Goal: Task Accomplishment & Management: Manage account settings

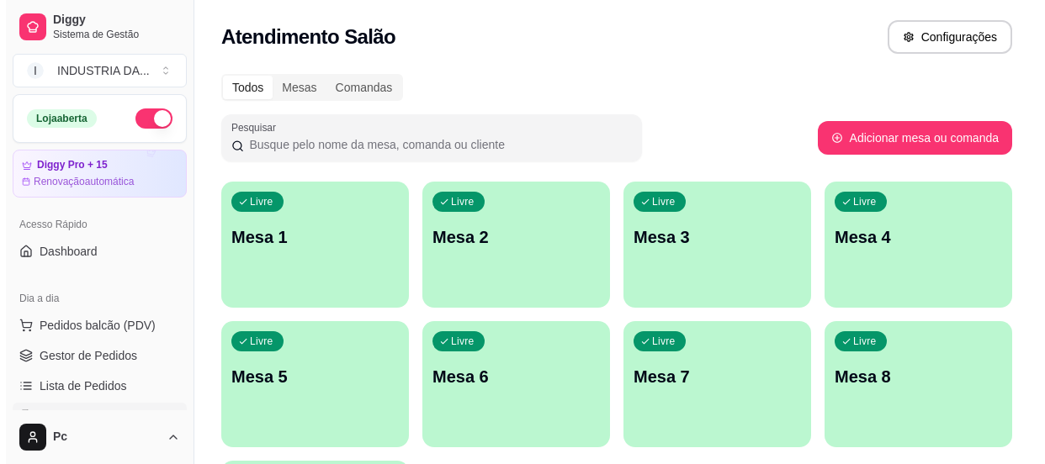
scroll to position [152, 0]
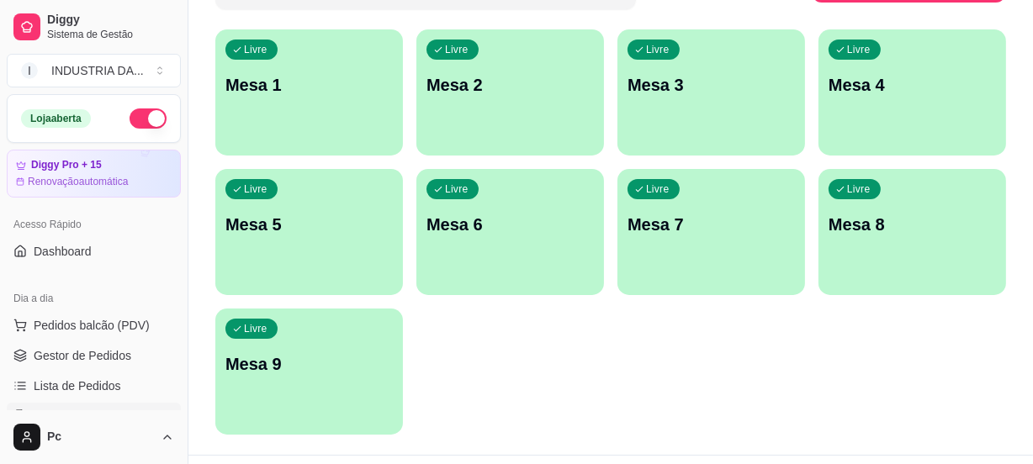
click at [917, 113] on div "Livre Mesa 4" at bounding box center [913, 82] width 188 height 106
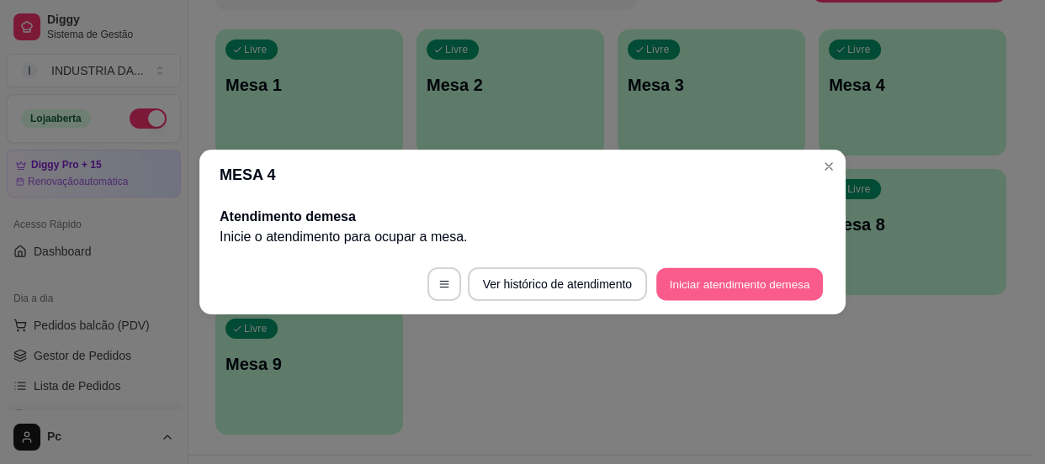
click at [698, 283] on button "Iniciar atendimento de mesa" at bounding box center [739, 284] width 167 height 33
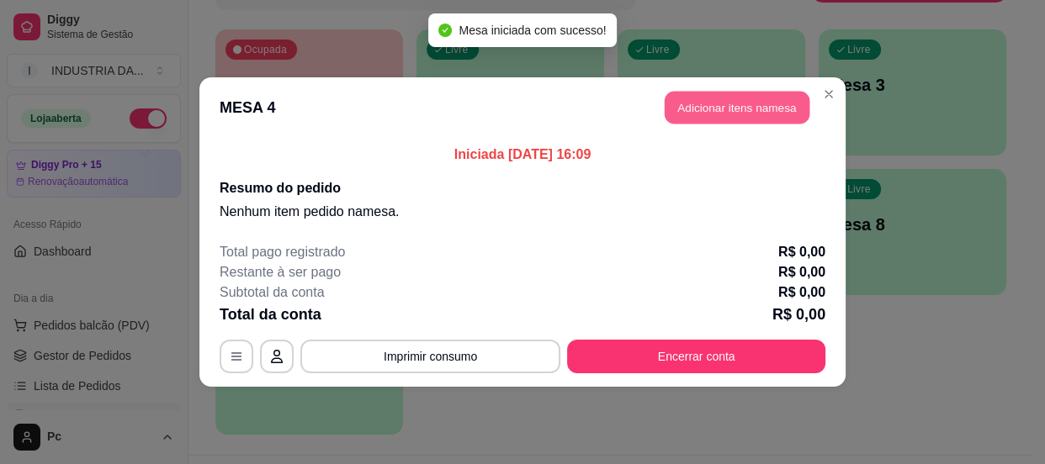
click at [713, 123] on button "Adicionar itens na mesa" at bounding box center [737, 108] width 145 height 33
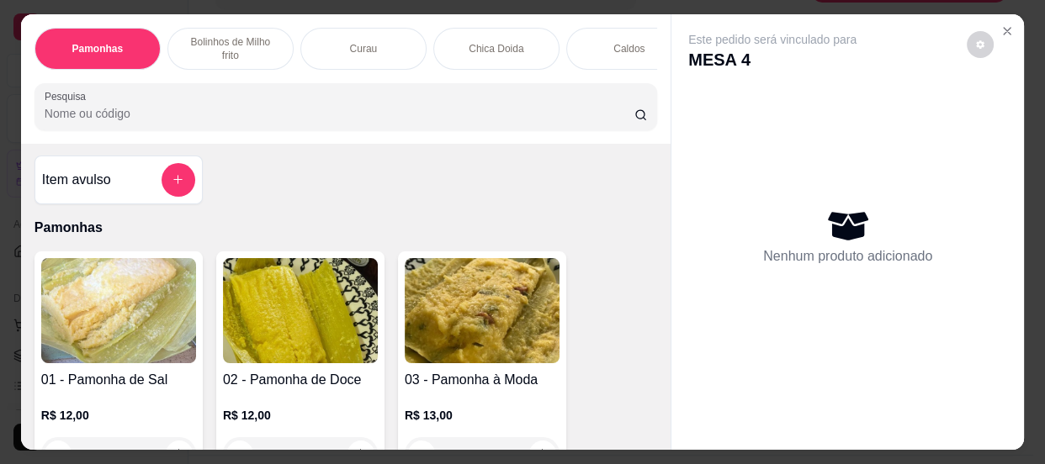
scroll to position [0, 0]
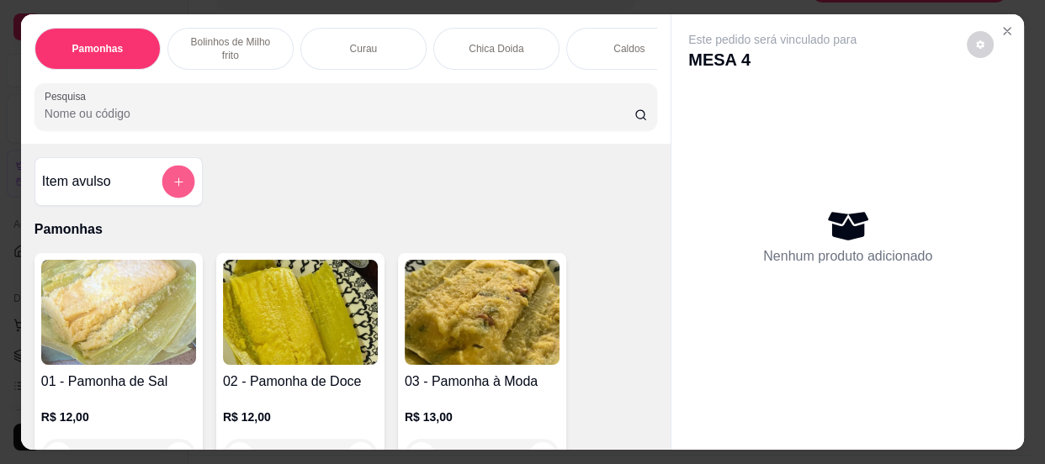
click at [172, 186] on icon "add-separate-item" at bounding box center [178, 181] width 13 height 13
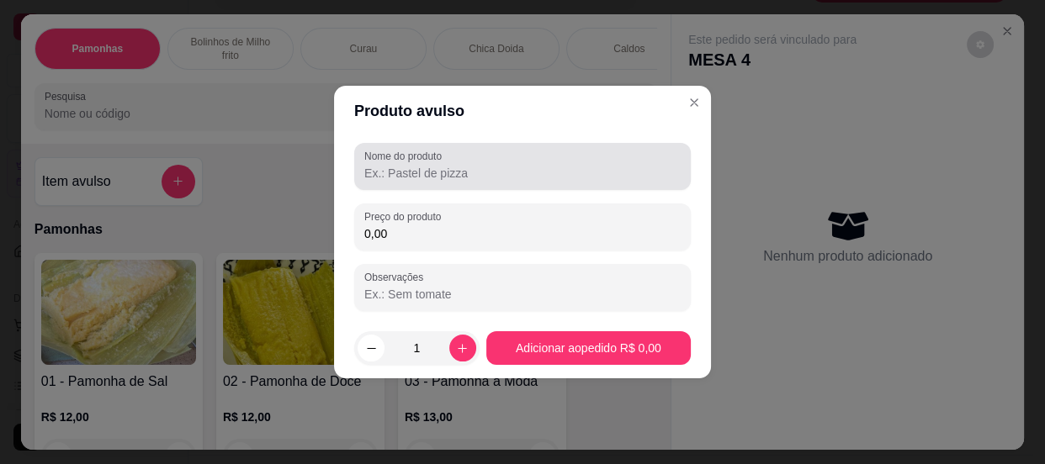
click at [411, 168] on input "Nome do produto" at bounding box center [522, 173] width 316 height 17
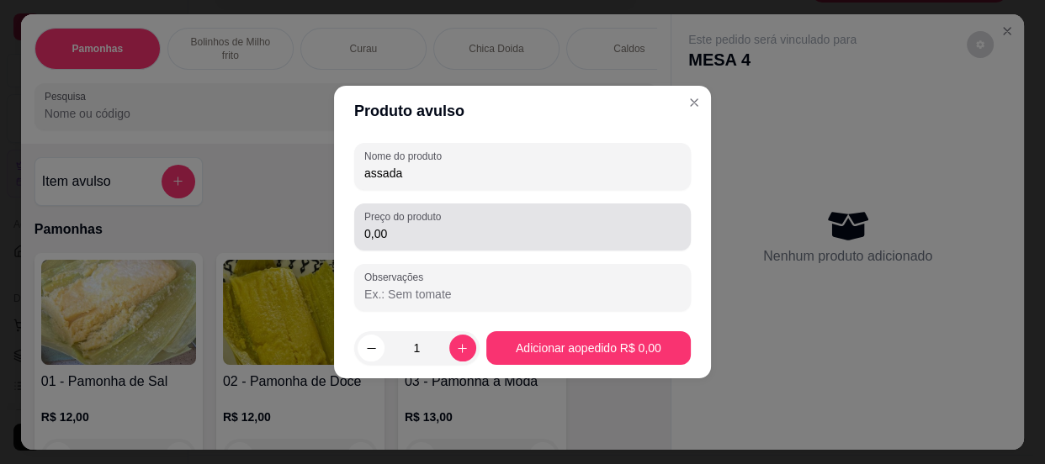
type input "assada"
click at [412, 236] on input "0,00" at bounding box center [522, 233] width 316 height 17
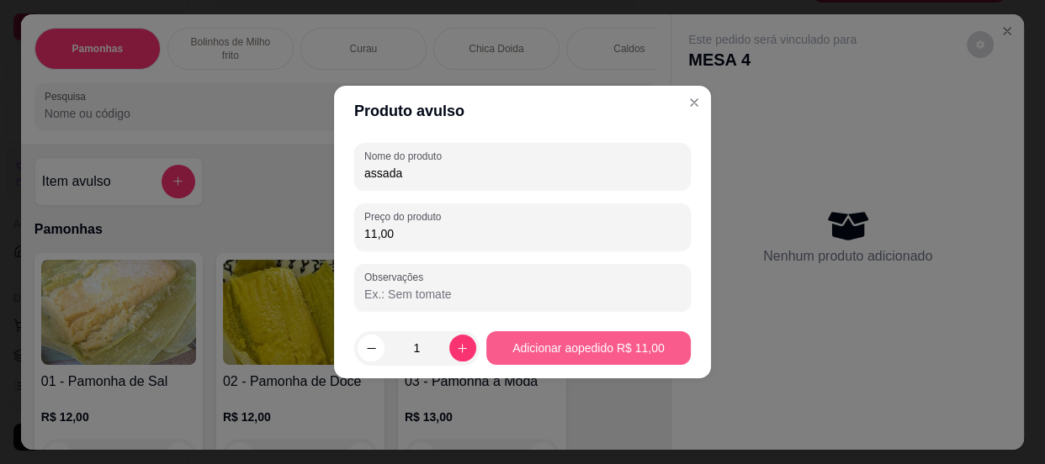
type input "11,00"
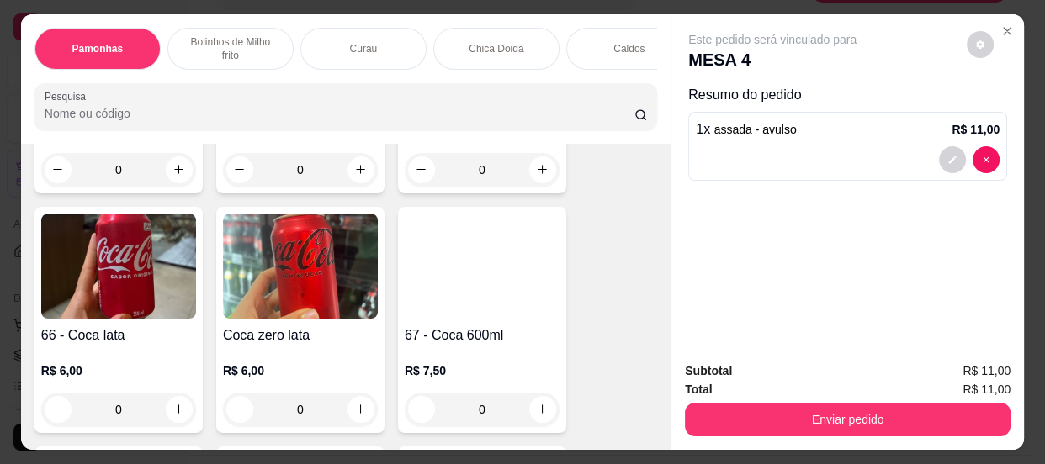
scroll to position [2524, 0]
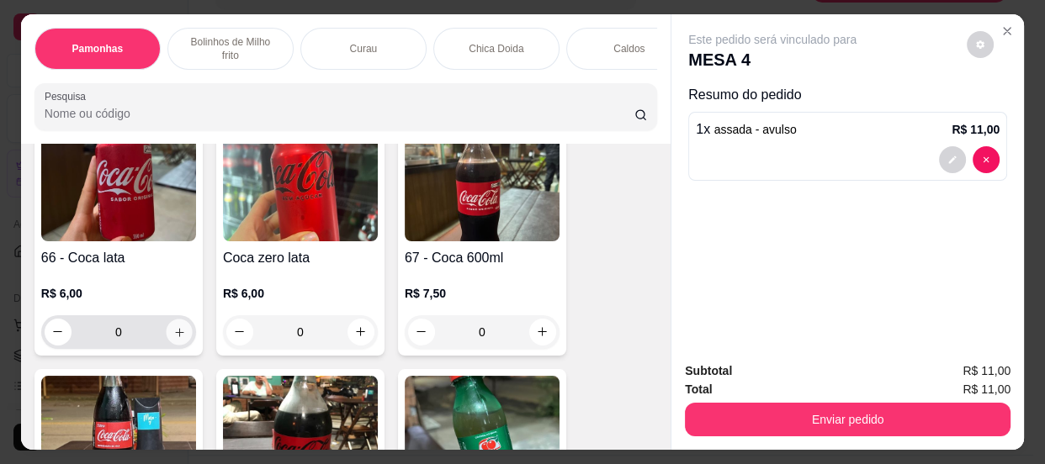
click at [173, 331] on icon "increase-product-quantity" at bounding box center [179, 332] width 13 height 13
type input "1"
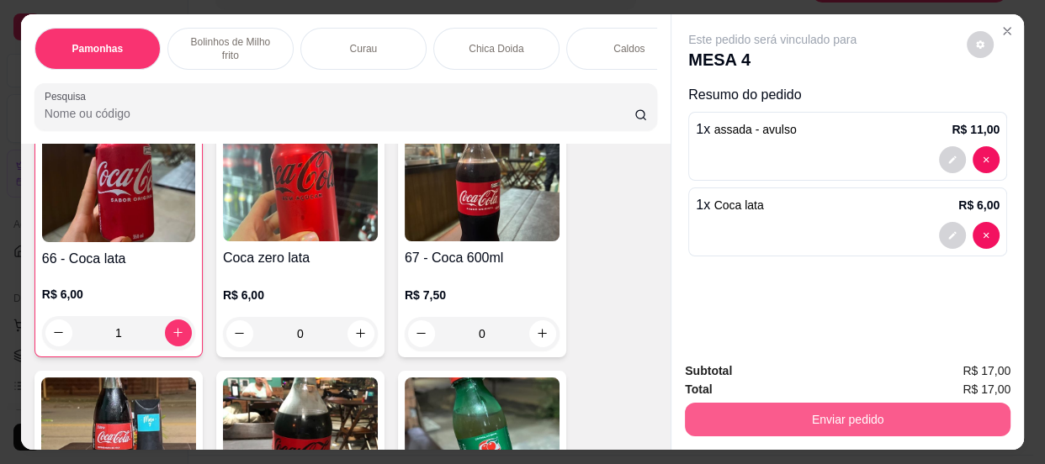
click at [839, 405] on button "Enviar pedido" at bounding box center [848, 420] width 326 height 34
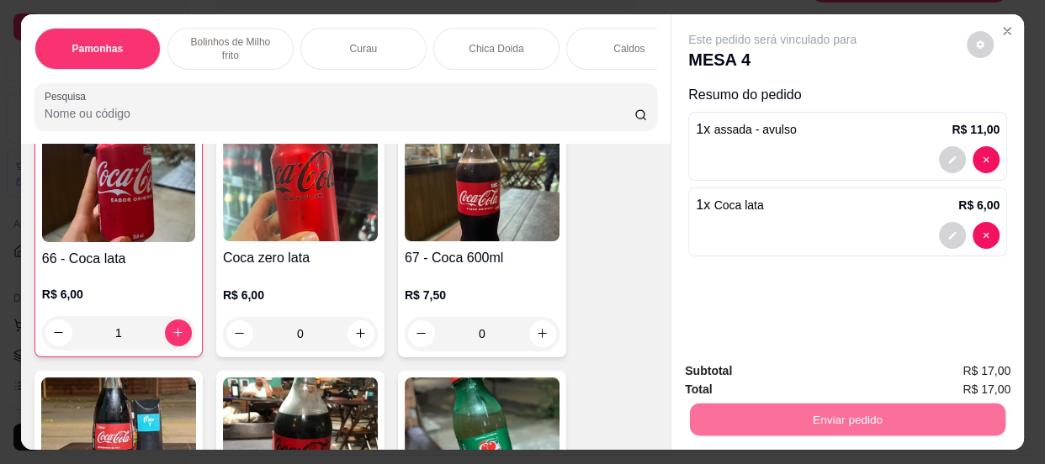
click at [790, 366] on button "Não registrar e enviar pedido" at bounding box center [792, 374] width 175 height 32
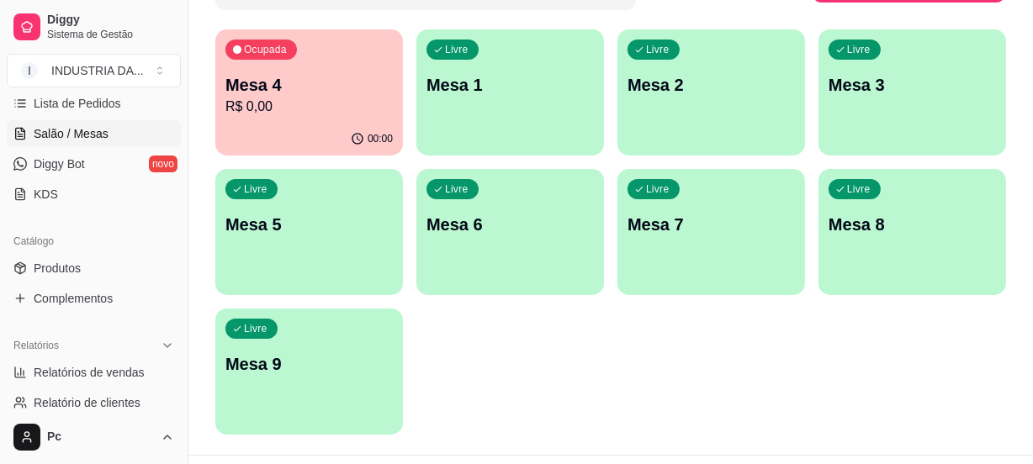
scroll to position [305, 0]
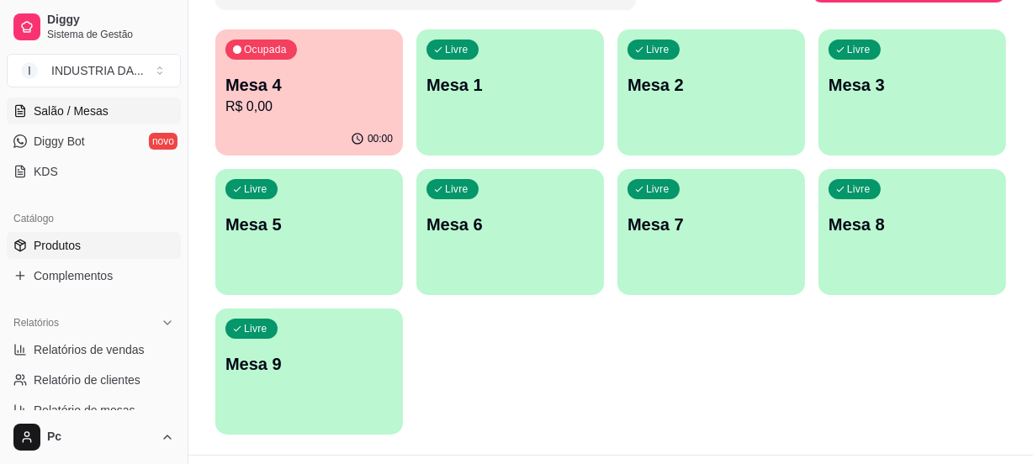
click at [62, 237] on span "Produtos" at bounding box center [57, 245] width 47 height 17
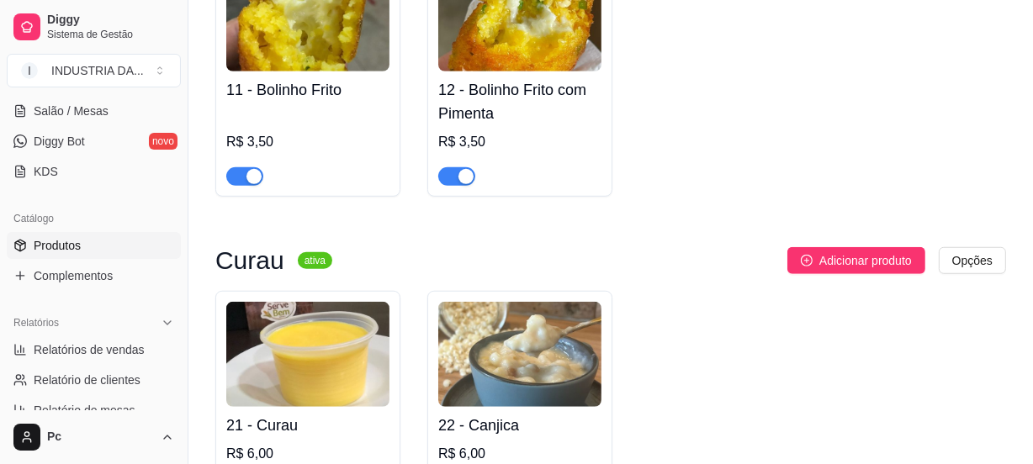
scroll to position [1376, 0]
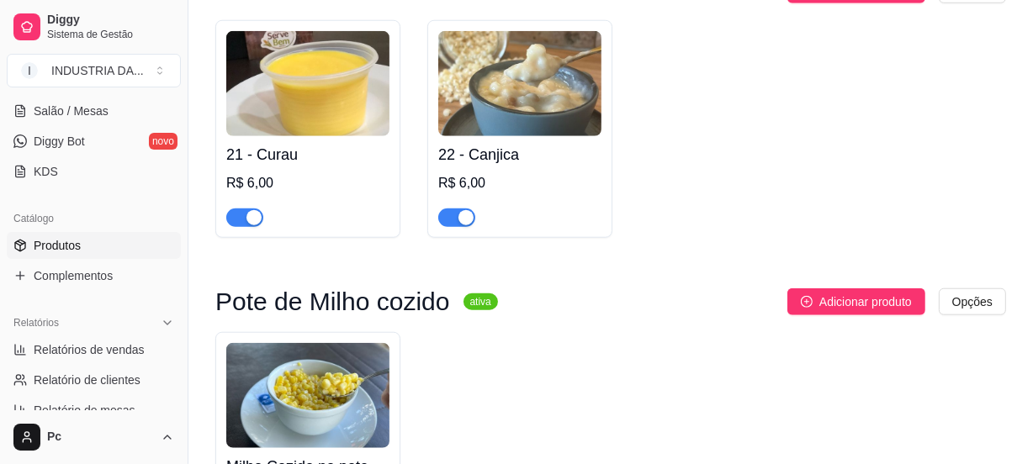
click at [459, 215] on div "button" at bounding box center [466, 217] width 15 height 15
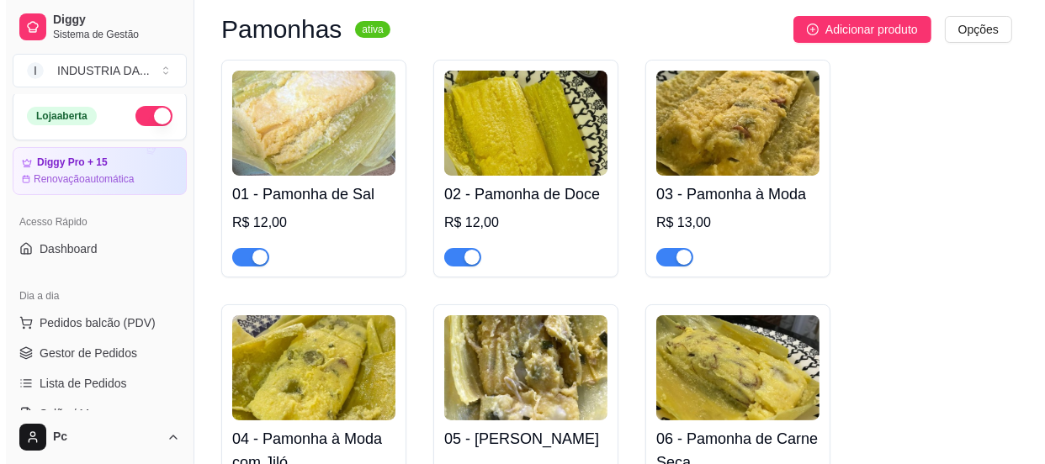
scroll to position [0, 0]
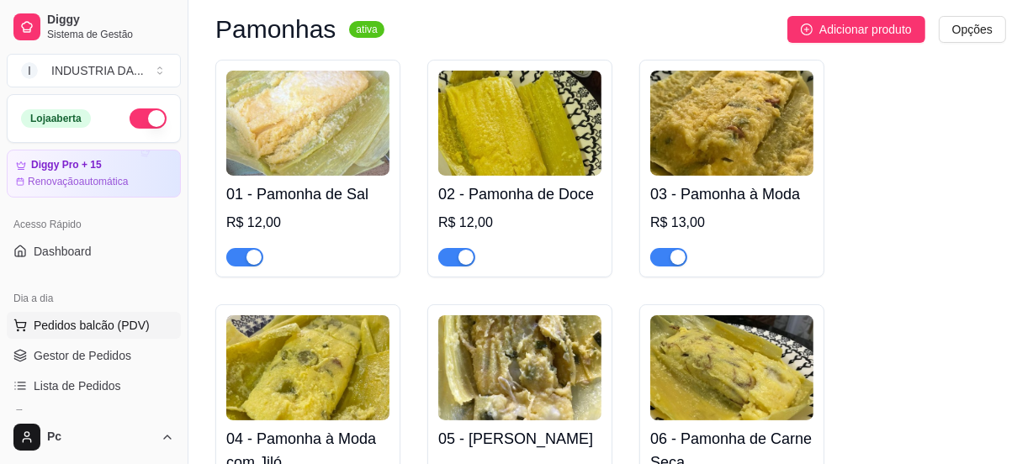
click at [125, 329] on span "Pedidos balcão (PDV)" at bounding box center [92, 325] width 116 height 17
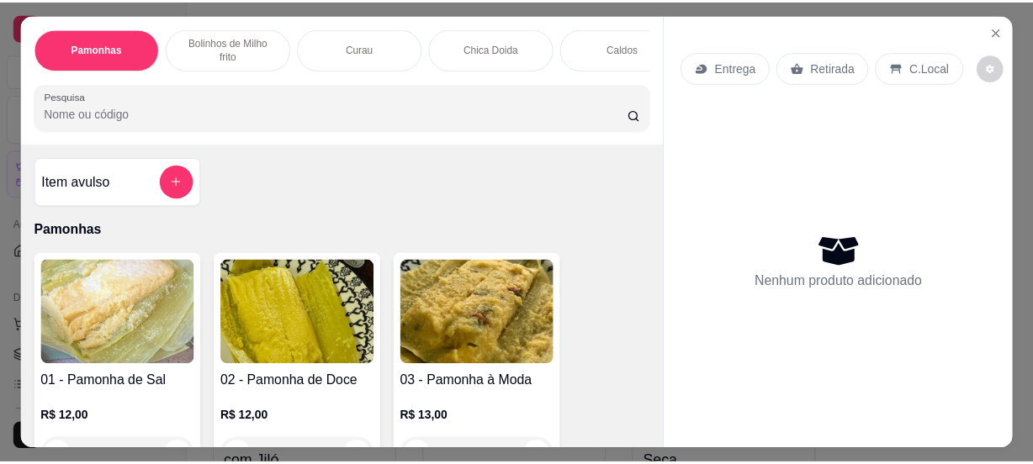
scroll to position [382, 0]
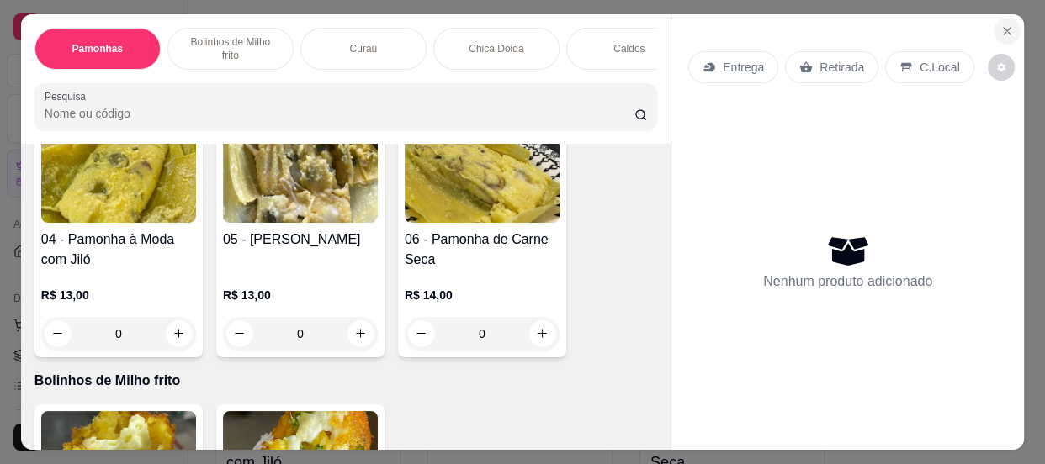
click at [1001, 26] on icon "Close" at bounding box center [1006, 30] width 13 height 13
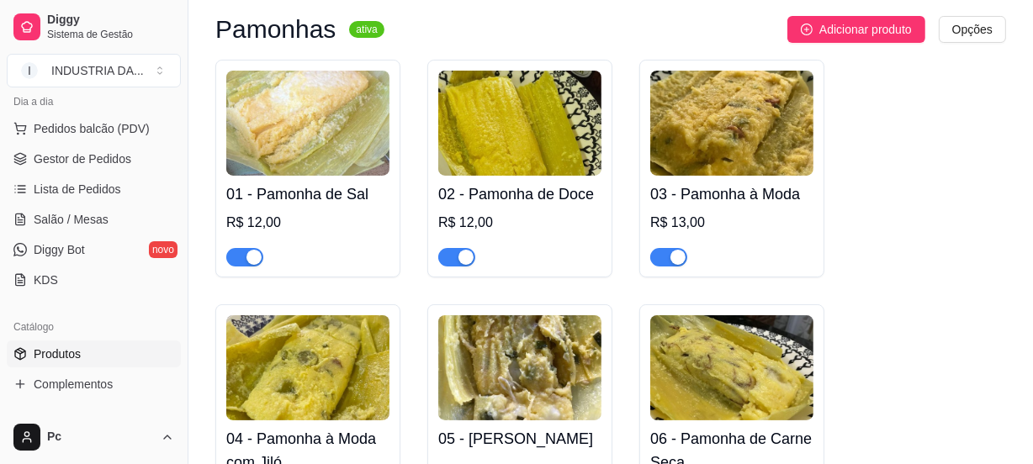
scroll to position [152, 0]
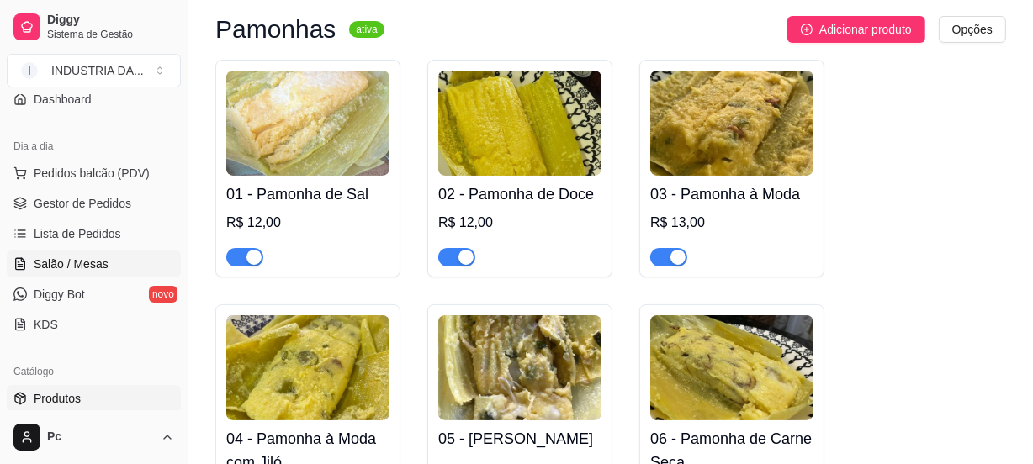
click at [92, 262] on span "Salão / Mesas" at bounding box center [71, 264] width 75 height 17
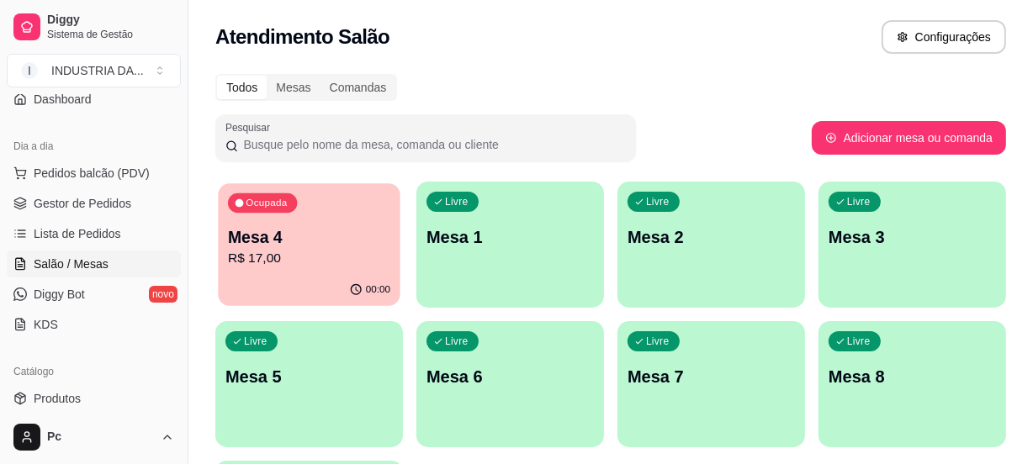
click at [264, 260] on p "R$ 17,00" at bounding box center [309, 258] width 162 height 19
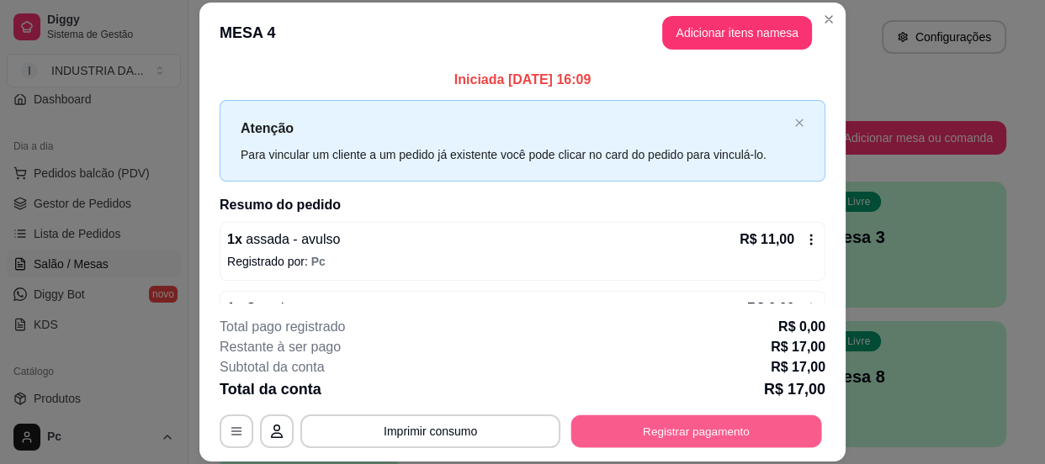
click at [669, 443] on button "Registrar pagamento" at bounding box center [696, 432] width 251 height 33
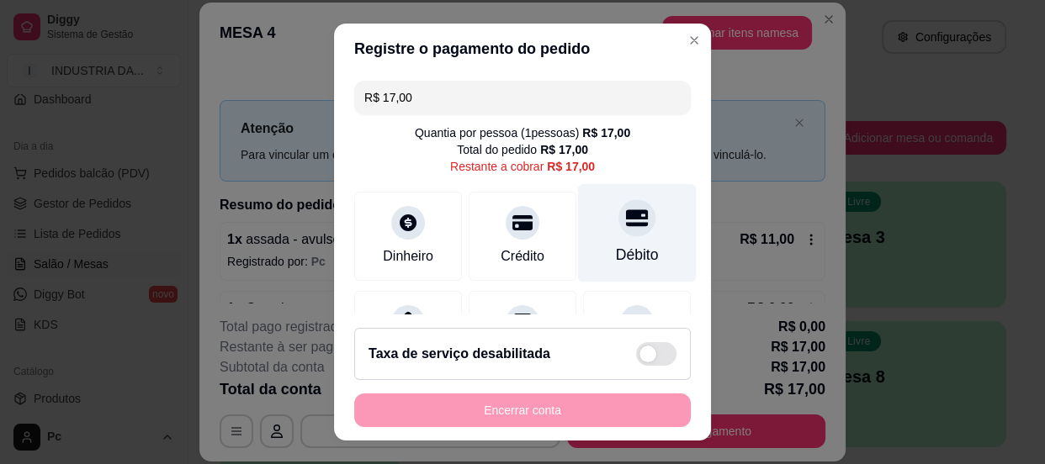
click at [593, 237] on div "Débito" at bounding box center [637, 232] width 119 height 98
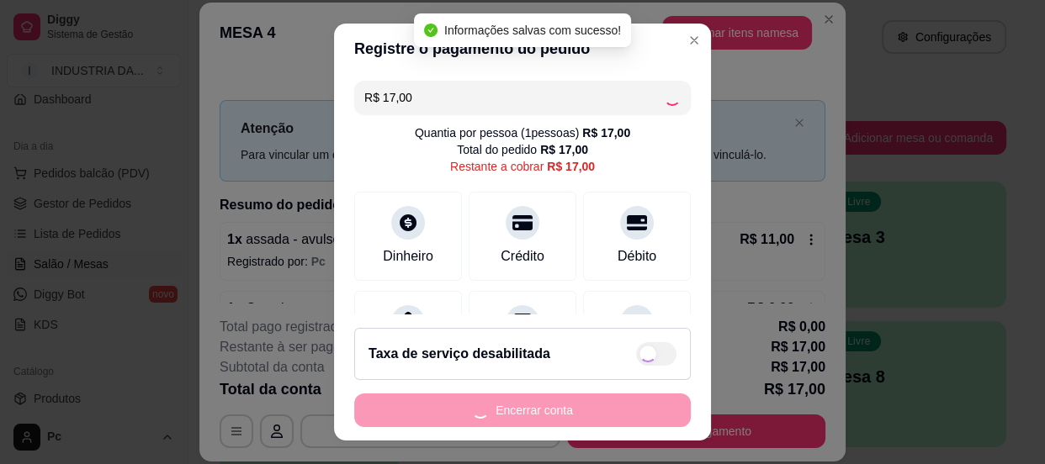
type input "R$ 0,00"
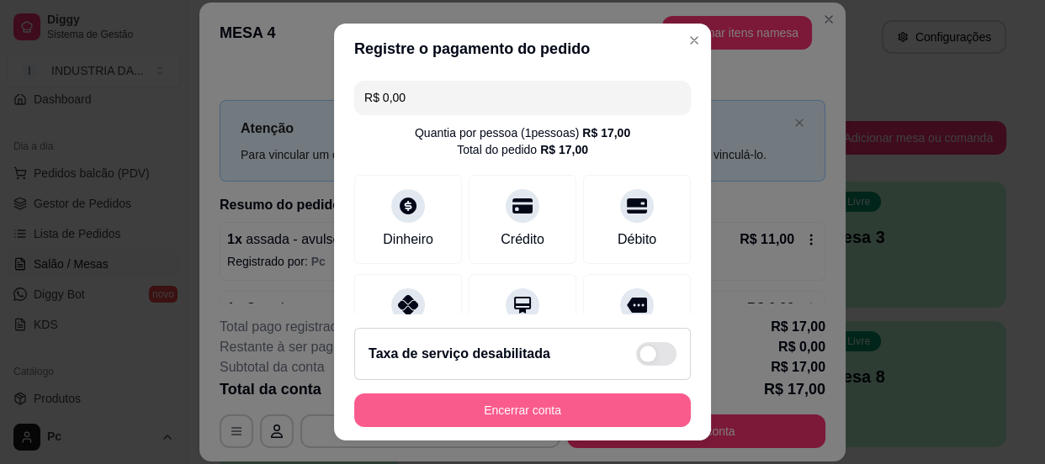
click at [581, 401] on button "Encerrar conta" at bounding box center [522, 411] width 337 height 34
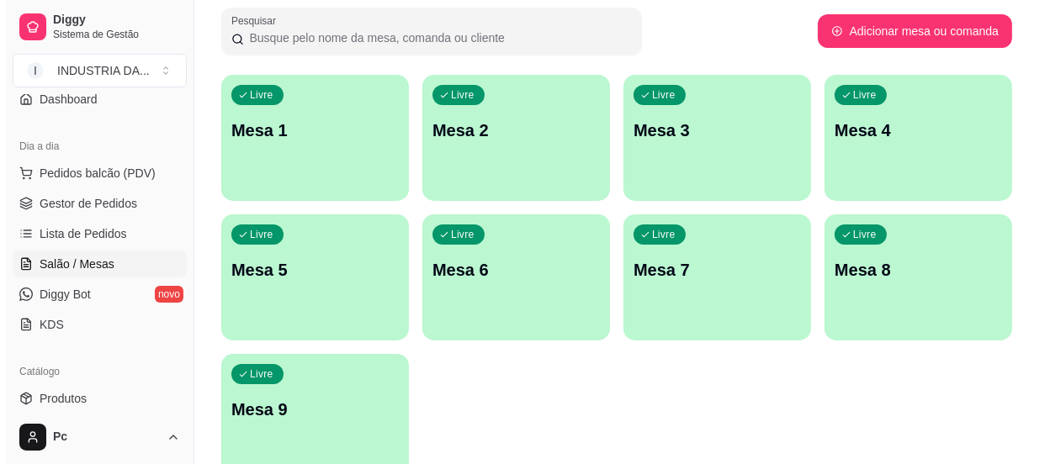
scroll to position [191, 0]
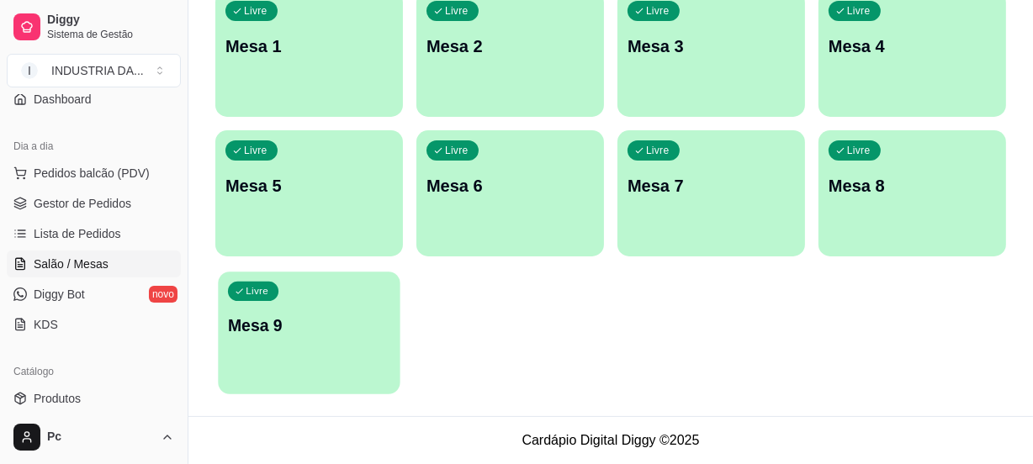
click at [292, 349] on div "Livre Mesa 9" at bounding box center [309, 323] width 182 height 103
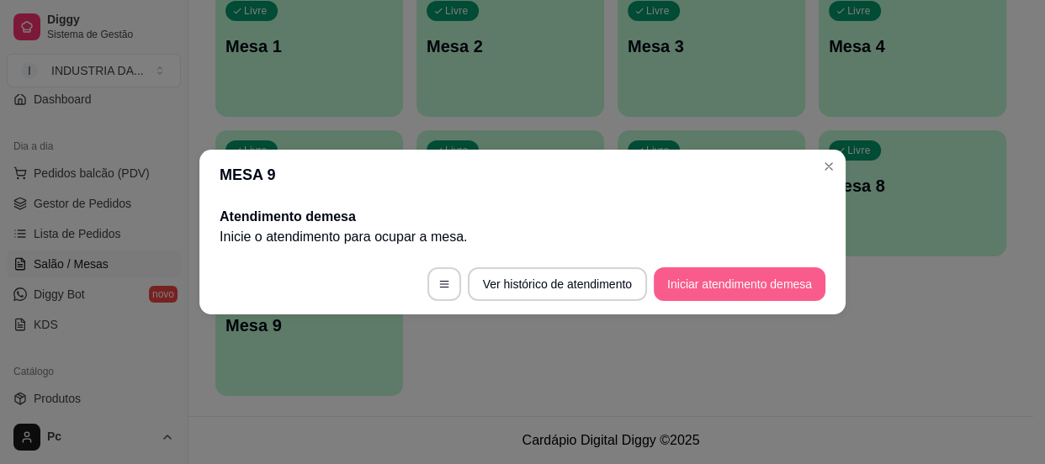
click at [781, 273] on button "Iniciar atendimento de mesa" at bounding box center [740, 285] width 172 height 34
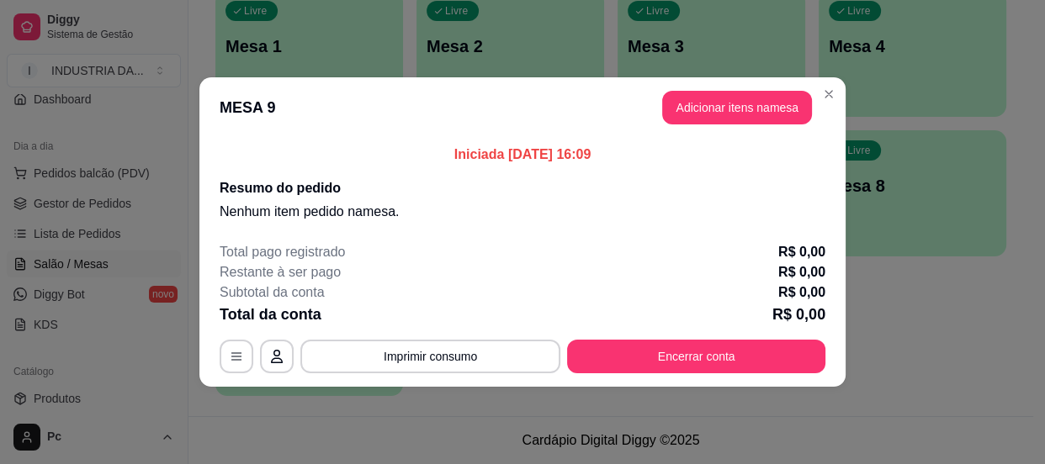
click at [713, 125] on header "MESA 9 Adicionar itens na mesa" at bounding box center [522, 107] width 646 height 61
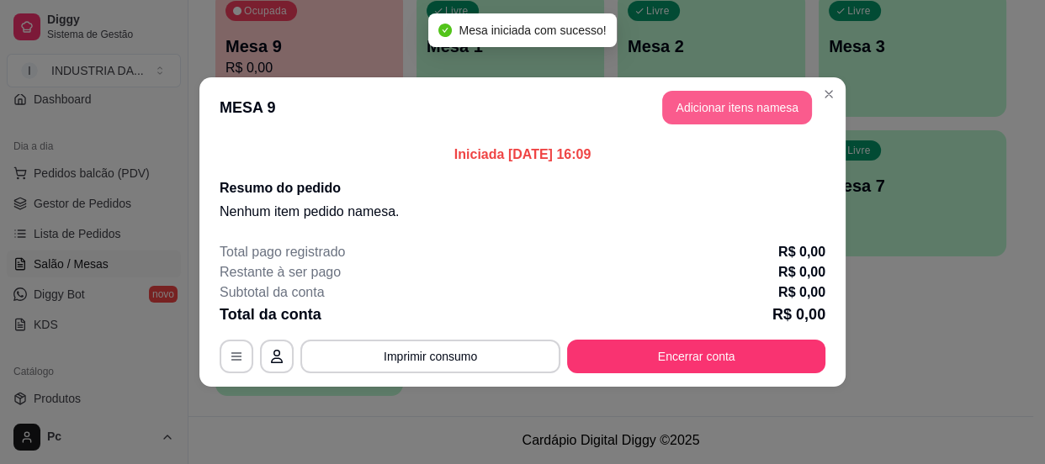
click at [708, 111] on button "Adicionar itens na mesa" at bounding box center [737, 108] width 150 height 34
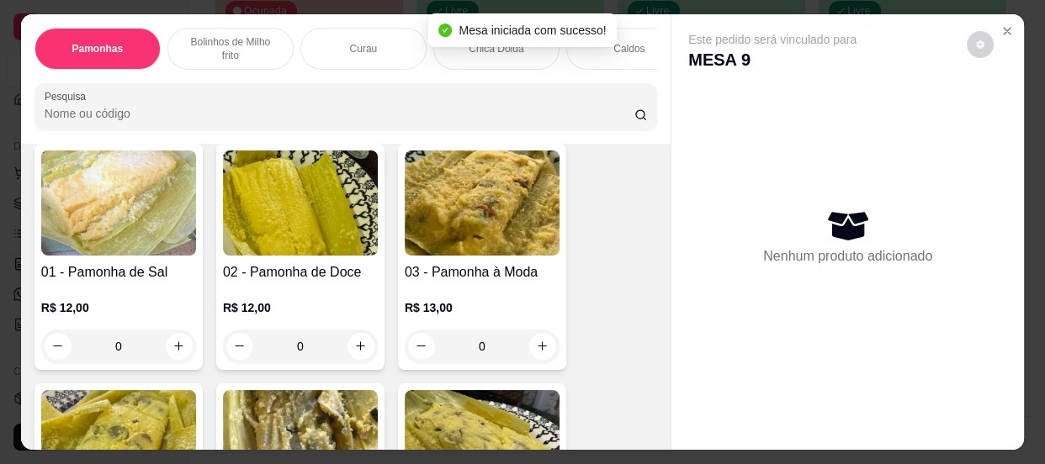
scroll to position [152, 0]
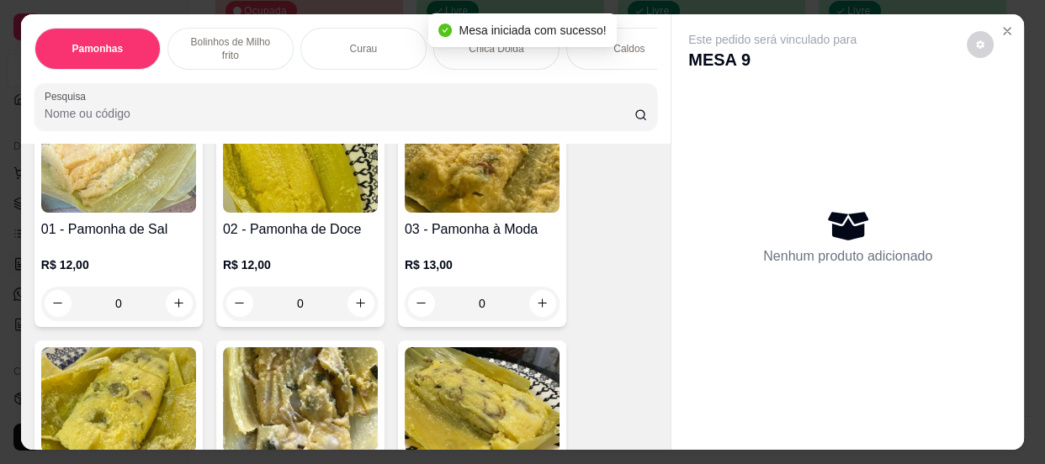
click at [328, 301] on input "0" at bounding box center [300, 304] width 94 height 34
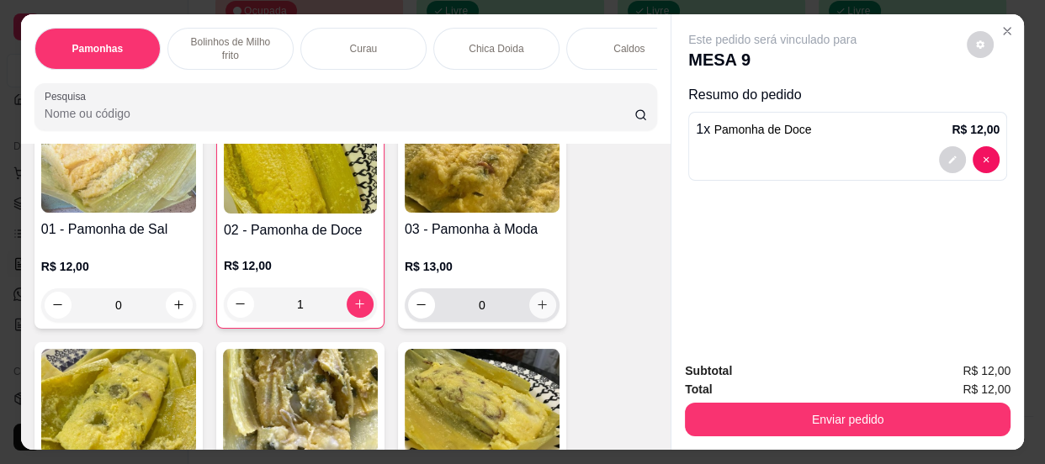
type input "1"
click at [496, 313] on input "0" at bounding box center [482, 306] width 94 height 34
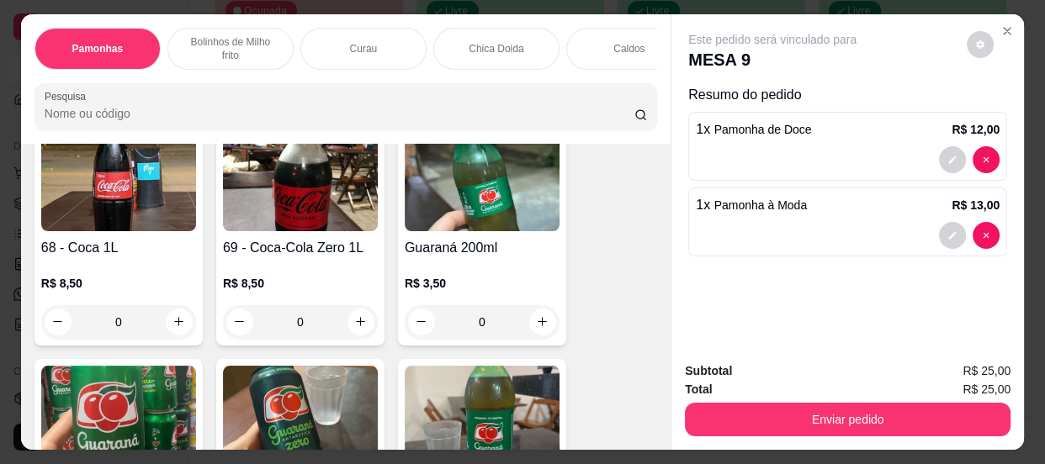
scroll to position [2753, 0]
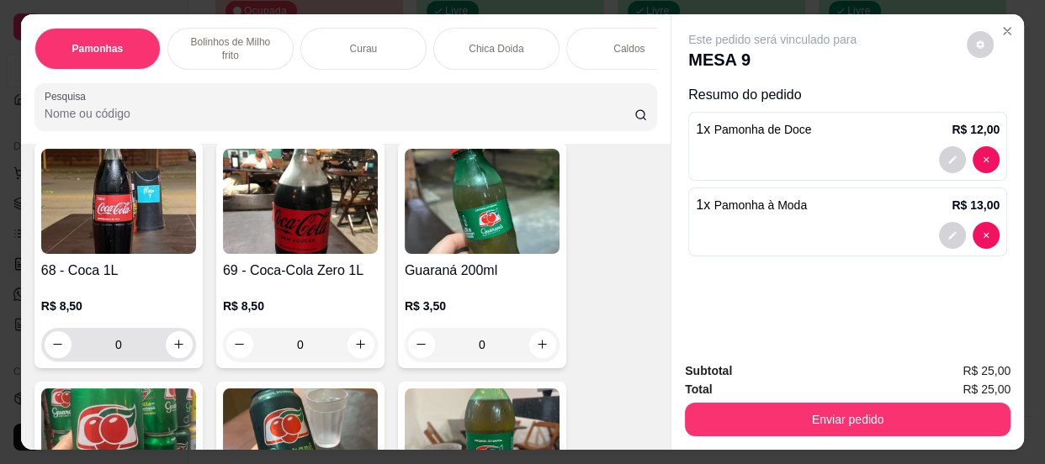
type input "1"
click at [173, 348] on icon "increase-product-quantity" at bounding box center [179, 344] width 13 height 13
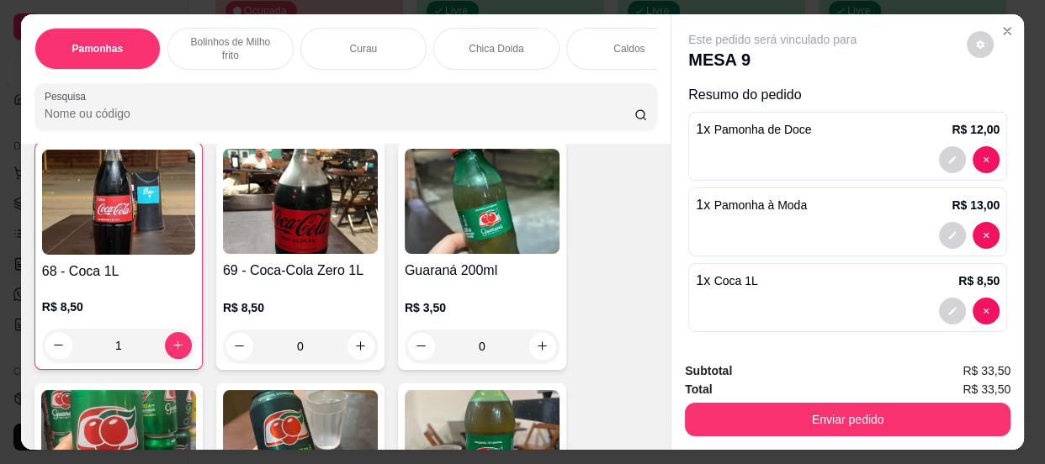
type input "1"
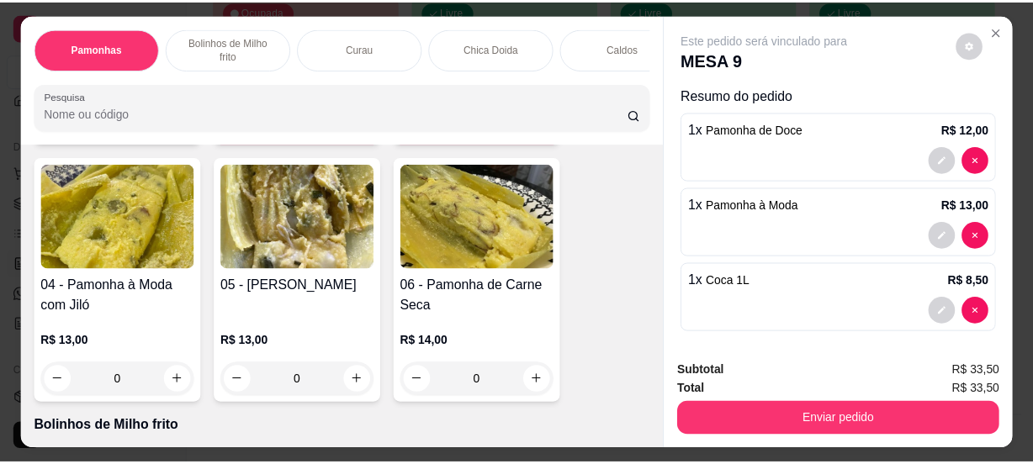
scroll to position [0, 0]
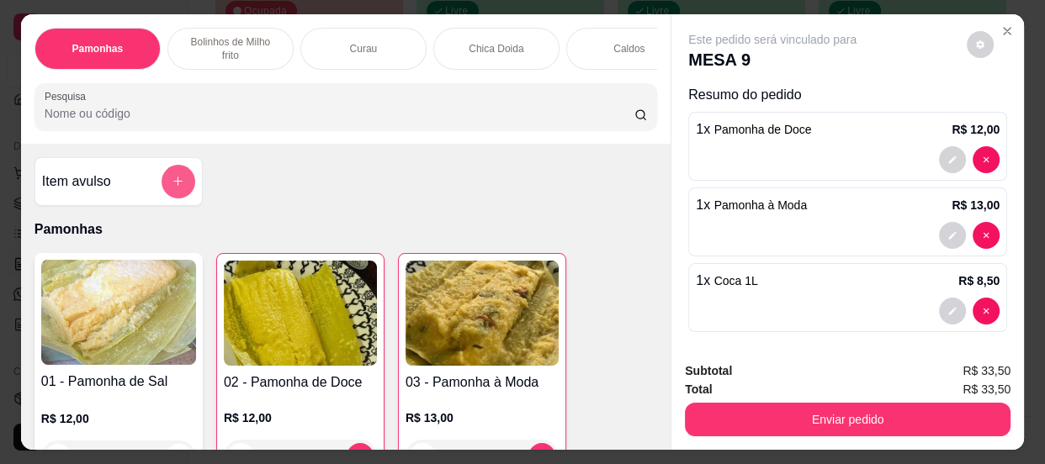
click at [178, 180] on icon "add-separate-item" at bounding box center [178, 181] width 13 height 13
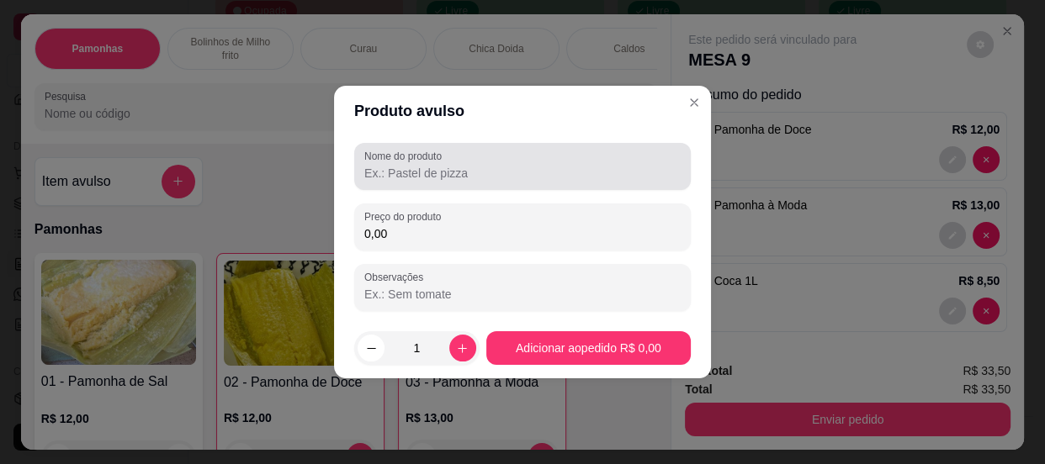
click at [428, 177] on input "Nome do produto" at bounding box center [522, 173] width 316 height 17
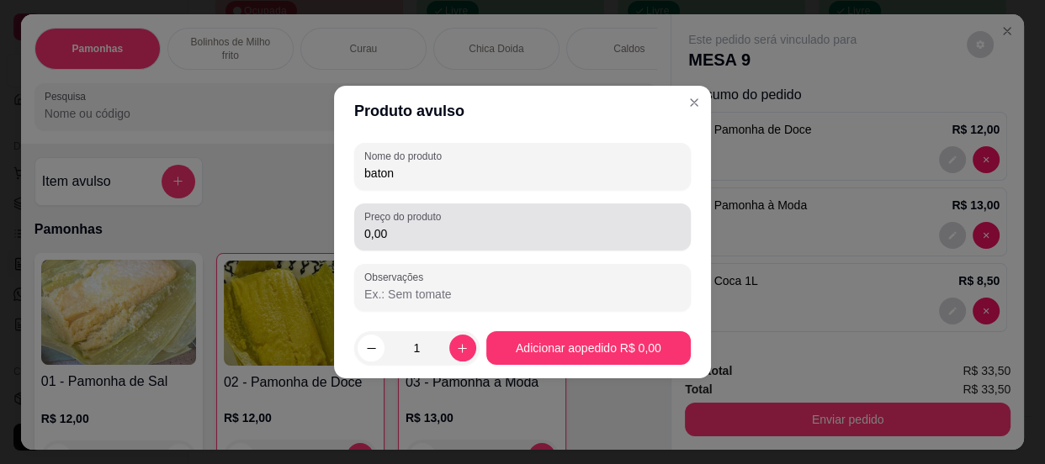
type input "baton"
click at [420, 233] on input "0,00" at bounding box center [522, 233] width 316 height 17
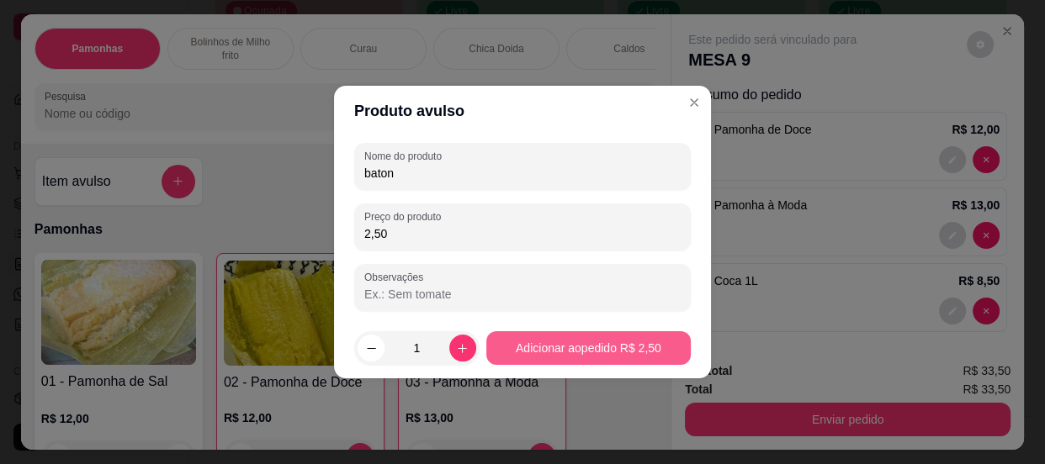
type input "2,50"
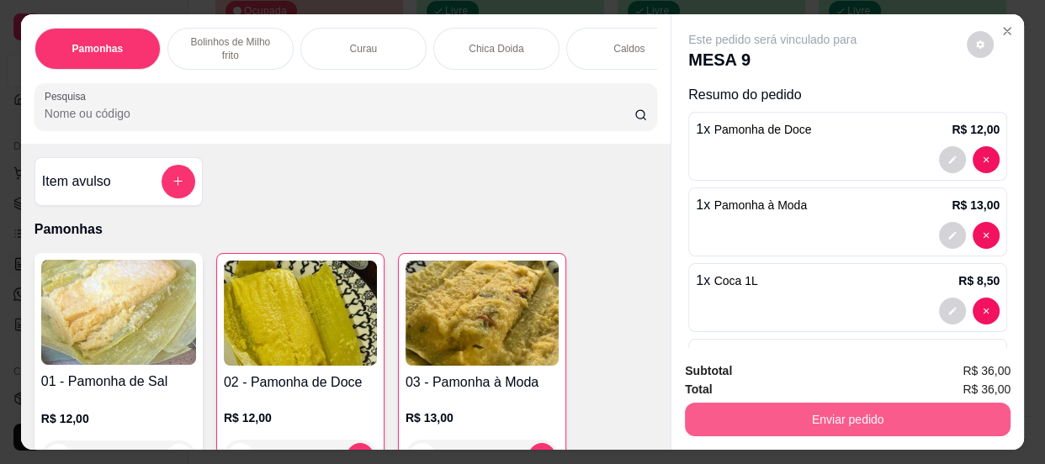
click at [810, 410] on button "Enviar pedido" at bounding box center [848, 420] width 326 height 34
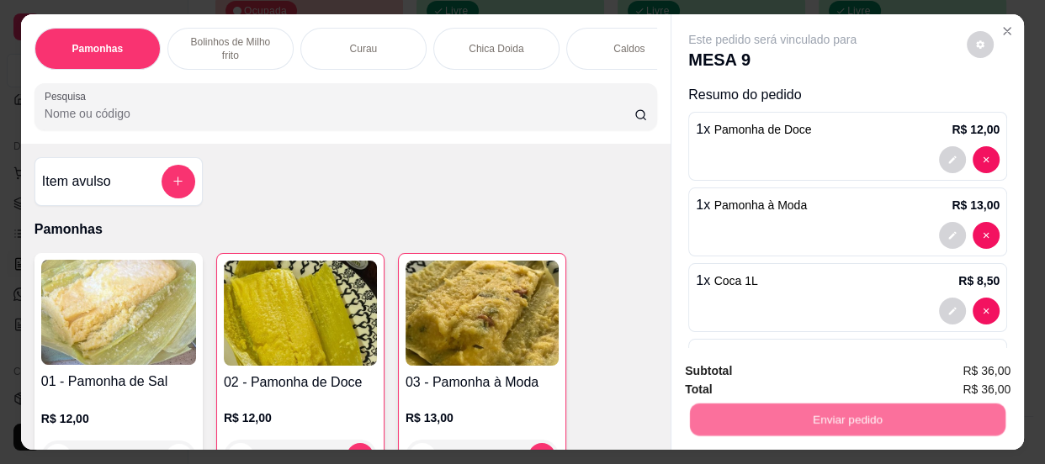
click at [802, 363] on button "Não registrar e enviar pedido" at bounding box center [792, 374] width 175 height 32
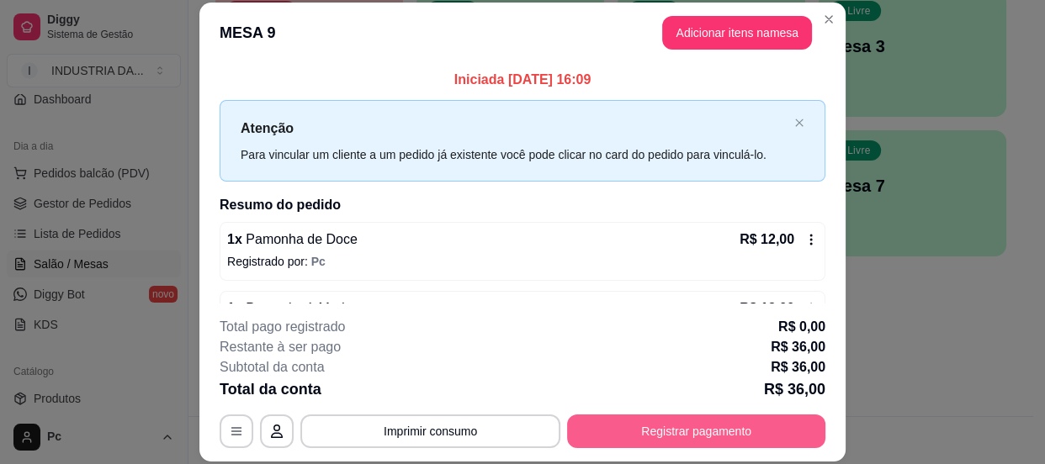
click at [684, 422] on button "Registrar pagamento" at bounding box center [696, 432] width 258 height 34
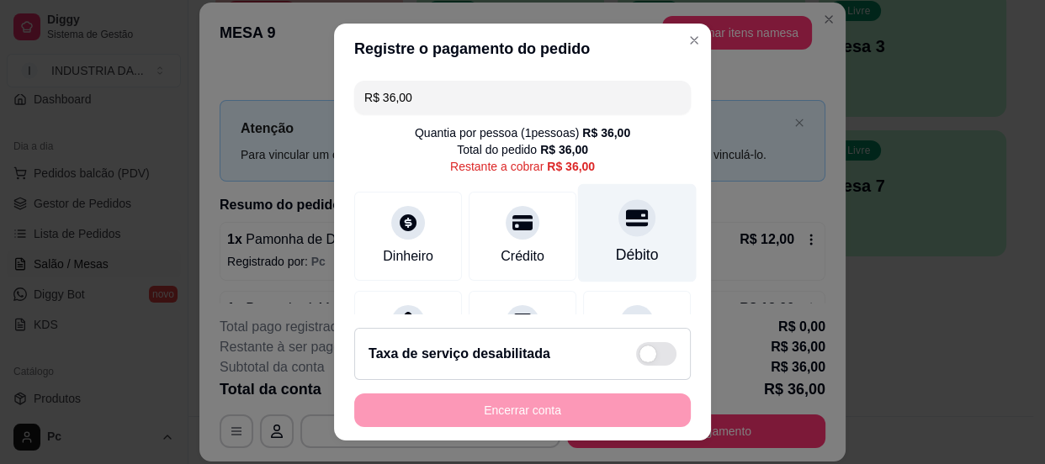
click at [617, 249] on div "Débito" at bounding box center [637, 255] width 43 height 22
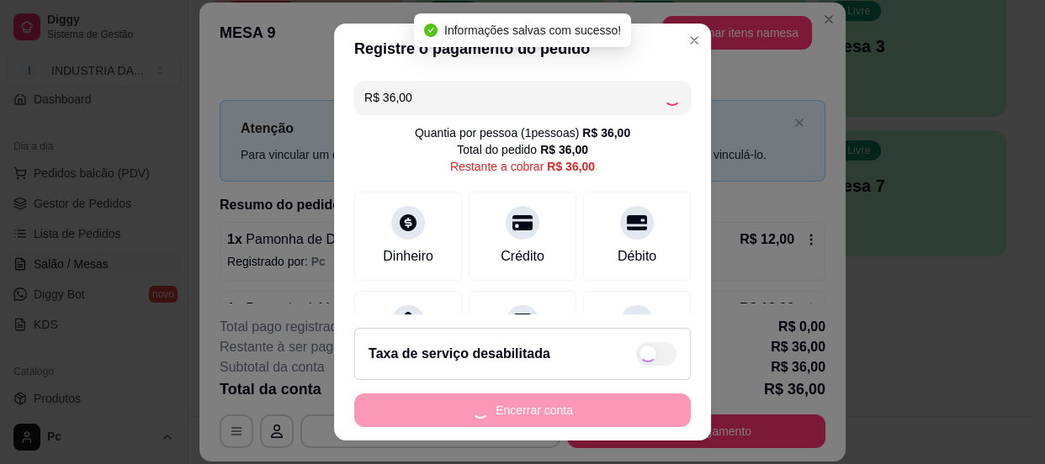
type input "R$ 0,00"
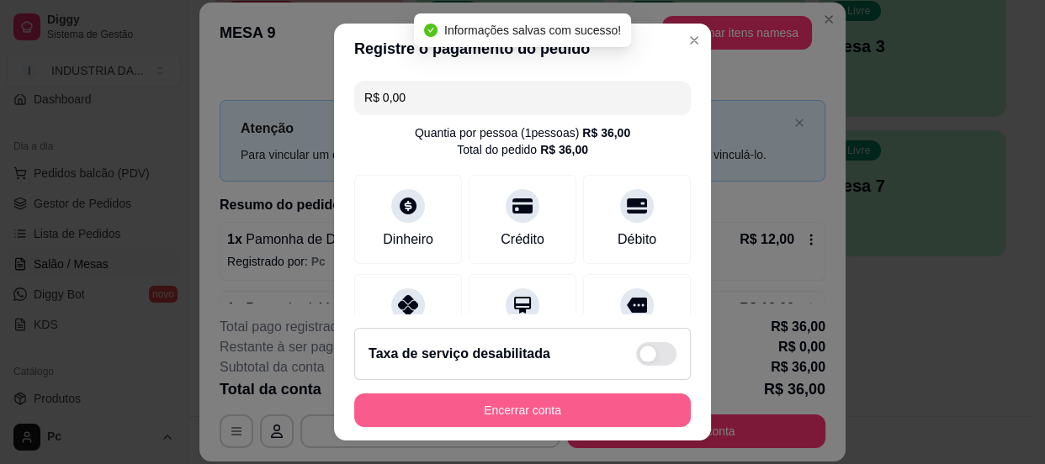
click at [600, 410] on button "Encerrar conta" at bounding box center [522, 411] width 337 height 34
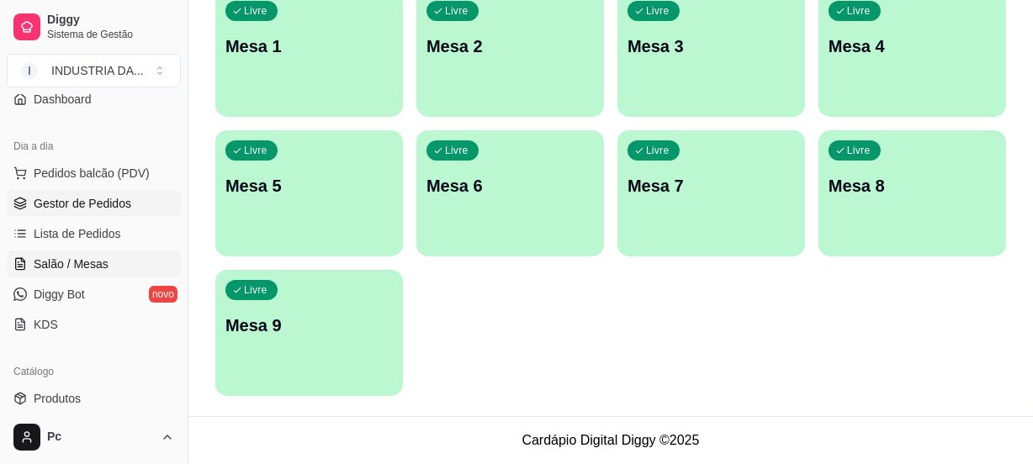
click at [58, 198] on span "Gestor de Pedidos" at bounding box center [83, 203] width 98 height 17
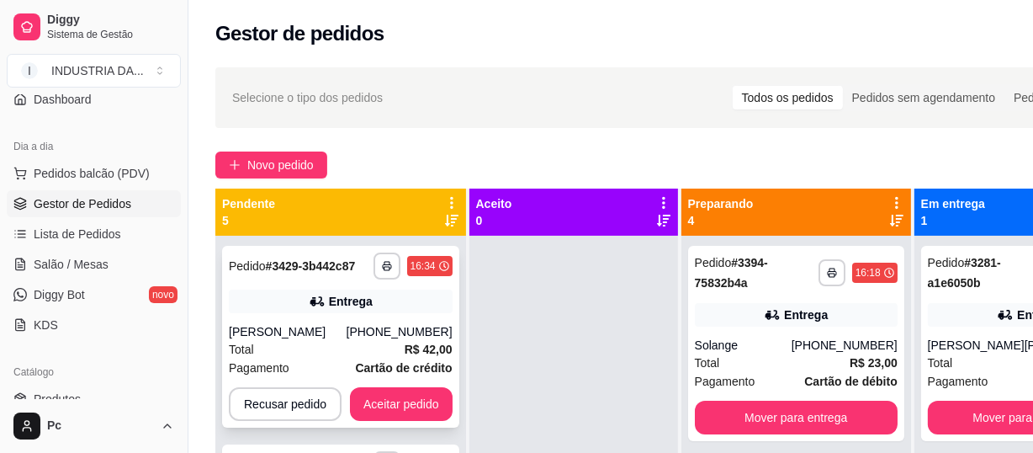
click at [347, 331] on div "[PERSON_NAME]" at bounding box center [288, 331] width 118 height 17
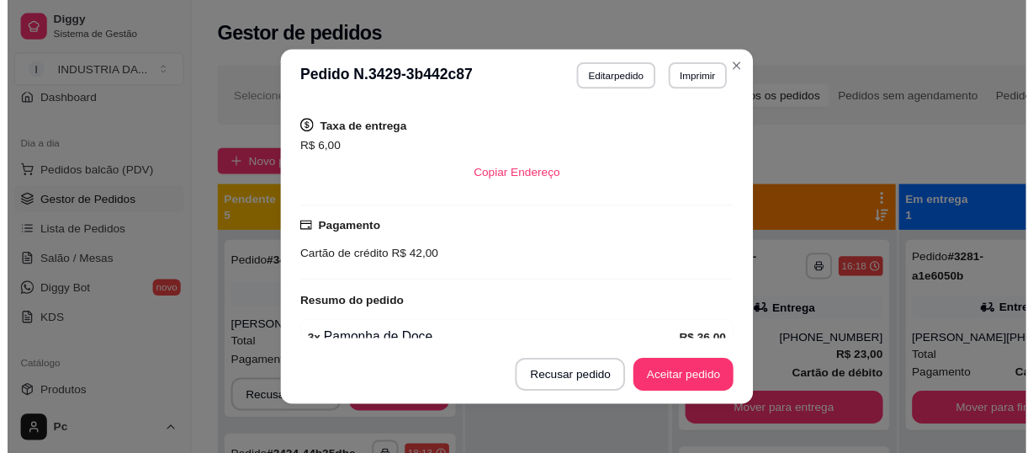
scroll to position [3, 0]
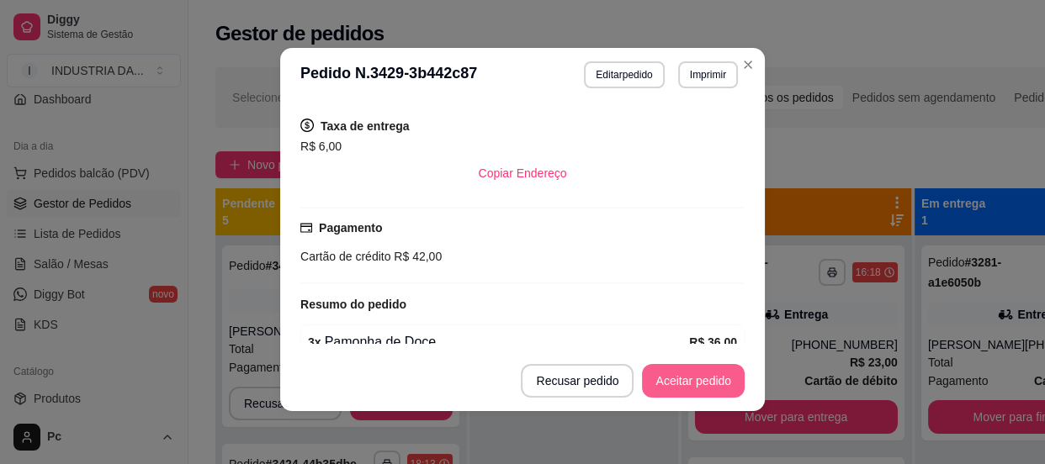
click at [690, 369] on button "Aceitar pedido" at bounding box center [693, 381] width 103 height 34
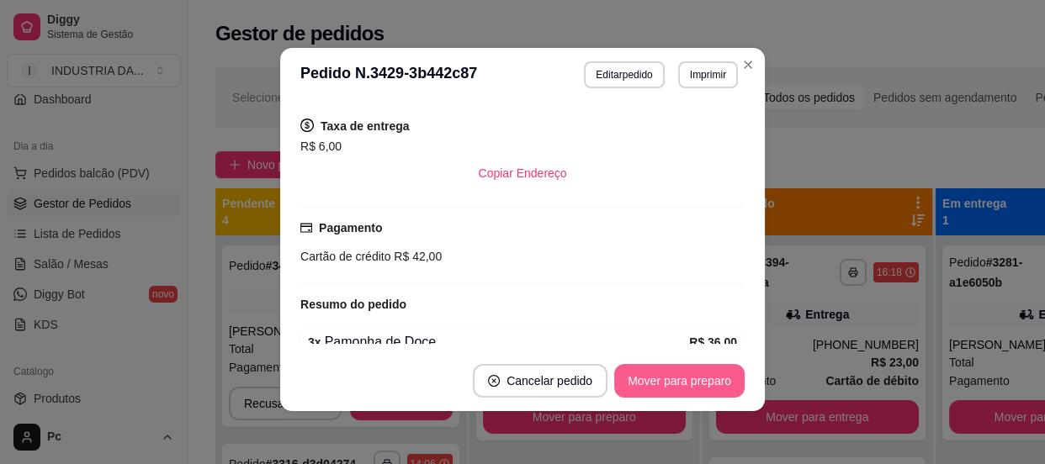
click at [678, 387] on button "Mover para preparo" at bounding box center [679, 381] width 130 height 34
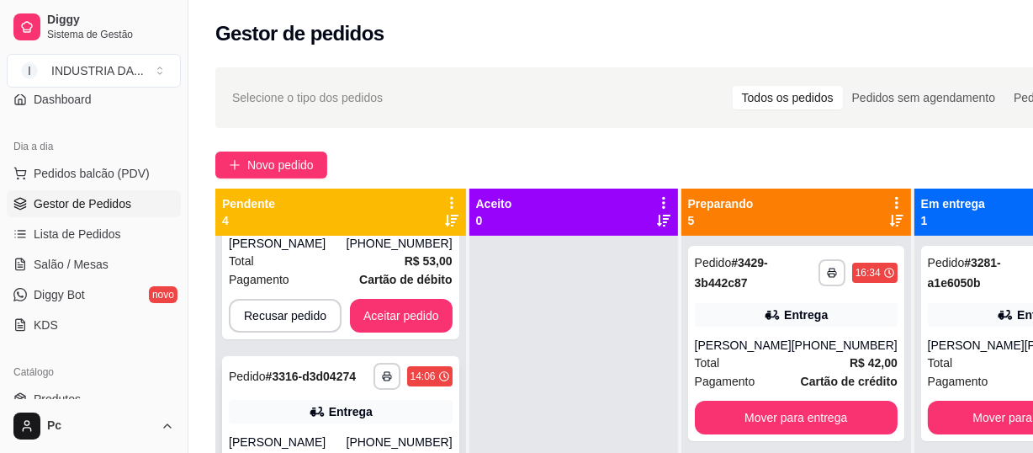
scroll to position [0, 0]
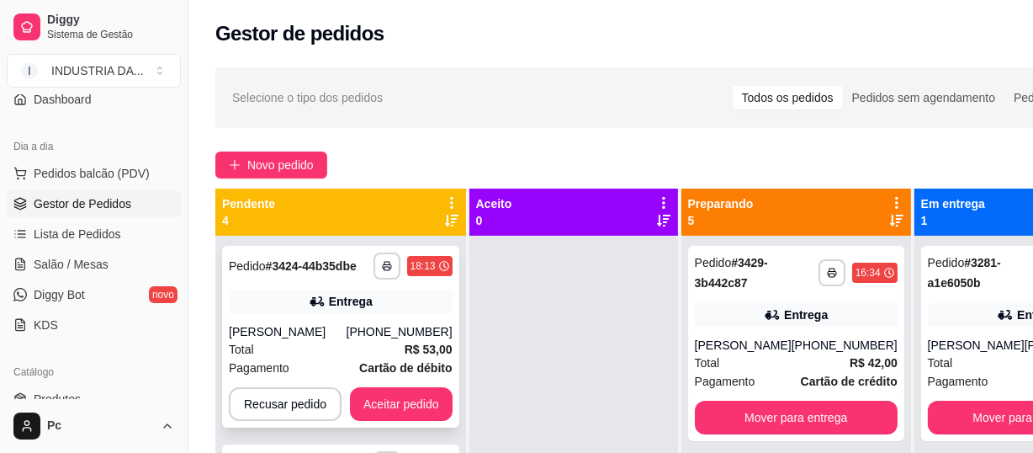
click at [296, 327] on div "Gabriela Calixto" at bounding box center [288, 331] width 118 height 17
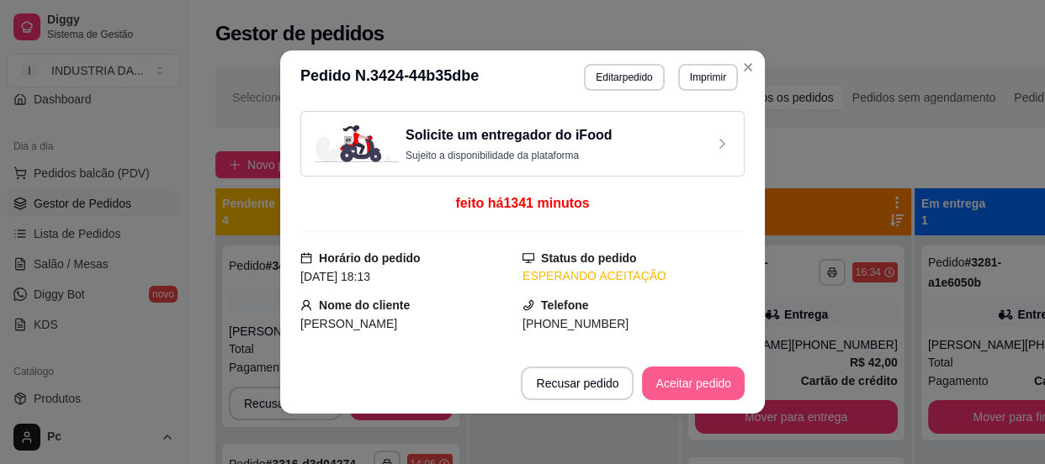
click at [679, 390] on button "Aceitar pedido" at bounding box center [693, 384] width 103 height 34
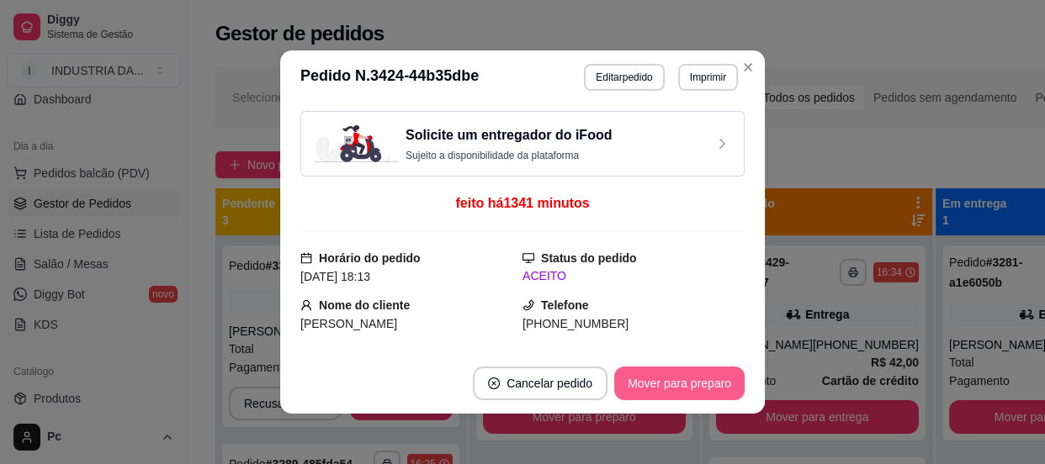
click at [679, 384] on button "Mover para preparo" at bounding box center [679, 384] width 130 height 34
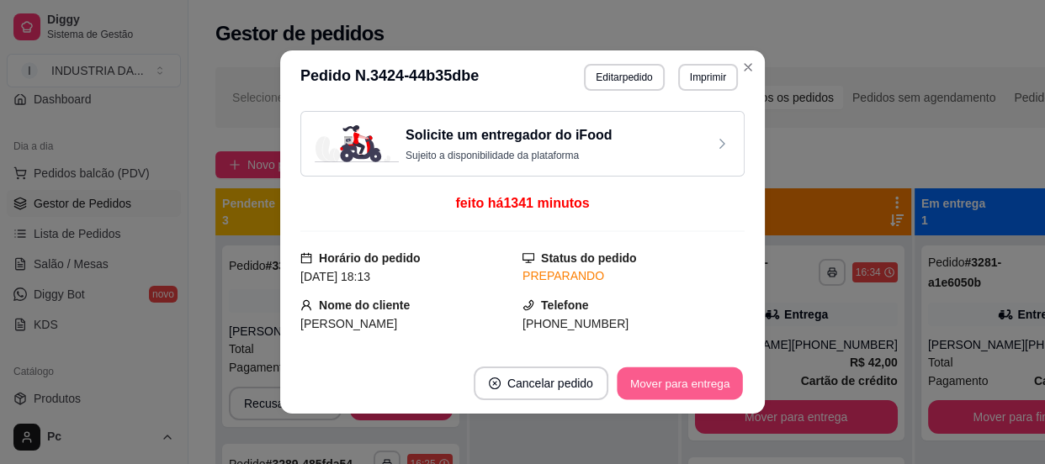
click at [679, 384] on button "Mover para entrega" at bounding box center [680, 384] width 126 height 33
click at [679, 384] on button "Mover para finalizado" at bounding box center [675, 384] width 140 height 34
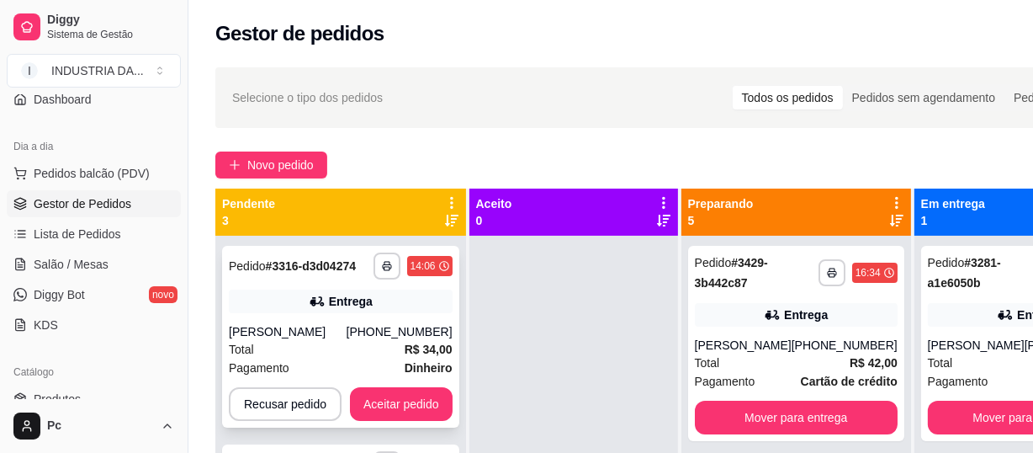
click at [404, 320] on div "**********" at bounding box center [340, 337] width 237 height 182
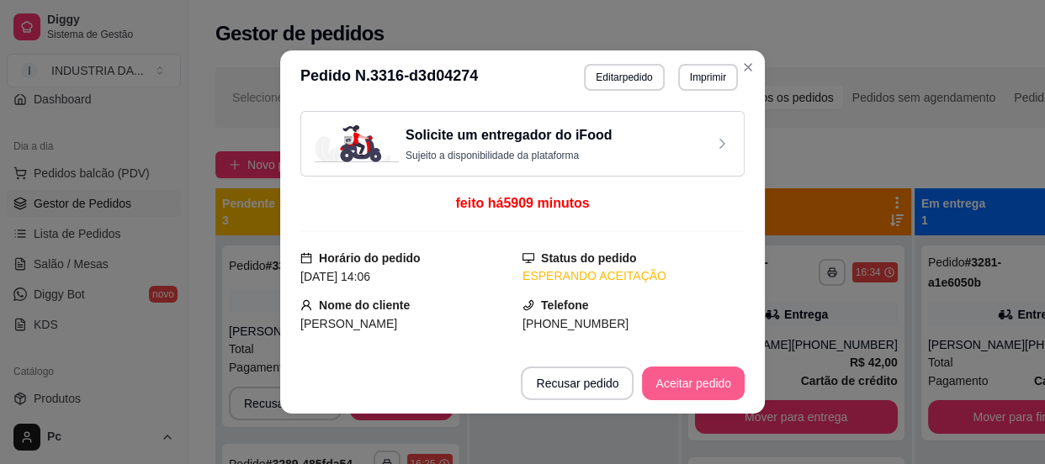
click at [676, 390] on button "Aceitar pedido" at bounding box center [693, 384] width 103 height 34
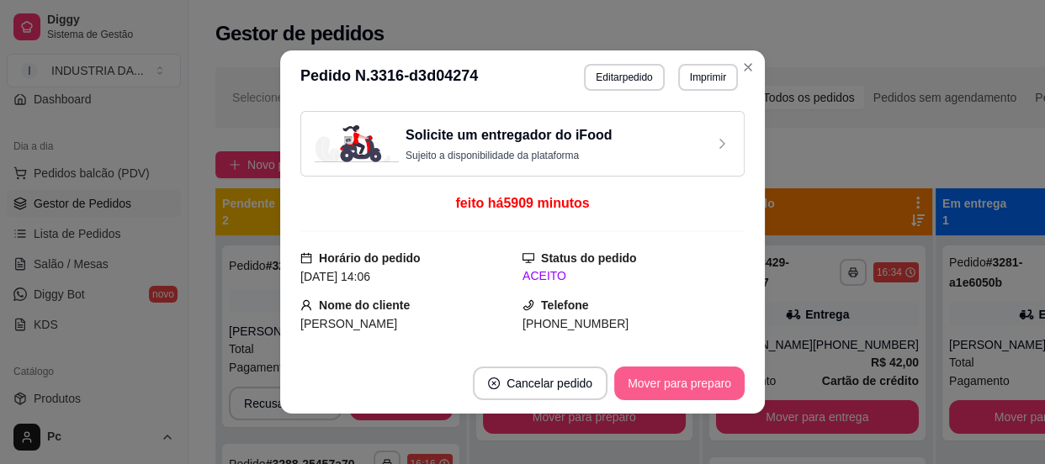
click at [676, 386] on button "Mover para preparo" at bounding box center [679, 384] width 130 height 34
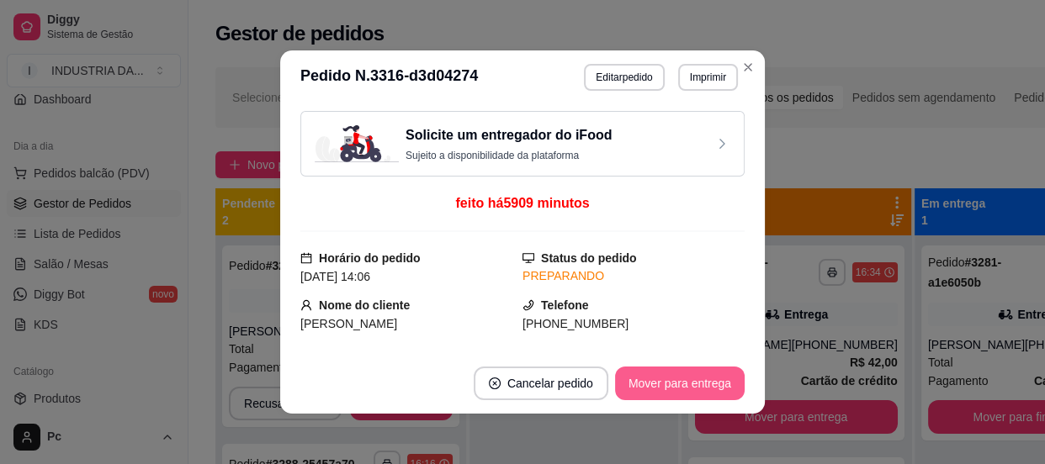
click at [673, 385] on button "Mover para entrega" at bounding box center [680, 384] width 130 height 34
click at [673, 385] on button "Mover para finalizado" at bounding box center [675, 384] width 140 height 34
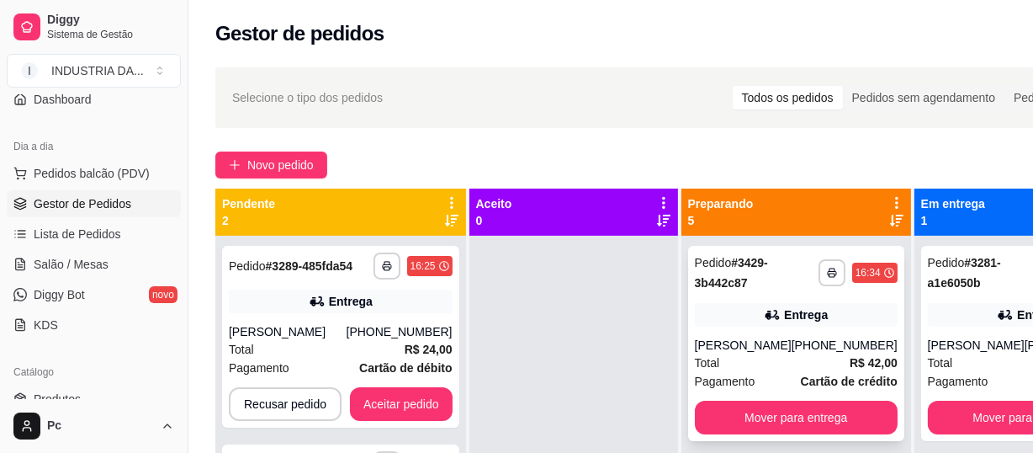
click at [798, 357] on div "Total R$ 42,00" at bounding box center [796, 362] width 203 height 19
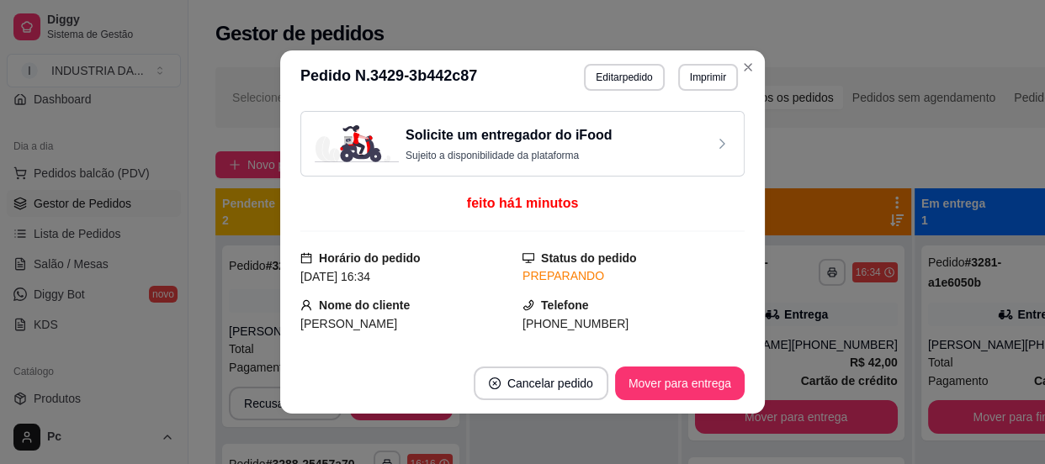
click at [715, 92] on header "**********" at bounding box center [522, 77] width 485 height 54
click at [715, 79] on button "Imprimir" at bounding box center [708, 77] width 60 height 27
click at [702, 131] on button "PAMONHAS" at bounding box center [673, 136] width 122 height 27
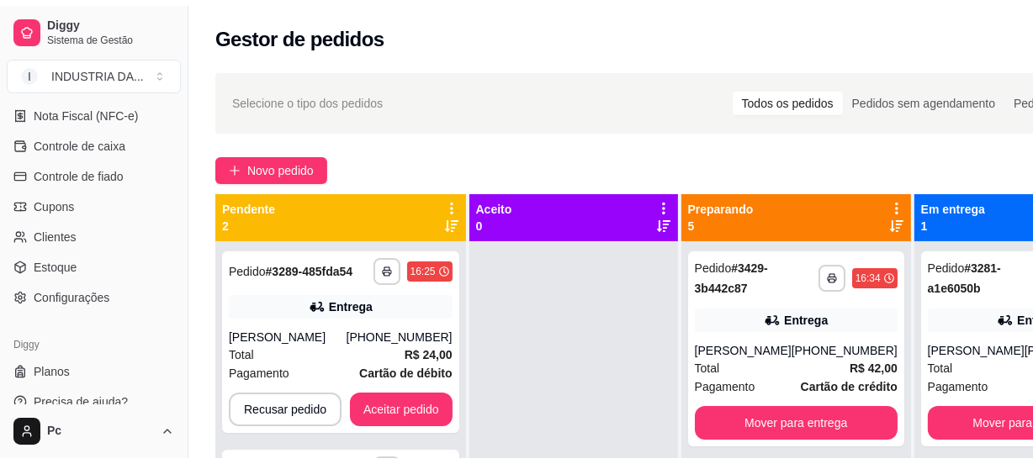
scroll to position [745, 0]
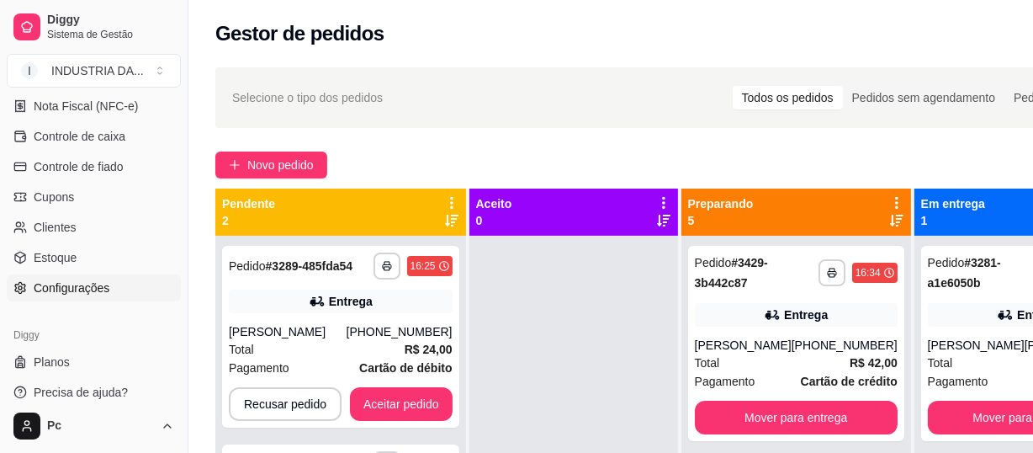
click at [85, 289] on span "Configurações" at bounding box center [72, 287] width 76 height 17
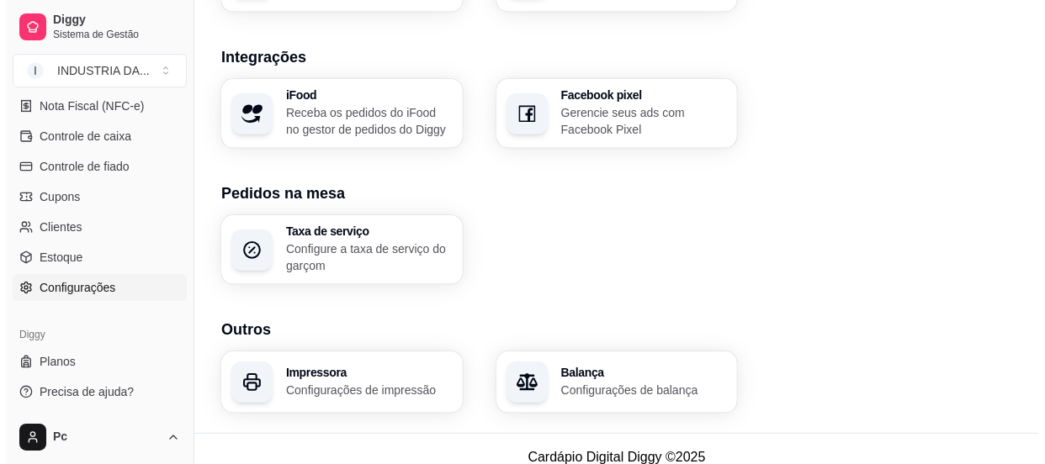
scroll to position [733, 0]
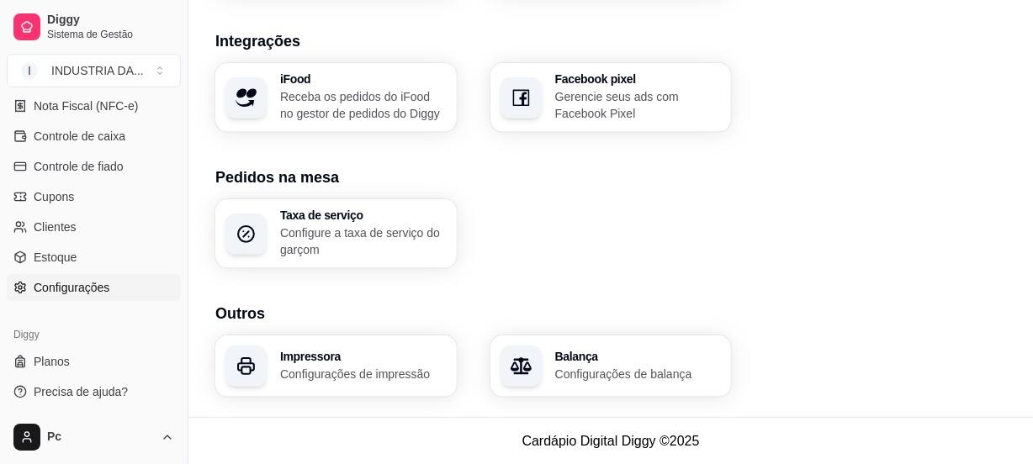
click at [298, 376] on p "Configurações de impressão" at bounding box center [363, 374] width 167 height 17
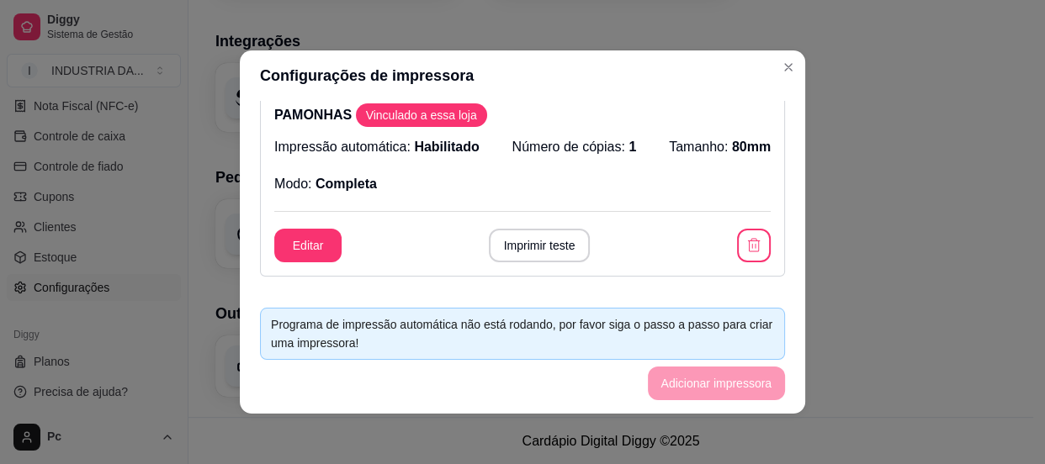
scroll to position [0, 0]
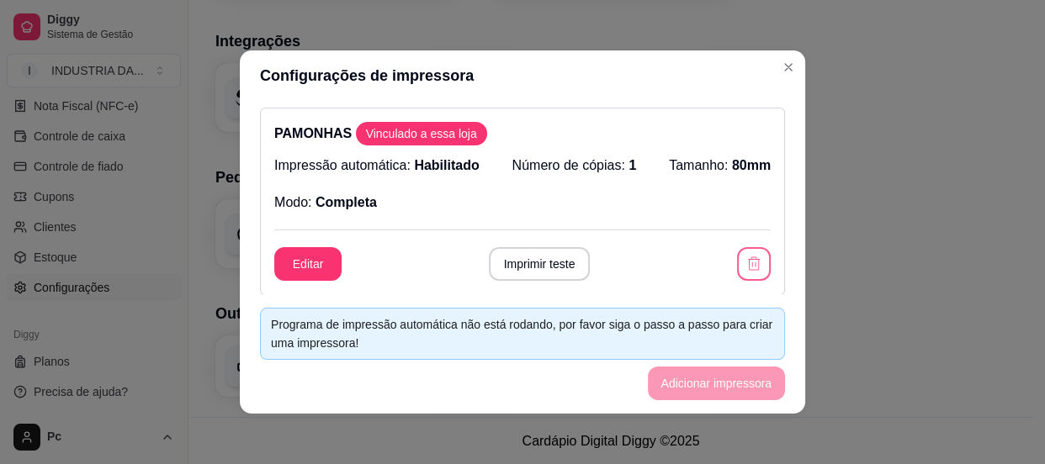
click at [748, 250] on button "button" at bounding box center [754, 264] width 34 height 34
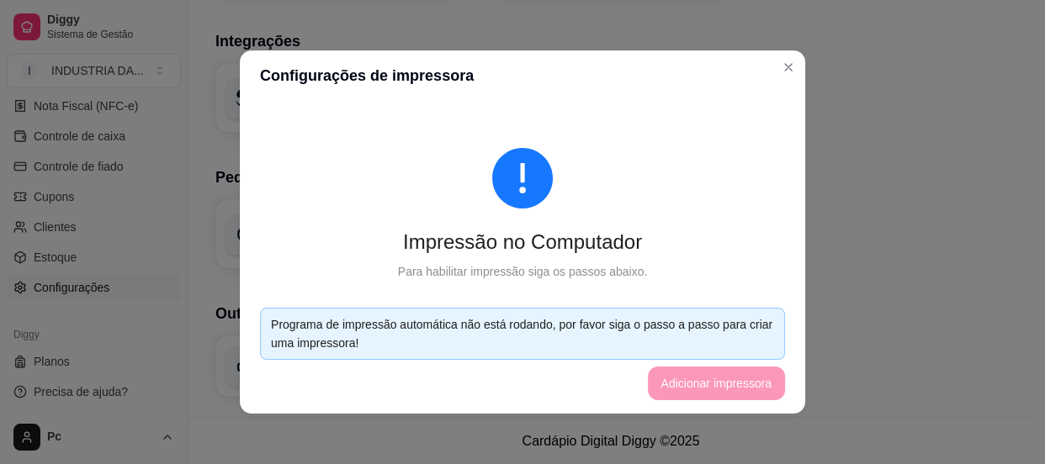
click at [704, 395] on footer "Programa de impressão automática não está rodando, por favor siga o passo a pas…" at bounding box center [522, 353] width 565 height 119
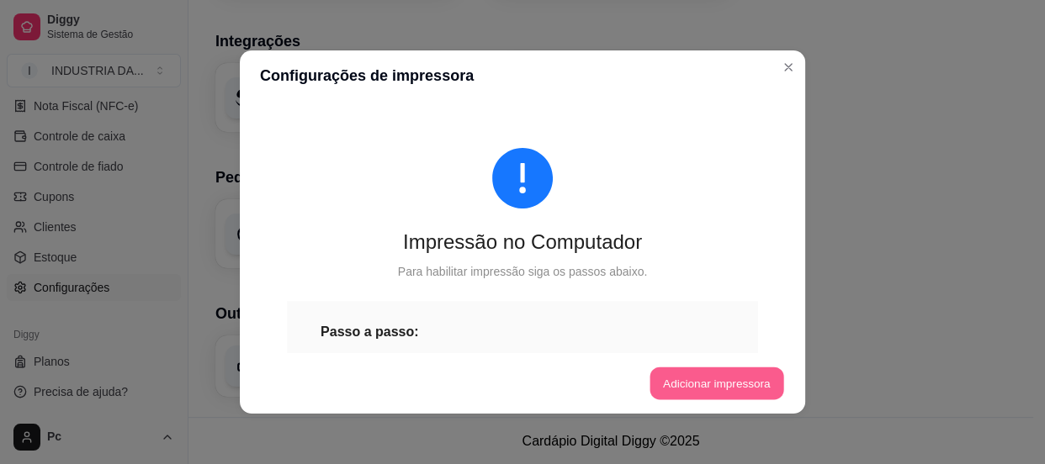
click at [704, 395] on button "Adicionar impressora" at bounding box center [716, 384] width 134 height 33
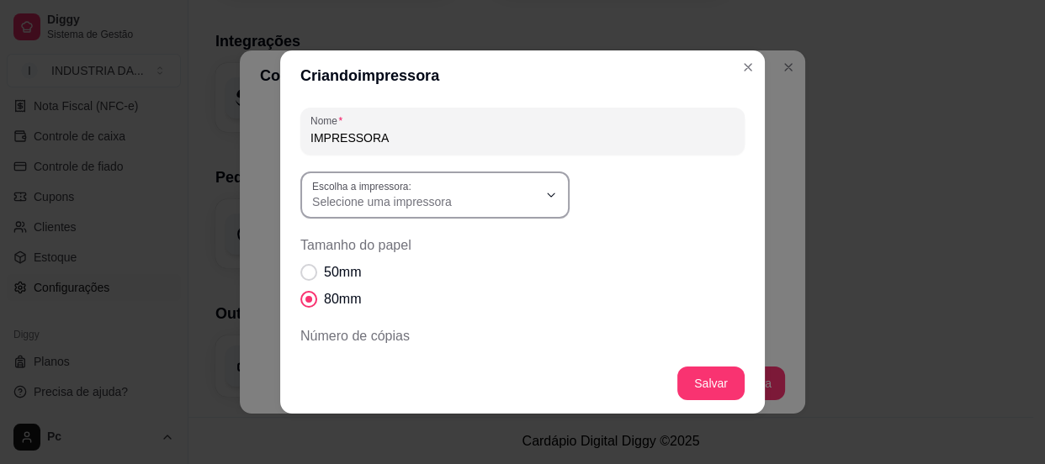
click at [516, 198] on span "Selecione uma impressora" at bounding box center [424, 202] width 225 height 17
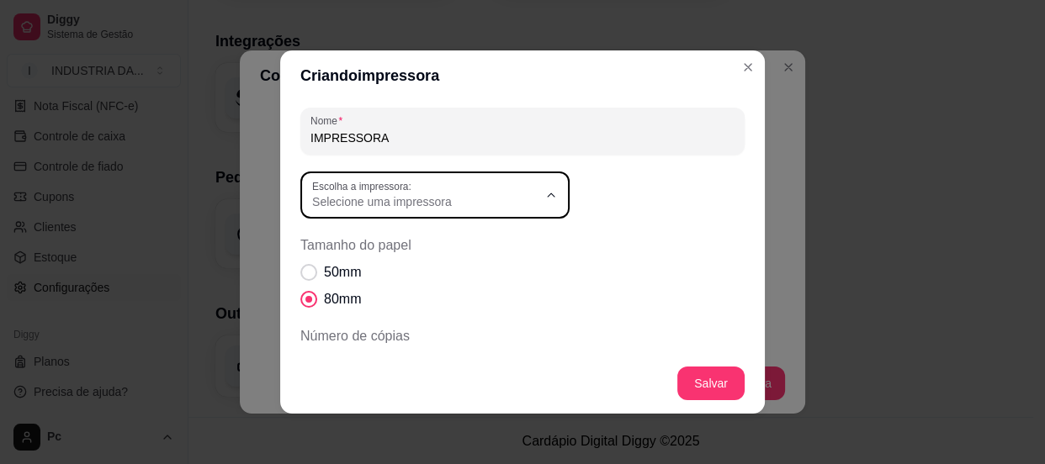
click at [334, 265] on span "POS-80" at bounding box center [421, 270] width 216 height 16
type input "POS-80"
select select "POS-80"
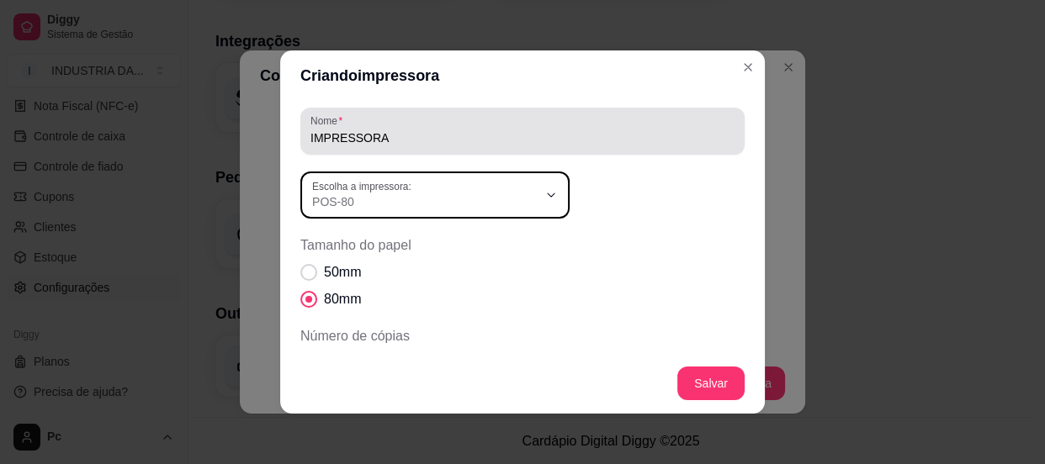
click at [395, 143] on input "IMPRESSORA" at bounding box center [522, 138] width 424 height 17
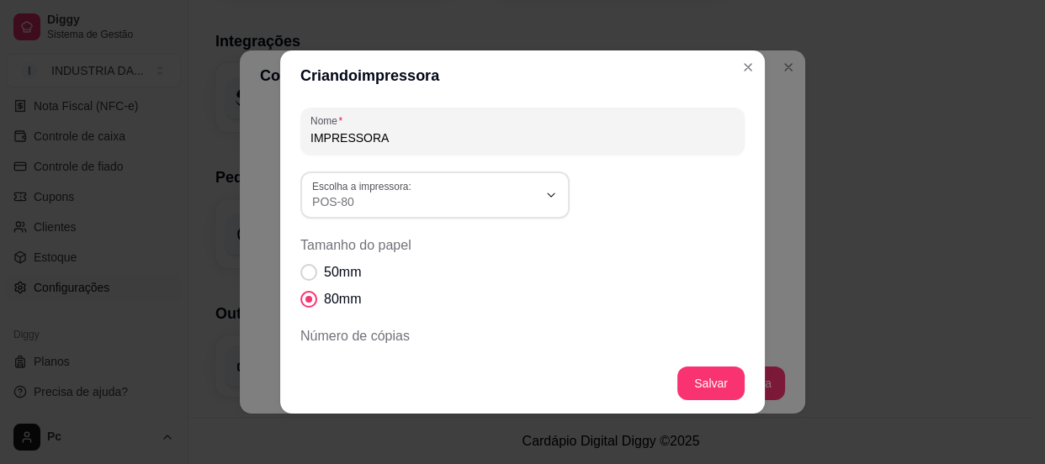
click at [395, 143] on input "IMPRESSORA" at bounding box center [522, 138] width 424 height 17
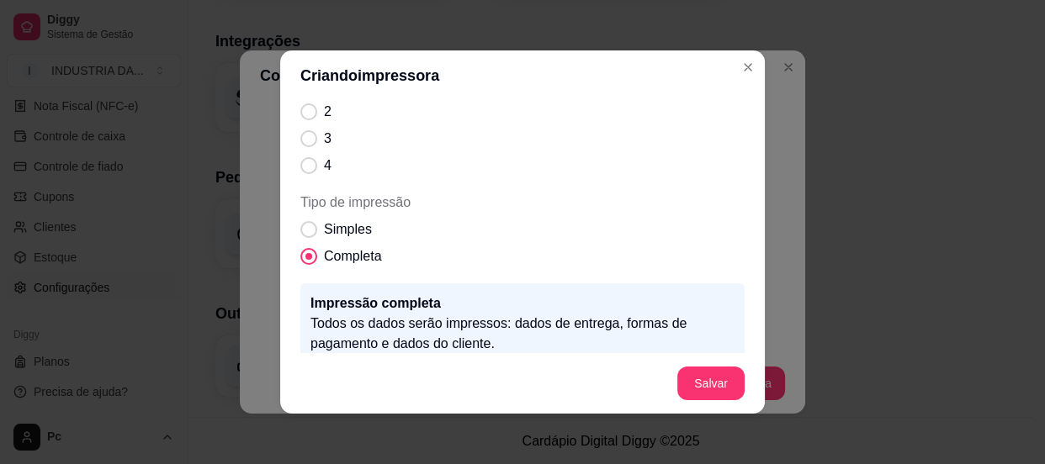
scroll to position [362, 0]
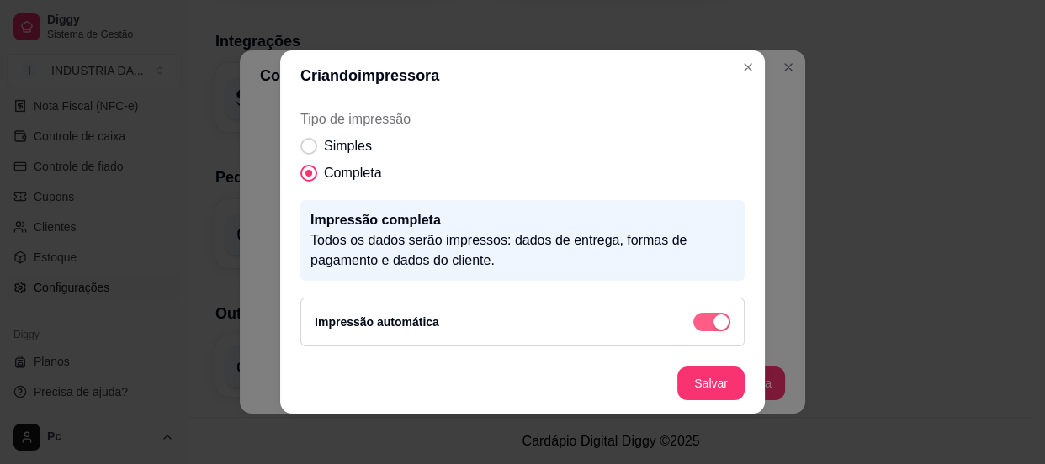
type input "pamonha"
click at [713, 317] on div "button" at bounding box center [720, 322] width 15 height 15
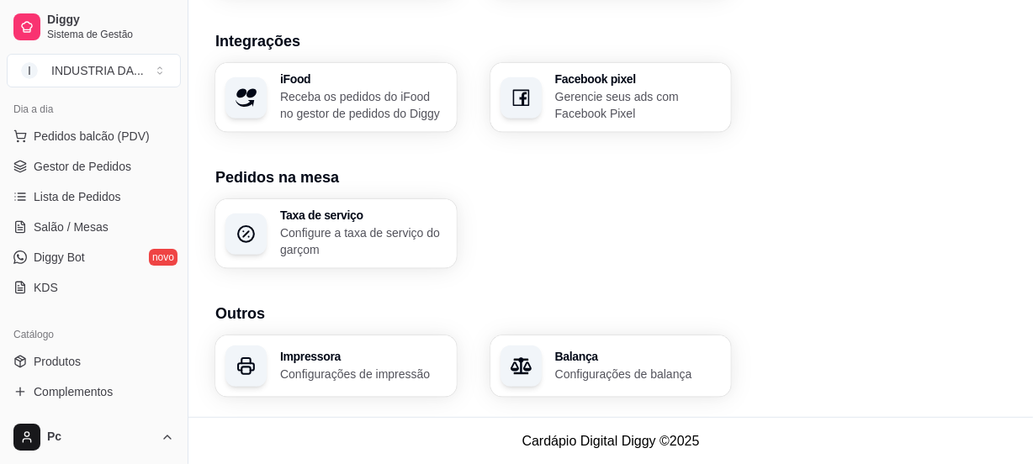
scroll to position [56, 0]
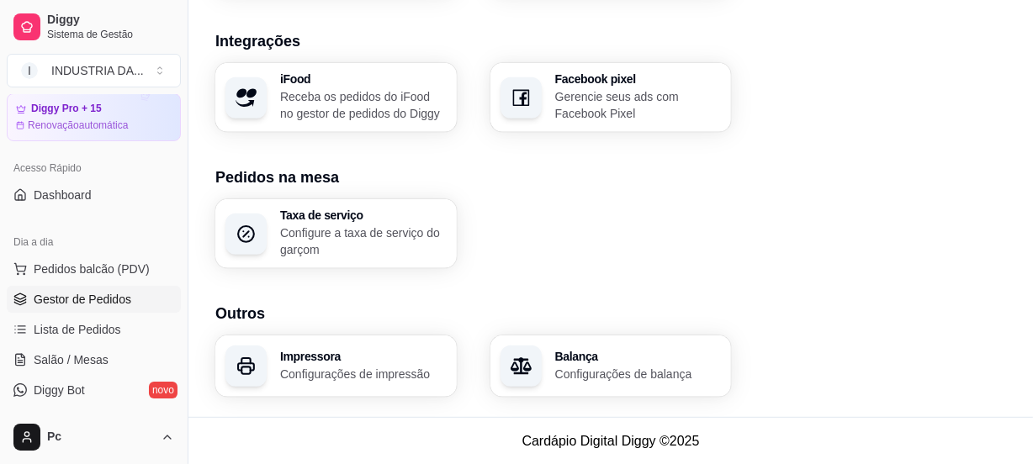
click at [66, 302] on span "Gestor de Pedidos" at bounding box center [83, 299] width 98 height 17
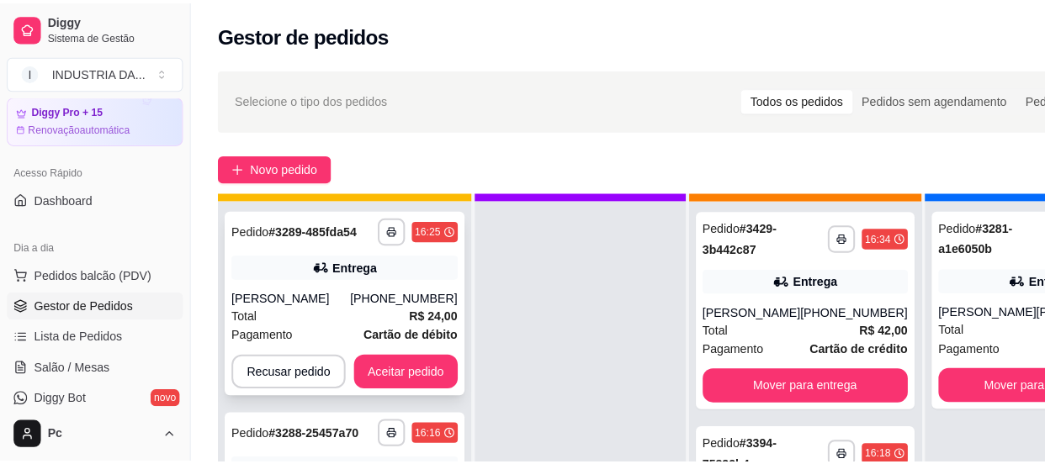
scroll to position [59, 0]
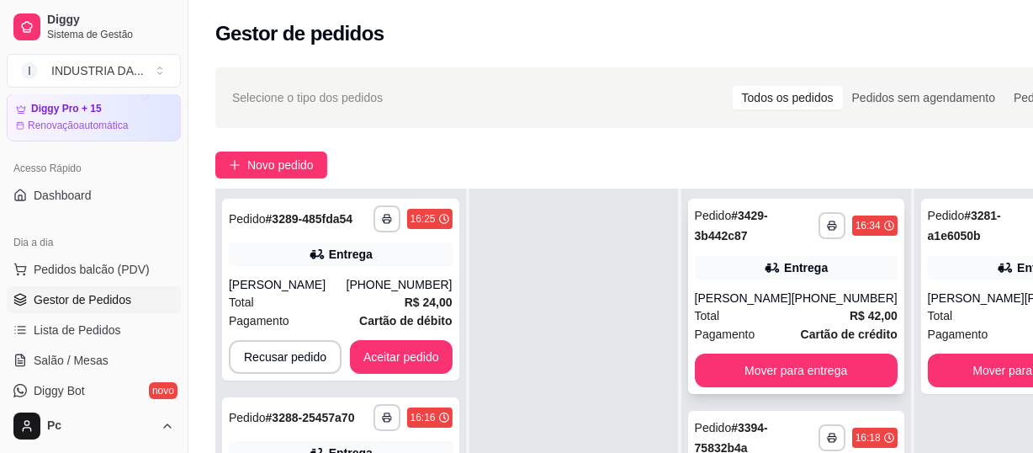
click at [716, 276] on div "**********" at bounding box center [796, 296] width 216 height 195
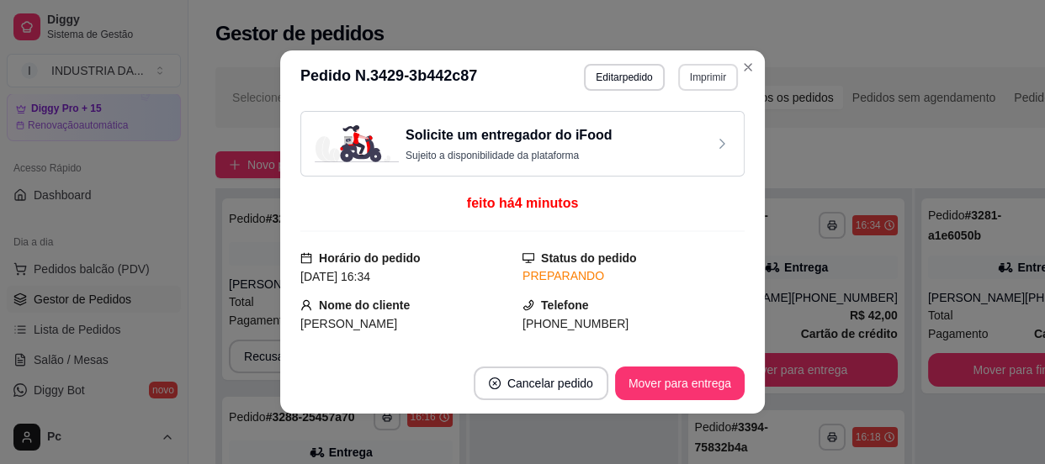
click at [719, 71] on button "Imprimir" at bounding box center [708, 77] width 60 height 27
click at [639, 141] on button "pamonha" at bounding box center [673, 136] width 122 height 27
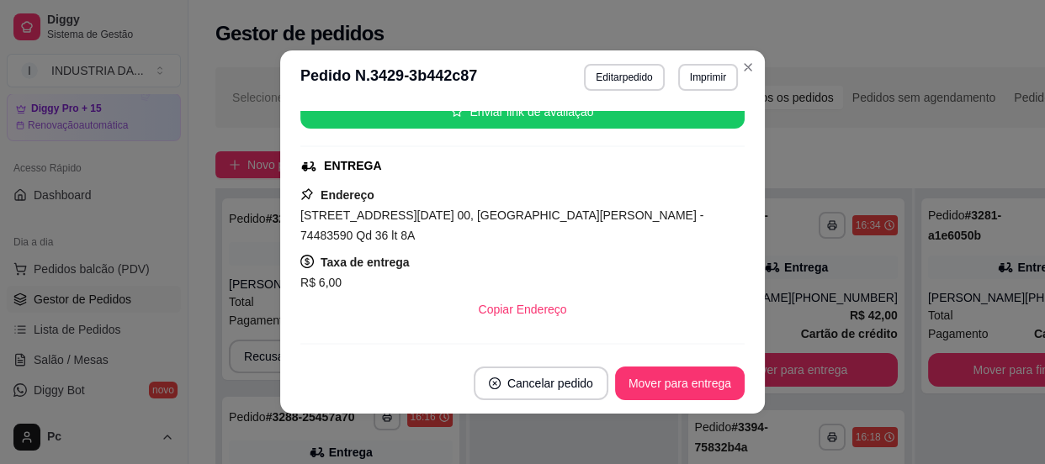
scroll to position [382, 0]
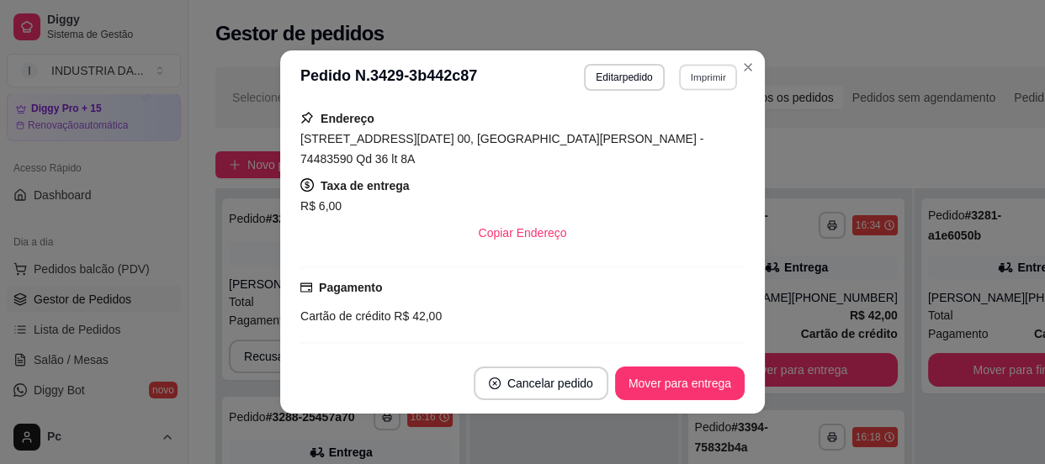
click at [708, 84] on button "Imprimir" at bounding box center [708, 77] width 58 height 26
click at [698, 135] on button "pamonha" at bounding box center [672, 136] width 118 height 26
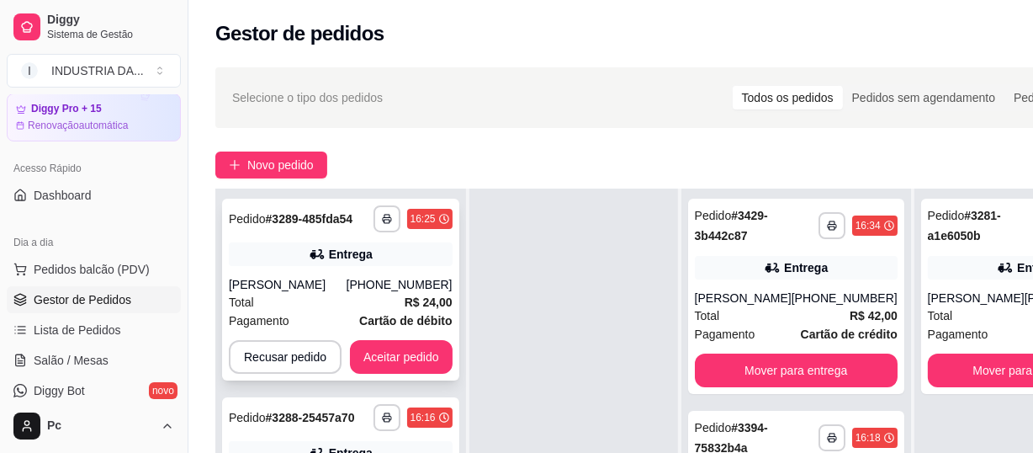
click at [366, 249] on div "Entrega" at bounding box center [351, 254] width 44 height 17
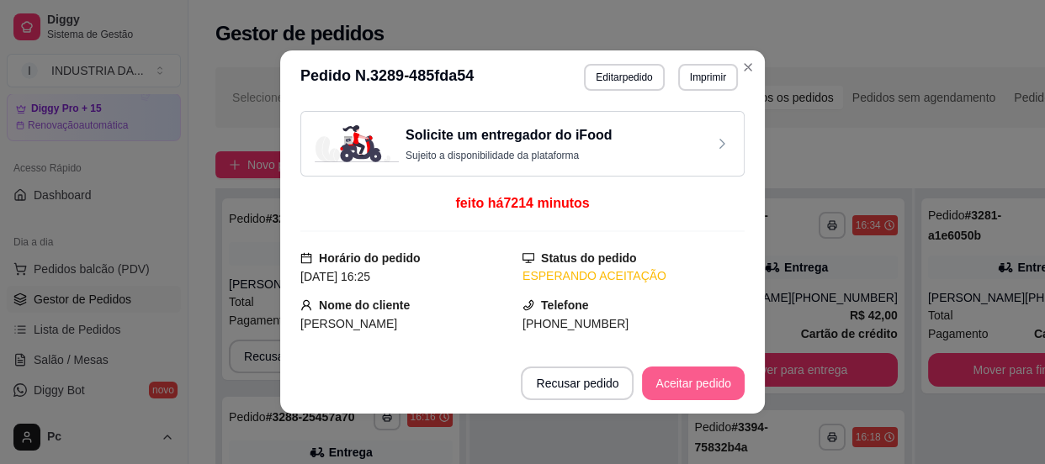
click at [711, 377] on button "Aceitar pedido" at bounding box center [693, 384] width 103 height 34
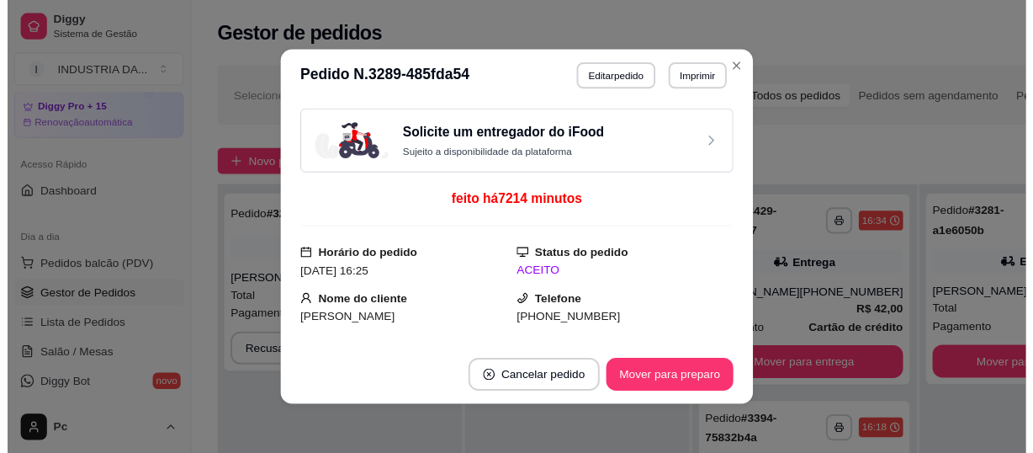
scroll to position [0, 0]
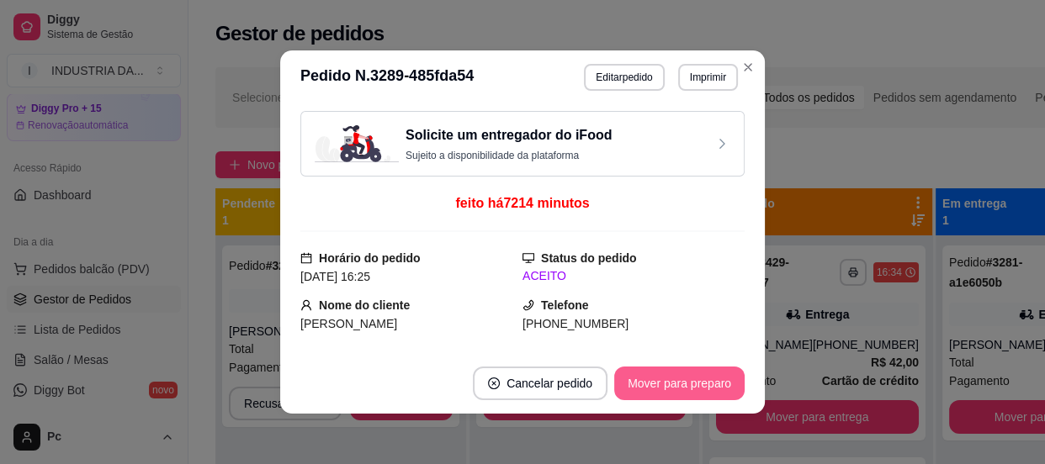
click at [711, 377] on button "Mover para preparo" at bounding box center [679, 384] width 130 height 34
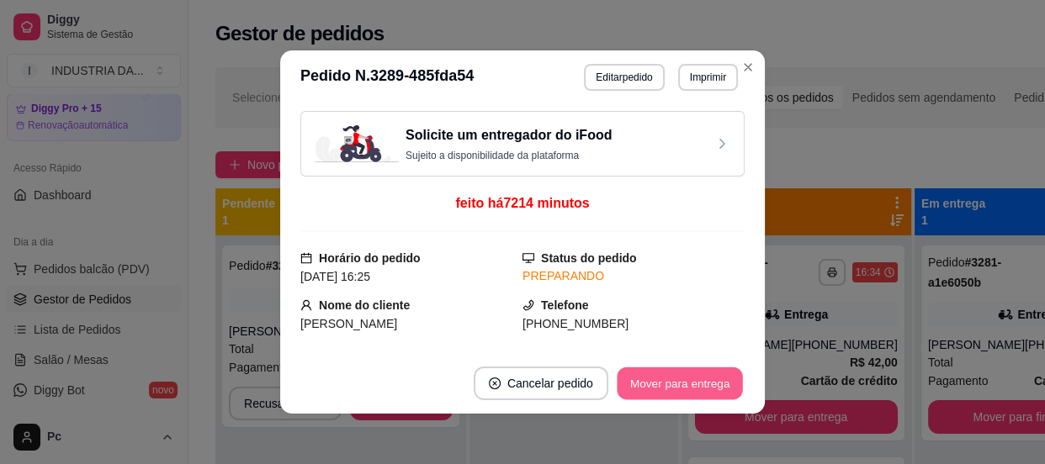
click at [711, 377] on button "Mover para entrega" at bounding box center [680, 384] width 126 height 33
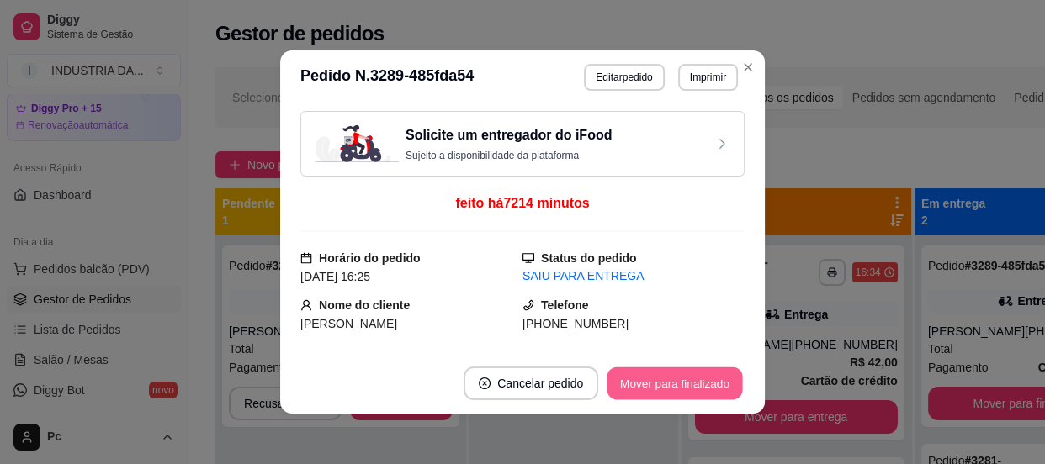
click at [705, 384] on button "Mover para finalizado" at bounding box center [674, 384] width 135 height 33
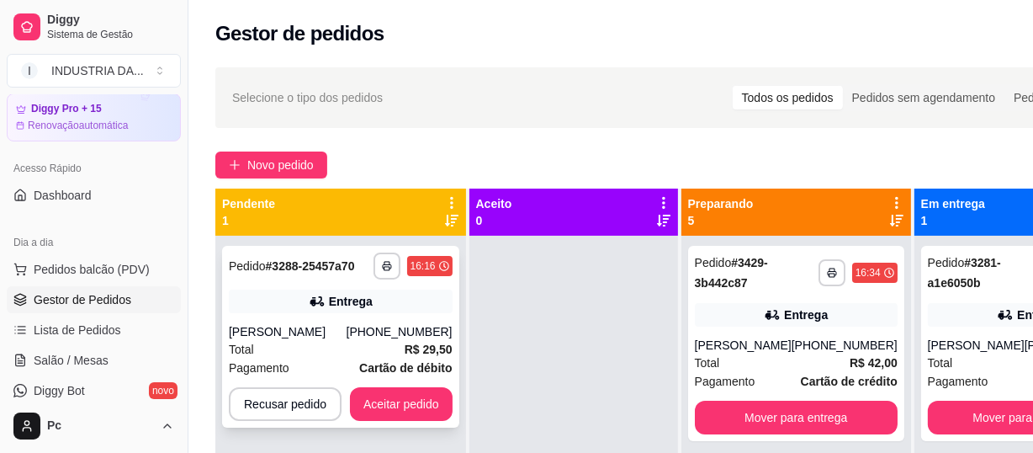
click at [371, 325] on div "(64) 99217-4635" at bounding box center [400, 331] width 106 height 17
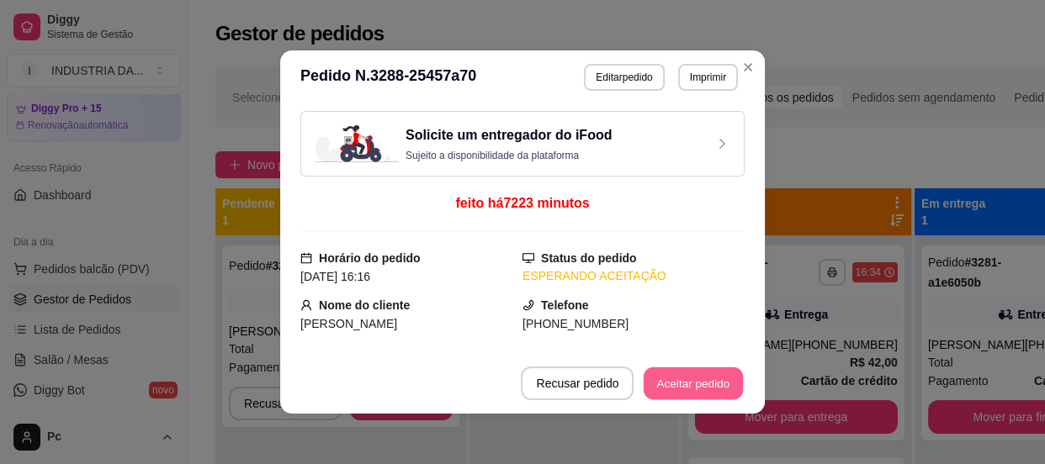
click at [687, 375] on button "Aceitar pedido" at bounding box center [693, 384] width 99 height 33
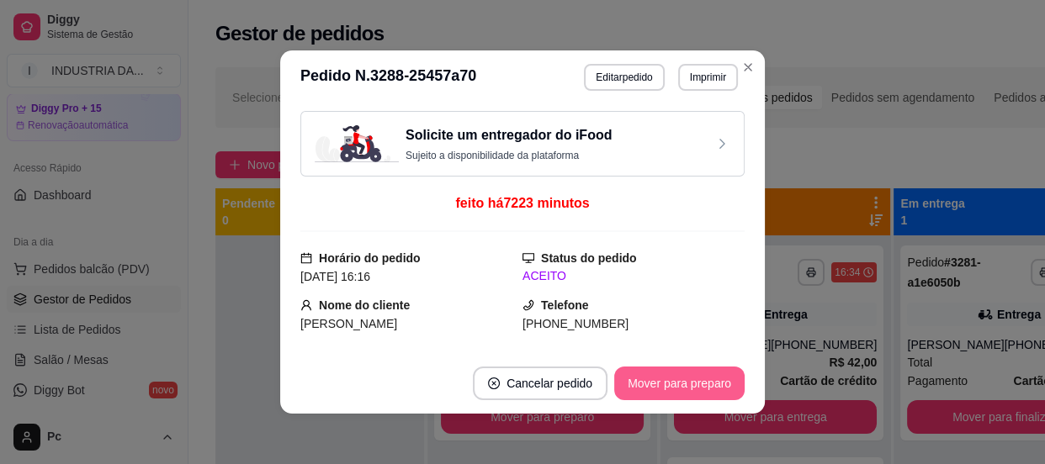
click at [687, 375] on button "Mover para preparo" at bounding box center [679, 384] width 130 height 34
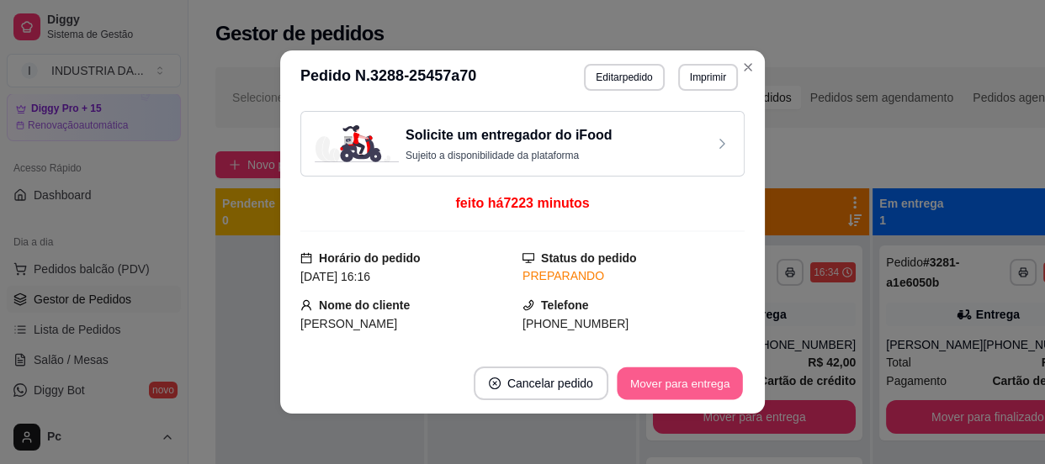
click at [687, 375] on button "Mover para entrega" at bounding box center [680, 384] width 126 height 33
click at [687, 375] on button "Mover para finalizado" at bounding box center [675, 384] width 140 height 34
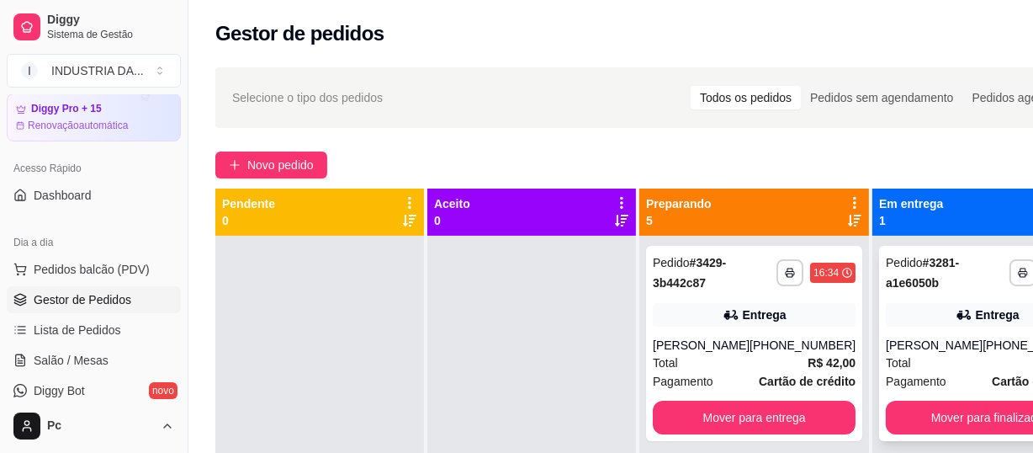
click at [920, 299] on div "**********" at bounding box center [987, 343] width 216 height 195
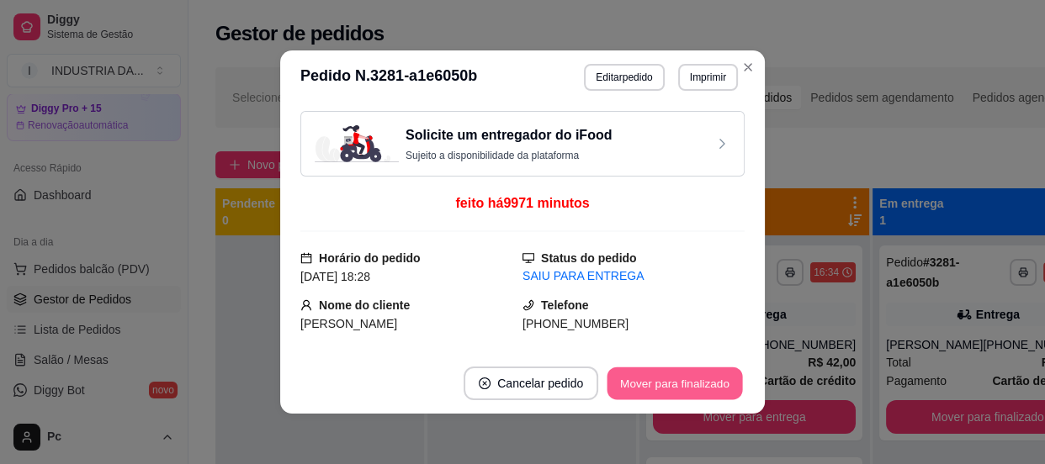
click at [675, 378] on button "Mover para finalizado" at bounding box center [674, 384] width 135 height 33
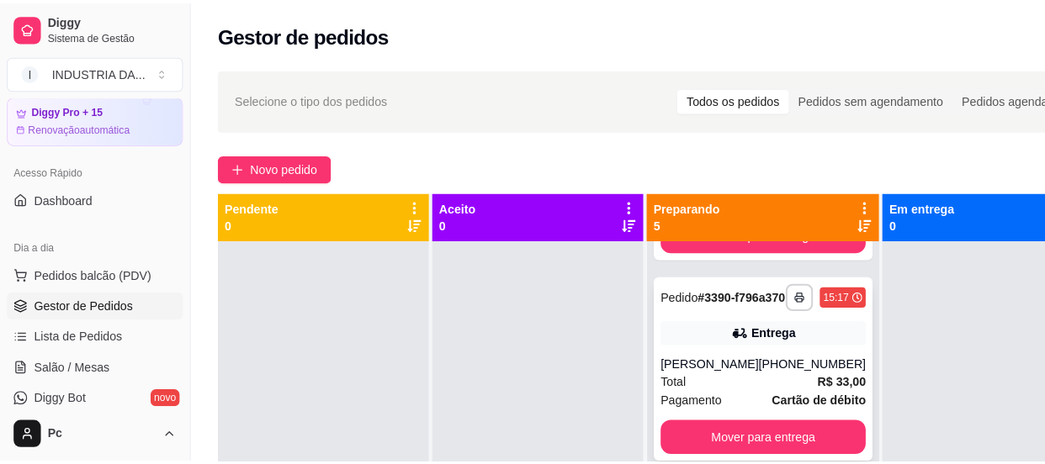
scroll to position [47, 0]
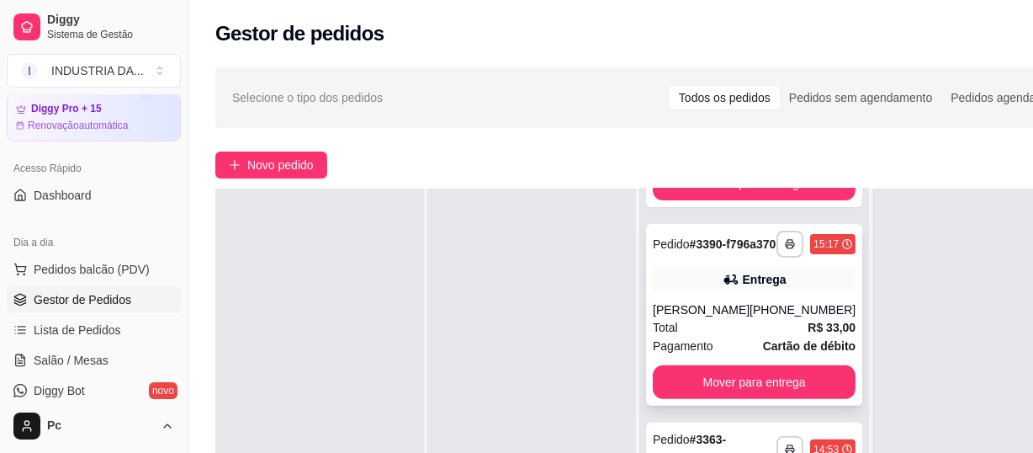
click at [750, 318] on div "(62) 99231-7581" at bounding box center [803, 309] width 106 height 17
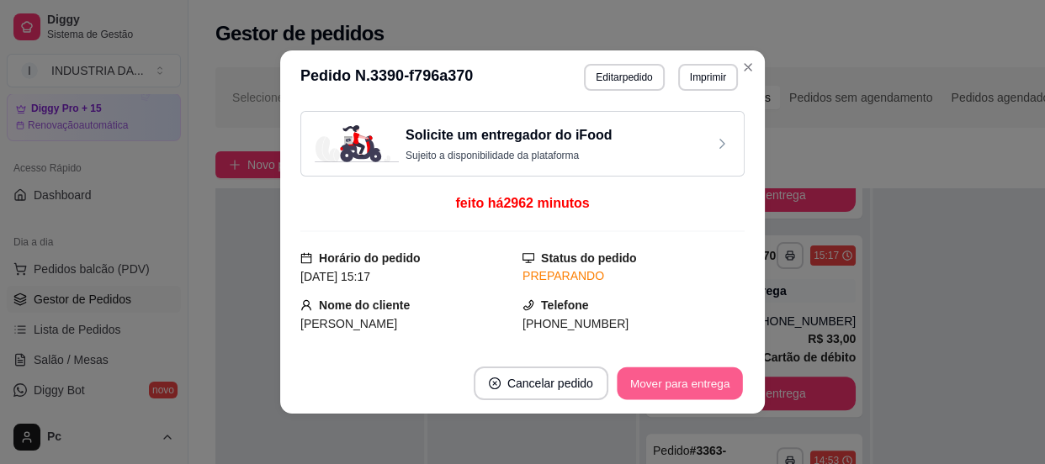
click at [655, 378] on button "Mover para entrega" at bounding box center [680, 384] width 126 height 33
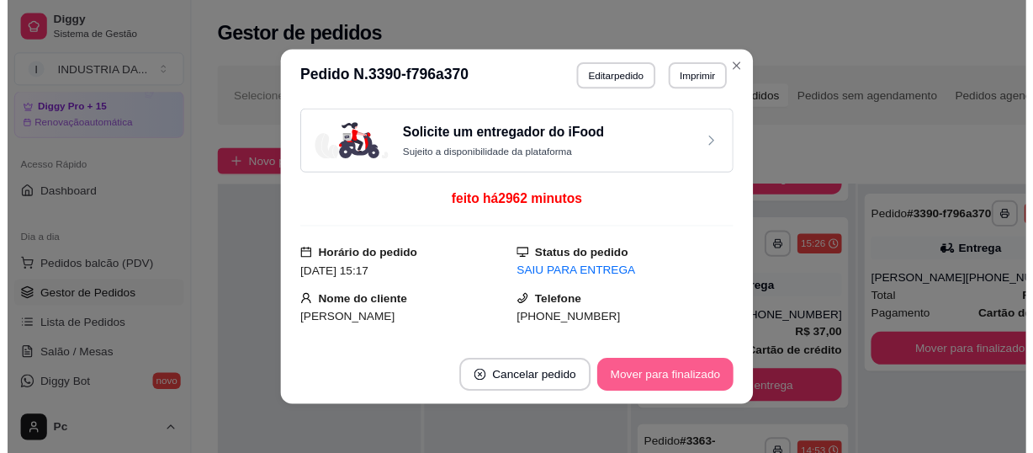
scroll to position [400, 0]
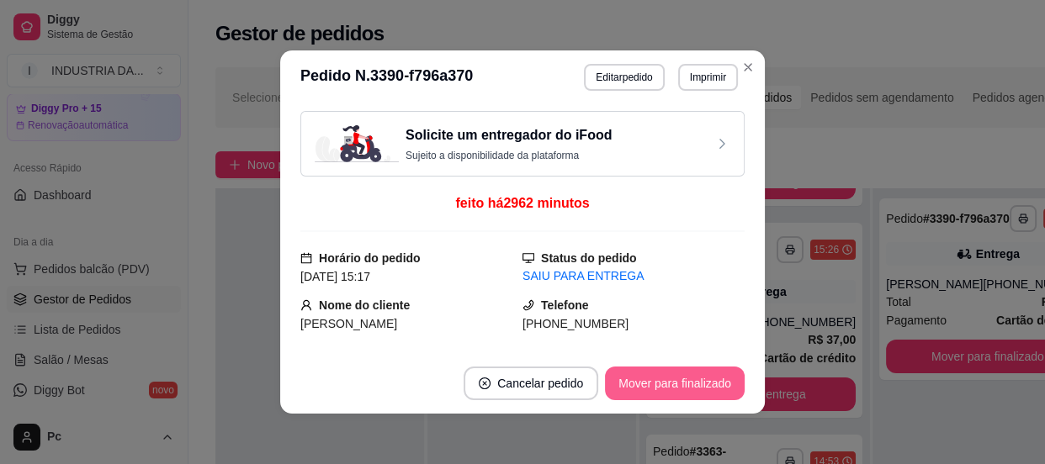
click at [655, 378] on button "Mover para finalizado" at bounding box center [675, 384] width 140 height 34
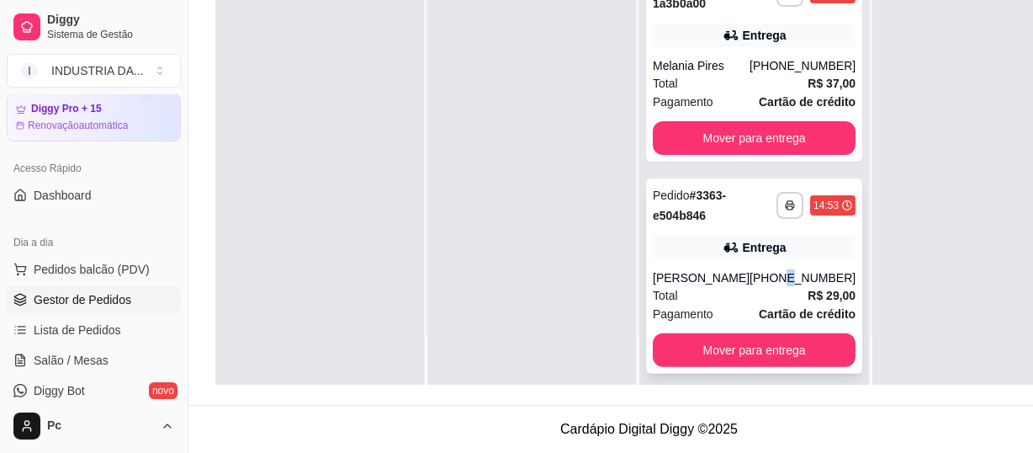
click at [764, 252] on div "**********" at bounding box center [754, 275] width 216 height 195
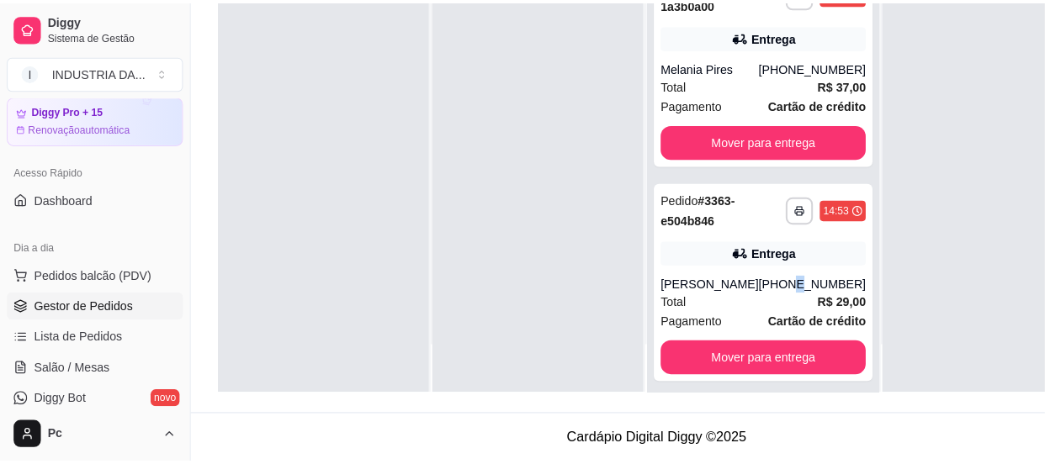
scroll to position [256, 0]
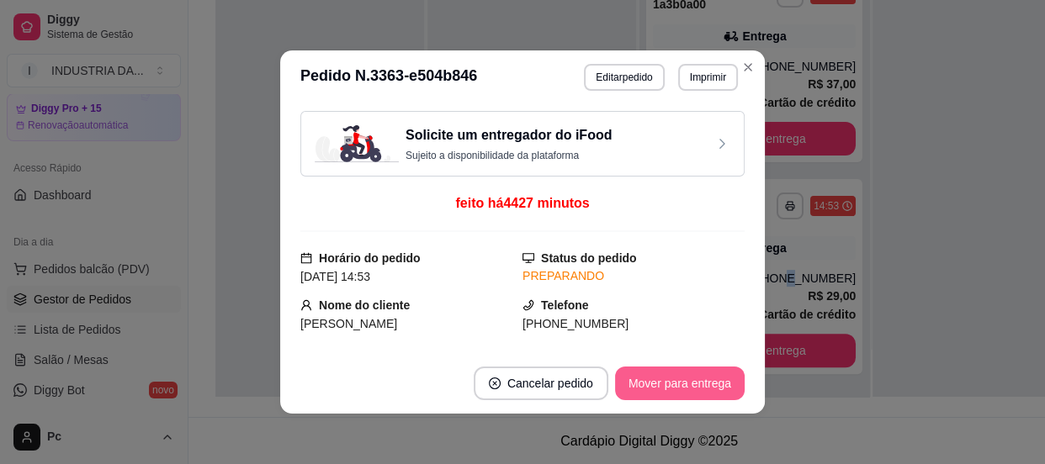
click at [692, 377] on button "Mover para entrega" at bounding box center [680, 384] width 130 height 34
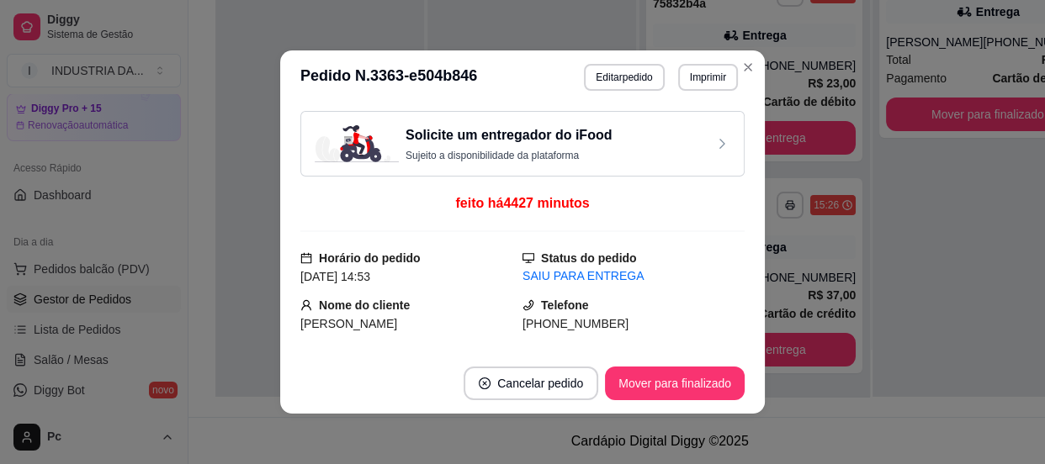
scroll to position [188, 0]
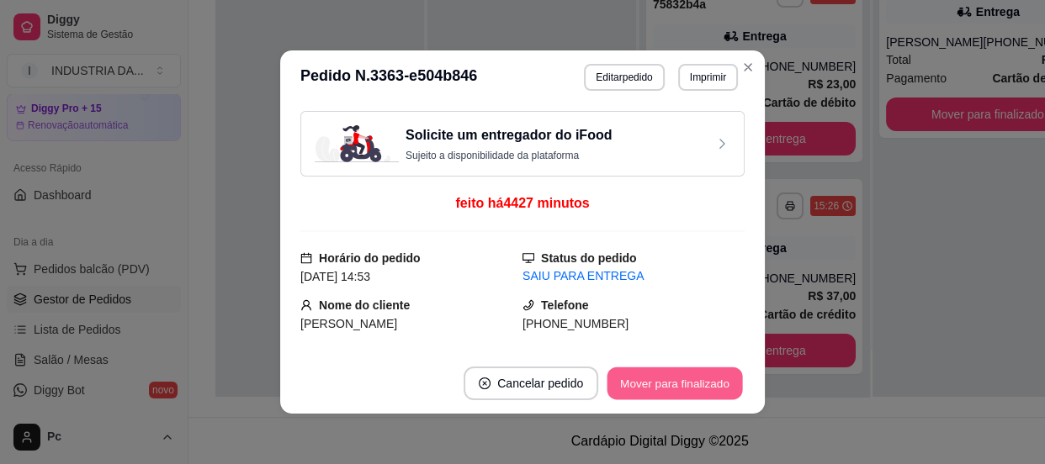
click at [694, 377] on button "Mover para finalizado" at bounding box center [674, 384] width 135 height 33
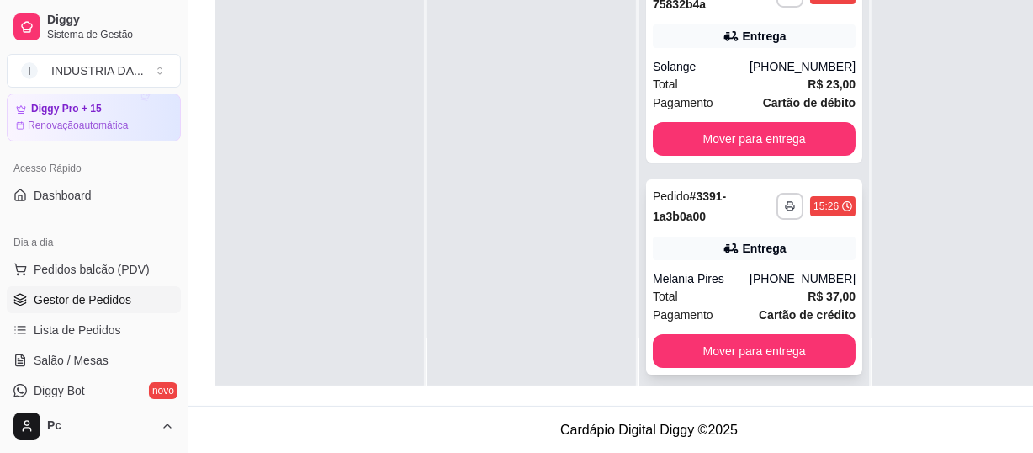
click at [773, 280] on div "(62) 98201-9036" at bounding box center [803, 278] width 106 height 17
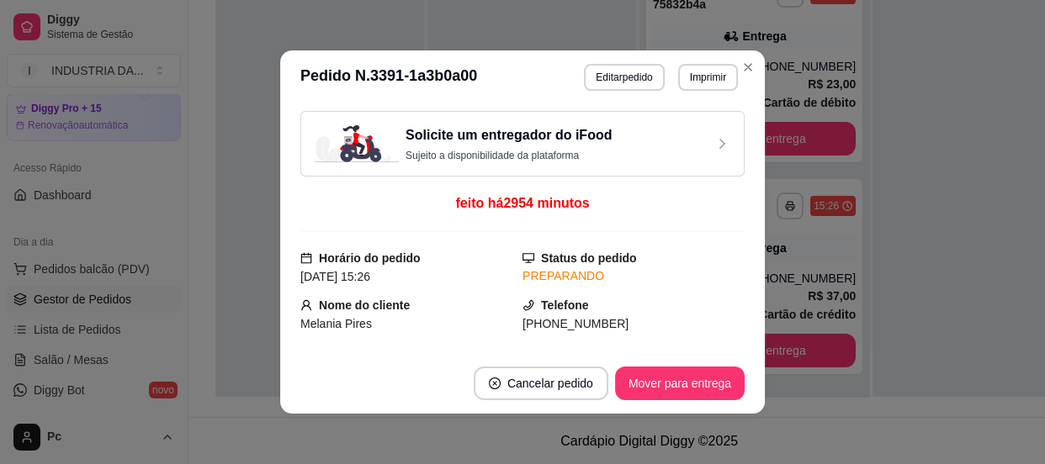
click at [691, 410] on footer "Cancelar pedido Mover para entrega" at bounding box center [522, 383] width 485 height 61
click at [694, 378] on button "Mover para entrega" at bounding box center [680, 384] width 130 height 34
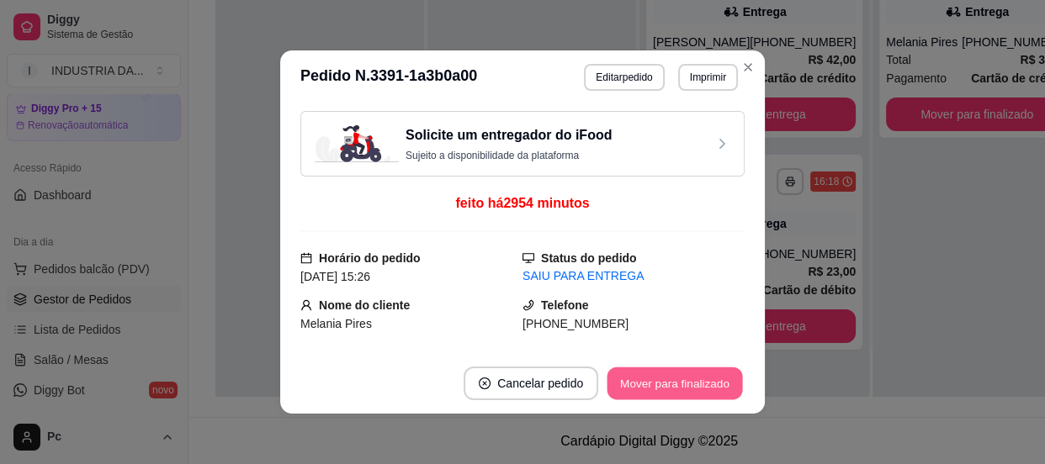
click at [694, 378] on button "Mover para finalizado" at bounding box center [674, 384] width 135 height 33
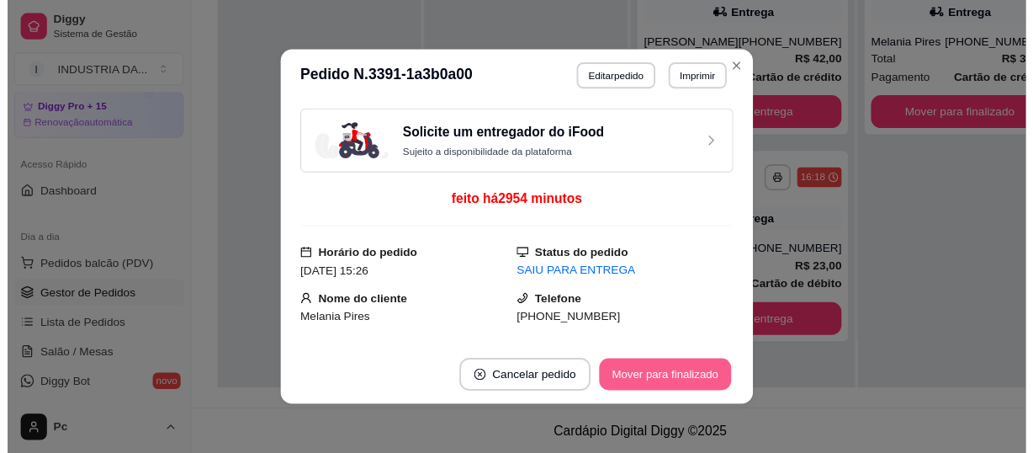
scroll to position [0, 0]
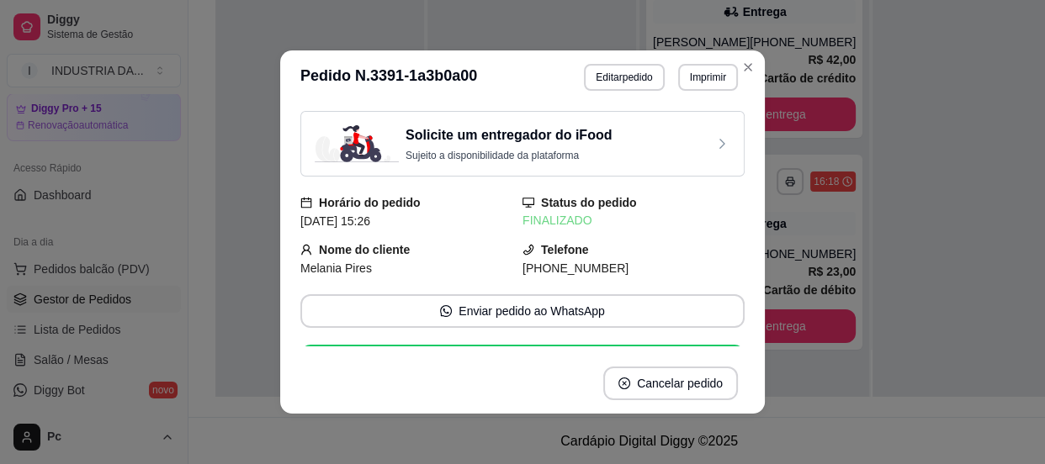
click at [694, 378] on button "Cancelar pedido" at bounding box center [670, 384] width 135 height 34
click at [745, 65] on icon "Close" at bounding box center [748, 67] width 7 height 7
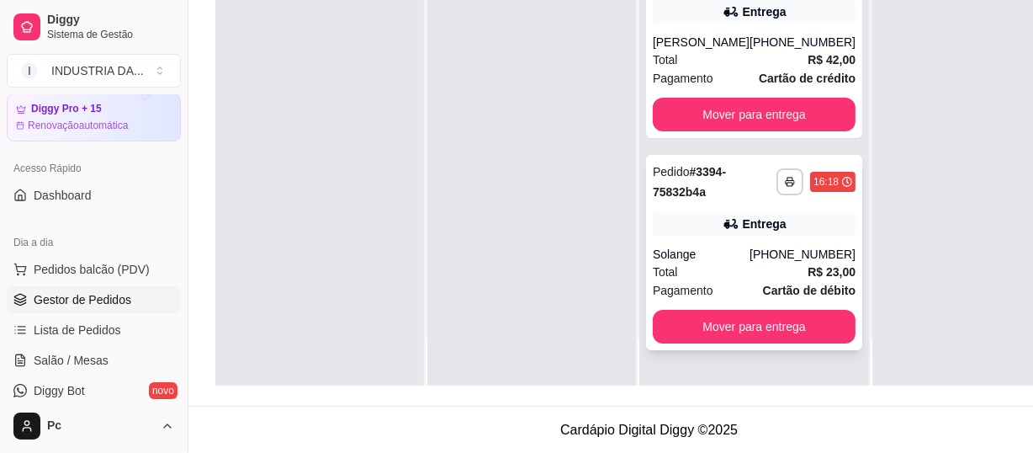
click at [732, 240] on div "**********" at bounding box center [754, 252] width 216 height 195
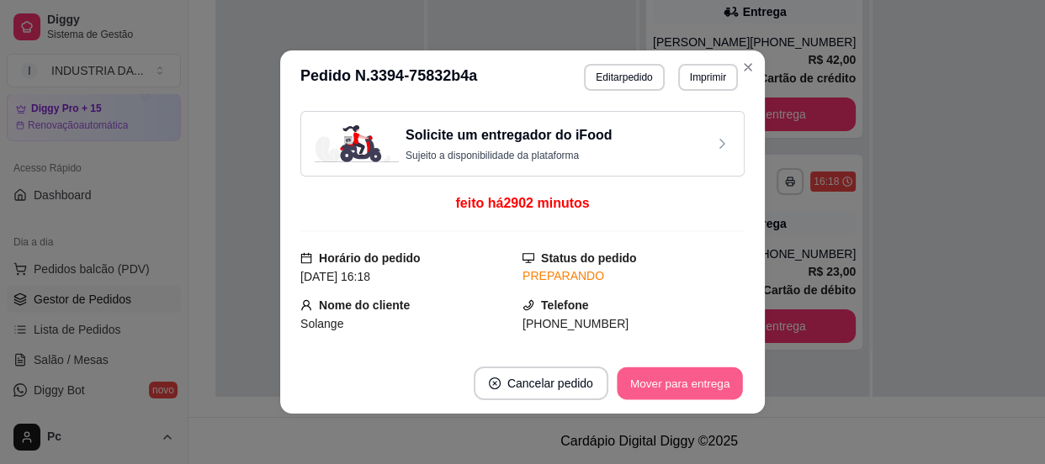
click at [685, 374] on button "Mover para entrega" at bounding box center [680, 384] width 126 height 33
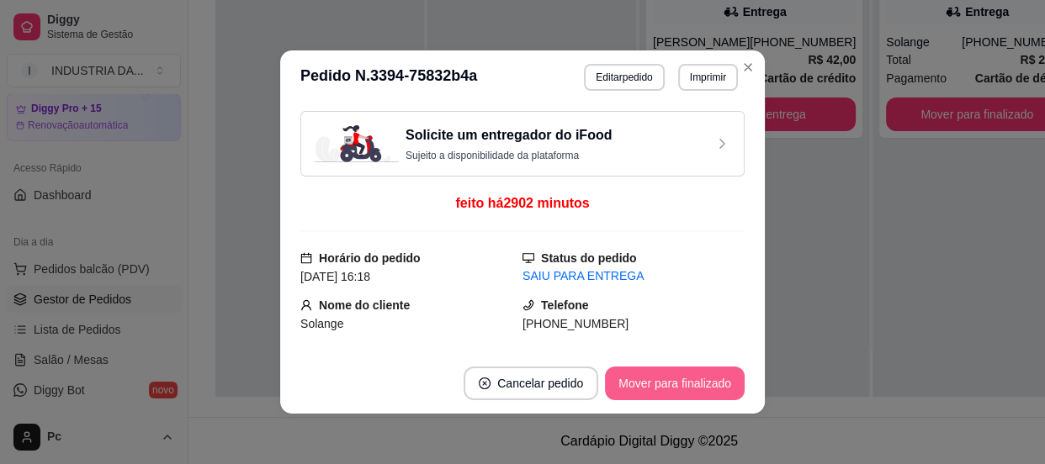
click at [685, 374] on button "Mover para finalizado" at bounding box center [675, 384] width 140 height 34
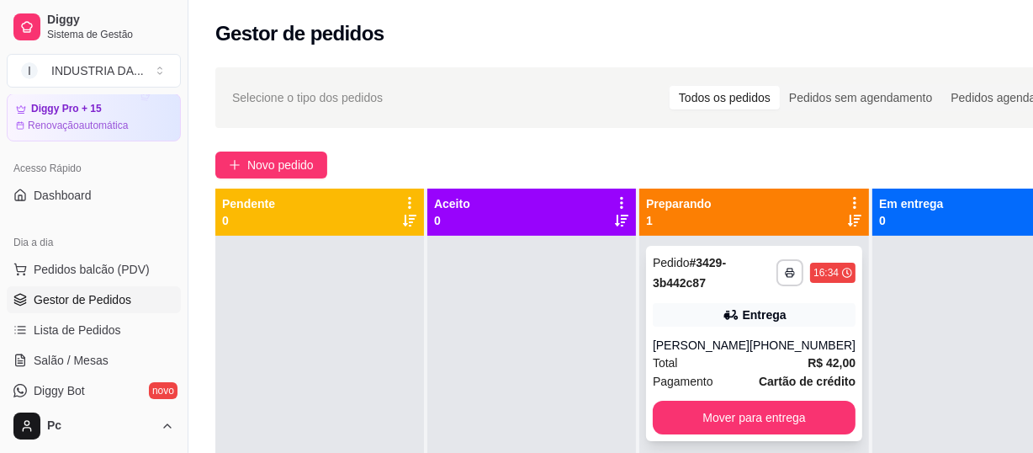
click at [750, 316] on div "Entrega" at bounding box center [765, 314] width 44 height 17
click at [84, 353] on span "Salão / Mesas" at bounding box center [71, 360] width 75 height 17
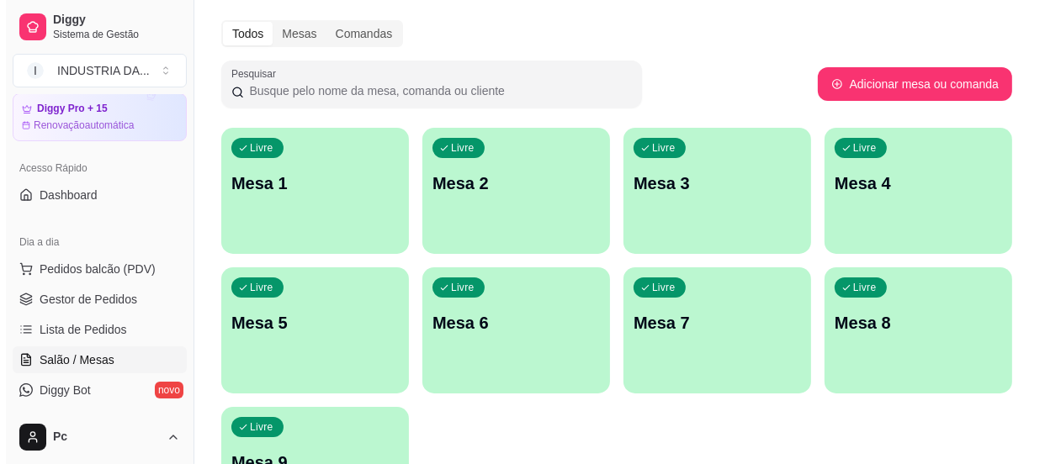
scroll to position [152, 0]
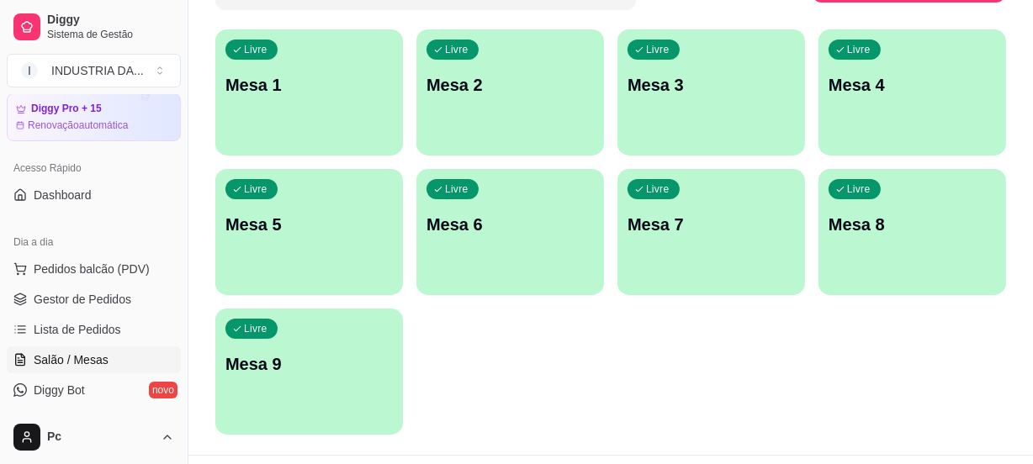
click at [315, 199] on div "Livre Mesa 5" at bounding box center [309, 222] width 188 height 106
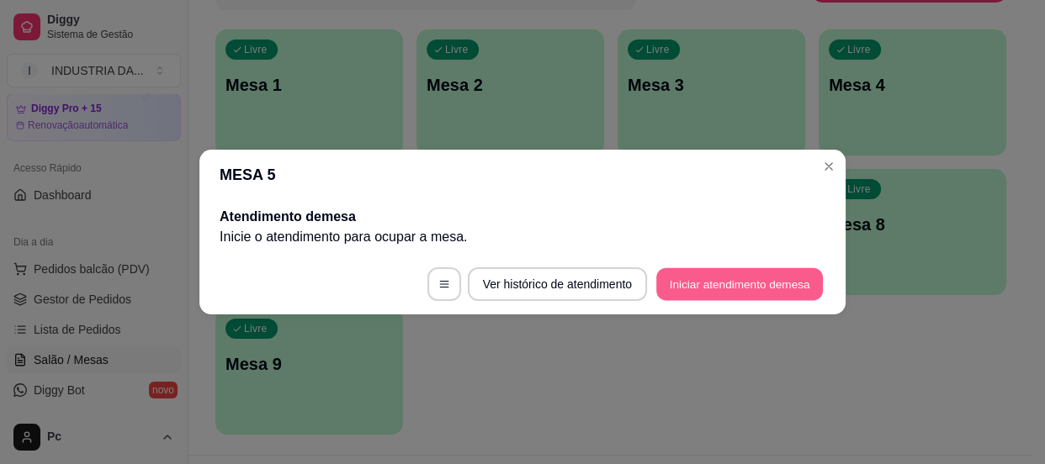
click at [710, 283] on button "Iniciar atendimento de mesa" at bounding box center [739, 284] width 167 height 33
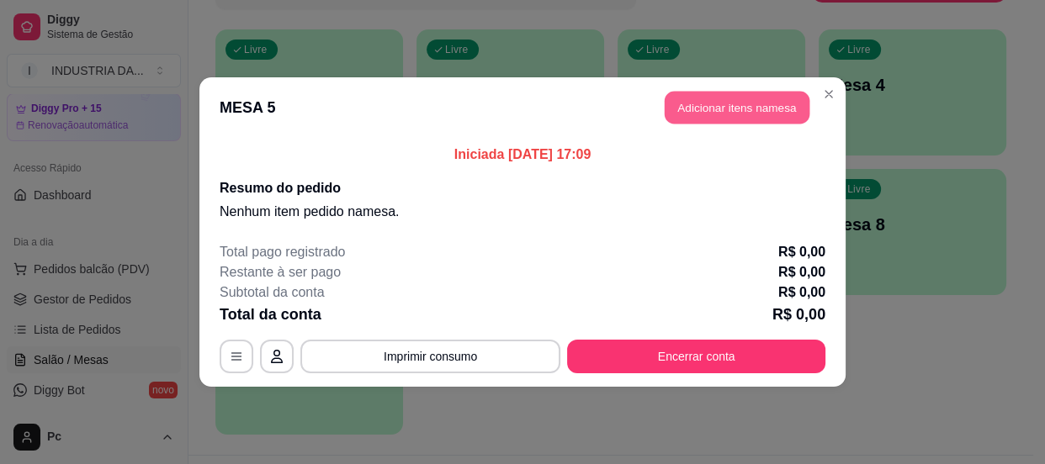
click at [690, 104] on button "Adicionar itens na mesa" at bounding box center [737, 108] width 145 height 33
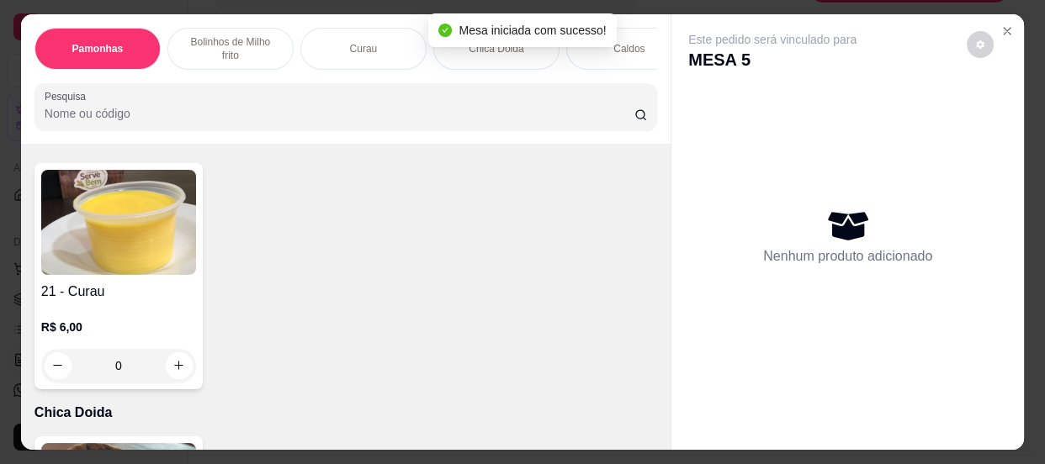
scroll to position [688, 0]
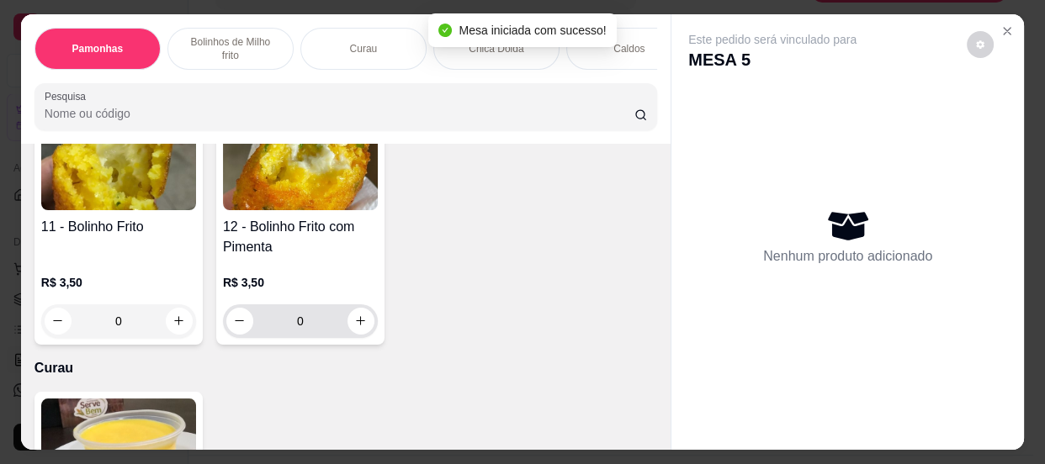
click at [321, 337] on input "0" at bounding box center [300, 322] width 94 height 34
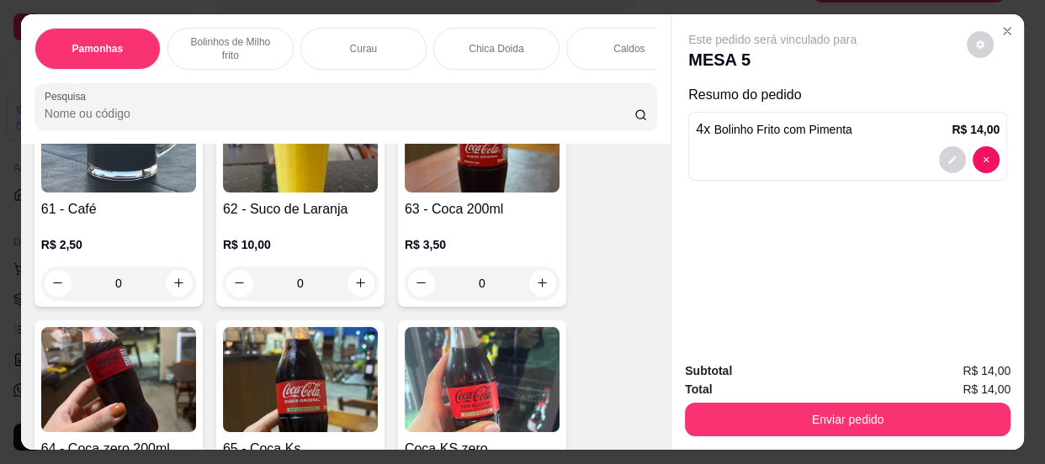
scroll to position [1988, 0]
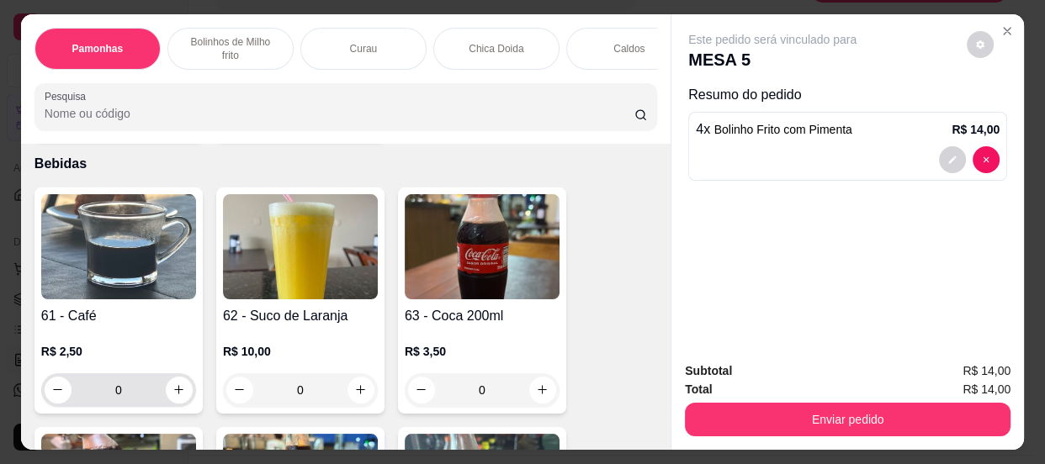
type input "4"
click at [124, 387] on input "0" at bounding box center [119, 391] width 94 height 34
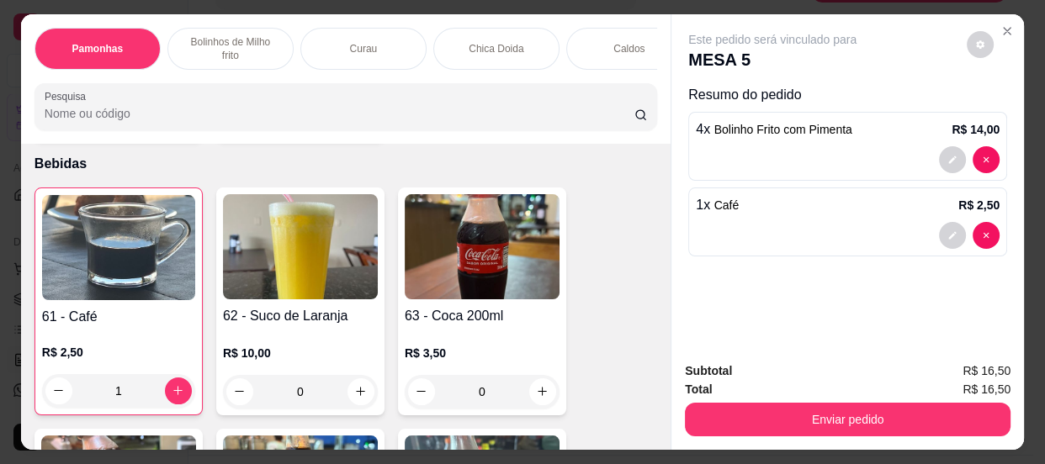
type input "0"
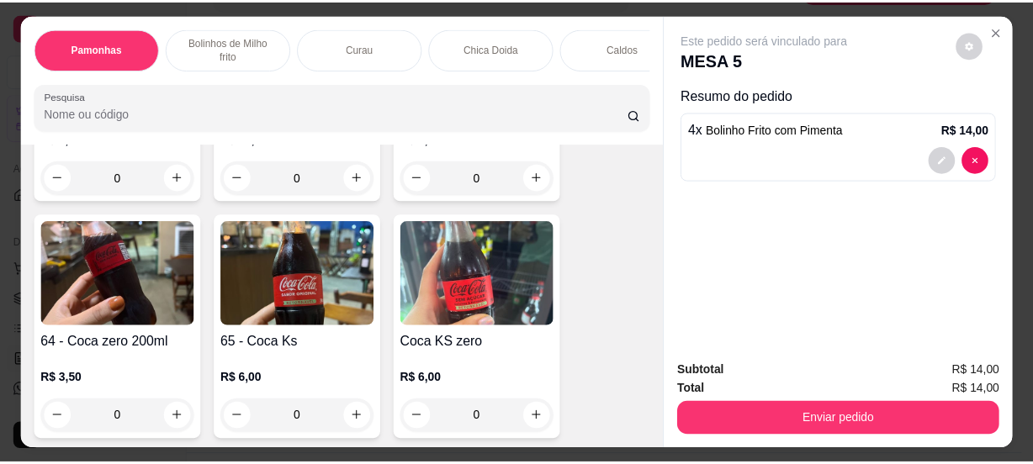
scroll to position [2218, 0]
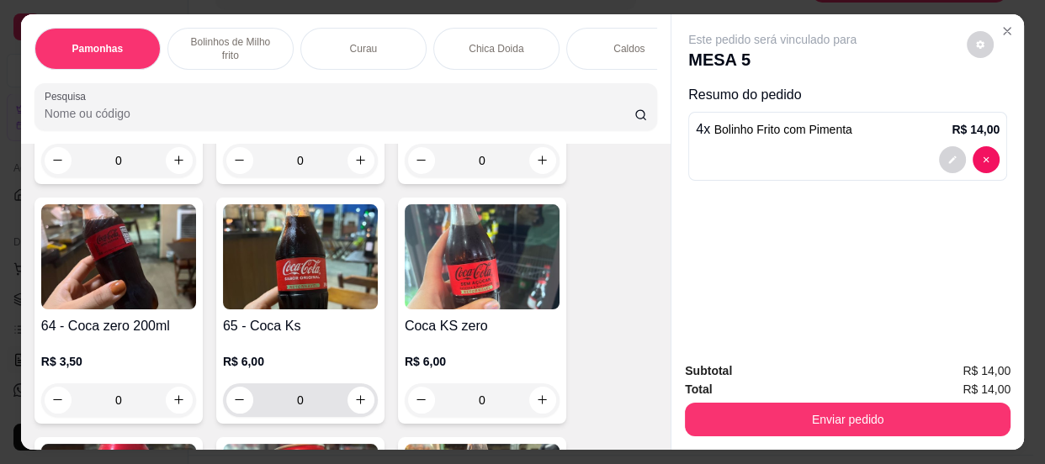
click at [312, 406] on input "0" at bounding box center [300, 401] width 94 height 34
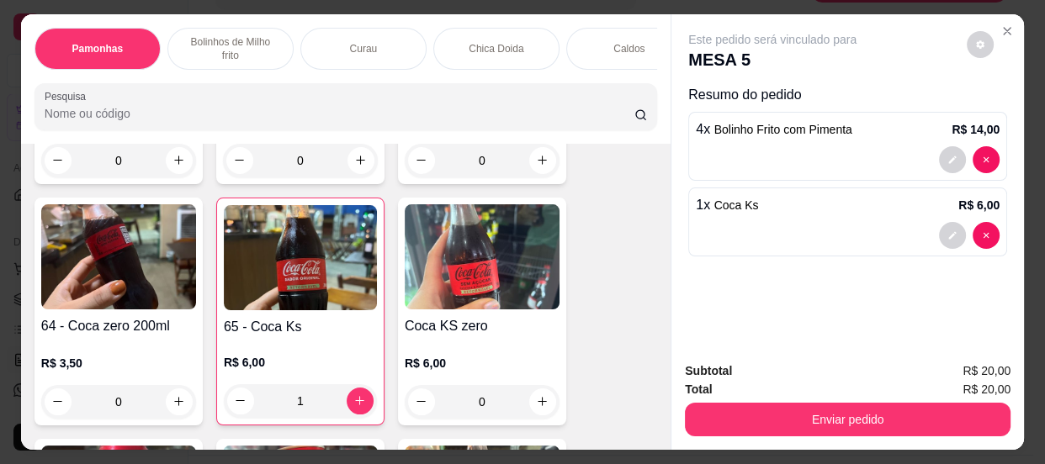
type input "1"
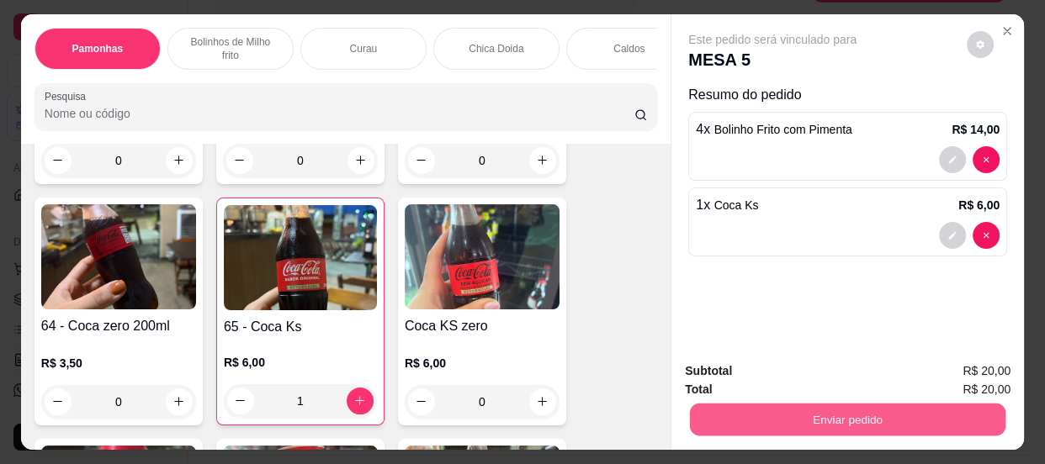
click at [836, 411] on button "Enviar pedido" at bounding box center [847, 420] width 315 height 33
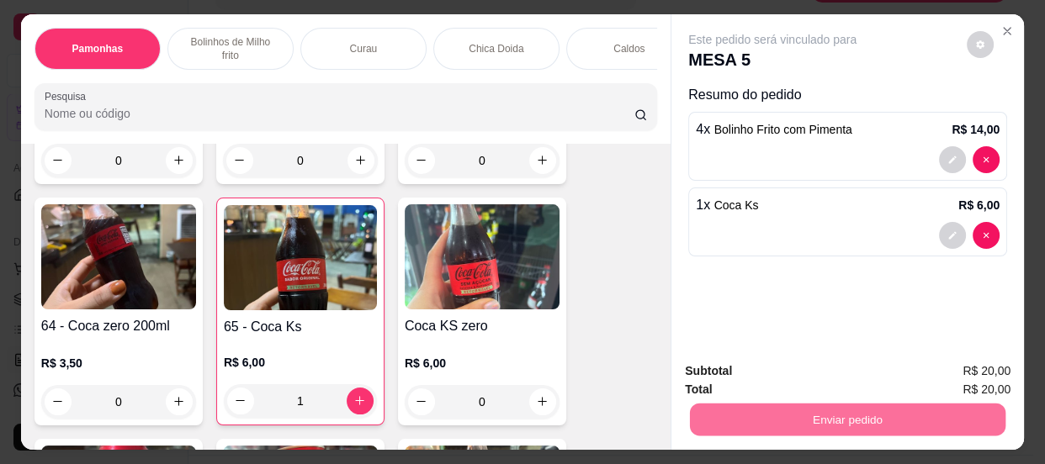
click at [777, 368] on button "Não registrar e enviar pedido" at bounding box center [792, 374] width 175 height 32
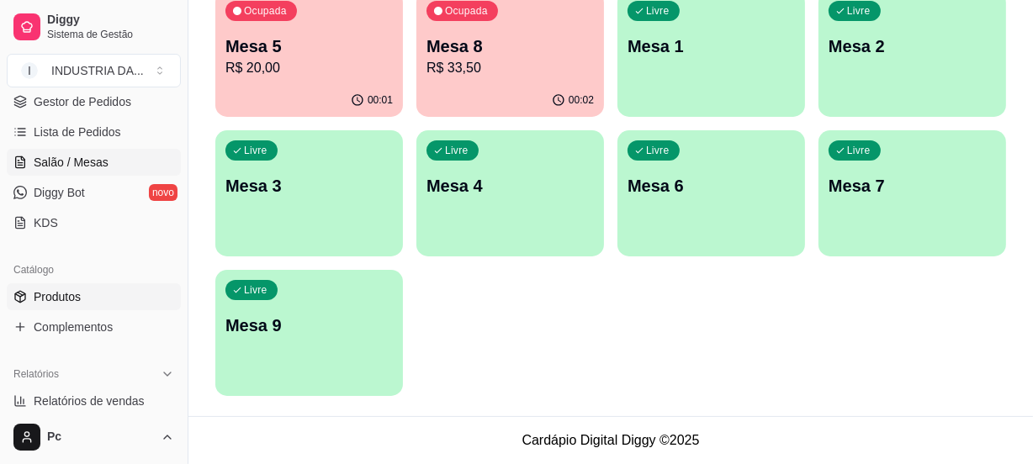
scroll to position [305, 0]
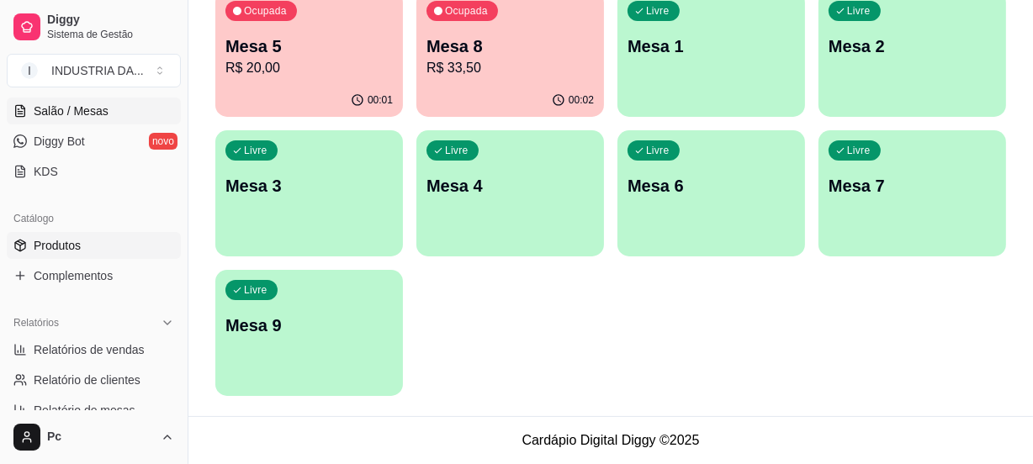
click at [39, 249] on span "Produtos" at bounding box center [57, 245] width 47 height 17
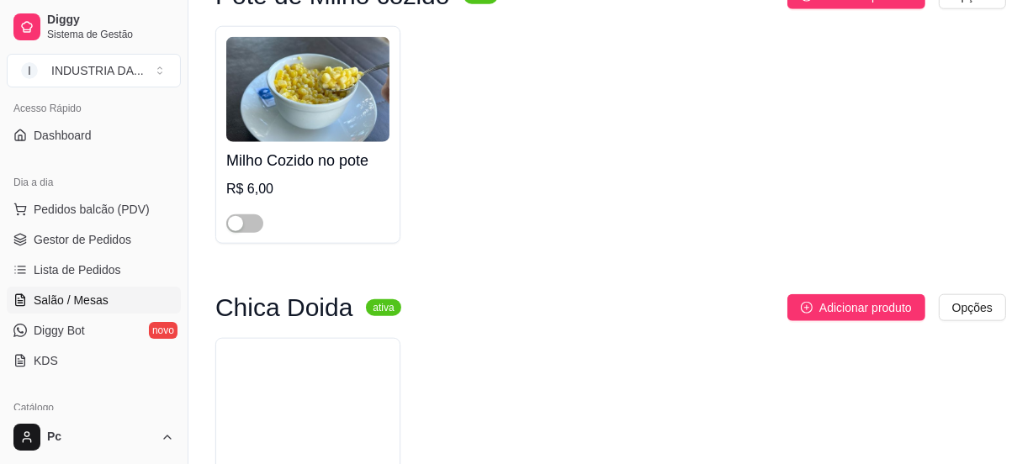
scroll to position [76, 0]
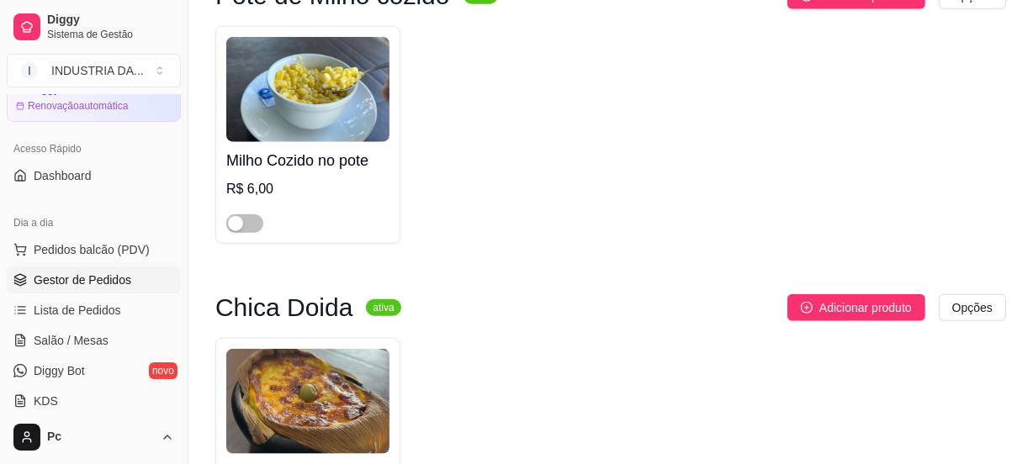
click at [87, 282] on span "Gestor de Pedidos" at bounding box center [83, 280] width 98 height 17
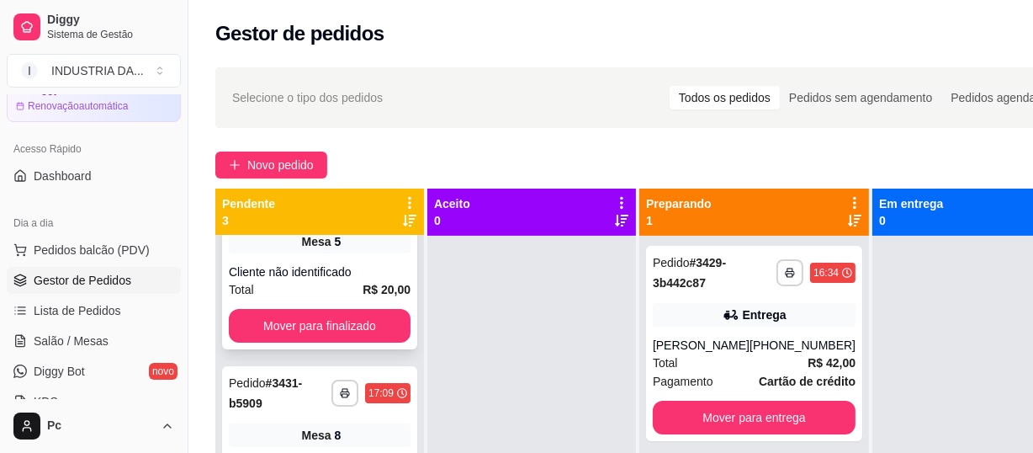
scroll to position [133, 0]
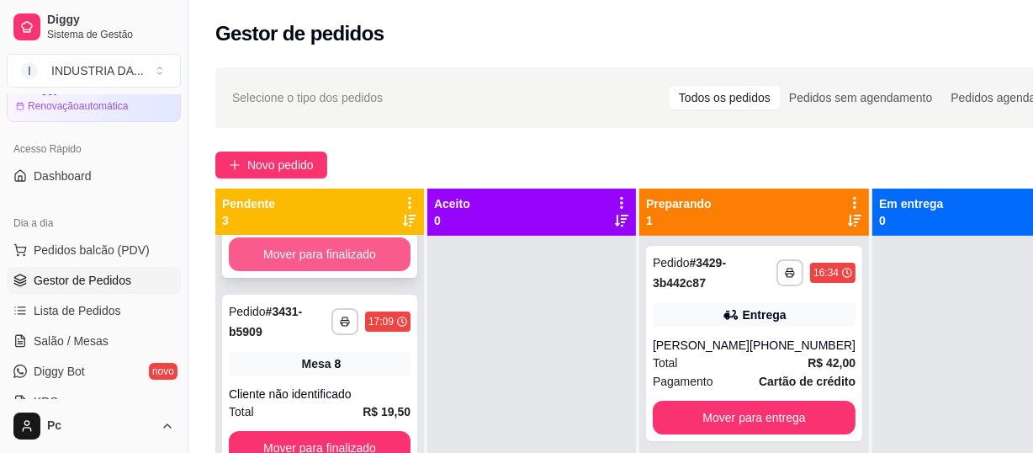
click at [342, 268] on button "Mover para finalizado" at bounding box center [320, 254] width 182 height 34
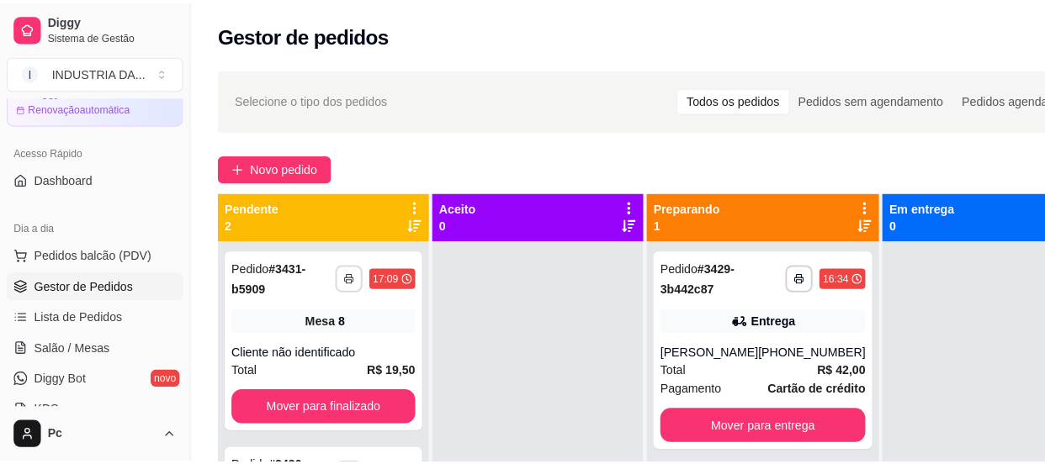
scroll to position [0, 0]
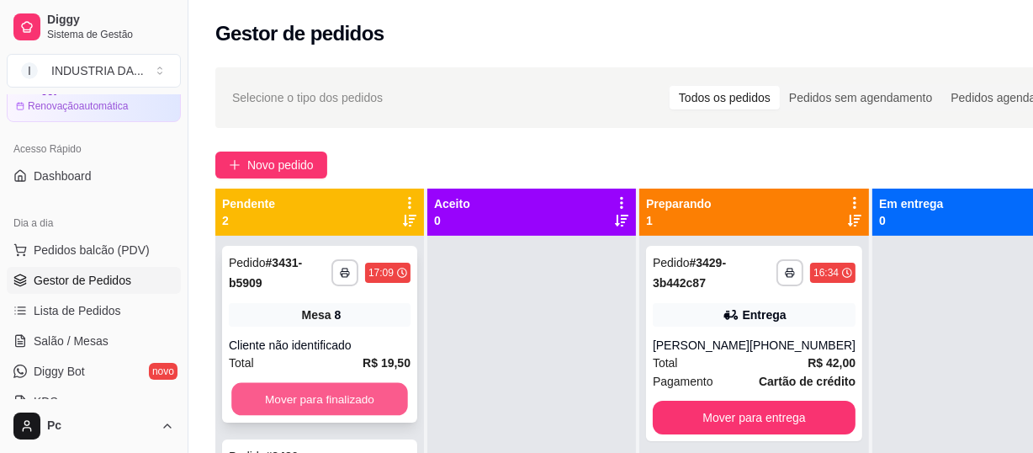
click at [334, 400] on button "Mover para finalizado" at bounding box center [319, 399] width 177 height 33
click at [331, 398] on button "Mover para finalizado" at bounding box center [319, 399] width 177 height 33
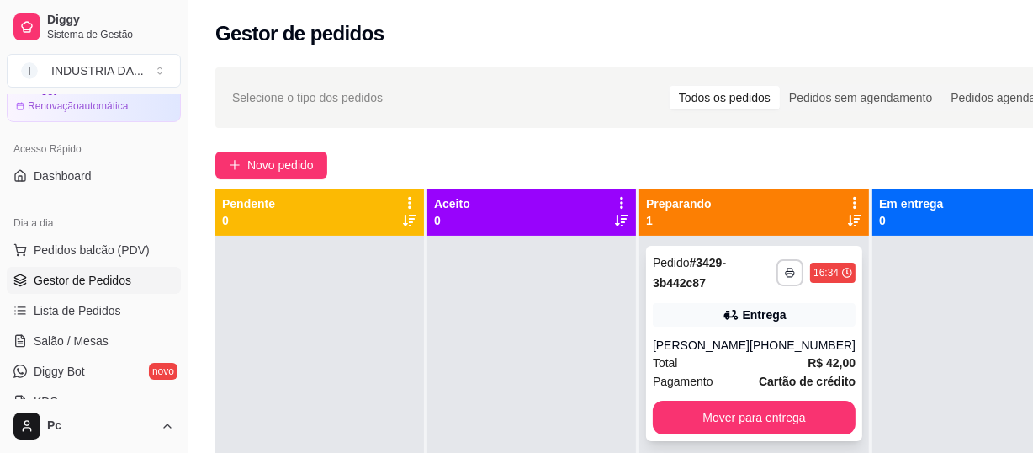
click at [734, 324] on div "Entrega" at bounding box center [754, 315] width 203 height 24
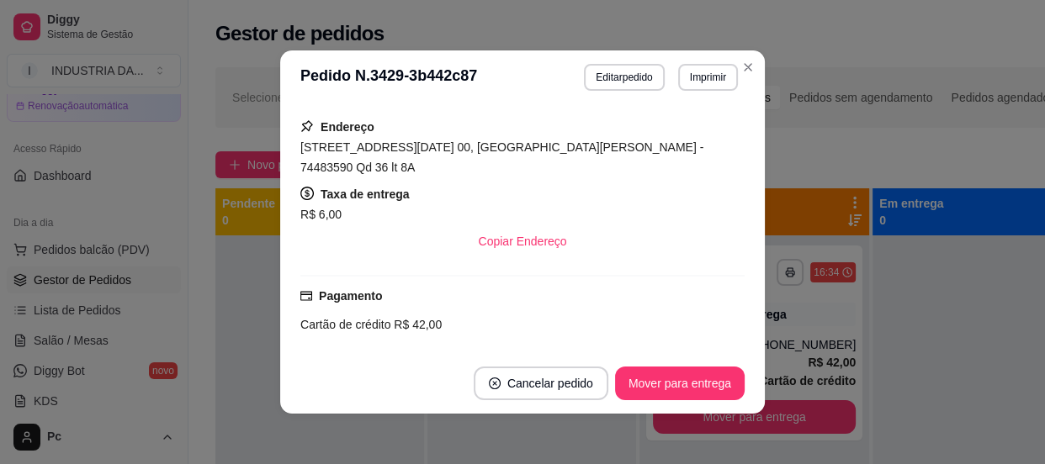
scroll to position [499, 0]
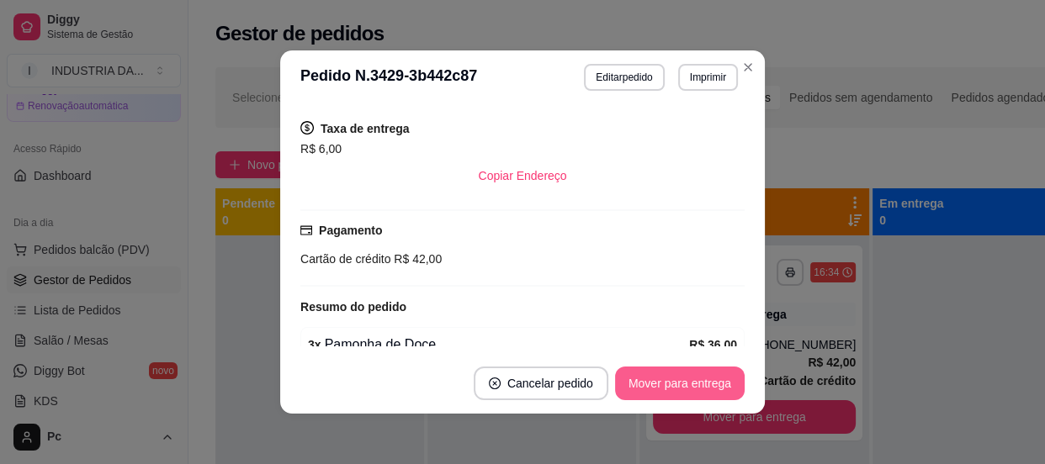
click at [682, 374] on button "Mover para entrega" at bounding box center [680, 384] width 130 height 34
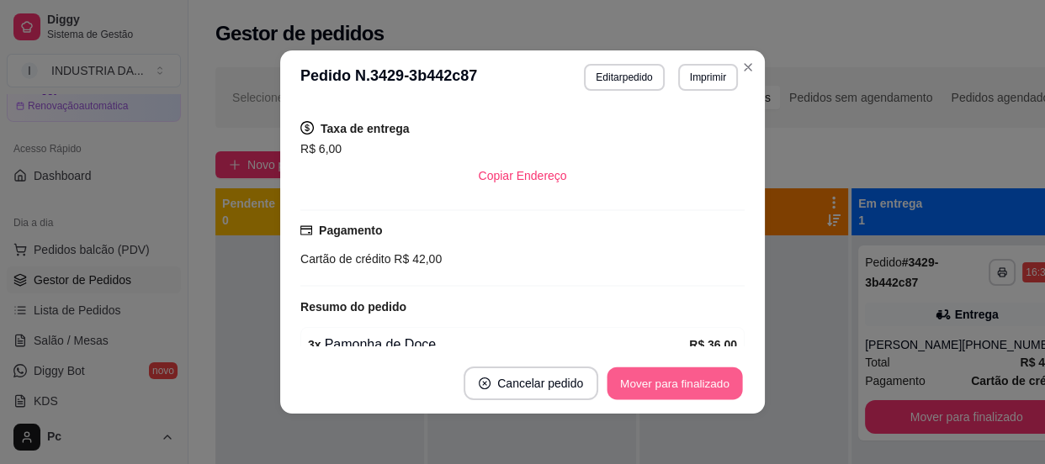
click at [703, 394] on button "Mover para finalizado" at bounding box center [674, 384] width 135 height 33
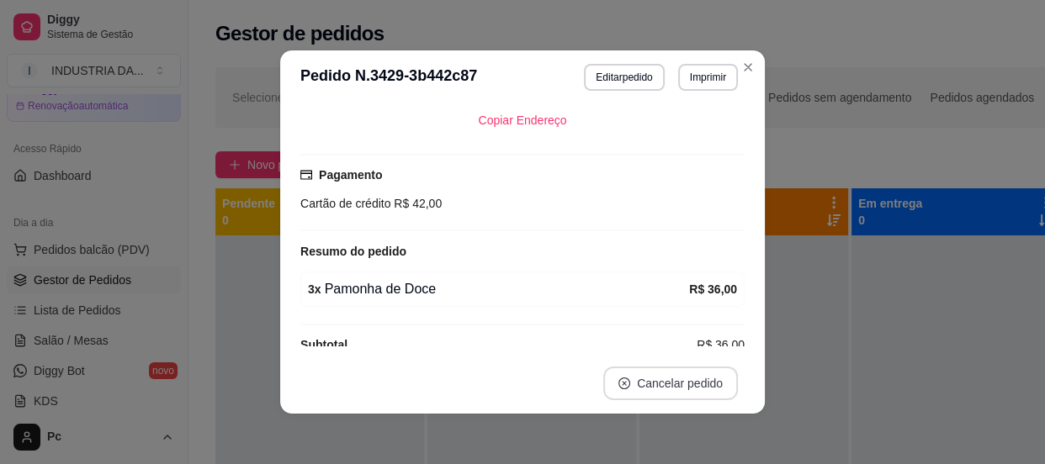
scroll to position [443, 0]
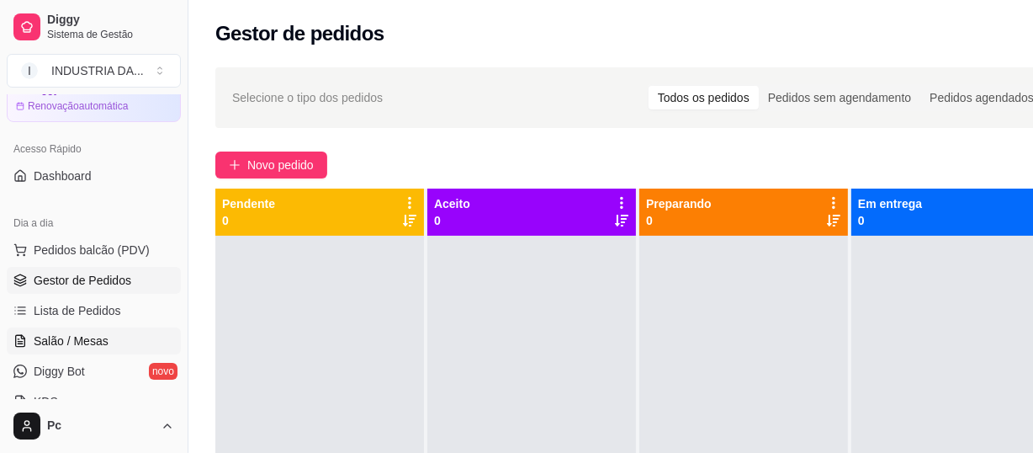
click at [82, 332] on span "Salão / Mesas" at bounding box center [71, 340] width 75 height 17
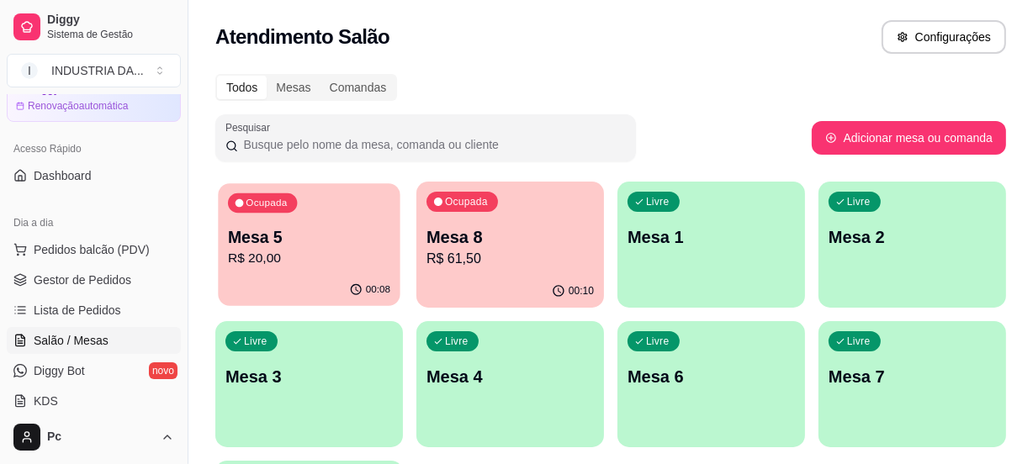
click at [294, 256] on p "R$ 20,00" at bounding box center [309, 258] width 162 height 19
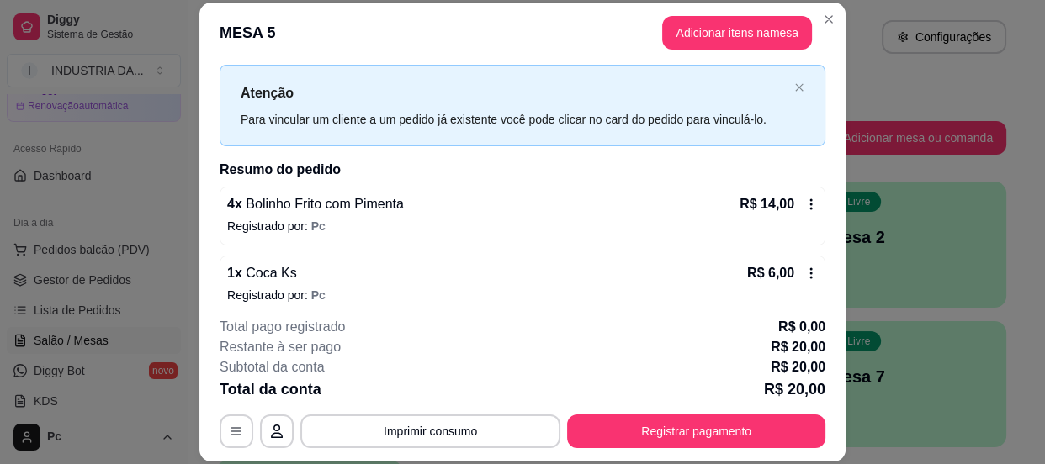
scroll to position [51, 0]
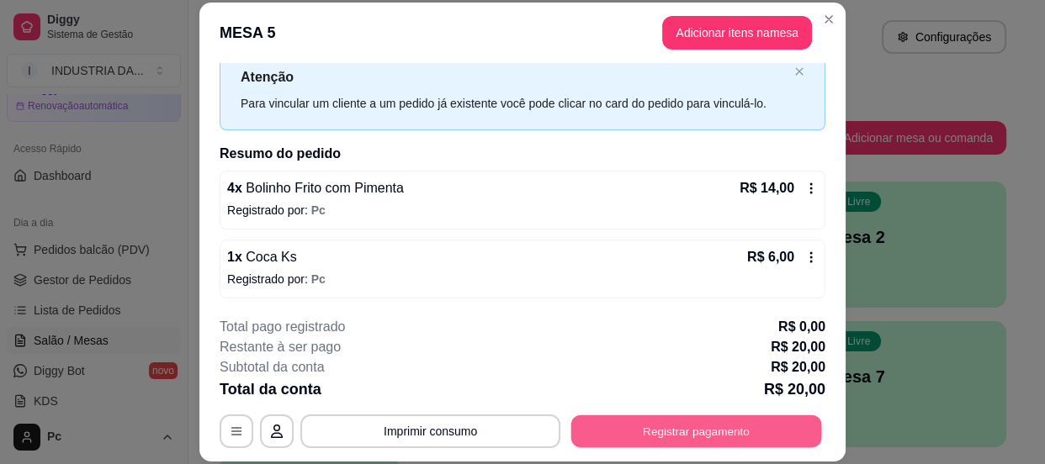
click at [692, 425] on button "Registrar pagamento" at bounding box center [696, 432] width 251 height 33
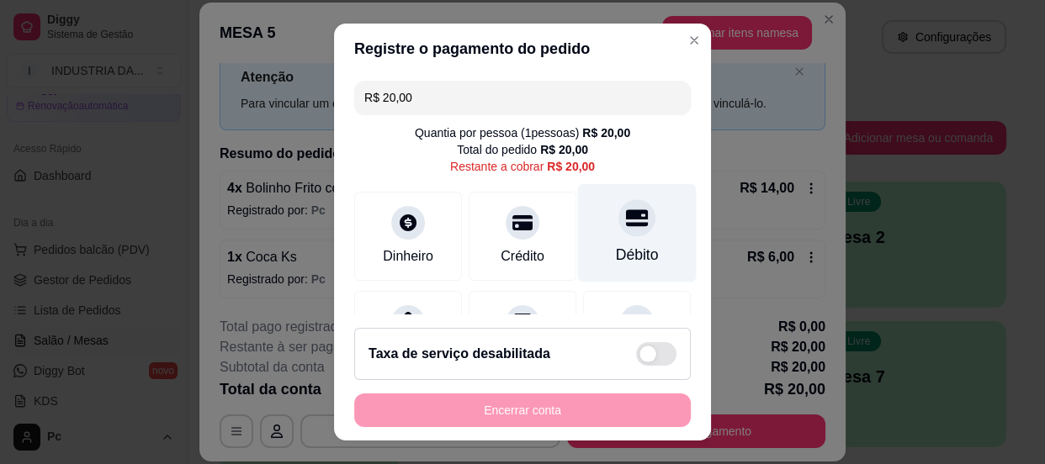
click at [618, 229] on div at bounding box center [636, 217] width 37 height 37
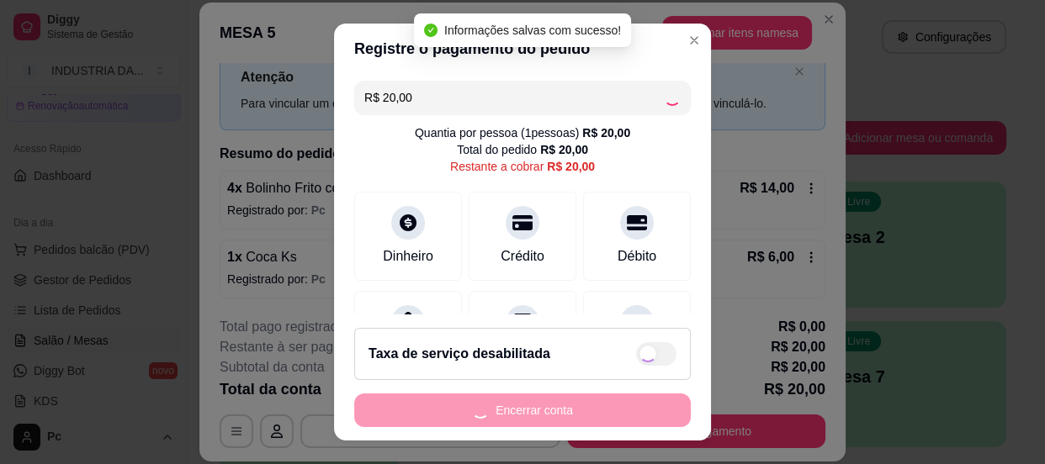
type input "R$ 0,00"
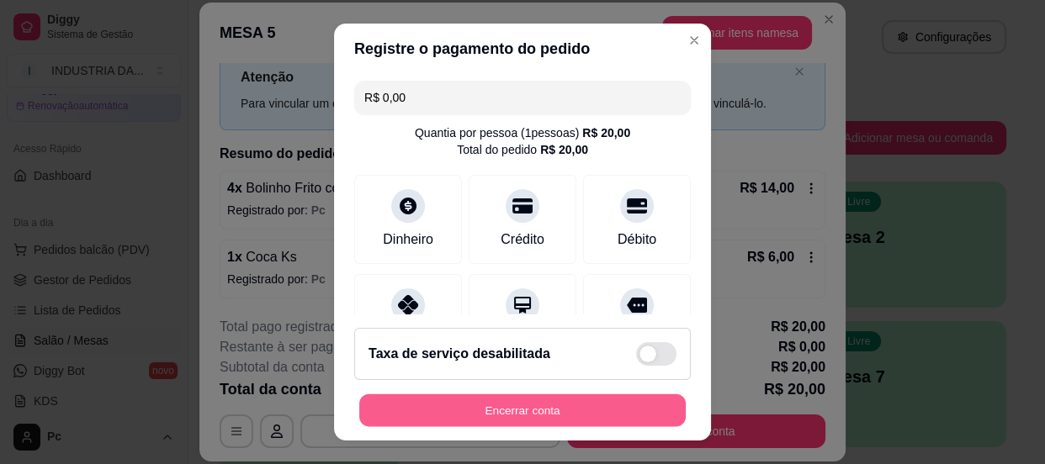
click at [522, 402] on button "Encerrar conta" at bounding box center [522, 411] width 326 height 33
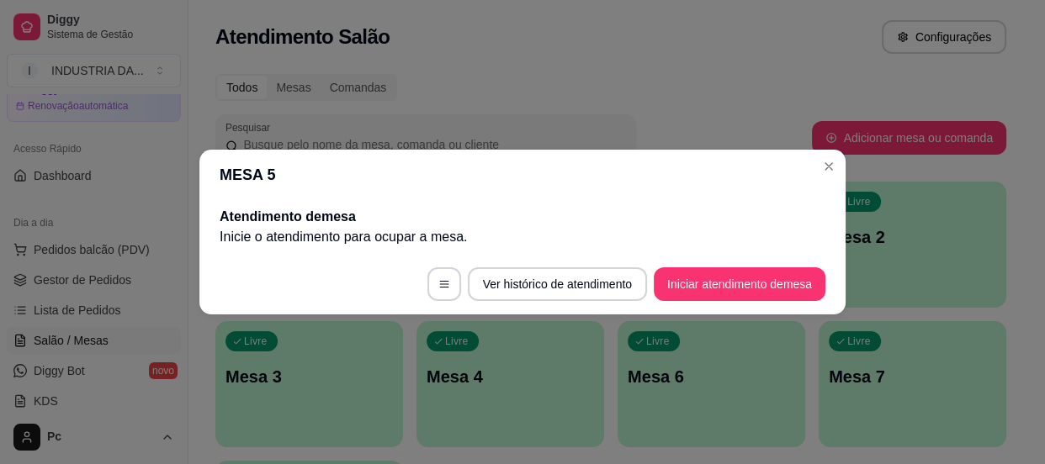
scroll to position [0, 0]
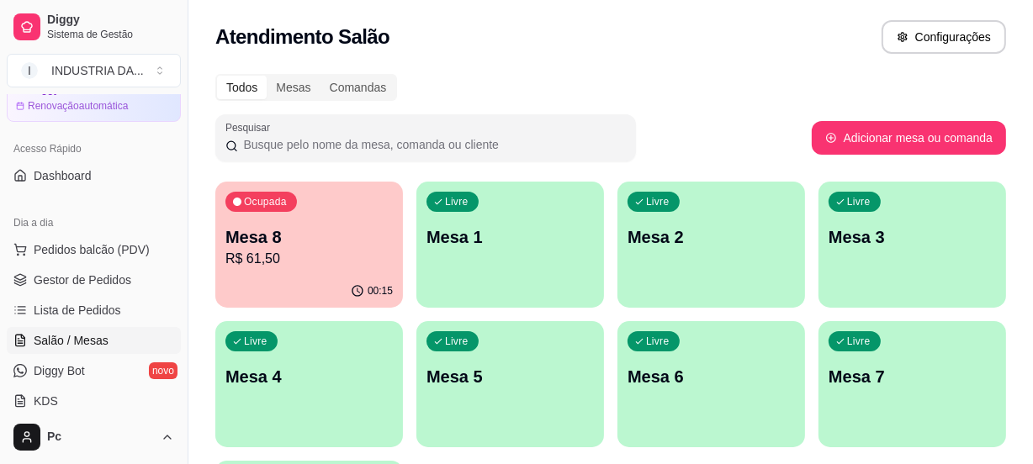
click at [480, 254] on div "Livre Mesa 1" at bounding box center [510, 235] width 188 height 106
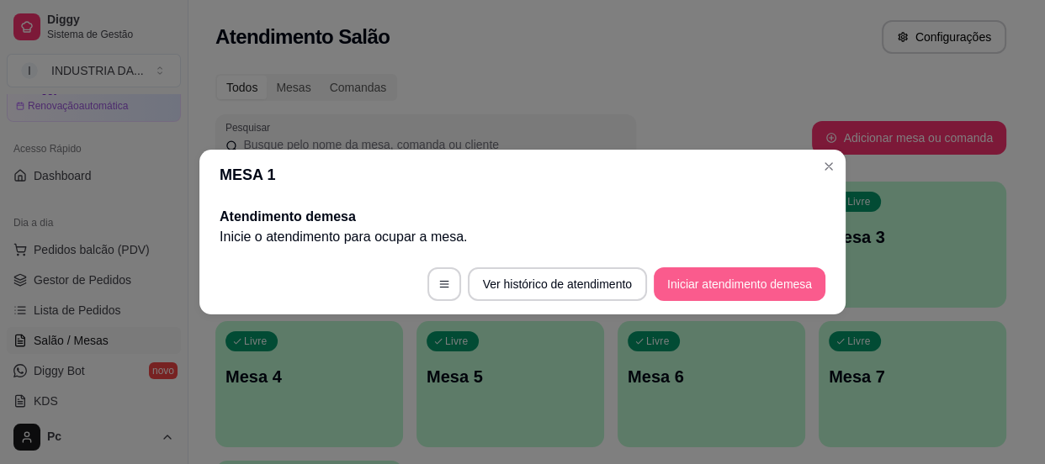
click at [718, 281] on button "Iniciar atendimento de mesa" at bounding box center [740, 285] width 172 height 34
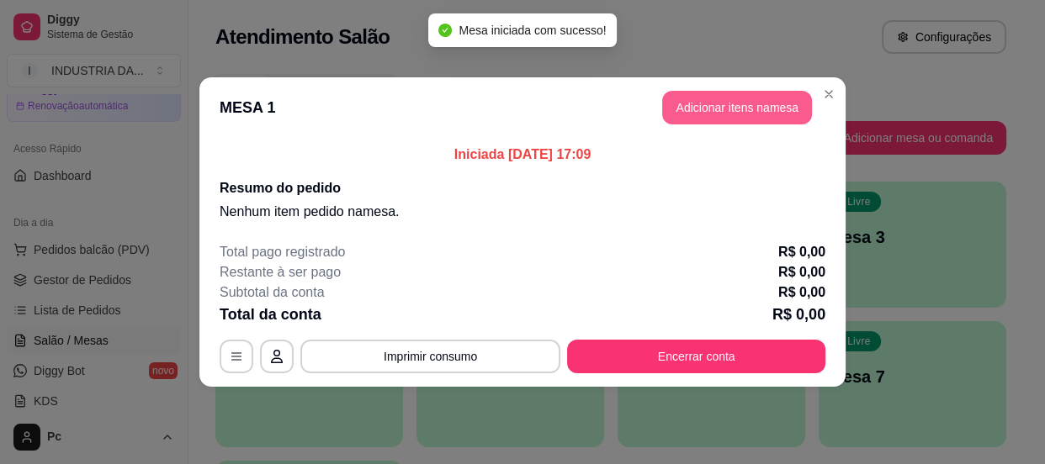
click at [720, 107] on button "Adicionar itens na mesa" at bounding box center [737, 108] width 150 height 34
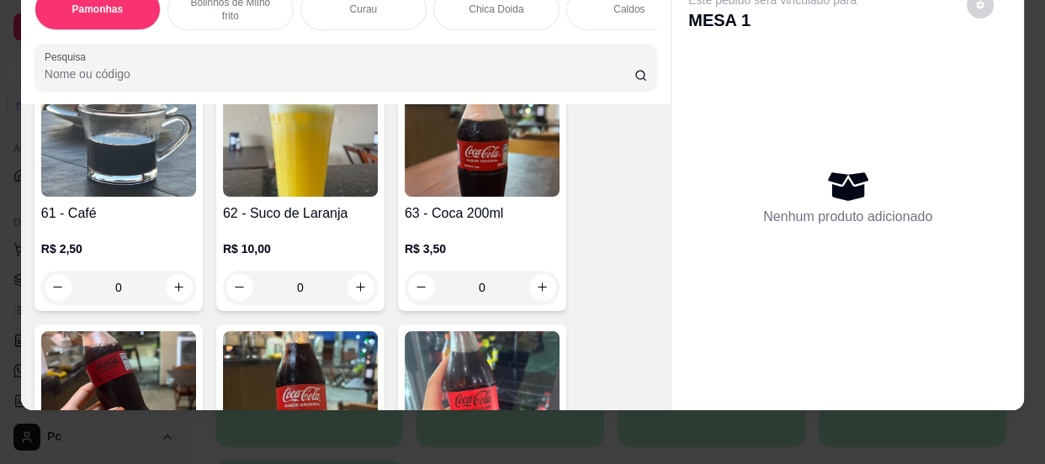
scroll to position [1988, 0]
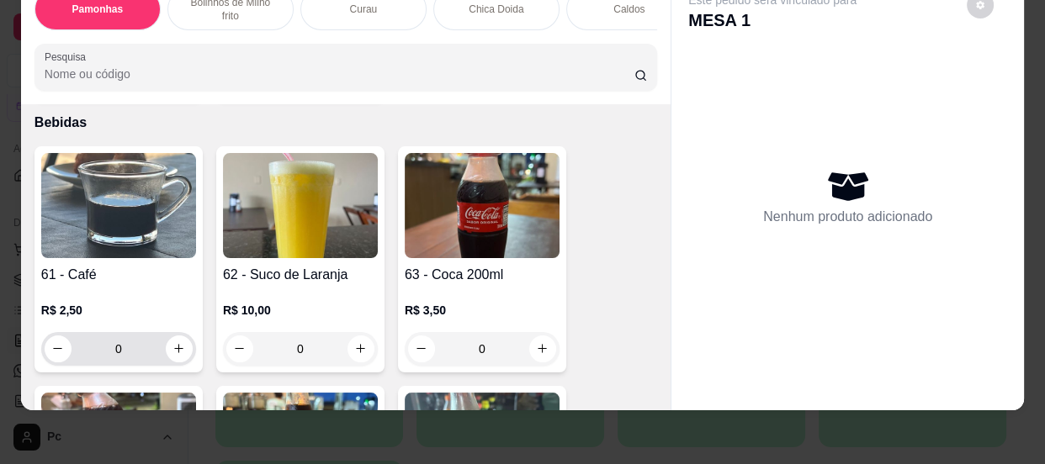
click at [123, 346] on input "0" at bounding box center [119, 349] width 94 height 34
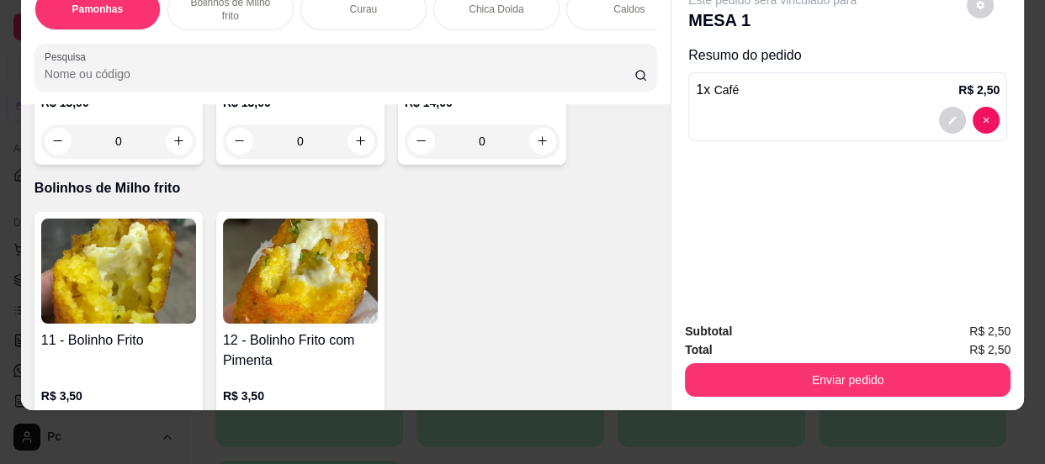
scroll to position [765, 0]
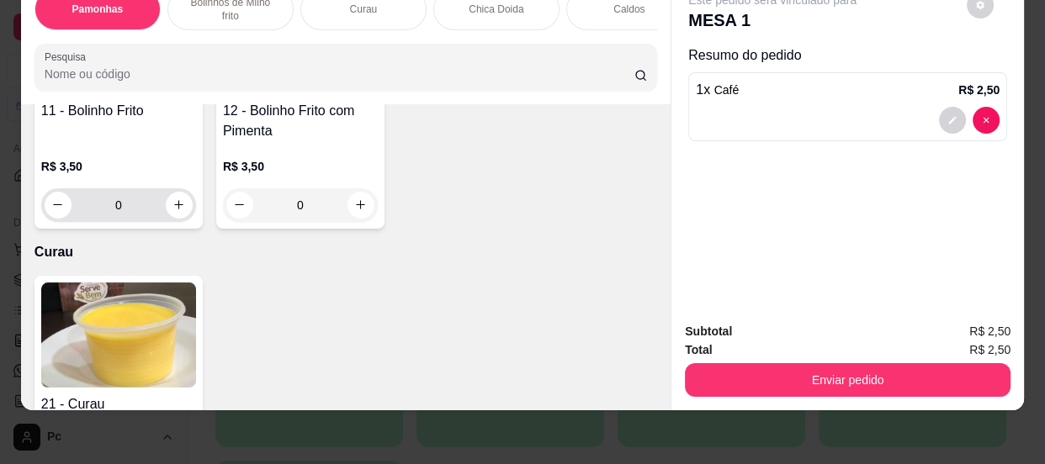
type input "1"
click at [139, 206] on input "0" at bounding box center [119, 205] width 94 height 34
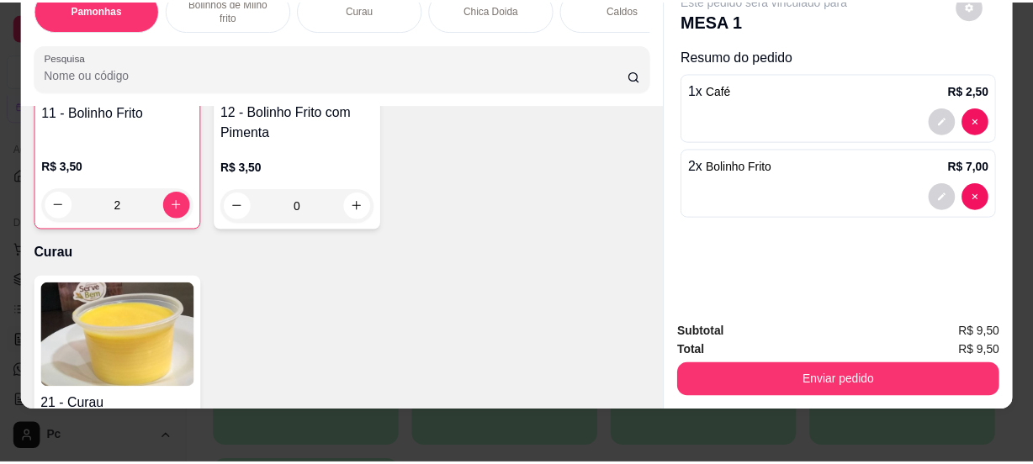
scroll to position [766, 0]
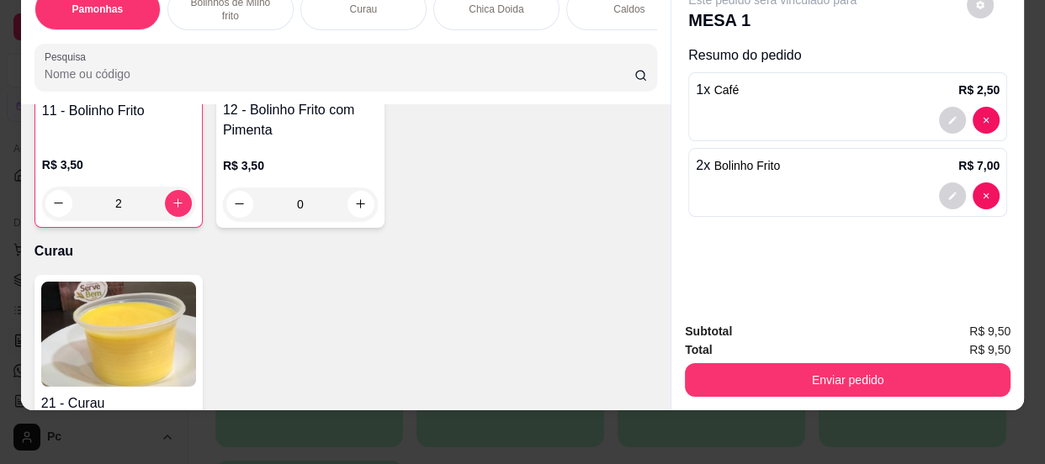
type input "2"
click at [814, 359] on div "Enviar pedido" at bounding box center [848, 378] width 326 height 38
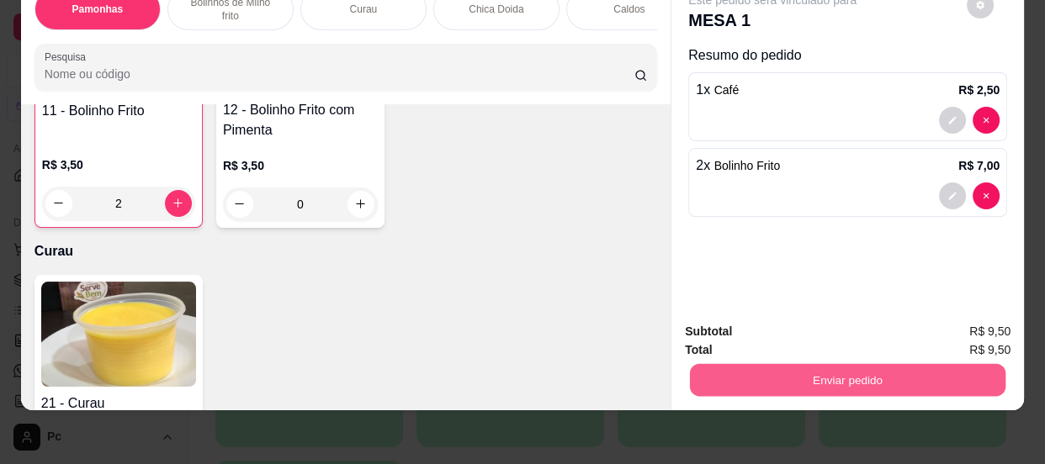
click at [830, 364] on button "Enviar pedido" at bounding box center [847, 380] width 315 height 33
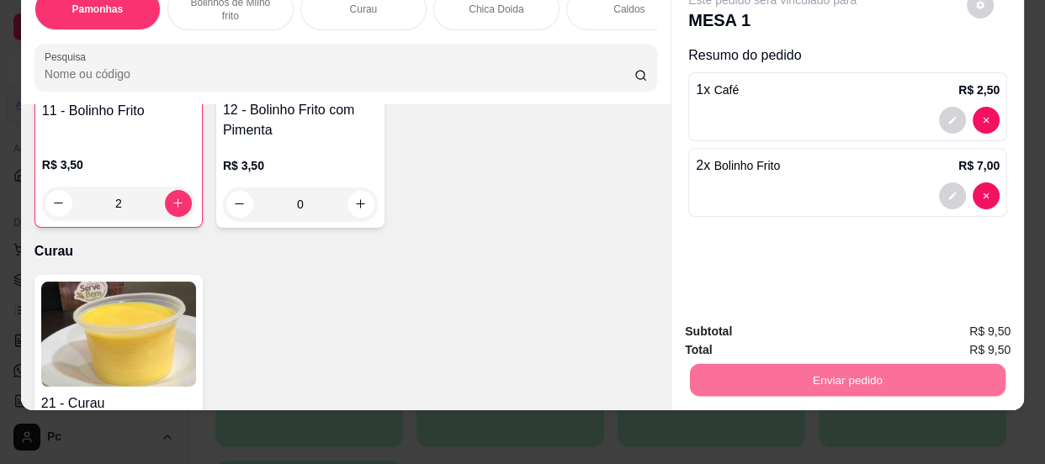
click at [733, 322] on button "Não registrar e enviar pedido" at bounding box center [792, 327] width 175 height 32
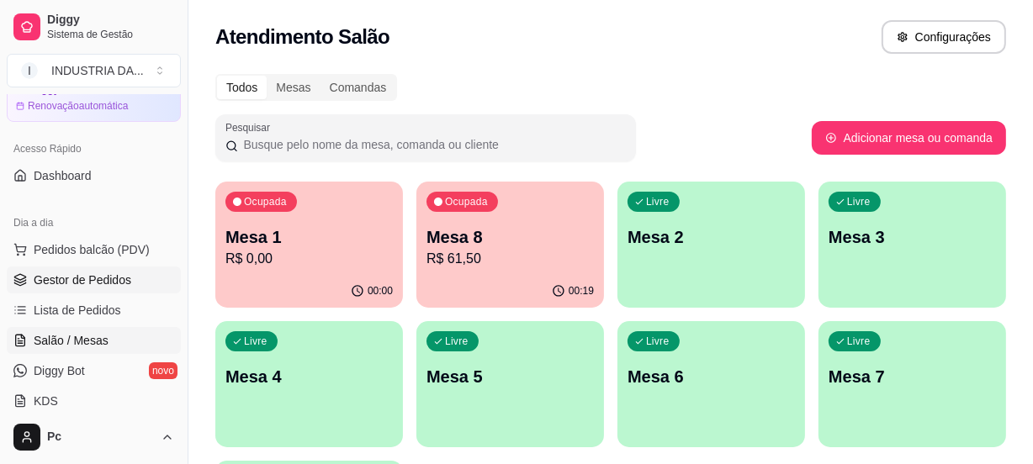
click at [112, 285] on span "Gestor de Pedidos" at bounding box center [83, 280] width 98 height 17
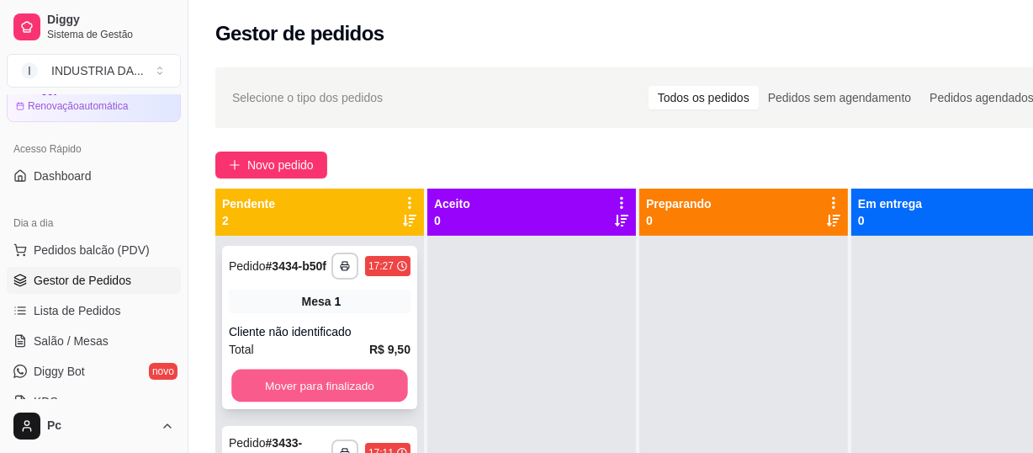
click at [358, 380] on button "Mover para finalizado" at bounding box center [319, 385] width 177 height 33
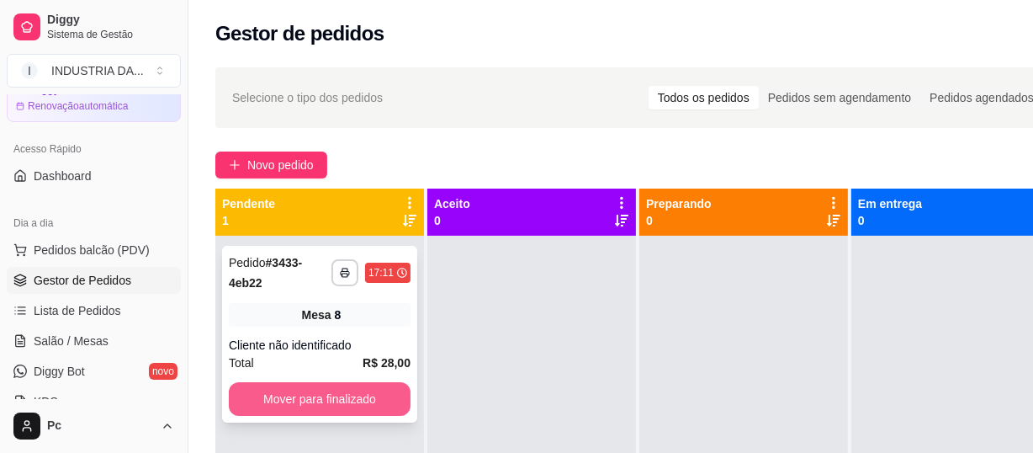
click at [363, 384] on button "Mover para finalizado" at bounding box center [320, 399] width 182 height 34
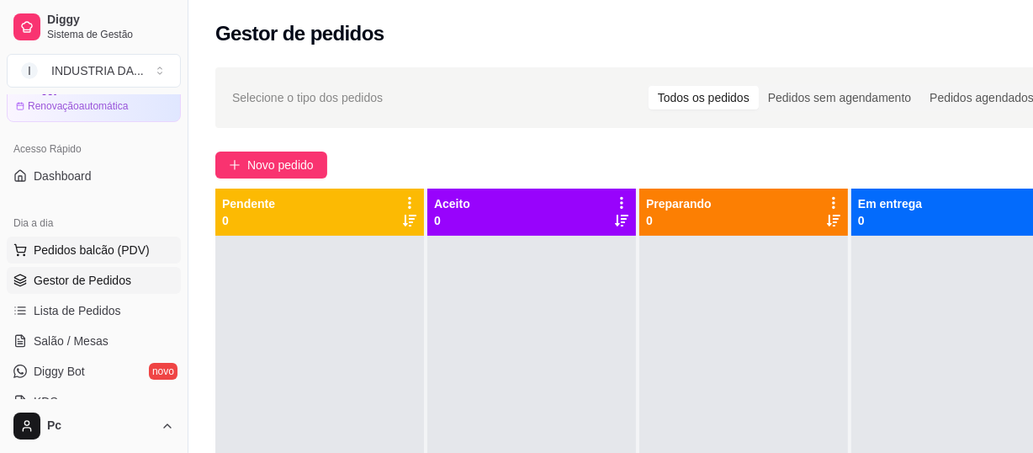
click at [98, 244] on span "Pedidos balcão (PDV)" at bounding box center [92, 249] width 116 height 17
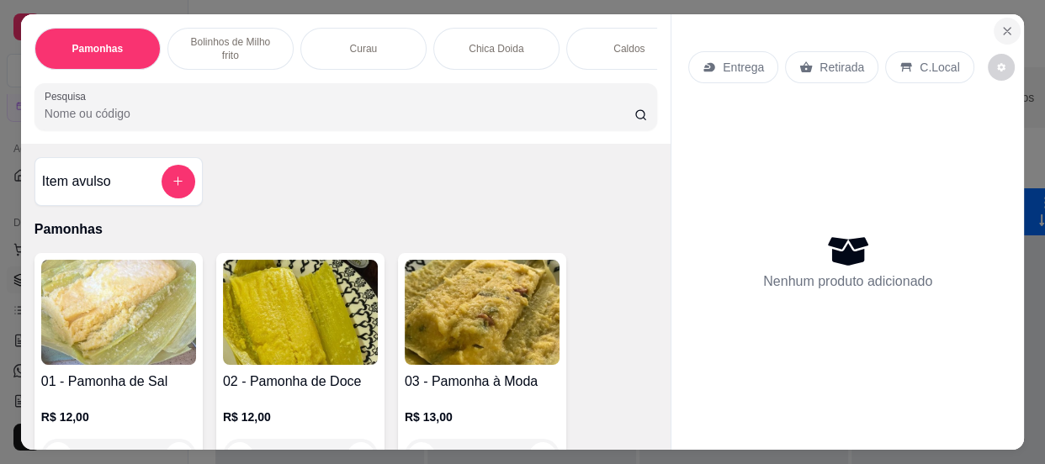
click at [1000, 24] on icon "Close" at bounding box center [1006, 30] width 13 height 13
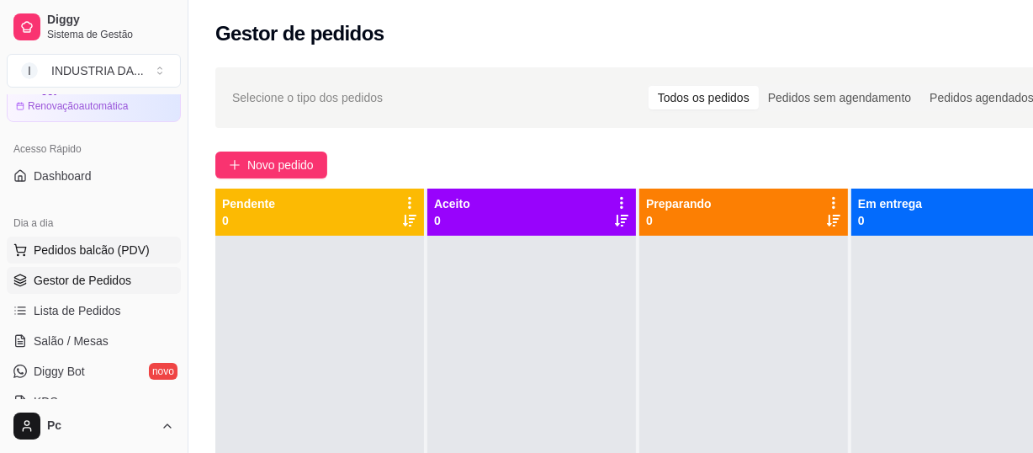
click at [47, 255] on span "Pedidos balcão (PDV)" at bounding box center [92, 249] width 116 height 17
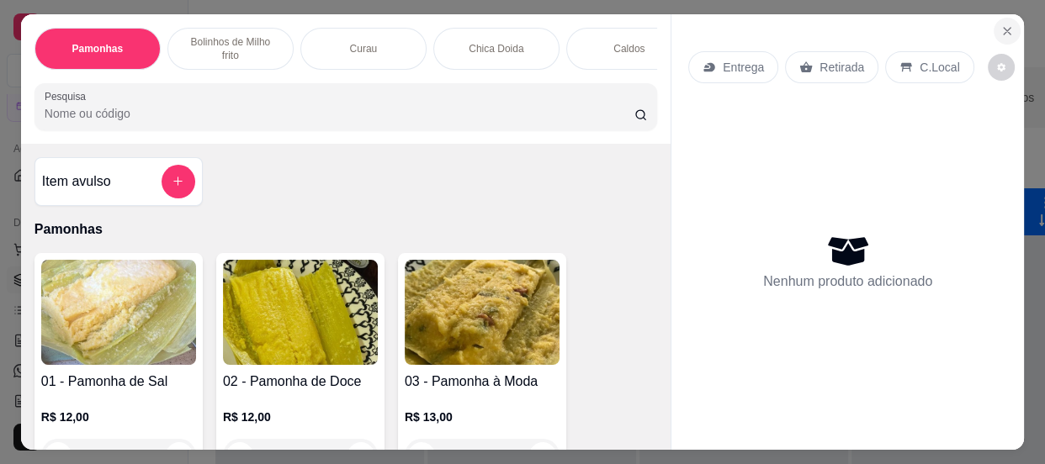
click at [1004, 24] on icon "Close" at bounding box center [1006, 30] width 13 height 13
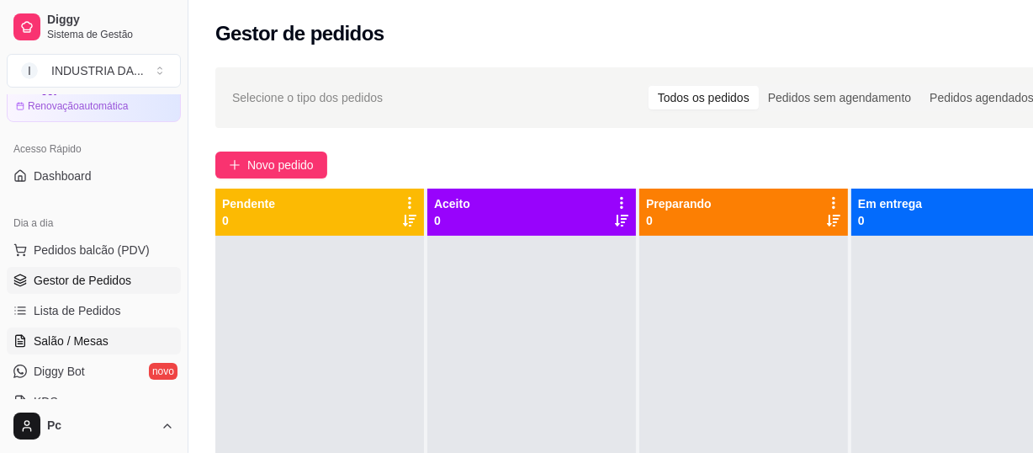
click at [63, 341] on span "Salão / Mesas" at bounding box center [71, 340] width 75 height 17
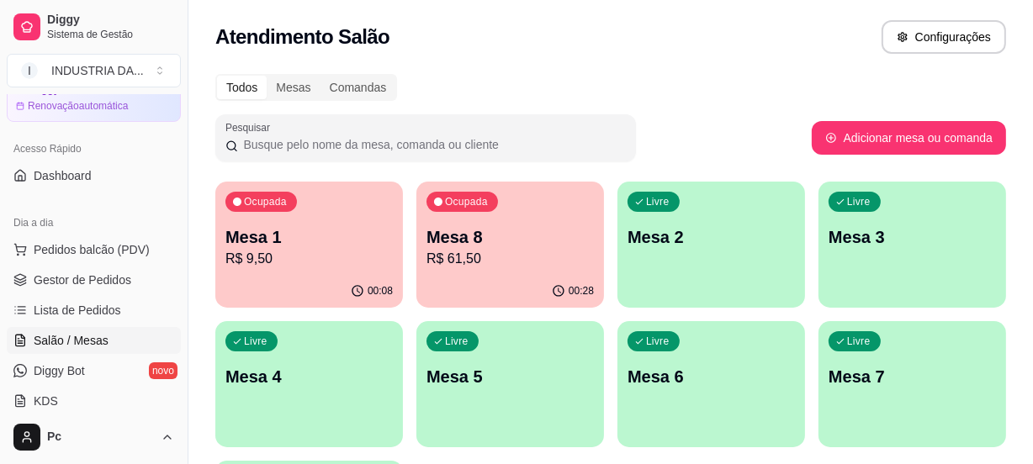
click at [340, 257] on p "R$ 9,50" at bounding box center [308, 259] width 167 height 20
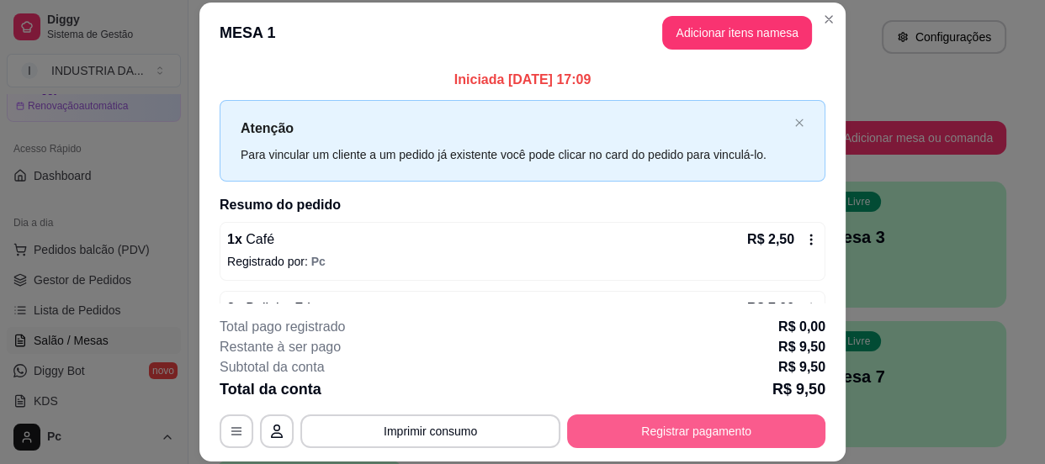
click at [639, 444] on button "Registrar pagamento" at bounding box center [696, 432] width 258 height 34
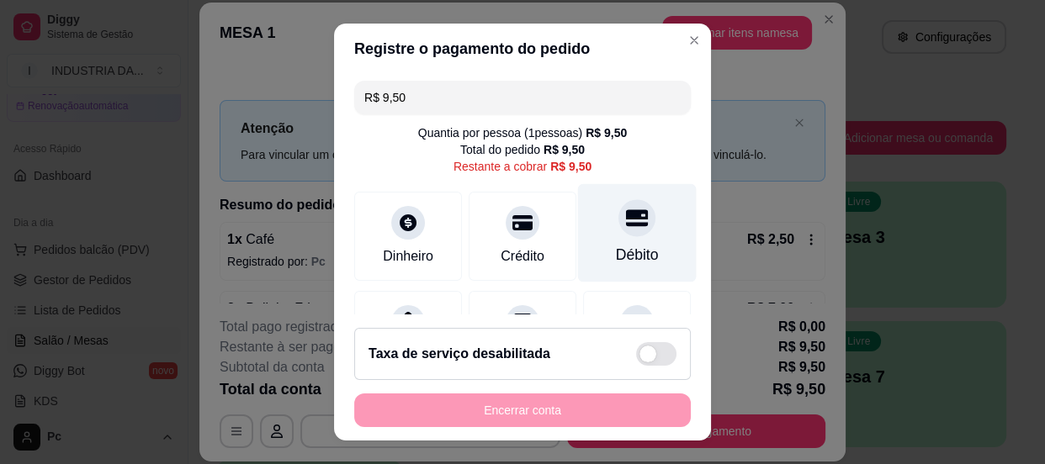
click at [588, 235] on div "Débito" at bounding box center [637, 232] width 119 height 98
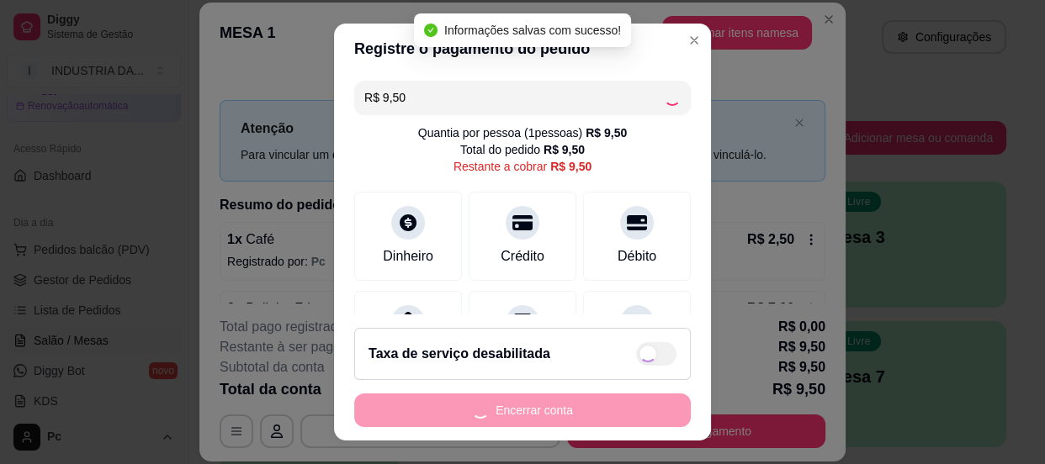
type input "R$ 0,00"
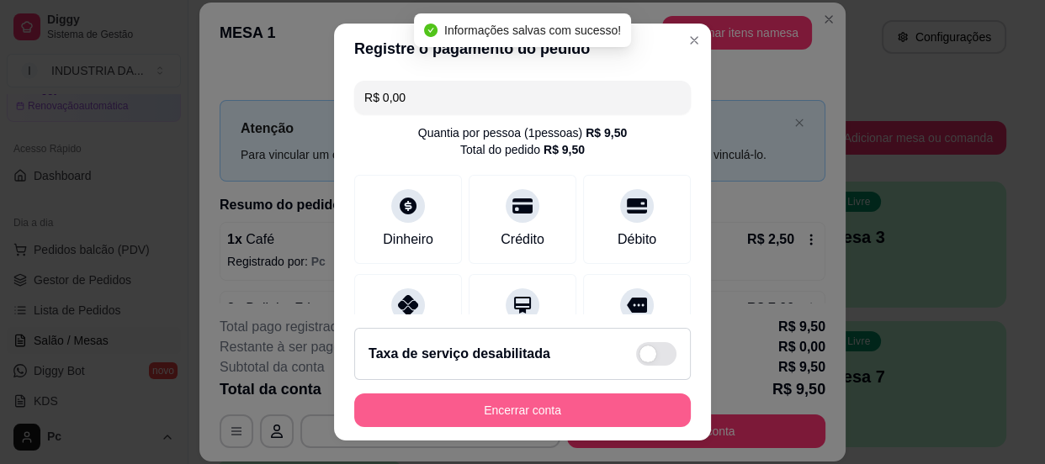
click at [556, 399] on button "Encerrar conta" at bounding box center [522, 411] width 337 height 34
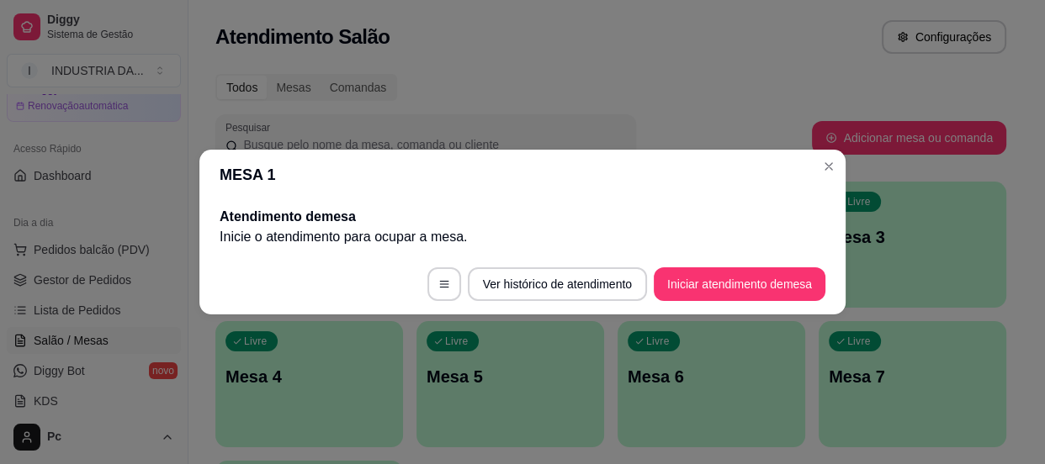
click at [840, 158] on header "MESA 1" at bounding box center [522, 175] width 646 height 50
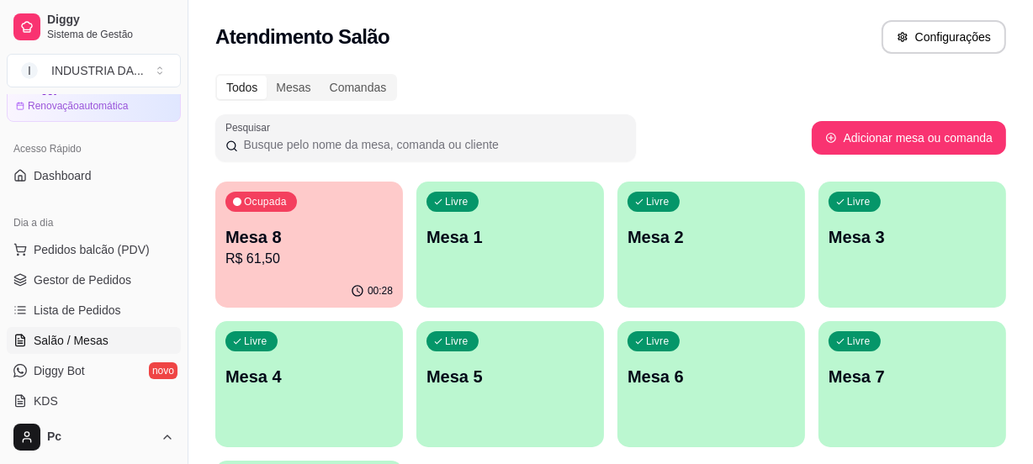
click at [625, 148] on input "Pesquisar" at bounding box center [432, 144] width 388 height 17
click at [303, 267] on p "R$ 61,50" at bounding box center [309, 258] width 162 height 19
click at [365, 193] on div "Ocupada Mesa 8 R$ 61,50" at bounding box center [309, 228] width 188 height 93
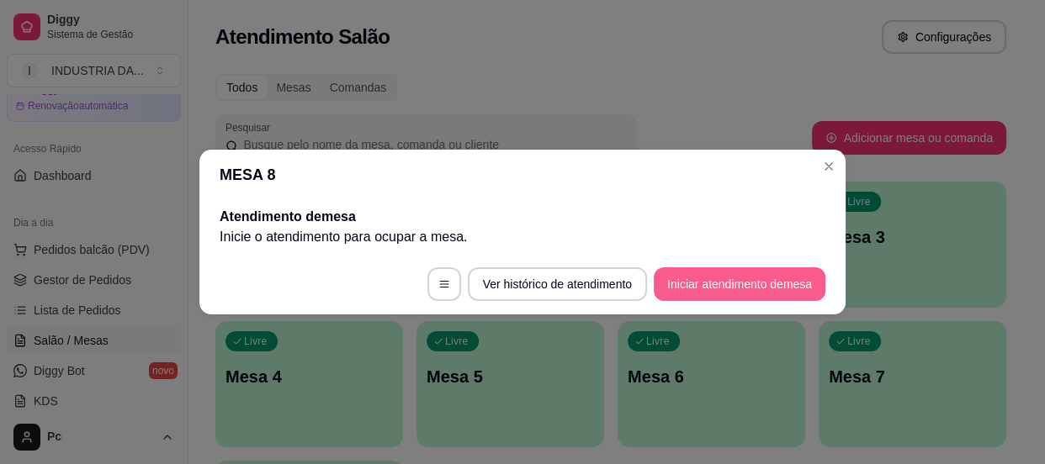
click at [682, 287] on button "Iniciar atendimento de mesa" at bounding box center [740, 285] width 172 height 34
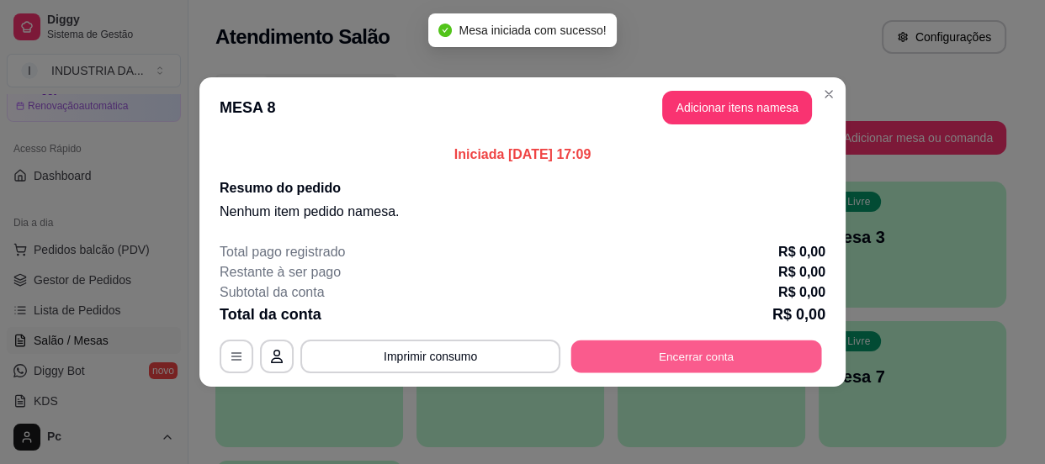
click at [643, 359] on button "Encerrar conta" at bounding box center [696, 357] width 251 height 33
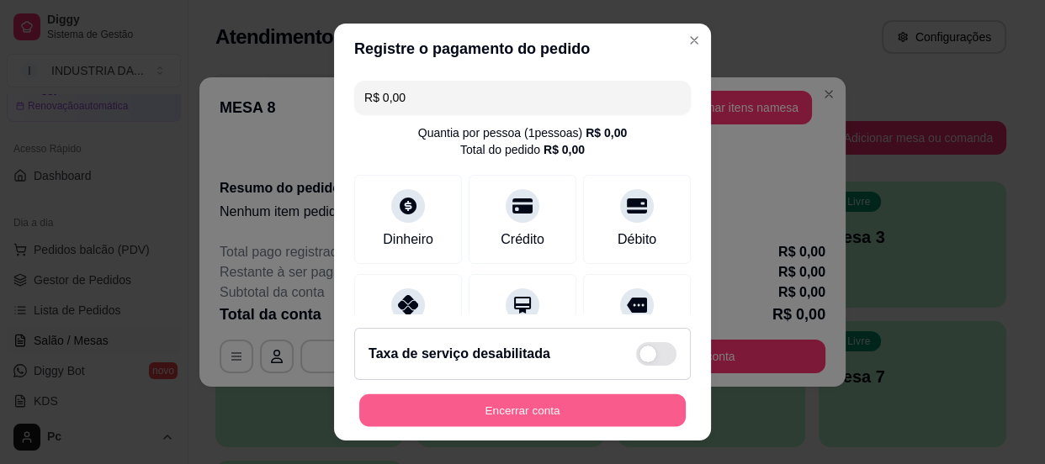
click at [614, 403] on button "Encerrar conta" at bounding box center [522, 411] width 326 height 33
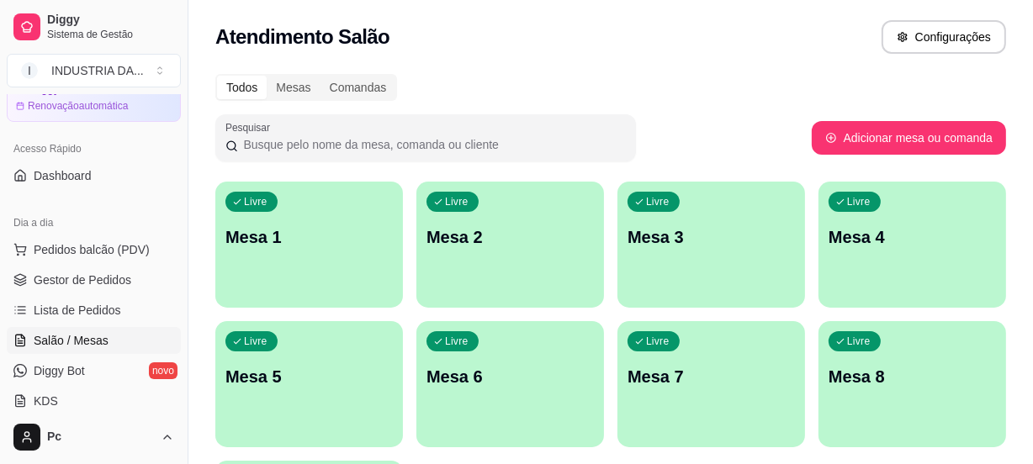
click at [856, 221] on div "Livre Mesa 4" at bounding box center [913, 235] width 188 height 106
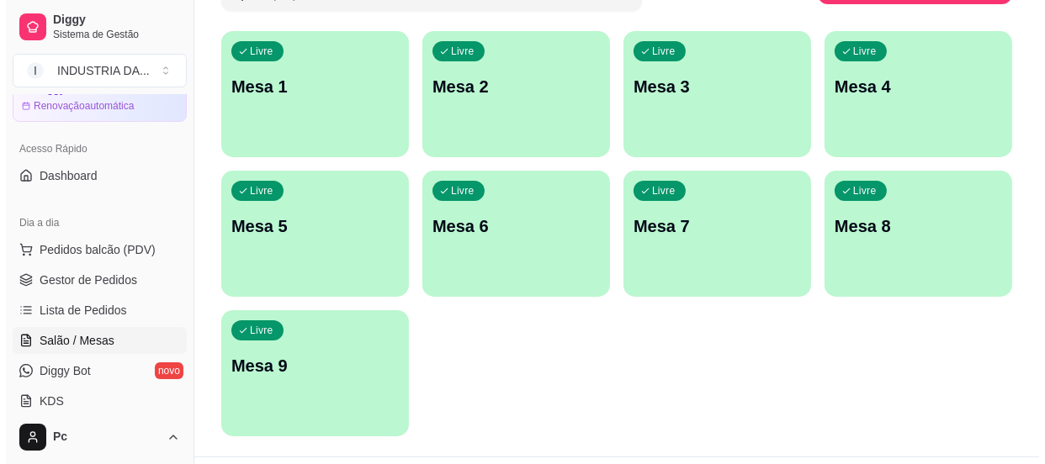
scroll to position [152, 0]
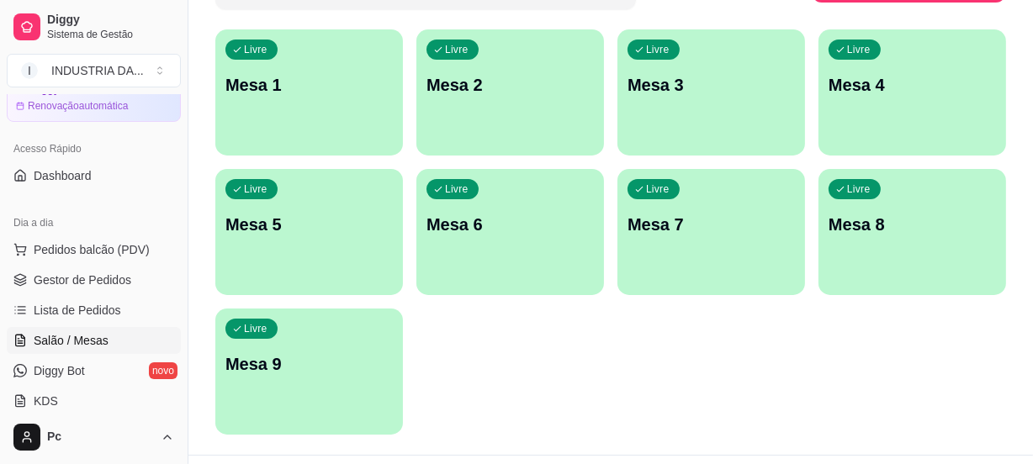
click at [273, 366] on p "Mesa 9" at bounding box center [308, 365] width 167 height 24
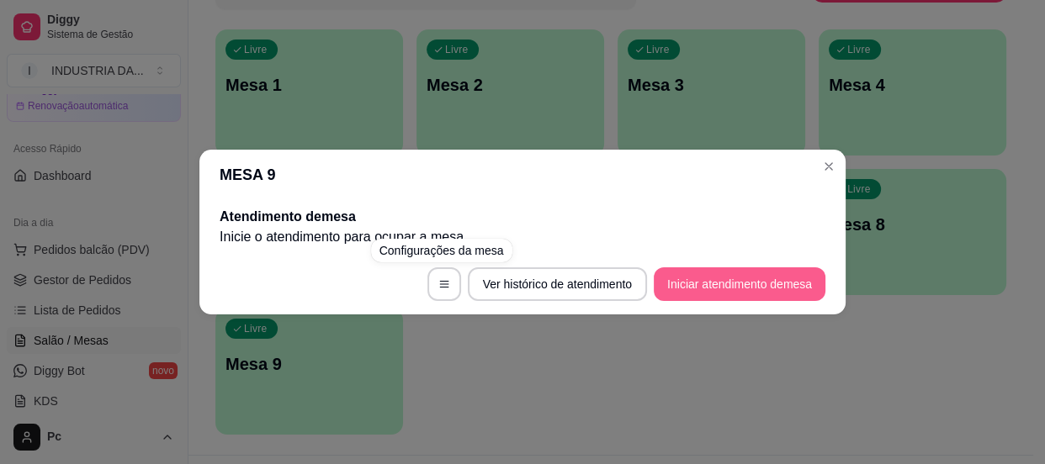
click at [787, 287] on button "Iniciar atendimento de mesa" at bounding box center [740, 285] width 172 height 34
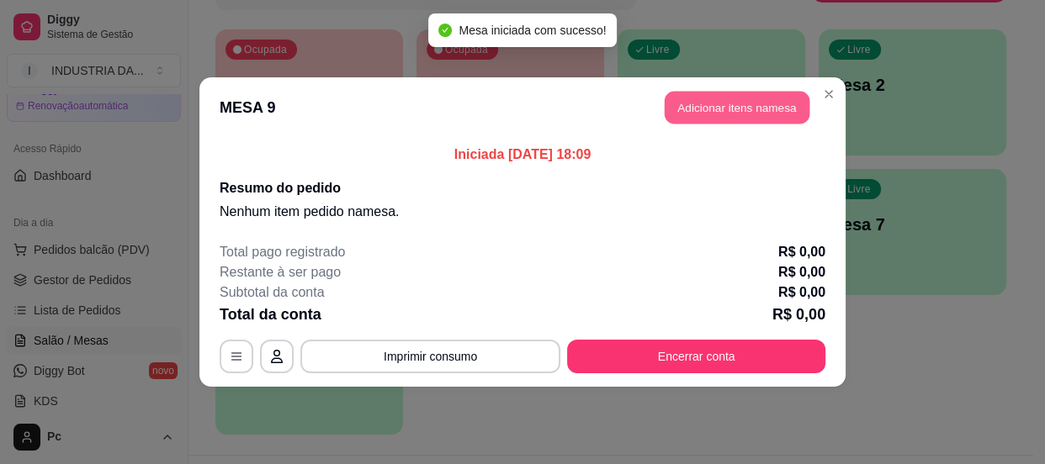
click at [764, 92] on button "Adicionar itens na mesa" at bounding box center [737, 108] width 145 height 33
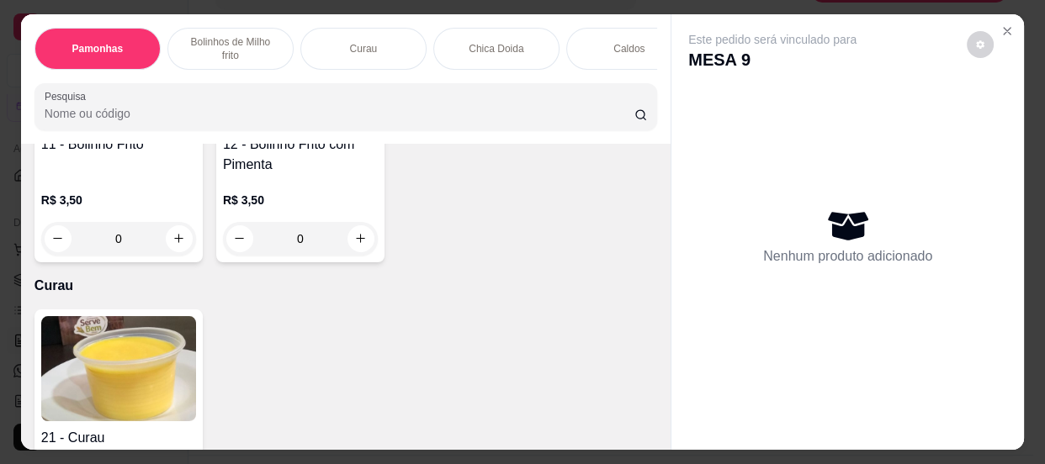
scroll to position [765, 0]
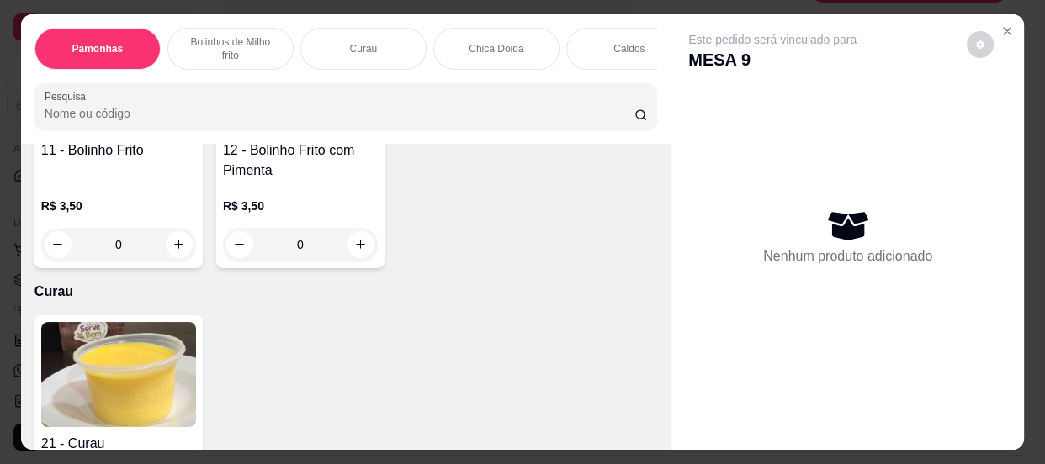
click at [308, 250] on input "0" at bounding box center [300, 245] width 94 height 34
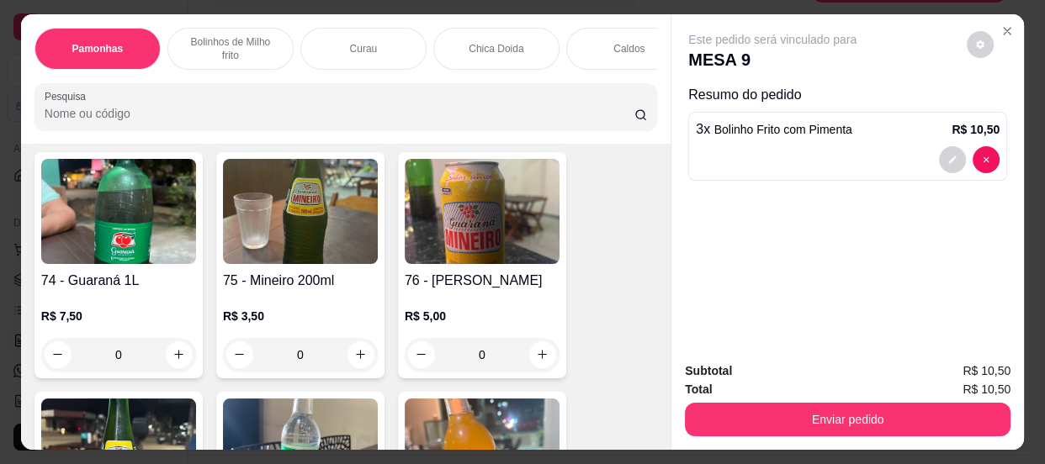
scroll to position [3289, 0]
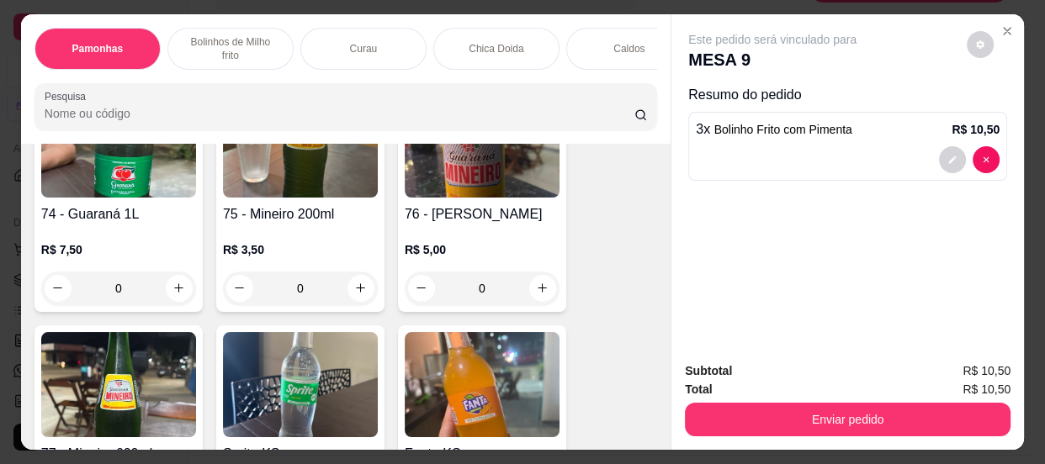
type input "3"
click at [328, 299] on input "0" at bounding box center [300, 289] width 94 height 34
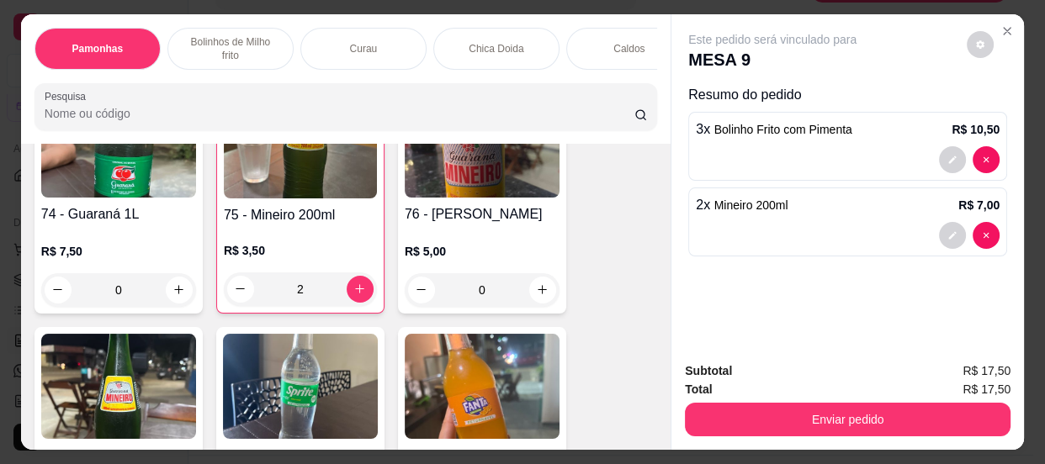
type input "2"
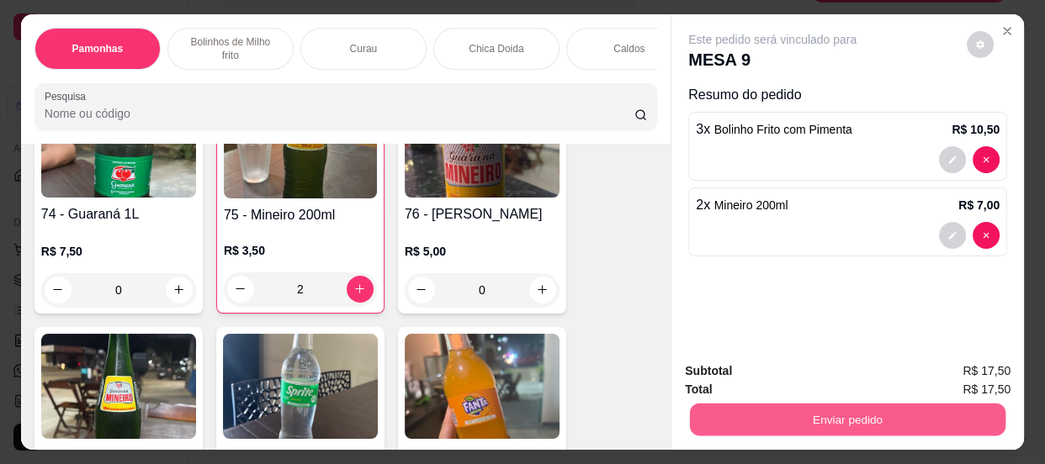
click at [788, 413] on button "Enviar pedido" at bounding box center [847, 420] width 315 height 33
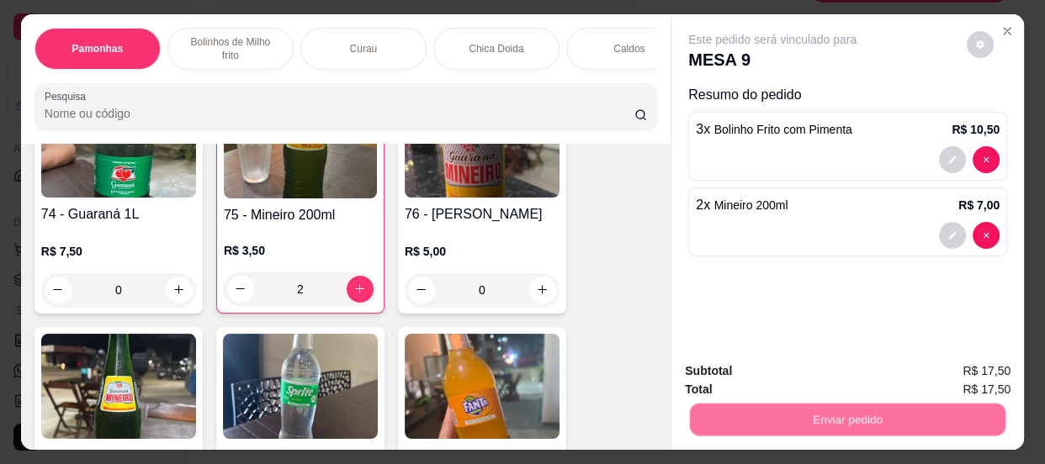
click at [771, 374] on button "Não registrar e enviar pedido" at bounding box center [793, 373] width 170 height 31
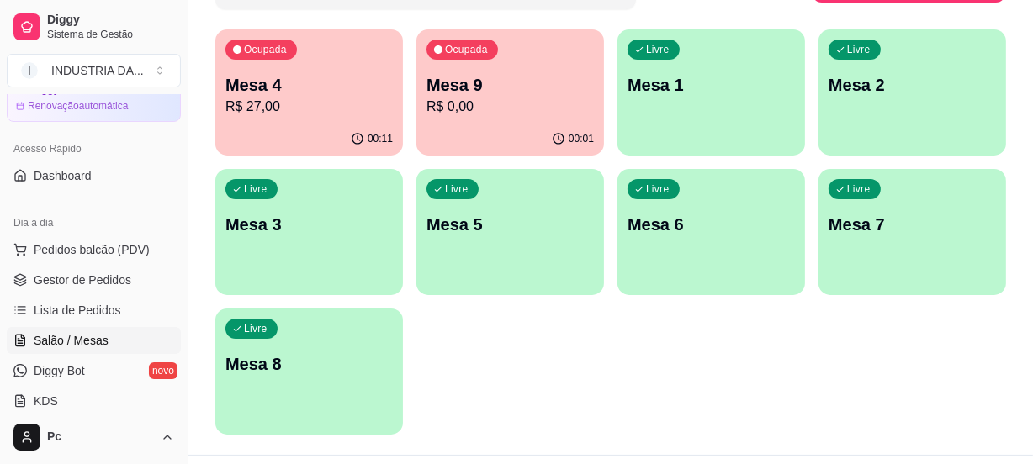
click at [323, 90] on p "Mesa 4" at bounding box center [308, 85] width 167 height 24
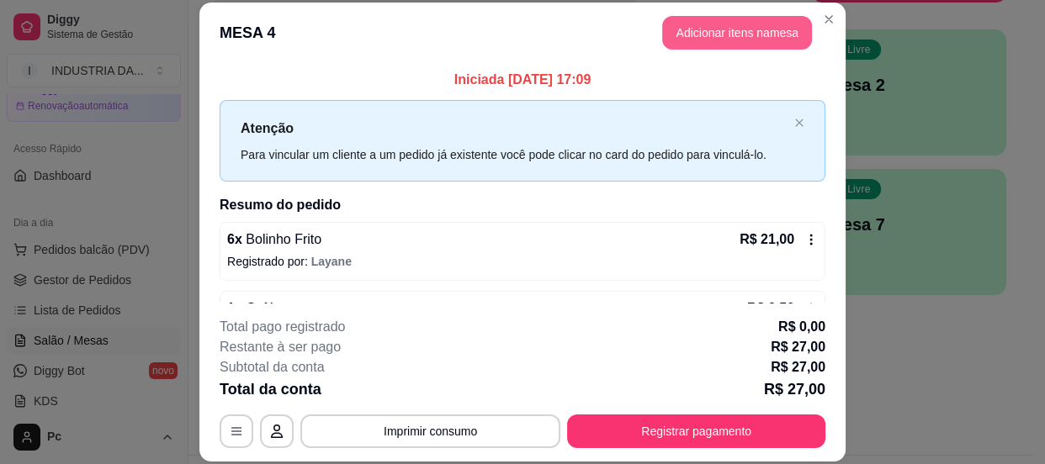
click at [707, 36] on button "Adicionar itens na mesa" at bounding box center [737, 33] width 150 height 34
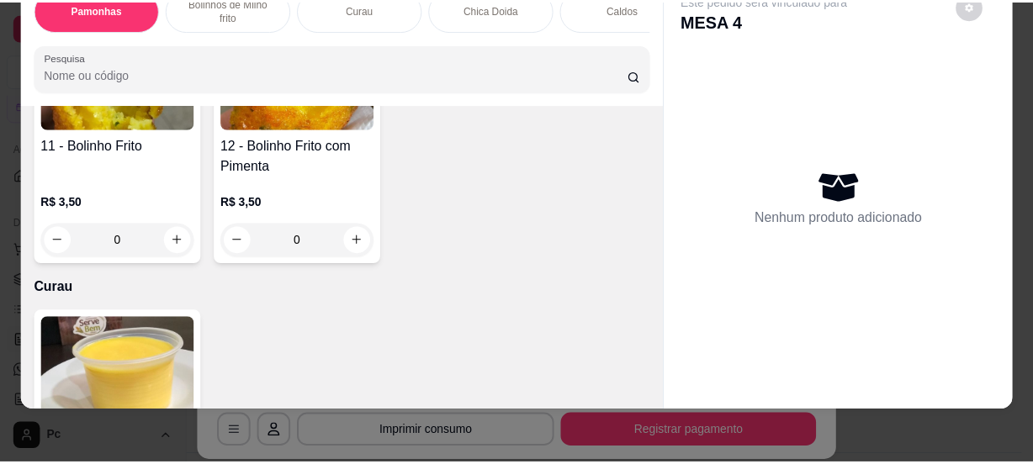
scroll to position [612, 0]
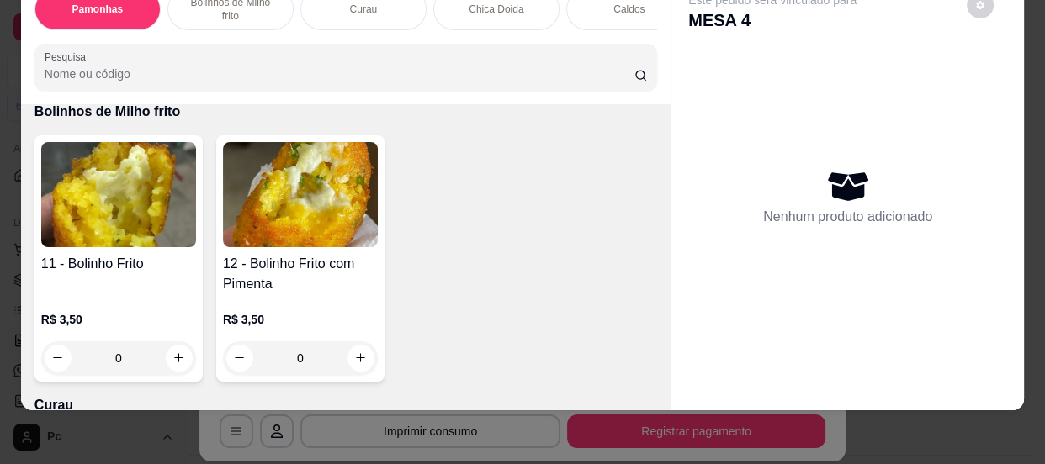
click at [130, 351] on input "0" at bounding box center [119, 359] width 94 height 34
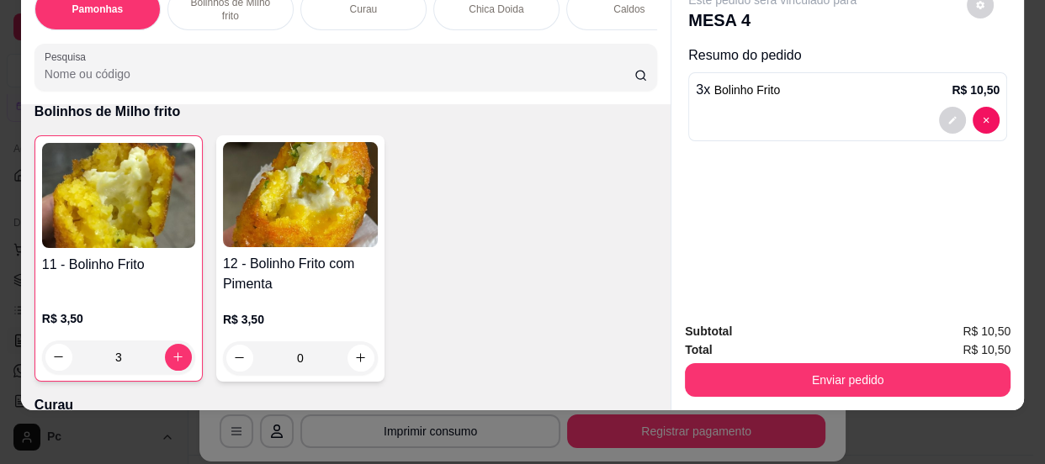
type input "3"
click at [823, 363] on button "Enviar pedido" at bounding box center [848, 380] width 326 height 34
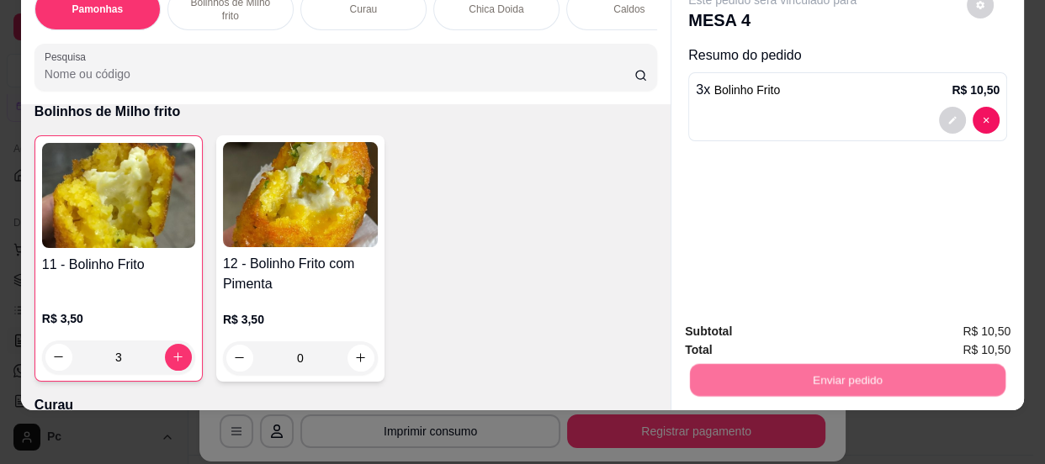
click at [812, 326] on button "Não registrar e enviar pedido" at bounding box center [792, 328] width 175 height 32
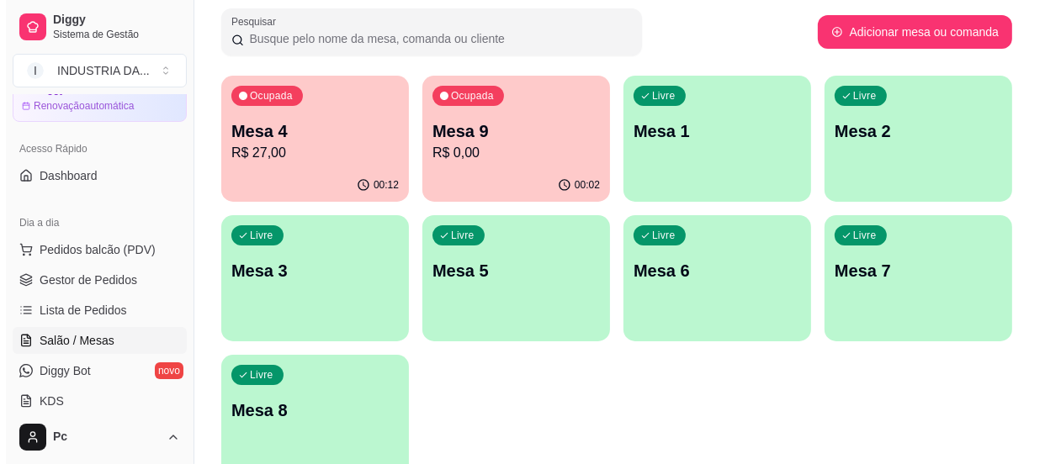
scroll to position [191, 0]
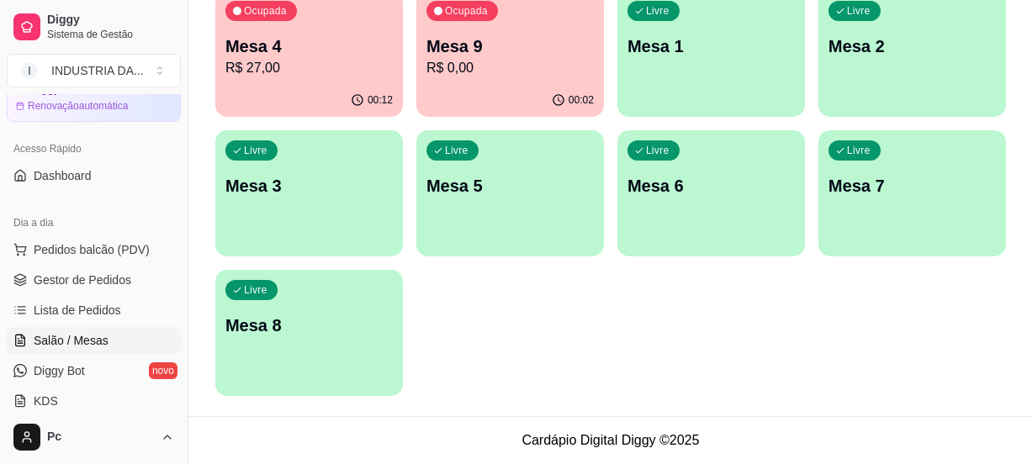
click at [528, 160] on div "Livre Mesa 5" at bounding box center [510, 183] width 188 height 106
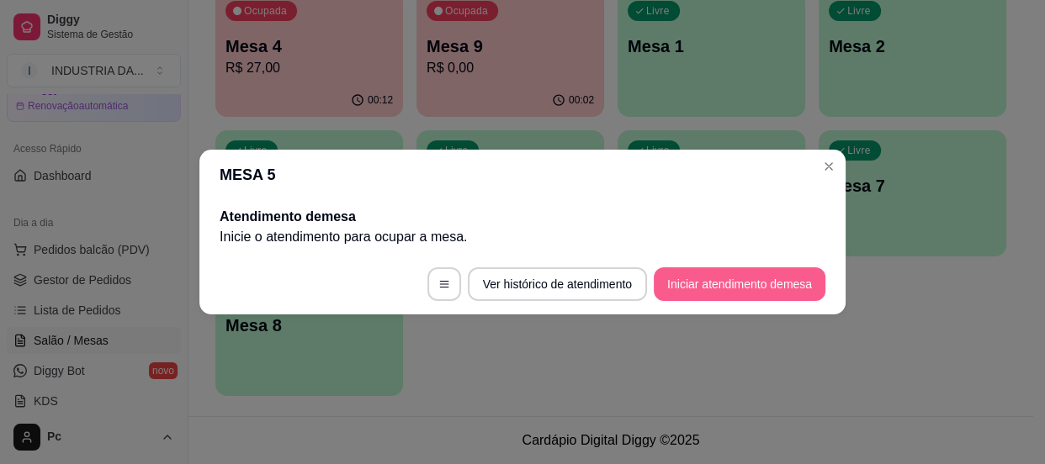
click at [737, 268] on button "Iniciar atendimento de mesa" at bounding box center [740, 285] width 172 height 34
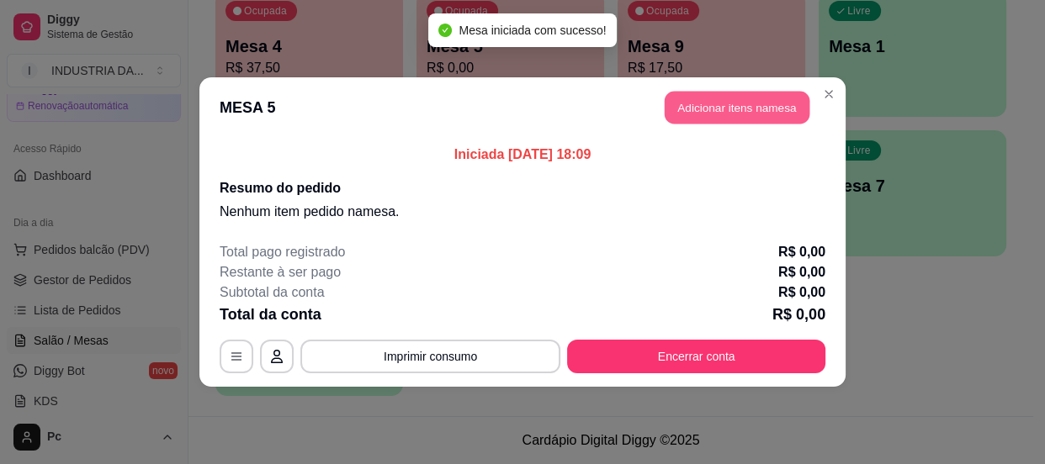
click at [709, 107] on button "Adicionar itens na mesa" at bounding box center [737, 108] width 145 height 33
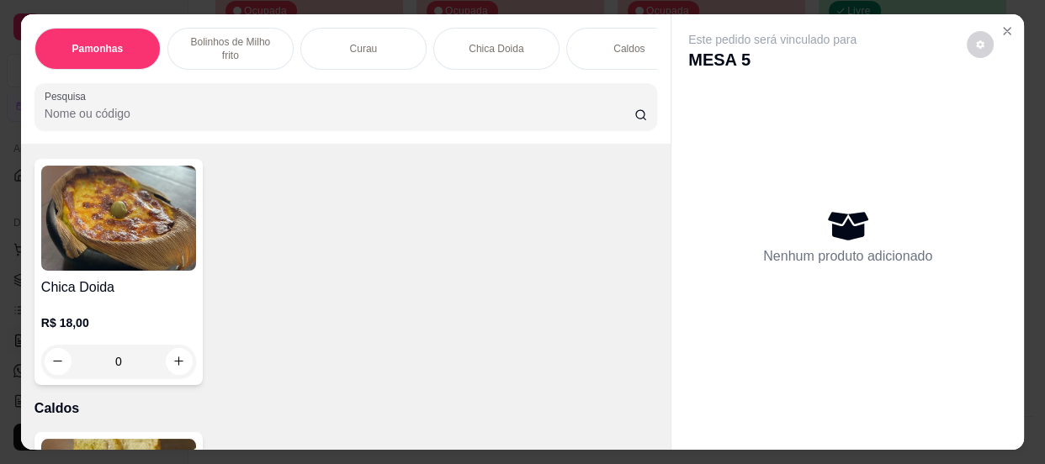
scroll to position [1300, 0]
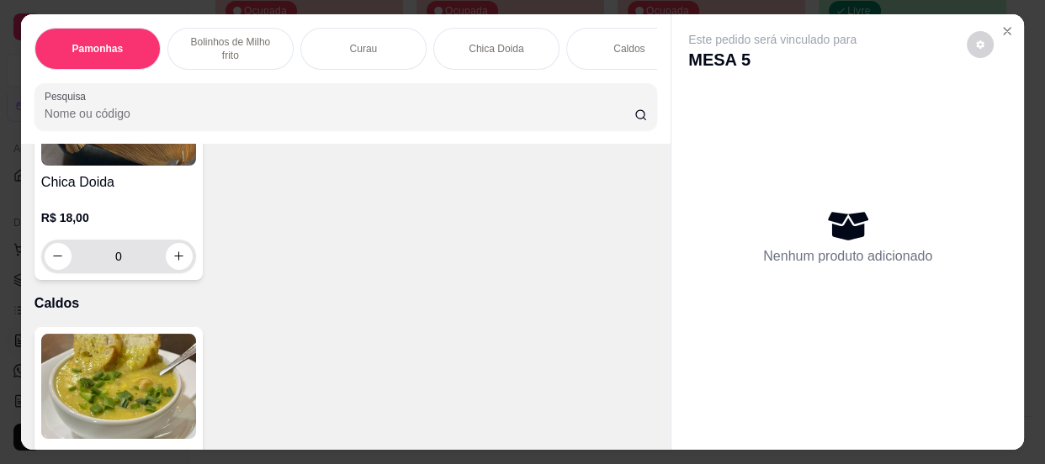
click at [117, 261] on input "0" at bounding box center [119, 257] width 94 height 34
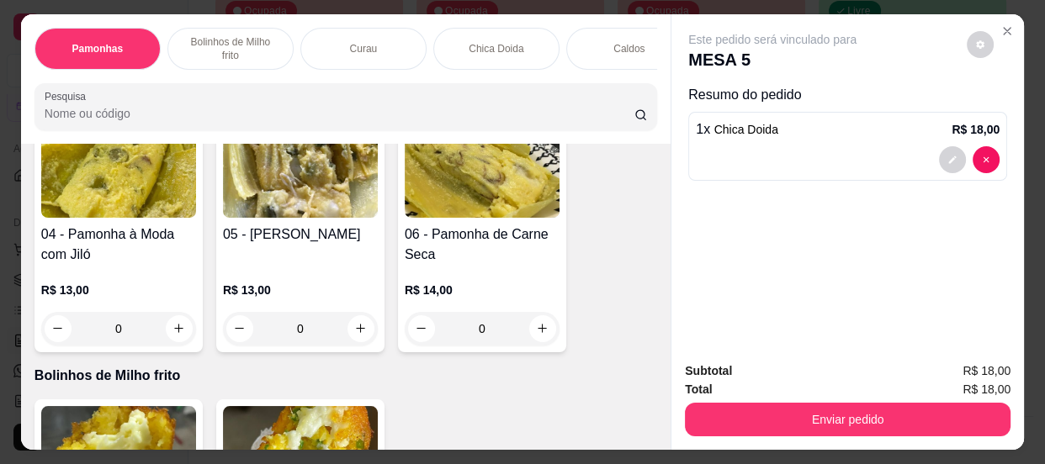
scroll to position [459, 0]
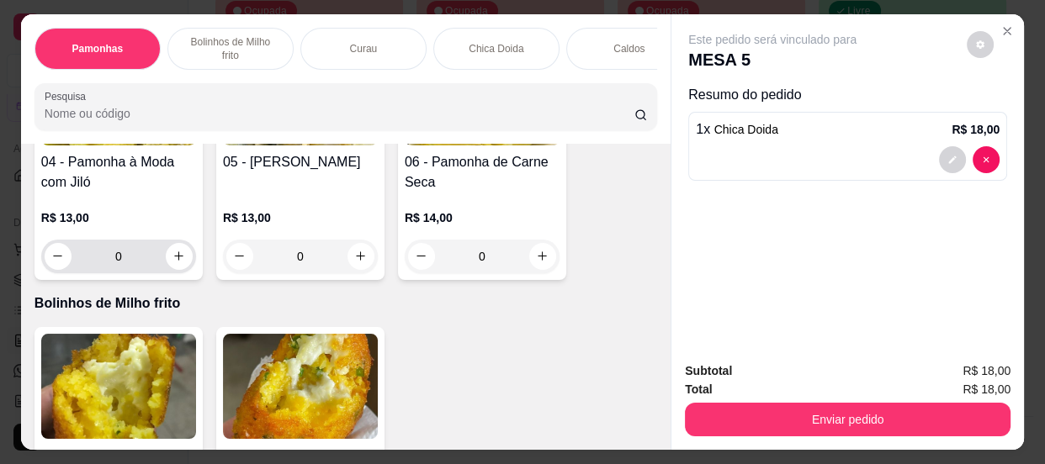
type input "1"
click at [119, 257] on input "0" at bounding box center [119, 257] width 94 height 34
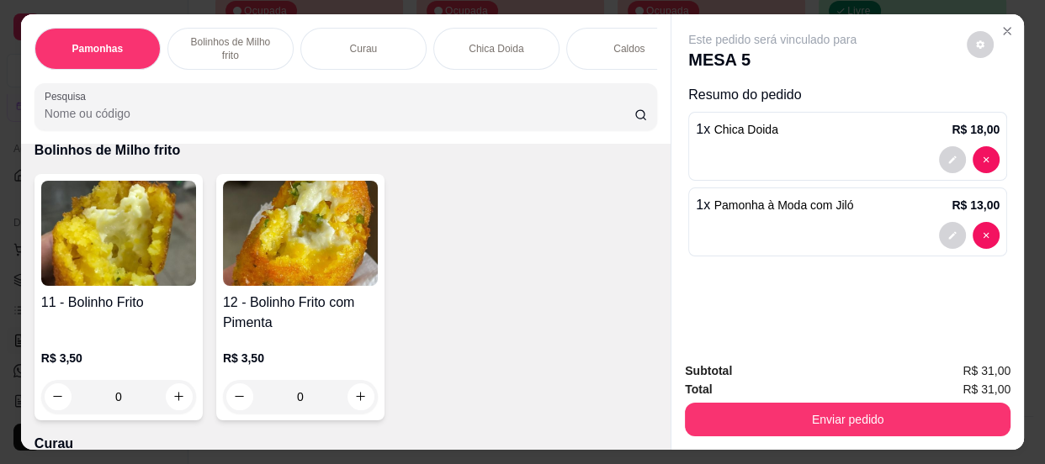
scroll to position [766, 0]
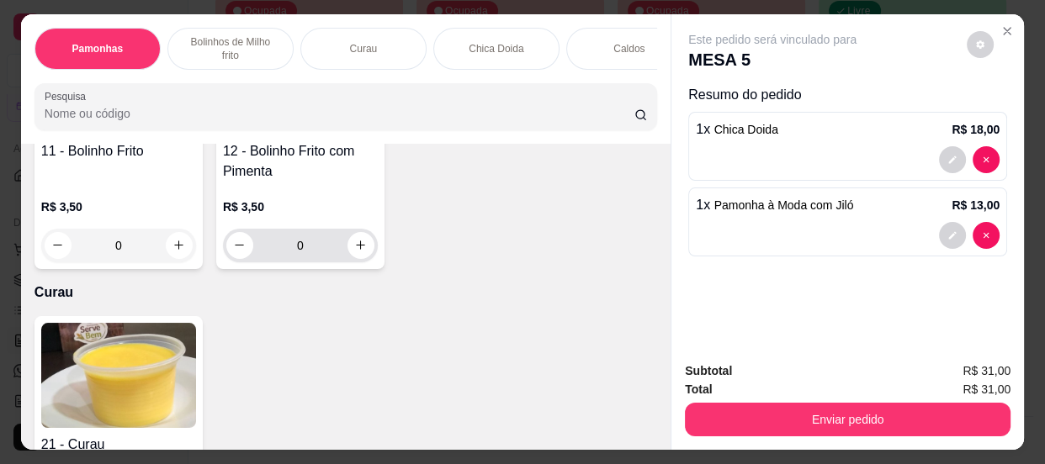
type input "1"
click at [310, 260] on input "0" at bounding box center [300, 246] width 94 height 34
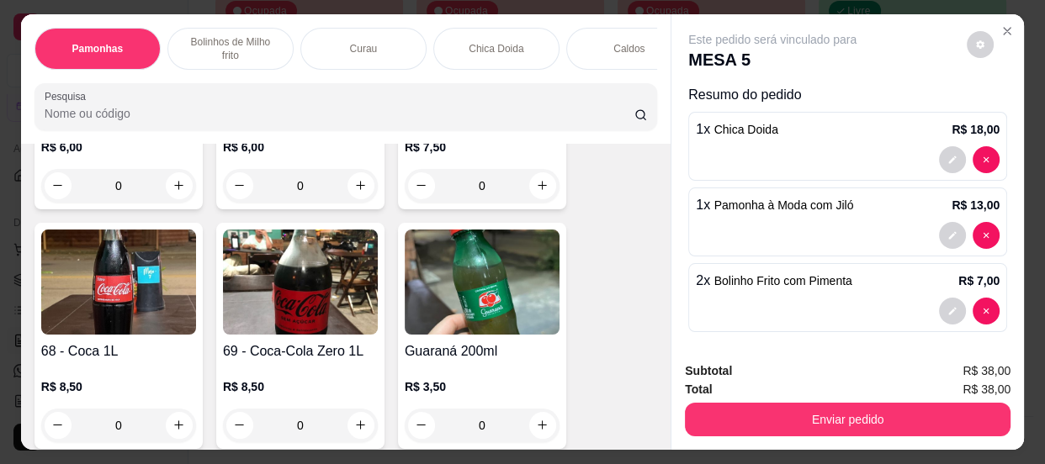
scroll to position [2754, 0]
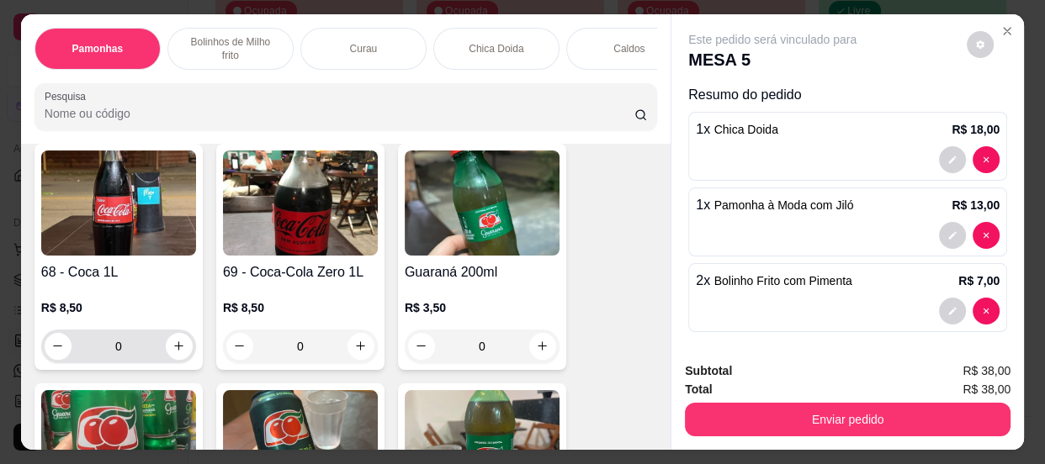
type input "2"
click at [123, 360] on input "0" at bounding box center [119, 347] width 94 height 34
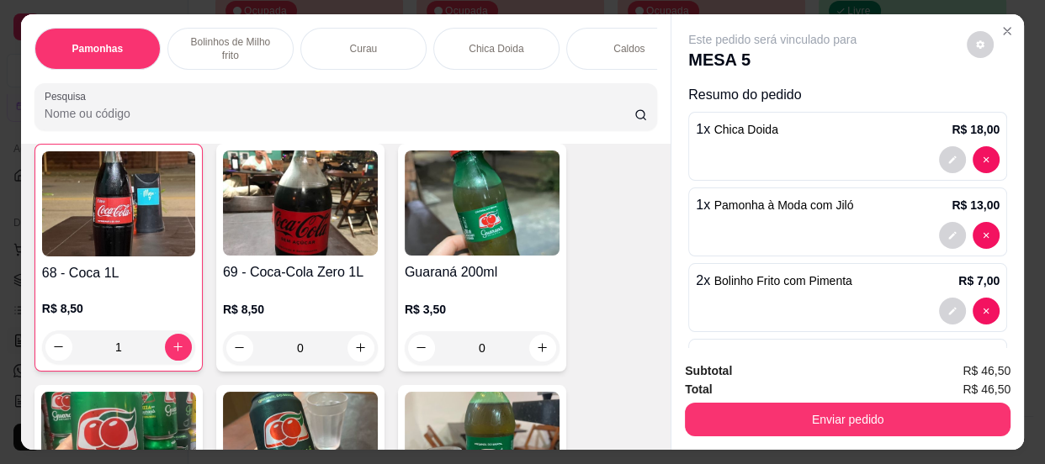
scroll to position [2755, 0]
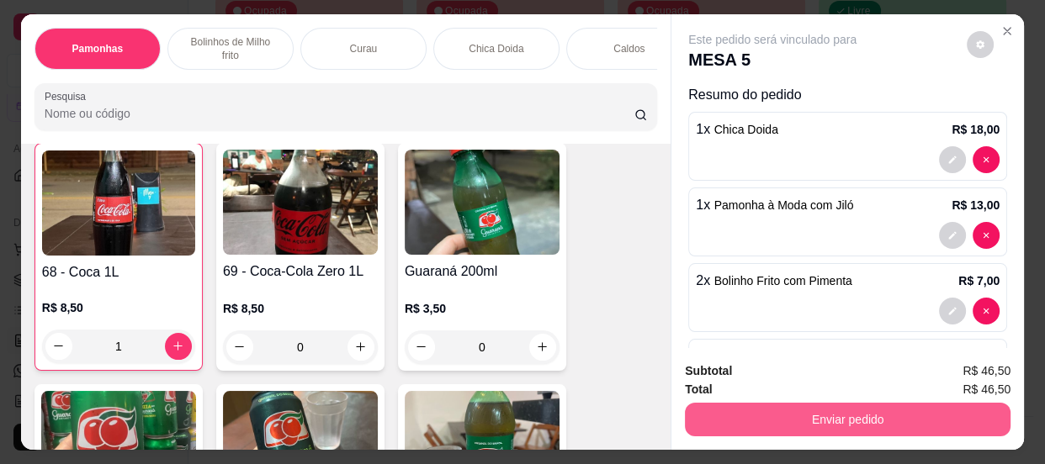
type input "1"
click at [852, 411] on button "Enviar pedido" at bounding box center [848, 420] width 326 height 34
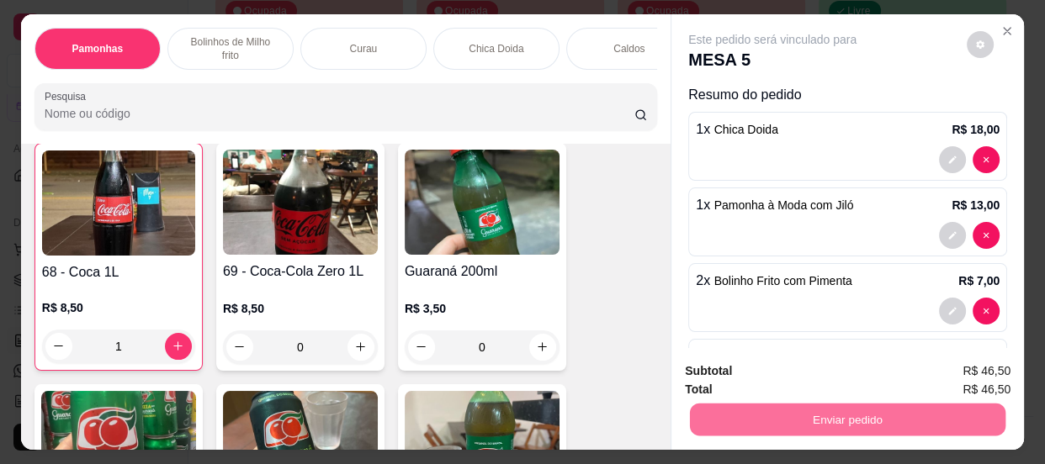
click at [777, 374] on button "Não registrar e enviar pedido" at bounding box center [792, 374] width 175 height 32
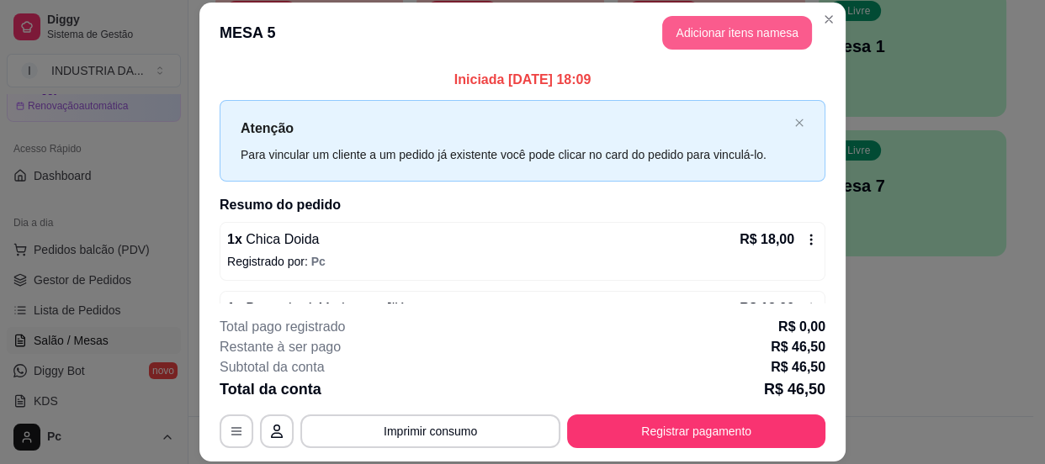
click at [733, 42] on button "Adicionar itens na mesa" at bounding box center [737, 33] width 150 height 34
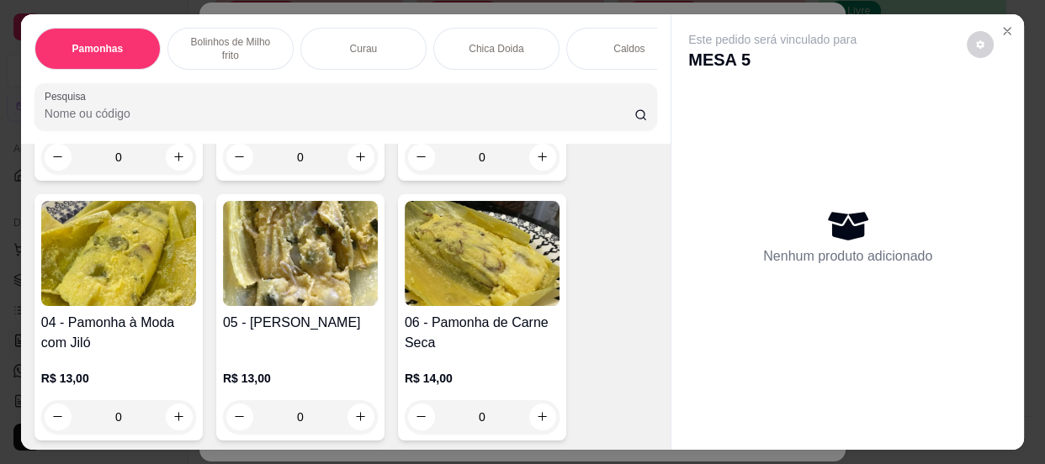
scroll to position [382, 0]
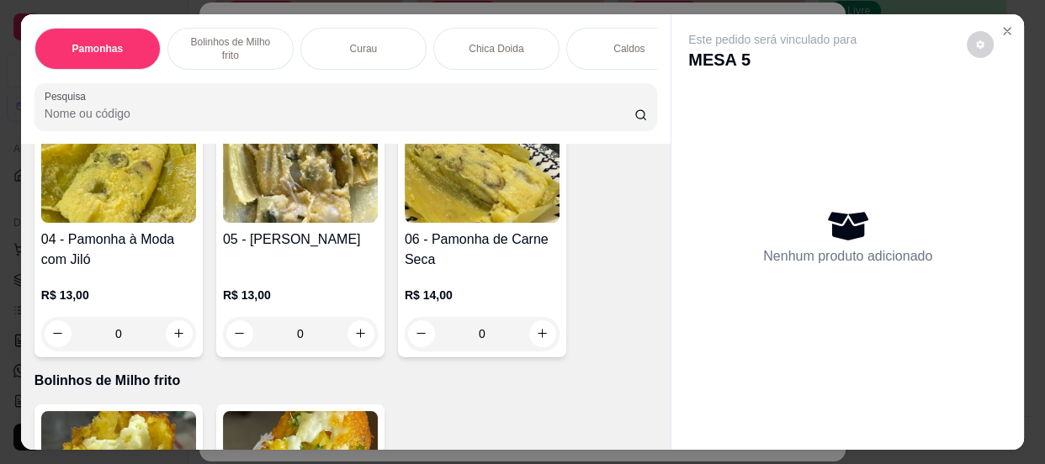
click at [307, 338] on input "0" at bounding box center [300, 334] width 94 height 34
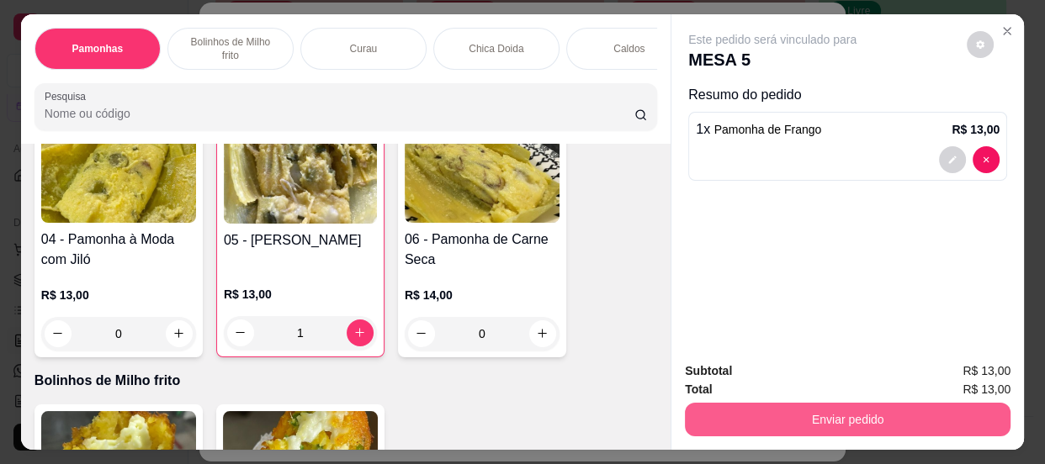
type input "1"
click at [810, 421] on button "Enviar pedido" at bounding box center [848, 420] width 326 height 34
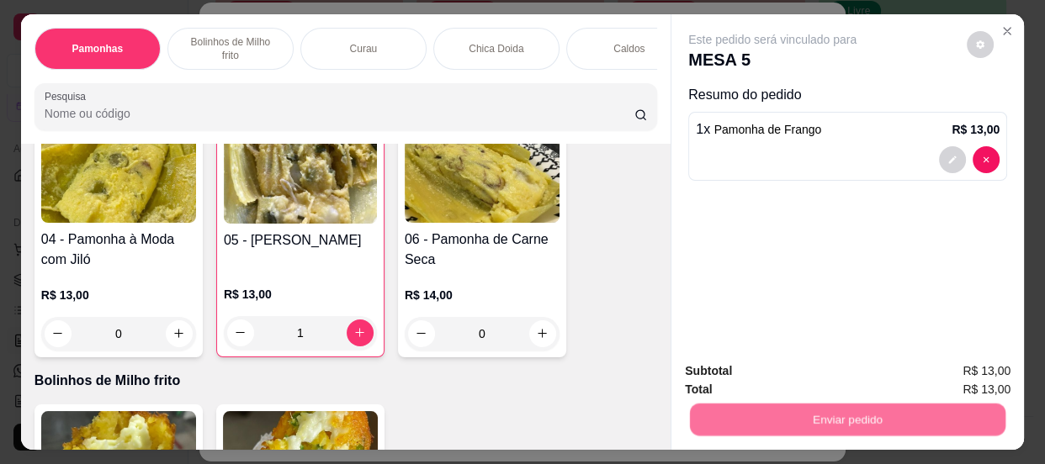
click at [798, 370] on button "Não registrar e enviar pedido" at bounding box center [792, 374] width 175 height 32
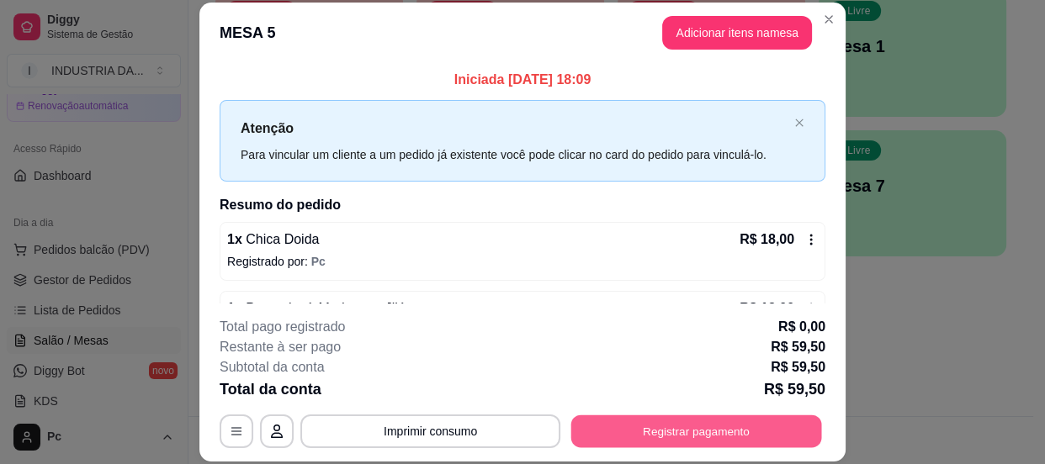
click at [715, 421] on button "Registrar pagamento" at bounding box center [696, 432] width 251 height 33
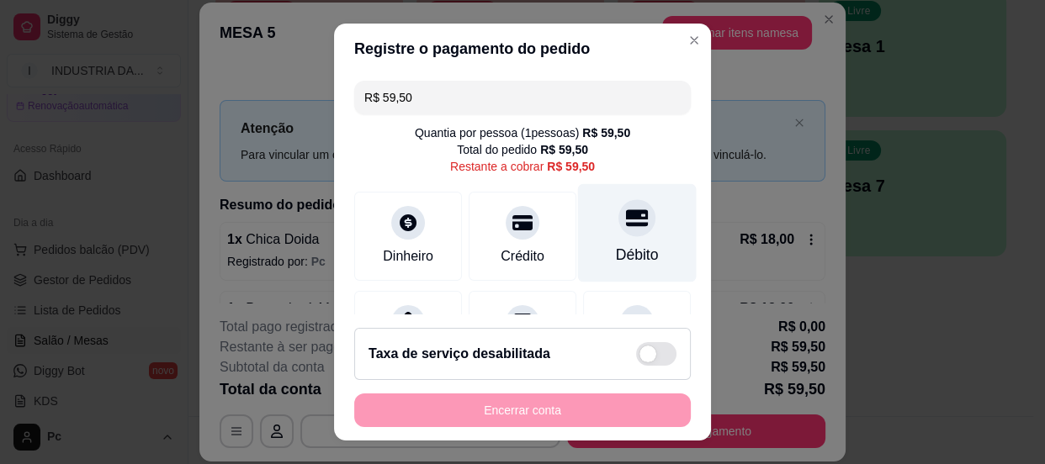
click at [618, 228] on div at bounding box center [636, 217] width 37 height 37
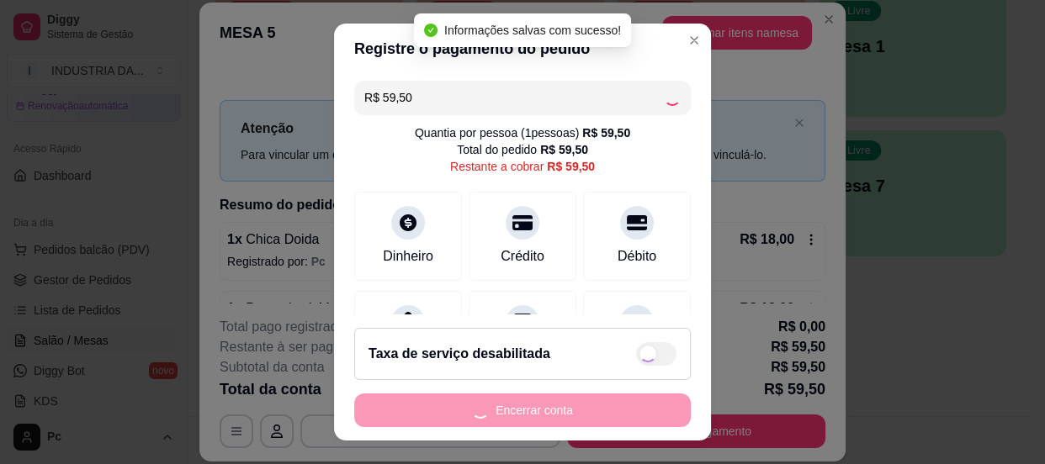
type input "R$ 0,00"
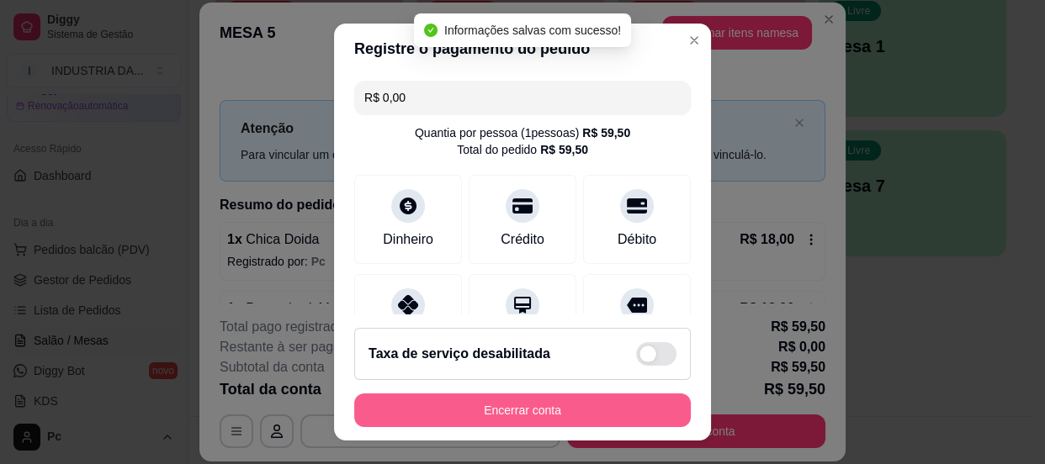
click at [608, 407] on button "Encerrar conta" at bounding box center [522, 411] width 337 height 34
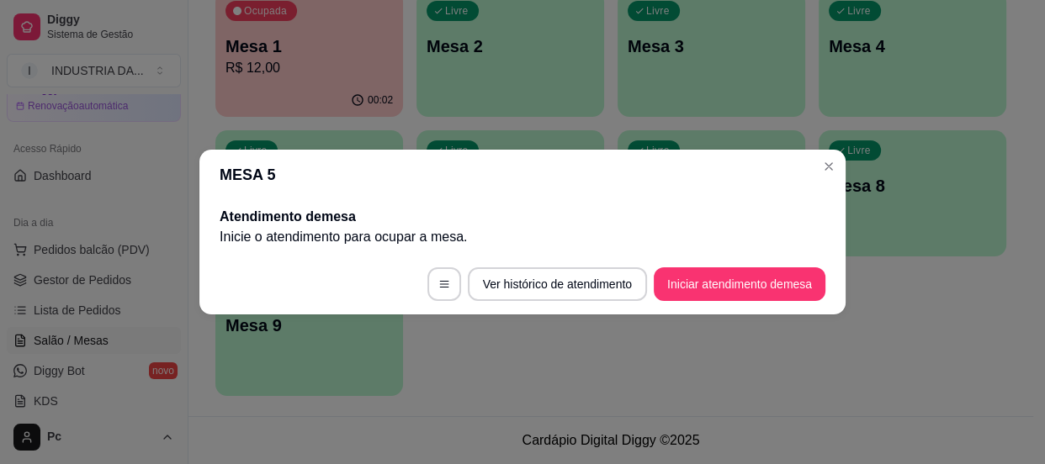
click at [576, 283] on button "Ver histórico de atendimento" at bounding box center [557, 285] width 179 height 34
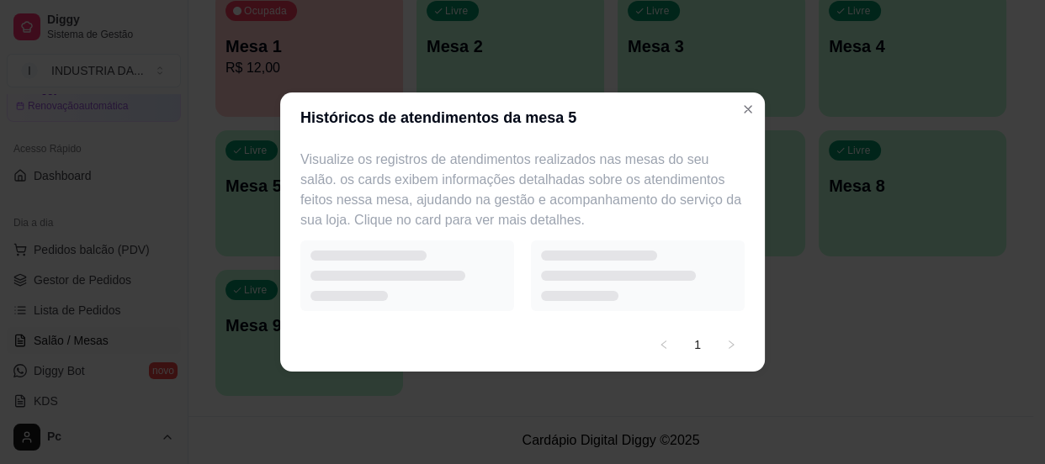
select select "7"
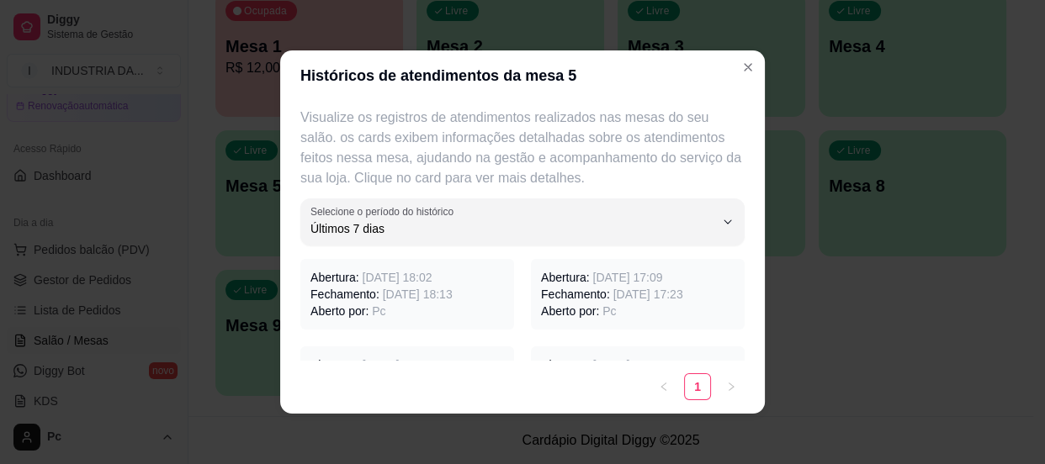
click at [435, 288] on span "[DATE] 18:13" at bounding box center [418, 294] width 70 height 13
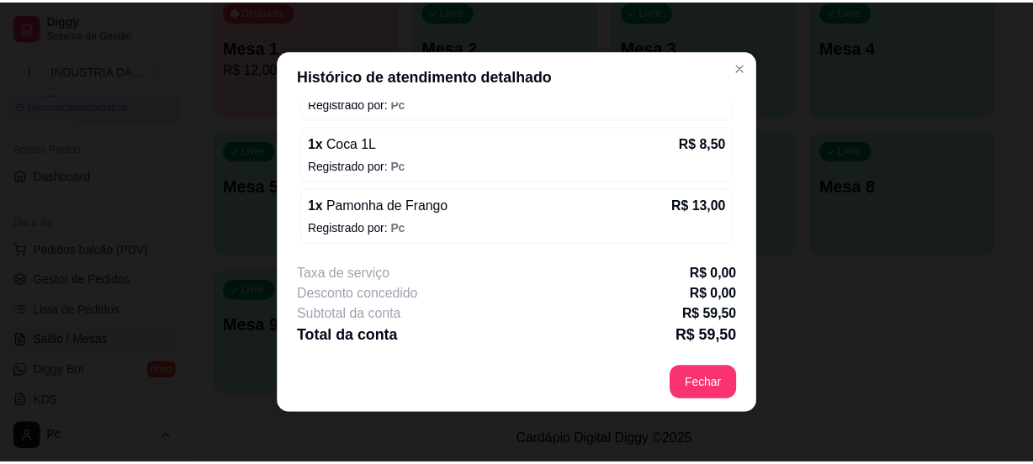
scroll to position [3, 0]
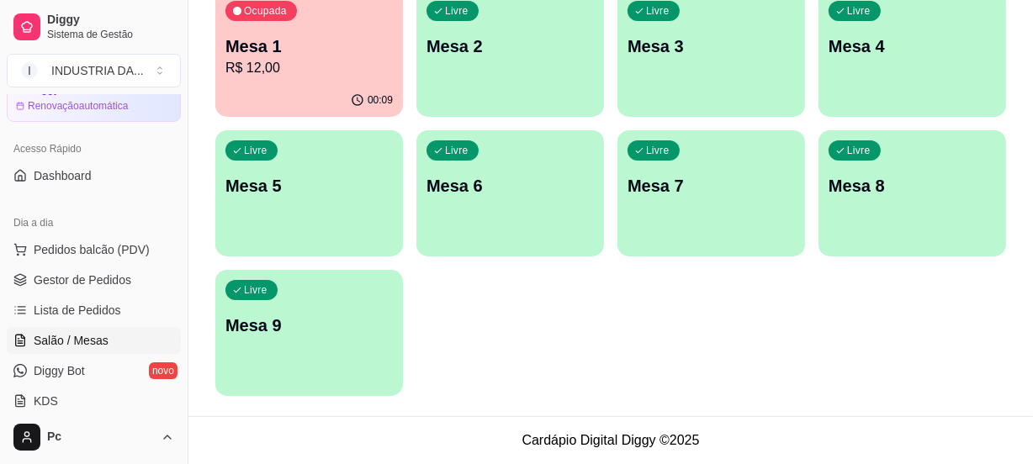
click at [373, 93] on p "00:09" at bounding box center [380, 99] width 25 height 13
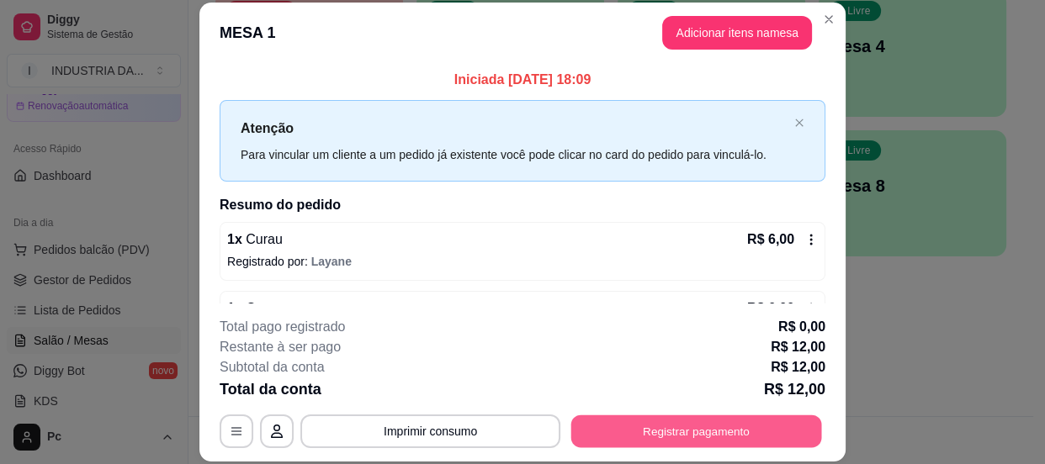
click at [626, 425] on button "Registrar pagamento" at bounding box center [696, 432] width 251 height 33
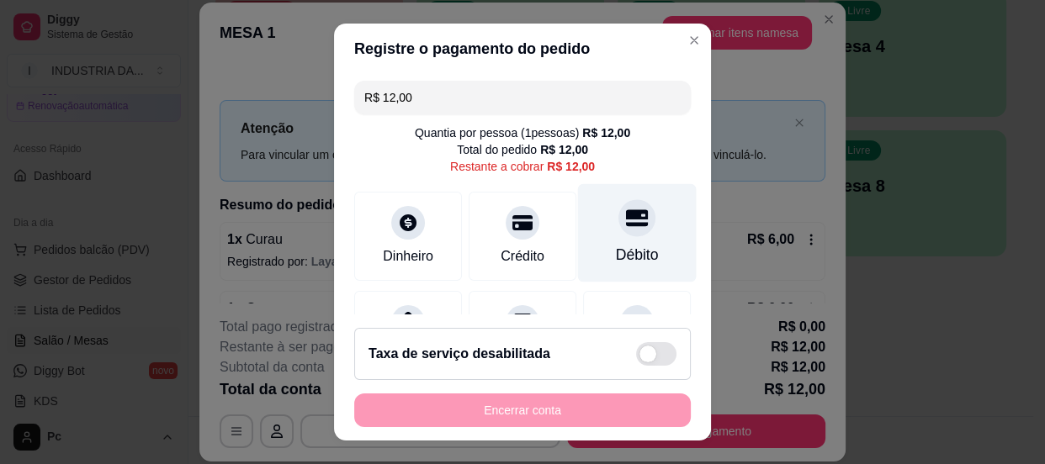
click at [607, 236] on div "Débito" at bounding box center [637, 232] width 119 height 98
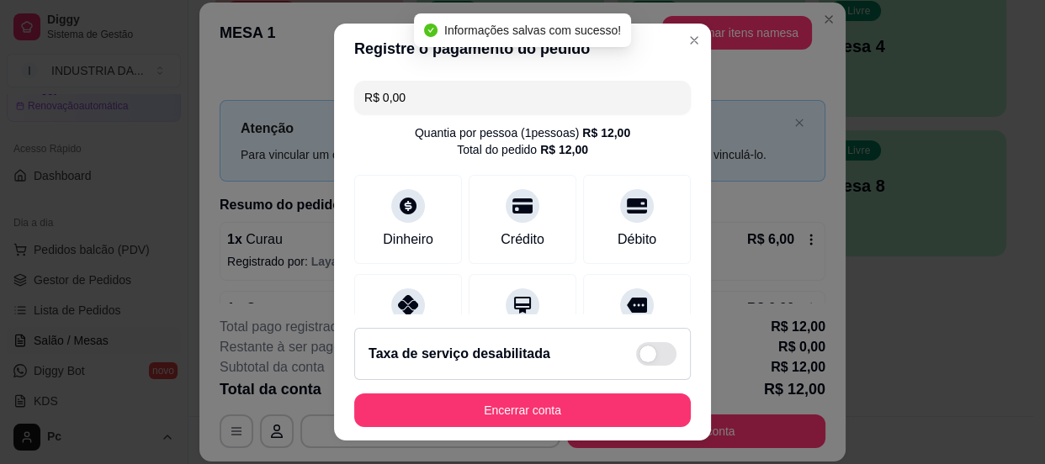
type input "R$ 0,00"
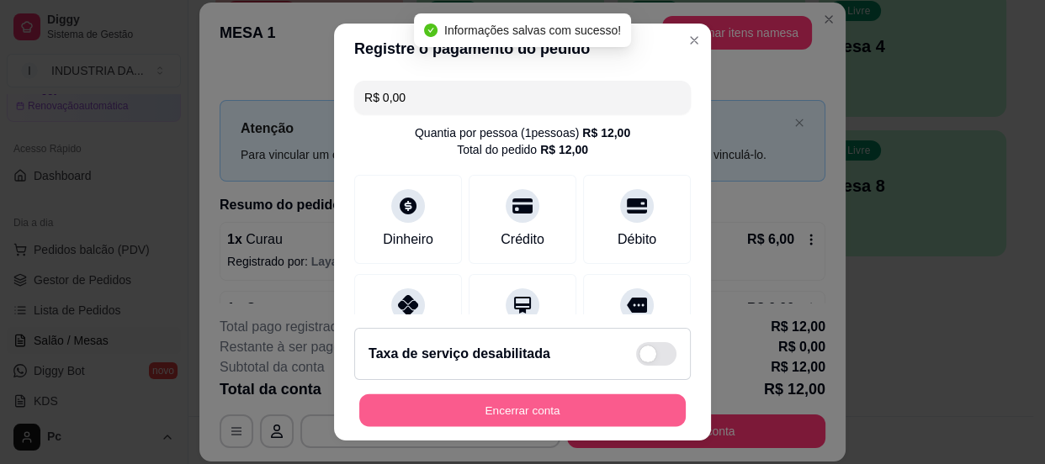
click at [604, 411] on button "Encerrar conta" at bounding box center [522, 411] width 326 height 33
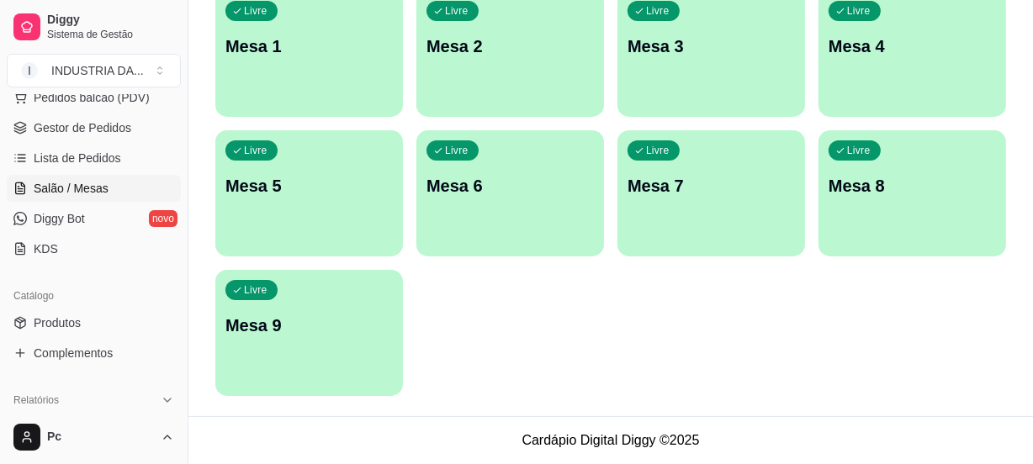
scroll to position [229, 0]
click at [78, 321] on span "Produtos" at bounding box center [57, 322] width 47 height 17
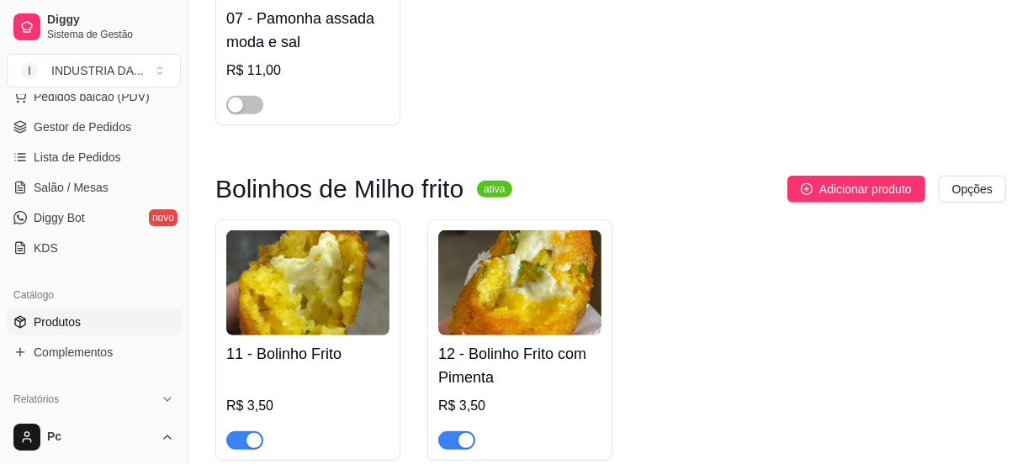
scroll to position [917, 0]
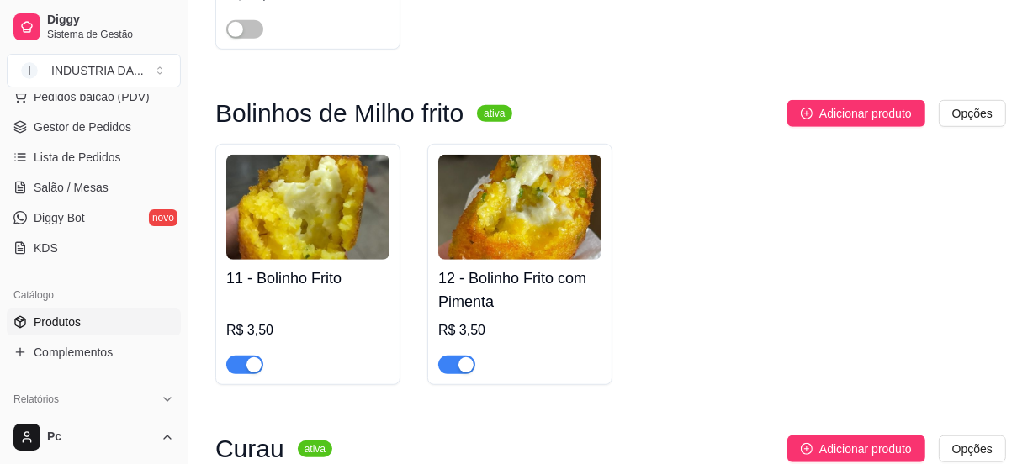
click at [251, 359] on div "button" at bounding box center [254, 365] width 15 height 15
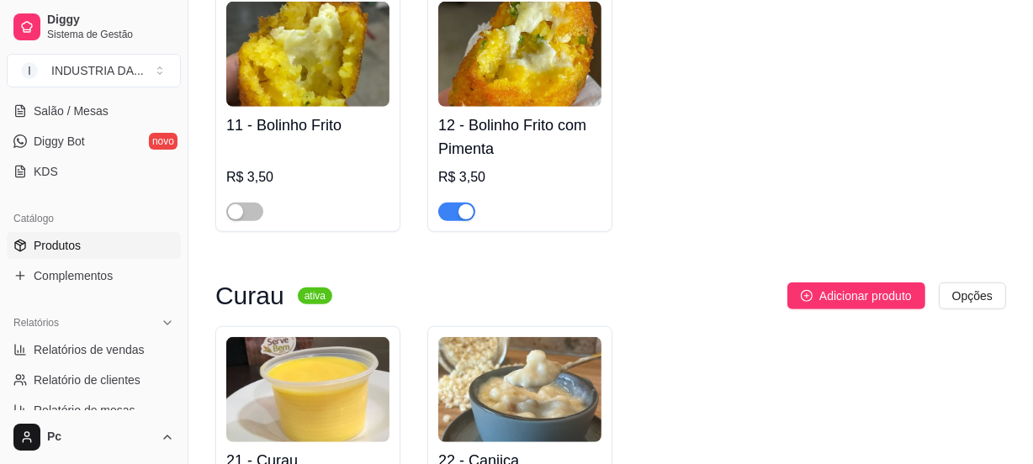
scroll to position [229, 0]
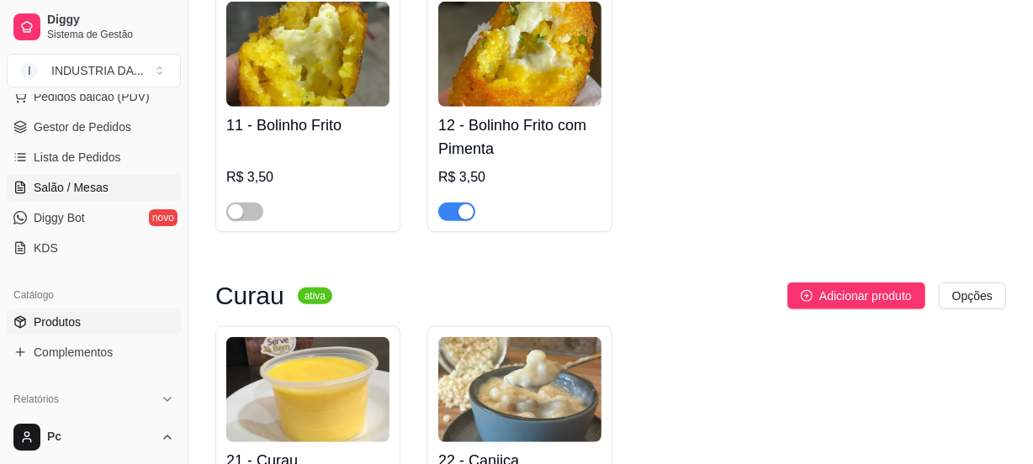
click at [51, 174] on link "Salão / Mesas" at bounding box center [94, 187] width 174 height 27
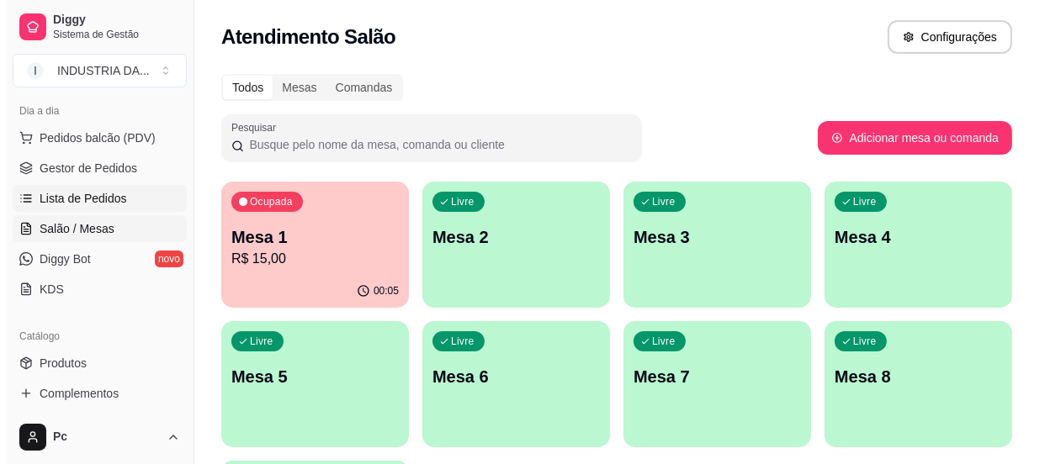
scroll to position [152, 0]
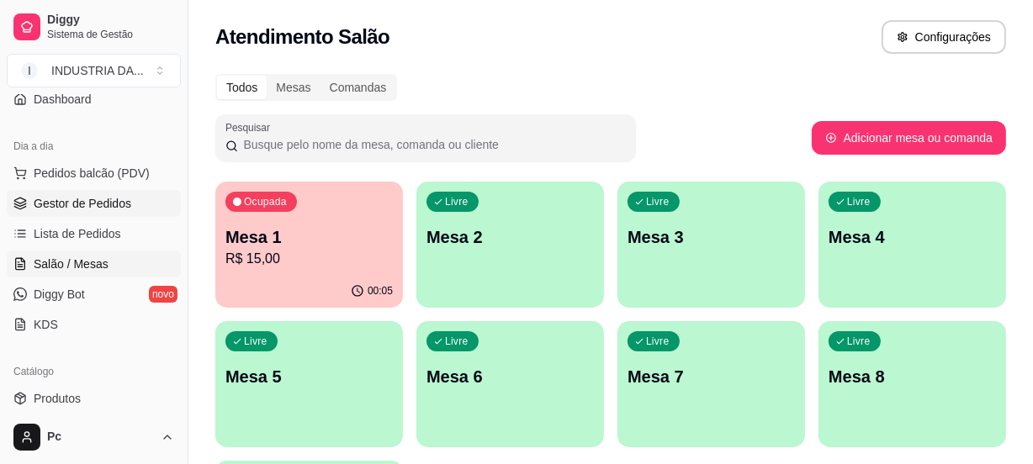
click at [76, 201] on span "Gestor de Pedidos" at bounding box center [83, 203] width 98 height 17
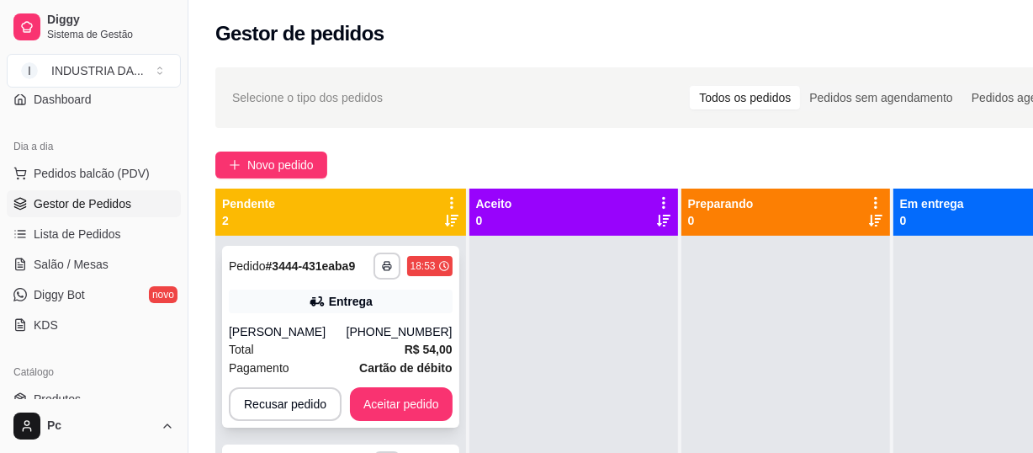
click at [387, 323] on div "[PHONE_NUMBER]" at bounding box center [400, 331] width 106 height 17
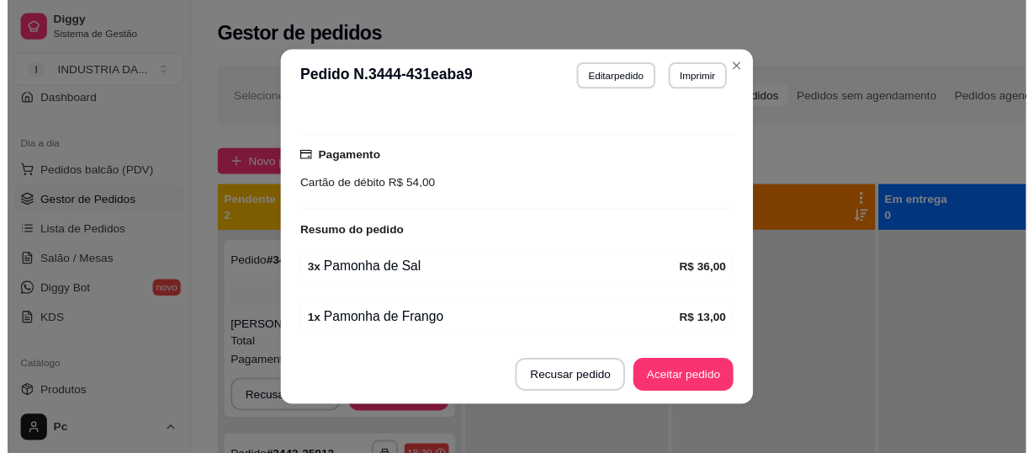
scroll to position [3, 0]
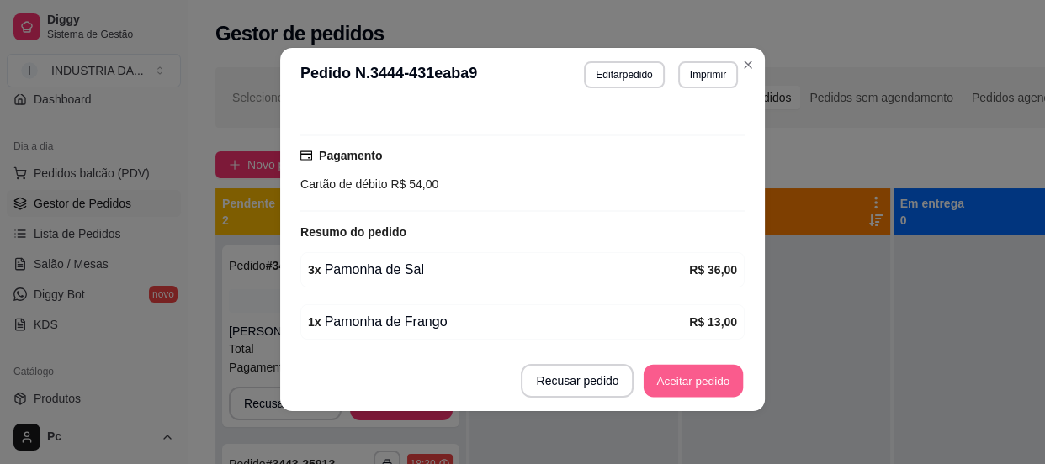
click at [715, 369] on button "Aceitar pedido" at bounding box center [693, 381] width 99 height 33
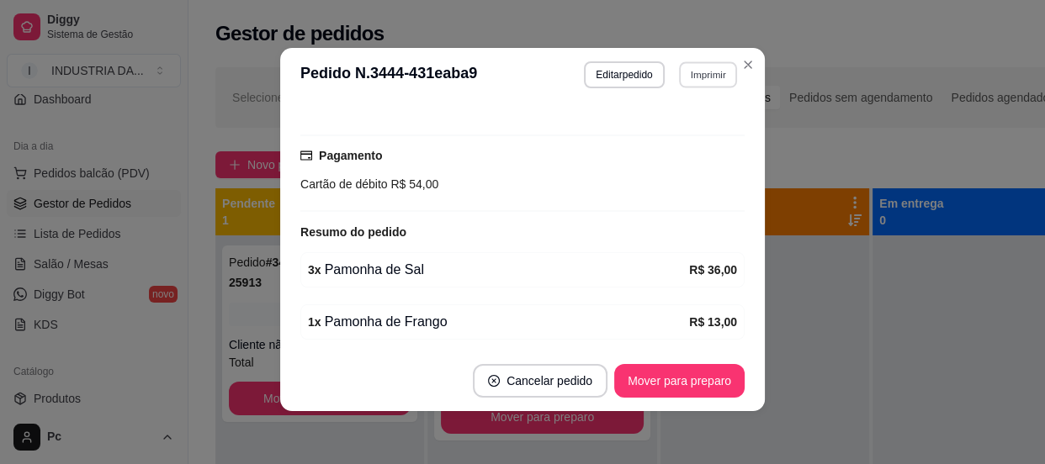
click at [683, 79] on button "Imprimir" at bounding box center [708, 74] width 58 height 26
click at [659, 136] on button "pamonha" at bounding box center [673, 133] width 122 height 27
click at [687, 368] on button "Mover para preparo" at bounding box center [679, 381] width 130 height 34
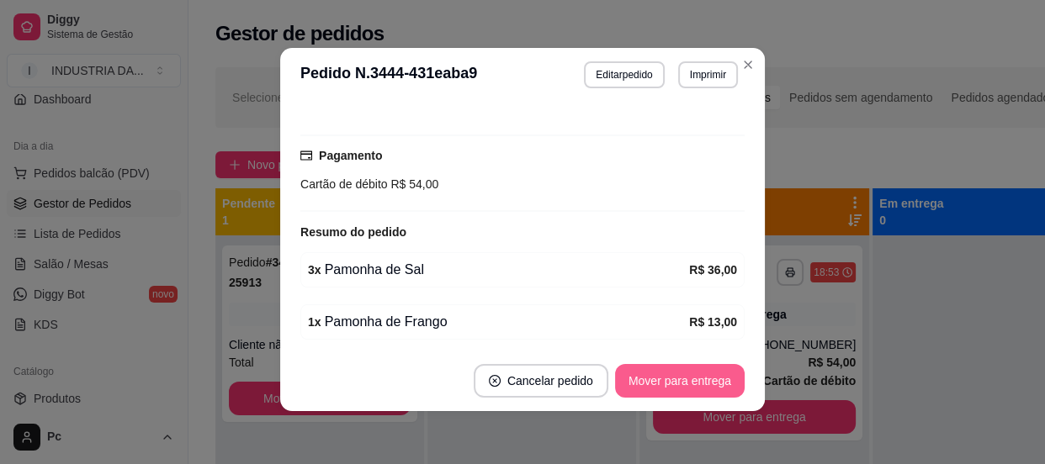
click at [687, 378] on button "Mover para entrega" at bounding box center [680, 381] width 130 height 34
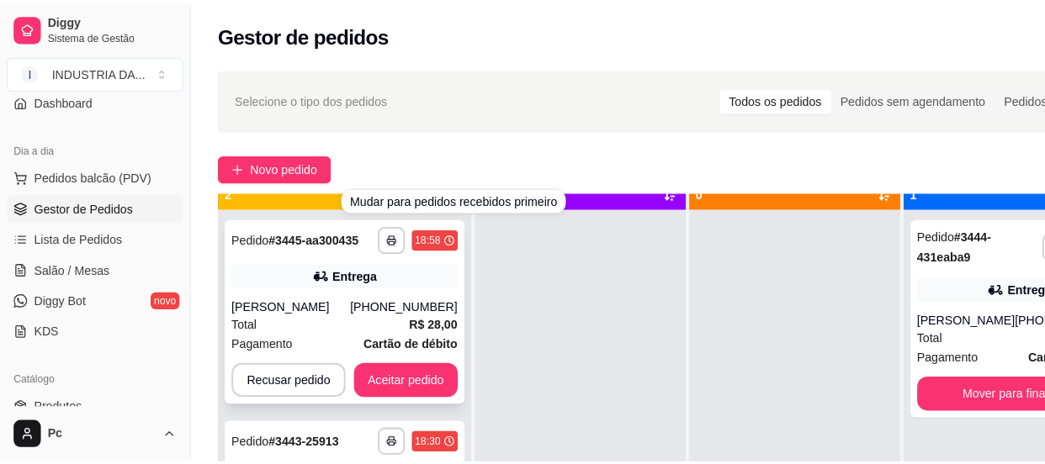
scroll to position [47, 0]
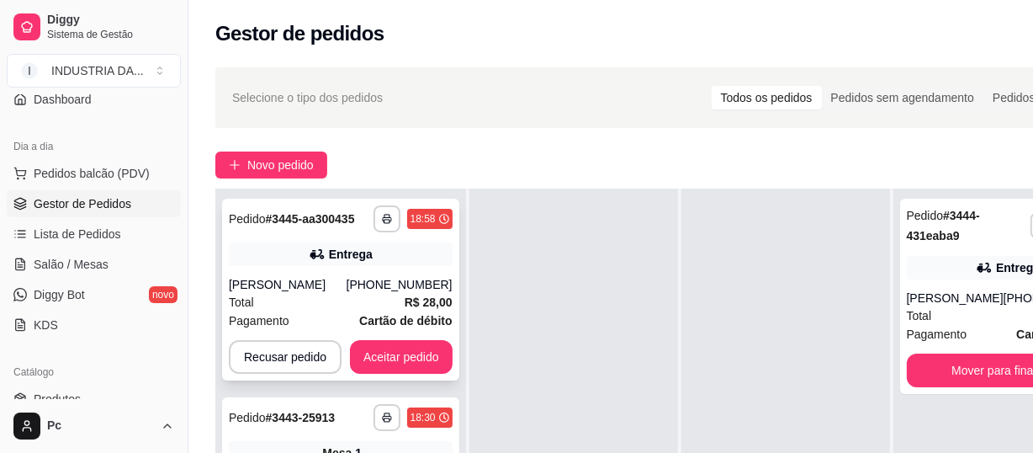
click at [320, 286] on div "[PERSON_NAME]" at bounding box center [288, 284] width 118 height 17
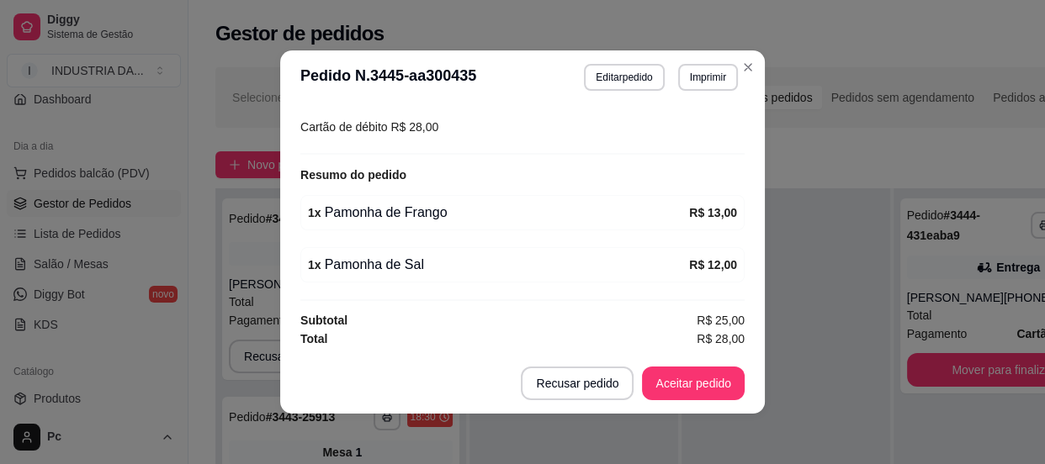
scroll to position [3, 0]
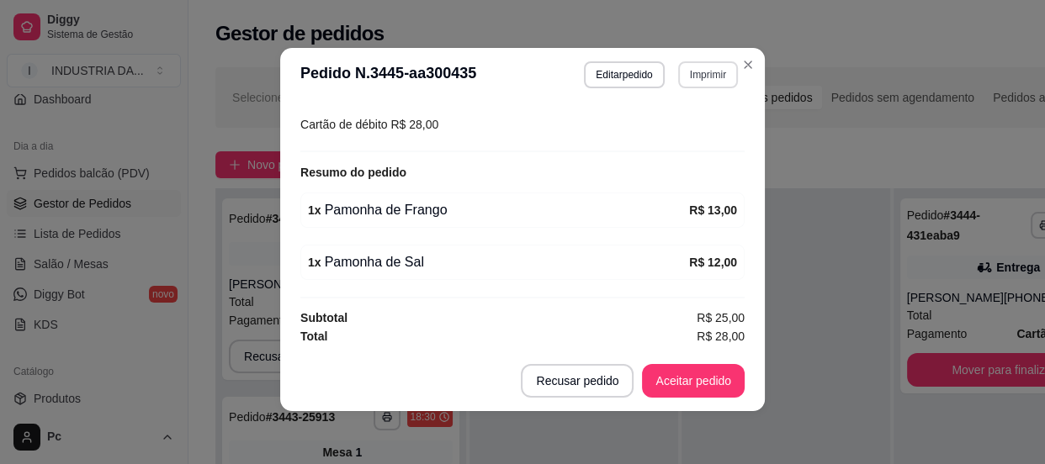
click at [695, 77] on button "Imprimir" at bounding box center [708, 74] width 60 height 27
click at [661, 135] on button "pamonha" at bounding box center [673, 133] width 122 height 27
click at [660, 392] on button "Aceitar pedido" at bounding box center [693, 381] width 99 height 33
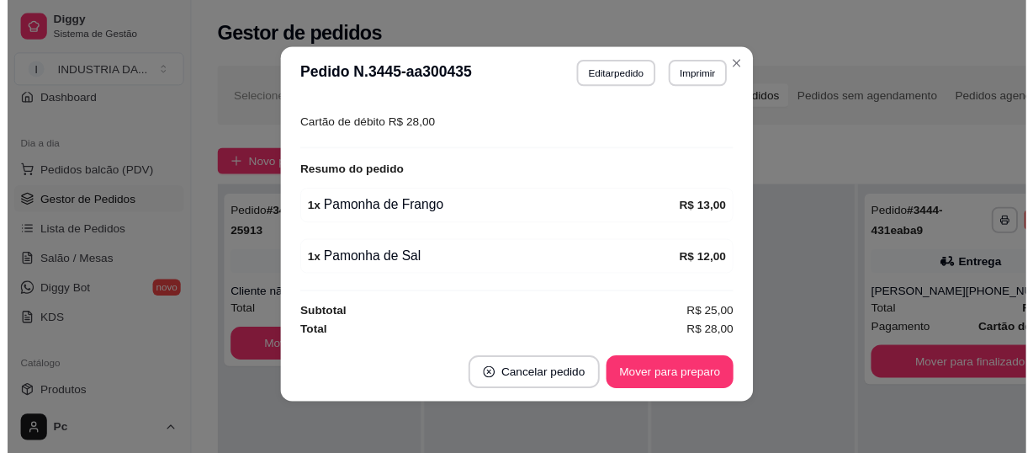
scroll to position [0, 0]
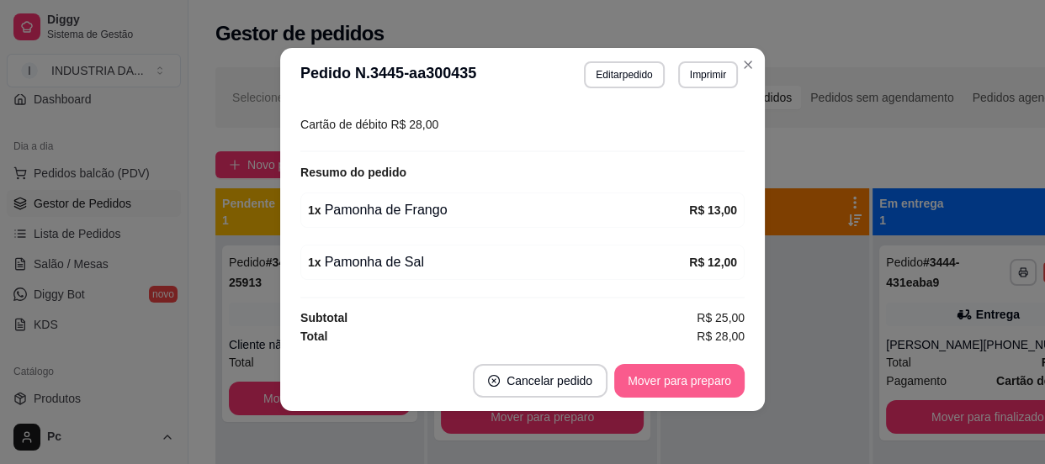
click at [669, 374] on button "Mover para preparo" at bounding box center [679, 381] width 130 height 34
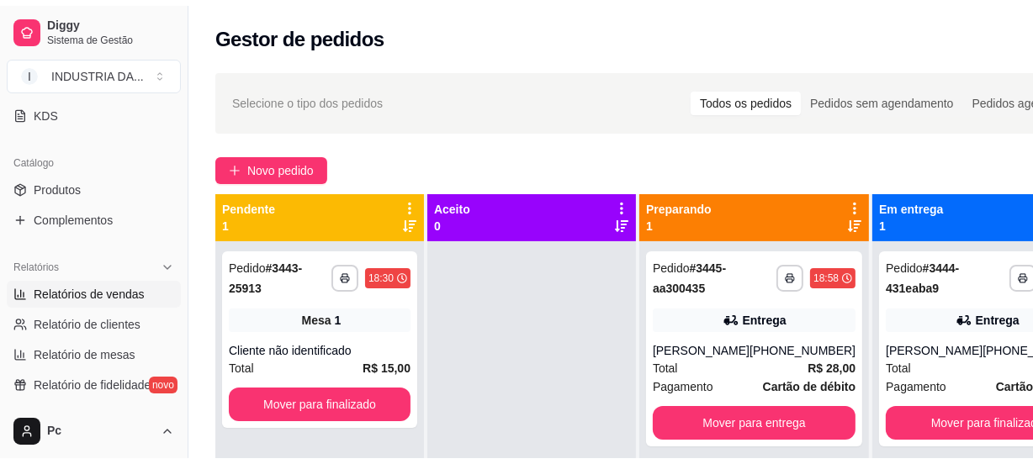
scroll to position [382, 0]
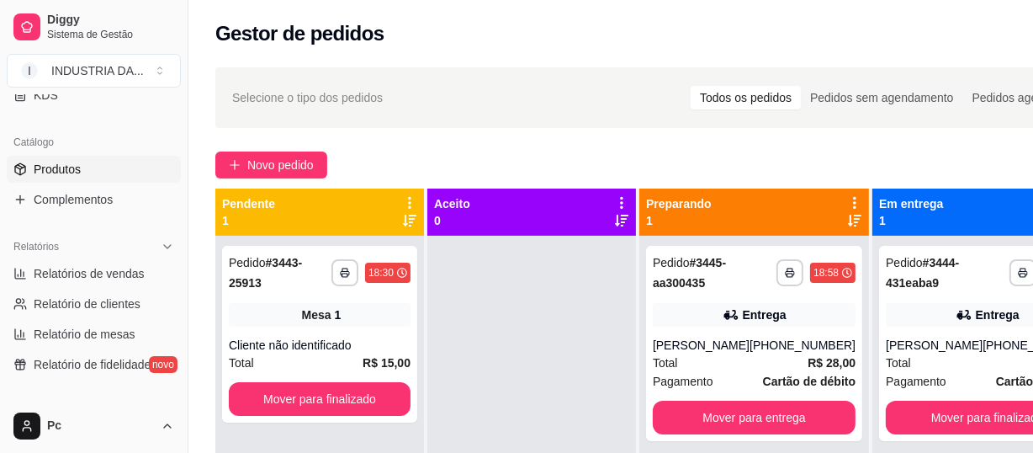
click at [86, 158] on link "Produtos" at bounding box center [94, 169] width 174 height 27
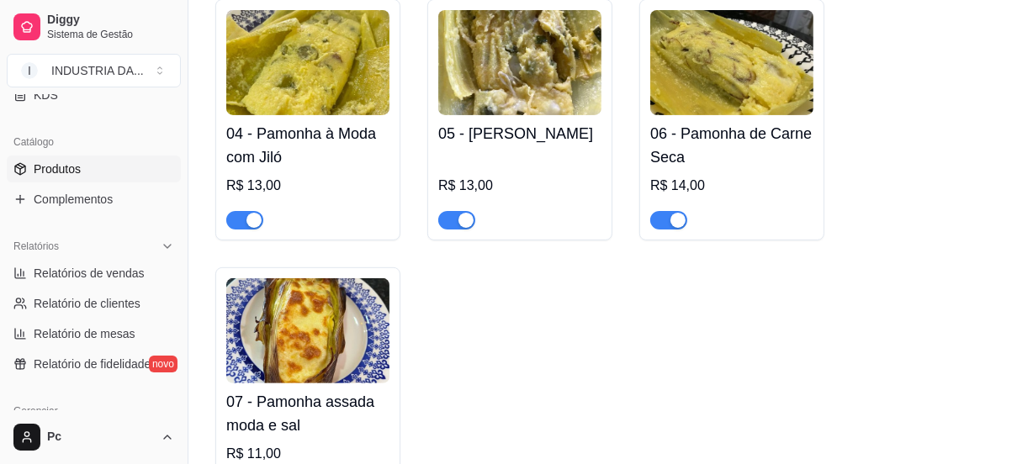
scroll to position [459, 0]
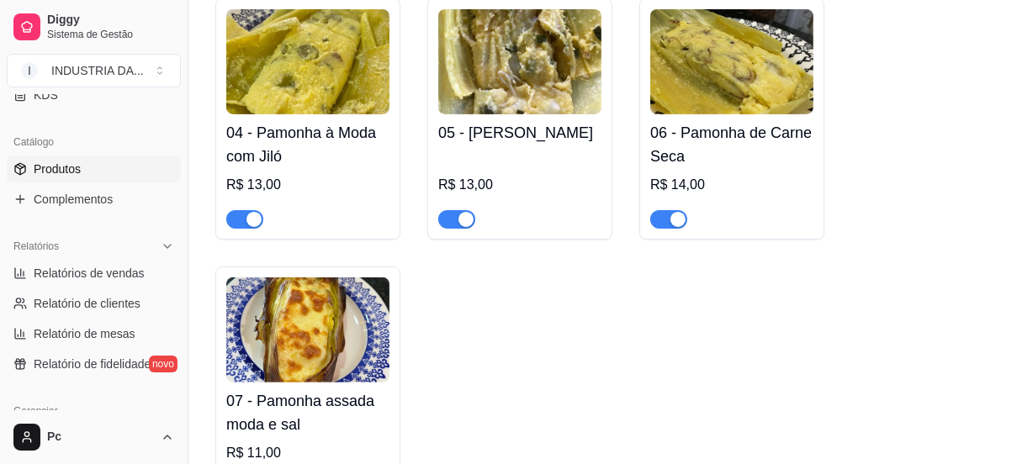
click at [454, 221] on span "button" at bounding box center [456, 219] width 37 height 19
click at [252, 212] on div "button" at bounding box center [254, 219] width 15 height 15
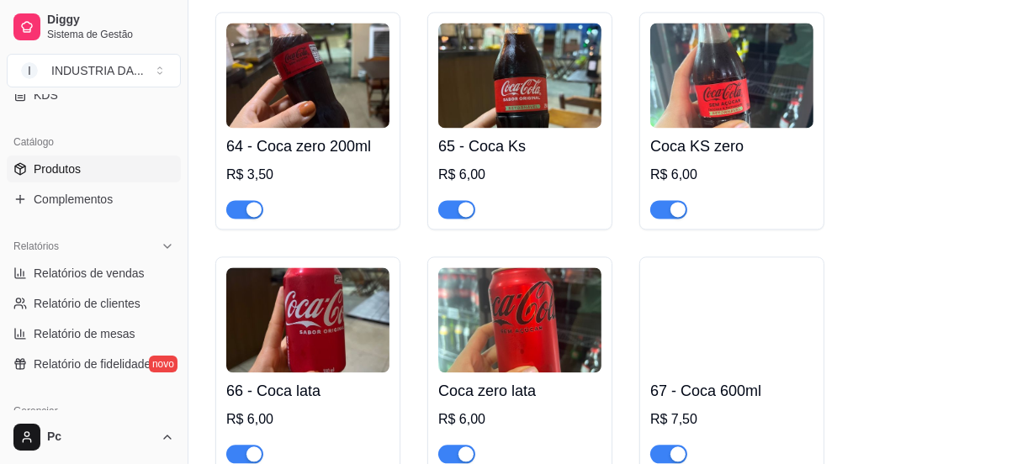
scroll to position [3518, 0]
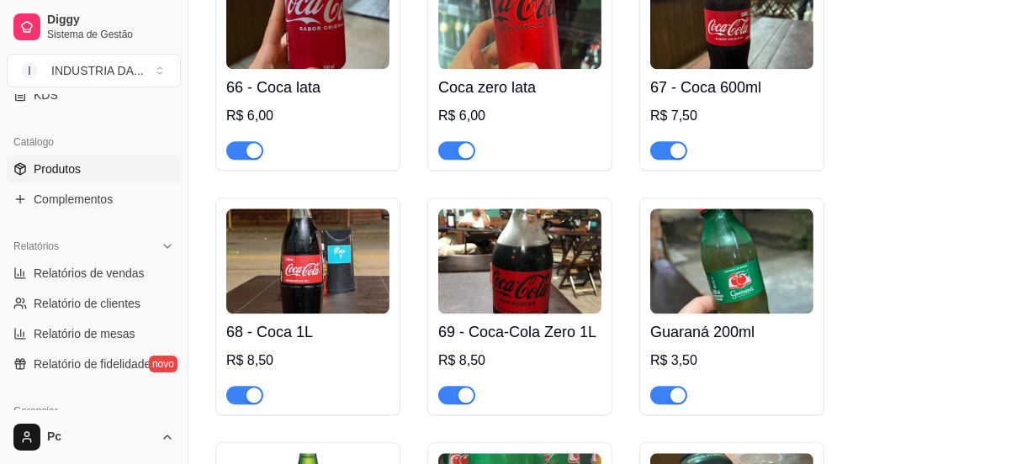
click at [244, 386] on span "button" at bounding box center [244, 395] width 37 height 19
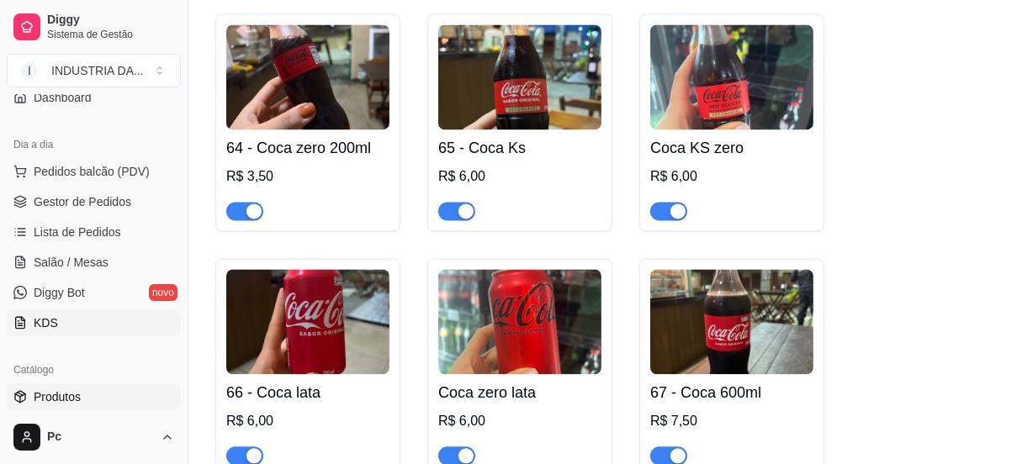
scroll to position [76, 0]
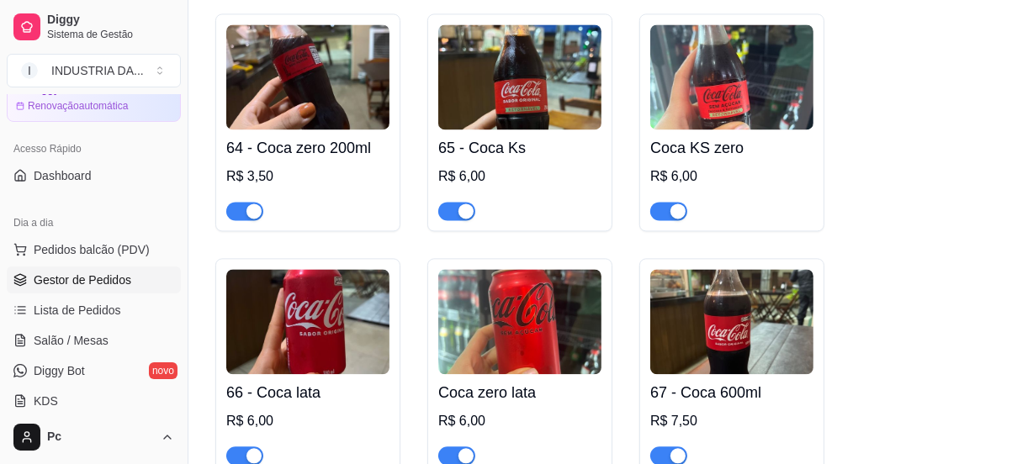
click at [92, 281] on span "Gestor de Pedidos" at bounding box center [83, 280] width 98 height 17
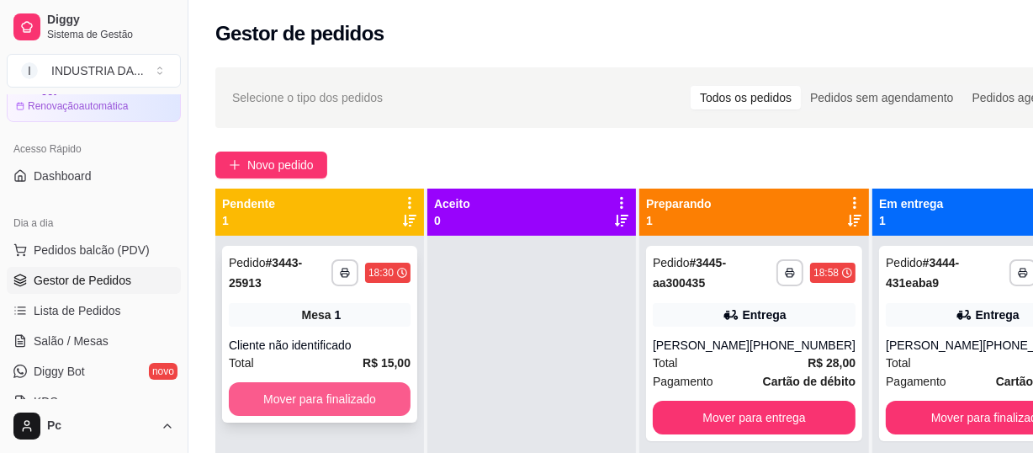
click at [337, 411] on button "Mover para finalizado" at bounding box center [320, 399] width 182 height 34
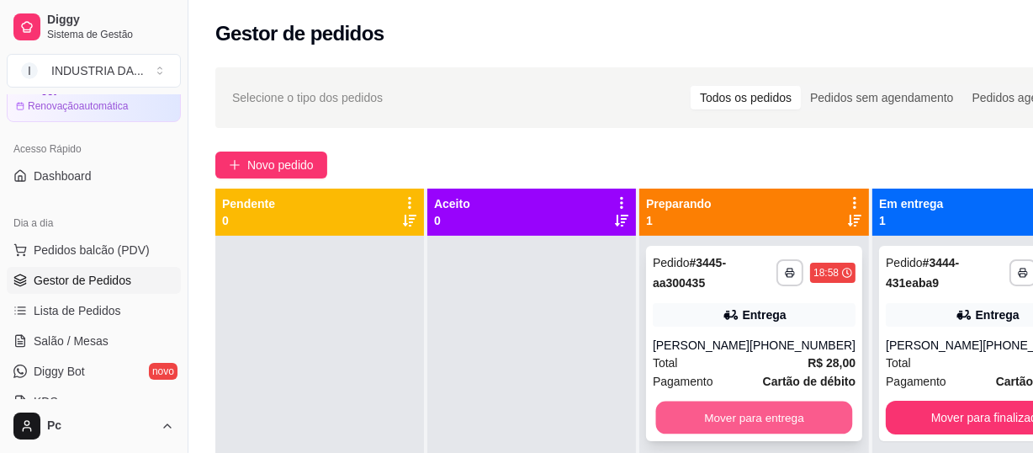
click at [825, 428] on button "Mover para entrega" at bounding box center [754, 417] width 197 height 33
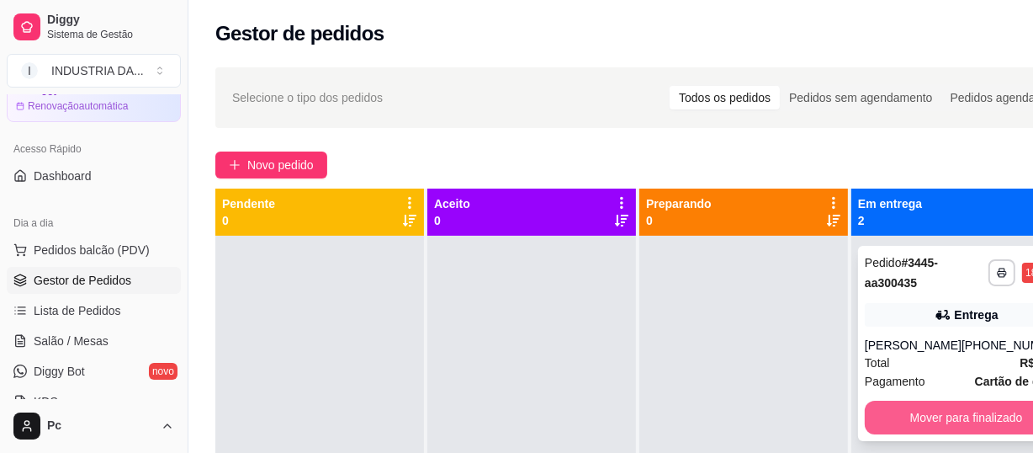
click at [905, 417] on button "Mover para finalizado" at bounding box center [966, 417] width 203 height 34
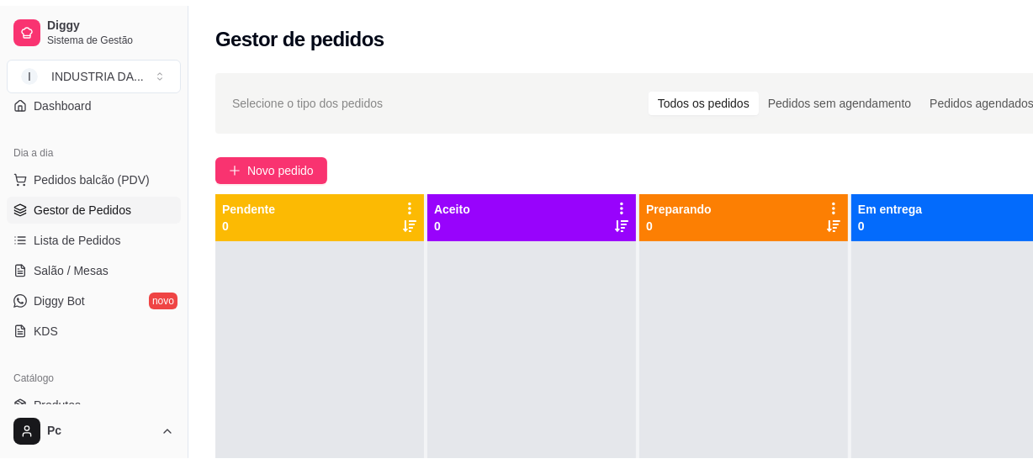
scroll to position [229, 0]
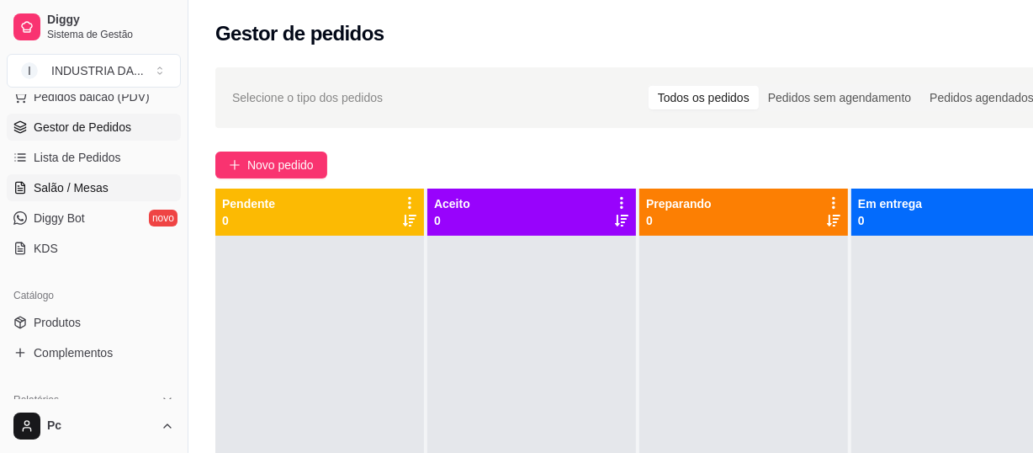
click at [76, 183] on span "Salão / Mesas" at bounding box center [71, 187] width 75 height 17
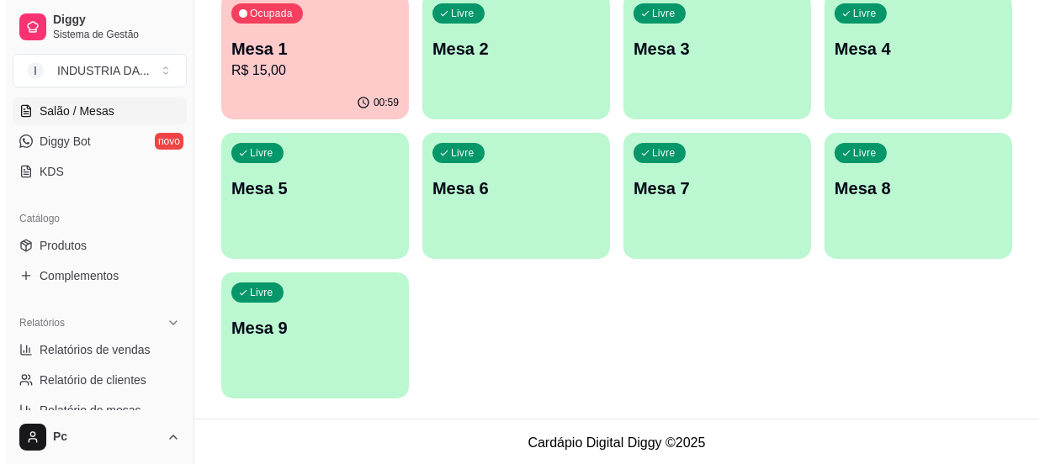
scroll to position [191, 0]
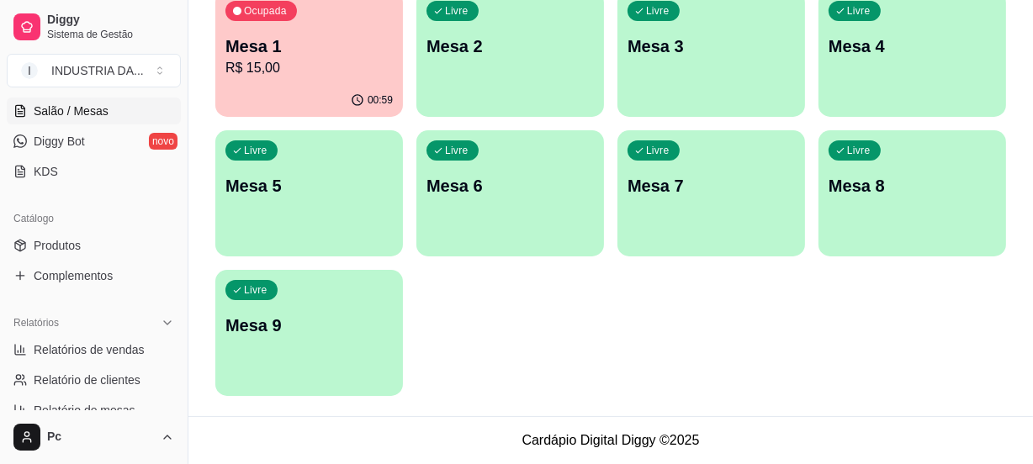
click at [403, 331] on div "Ocupada Mesa 1 R$ 15,00 00:59 Livre Mesa 2 Livre Mesa 3 Livre Mesa 4 Livre Mesa…" at bounding box center [610, 194] width 791 height 406
click at [371, 333] on p "Mesa 9" at bounding box center [308, 326] width 167 height 24
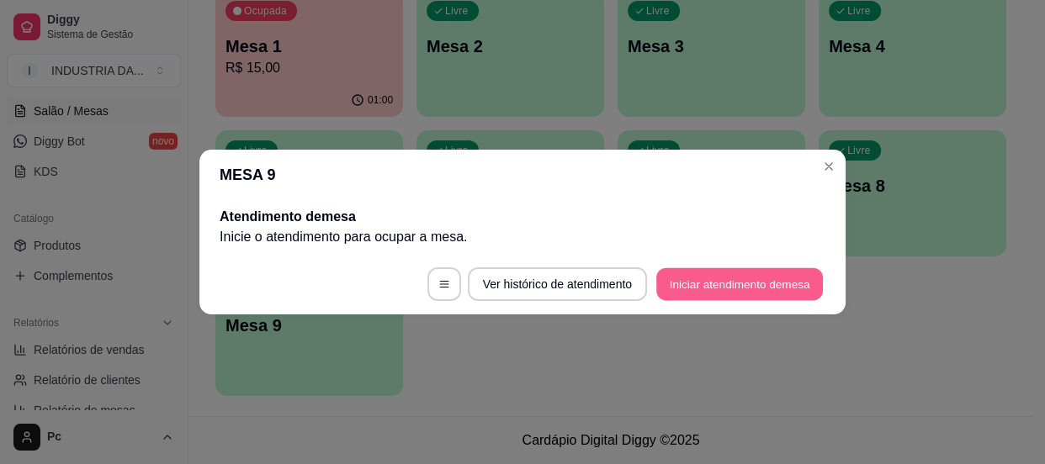
click at [731, 286] on button "Iniciar atendimento de mesa" at bounding box center [739, 284] width 167 height 33
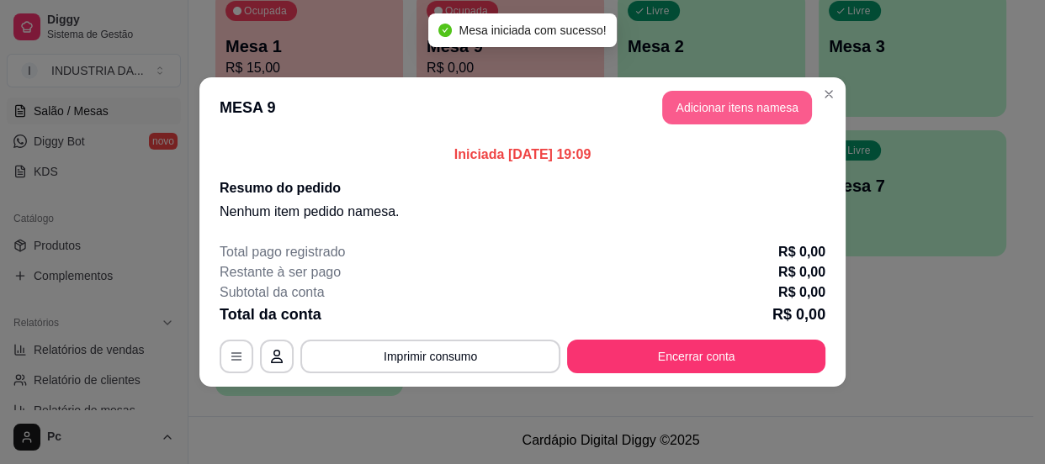
click at [734, 95] on button "Adicionar itens na mesa" at bounding box center [737, 108] width 150 height 34
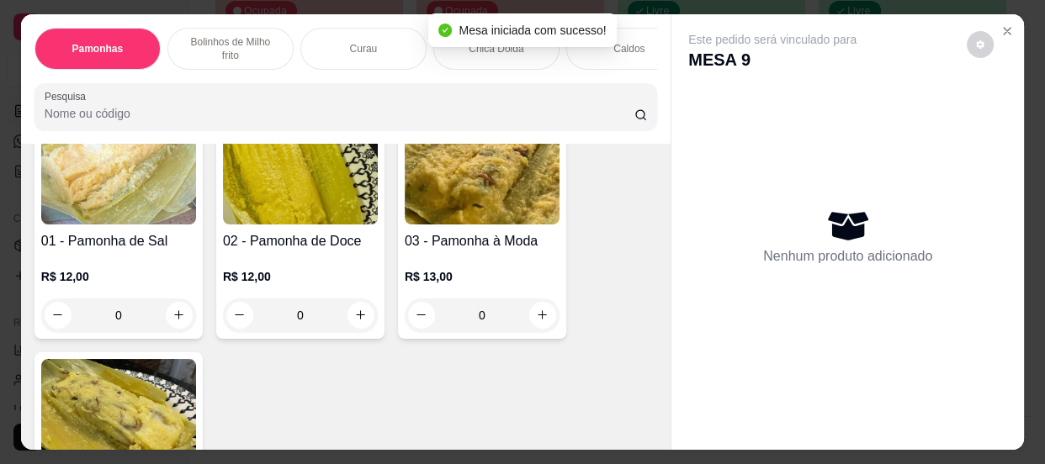
scroll to position [152, 0]
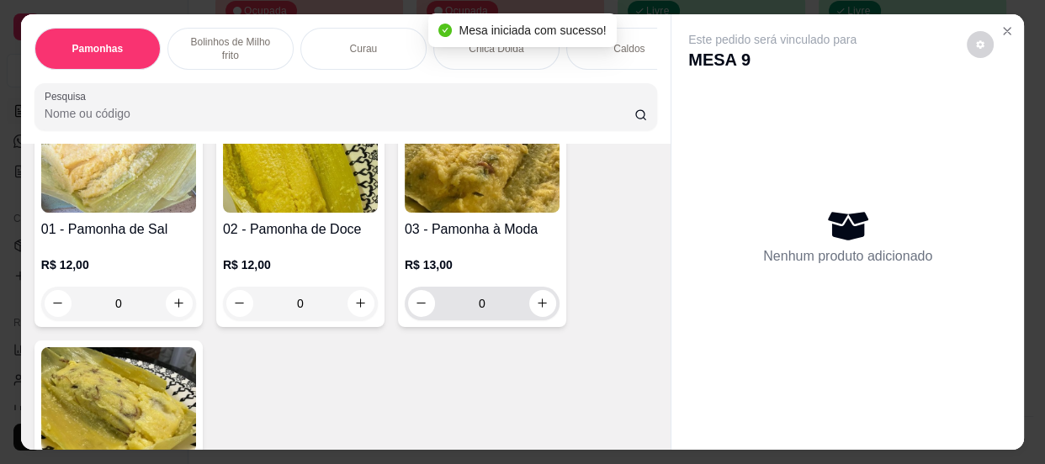
click at [489, 310] on input "0" at bounding box center [482, 304] width 94 height 34
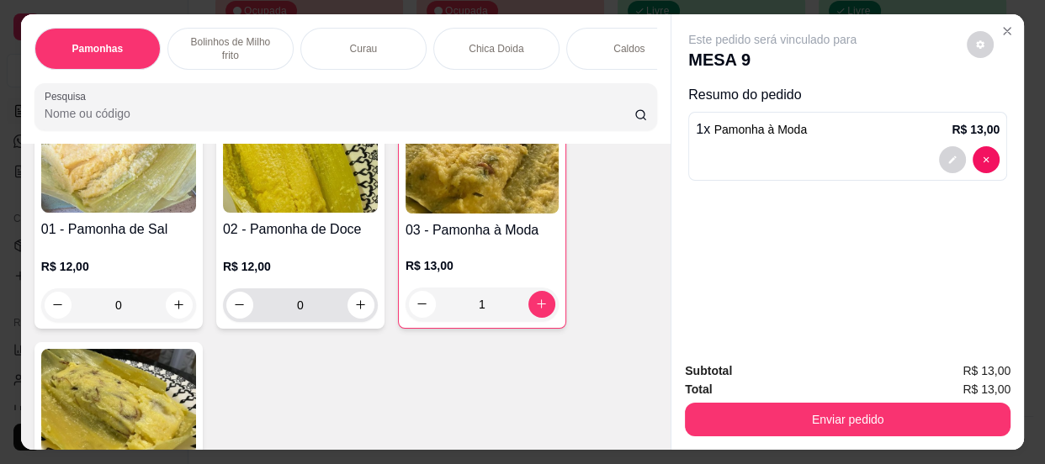
type input "1"
click at [311, 307] on input "0" at bounding box center [300, 306] width 94 height 34
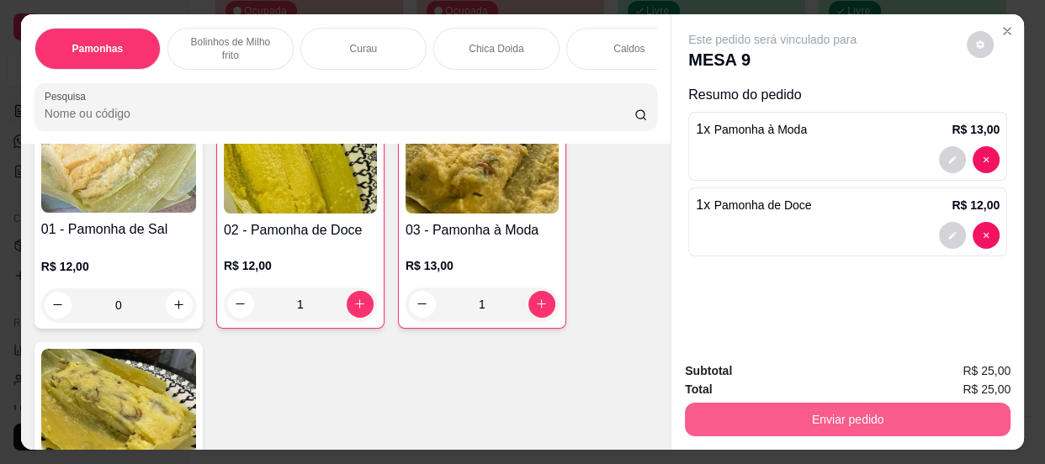
type input "1"
click at [814, 410] on button "Enviar pedido" at bounding box center [848, 420] width 326 height 34
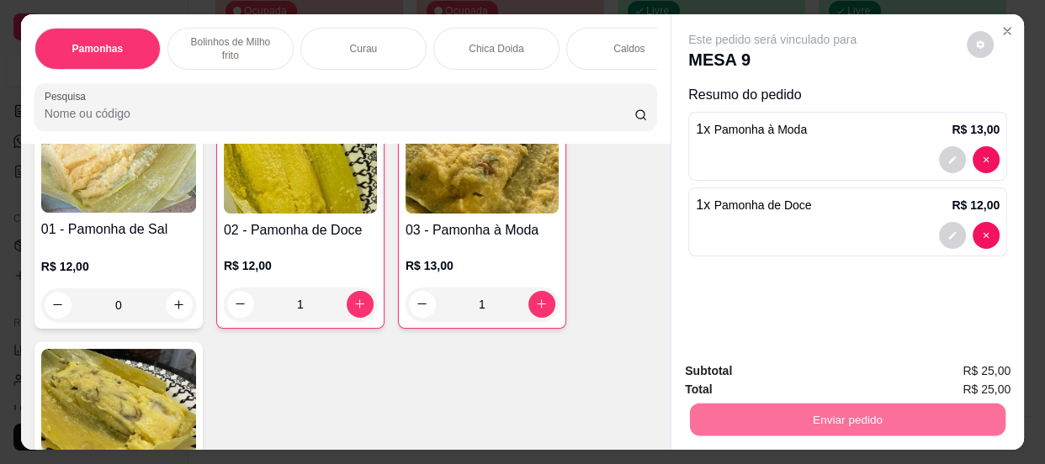
click at [749, 363] on button "Não registrar e enviar pedido" at bounding box center [793, 373] width 170 height 31
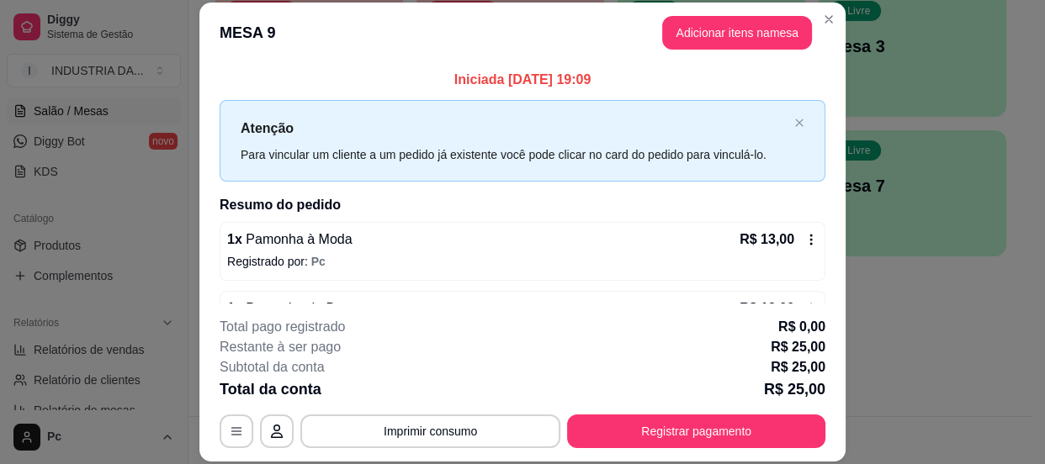
scroll to position [51, 0]
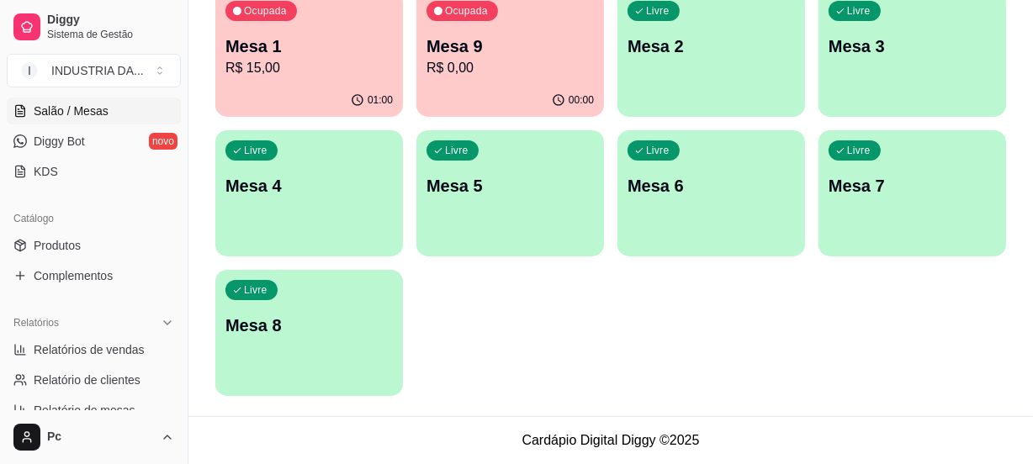
click at [268, 184] on p "Mesa 4" at bounding box center [308, 186] width 167 height 24
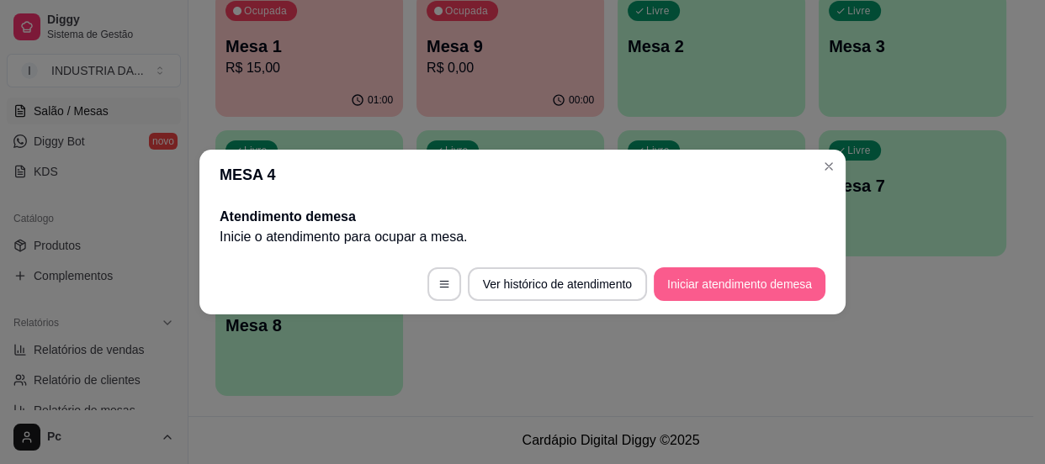
click at [696, 288] on button "Iniciar atendimento de mesa" at bounding box center [740, 285] width 172 height 34
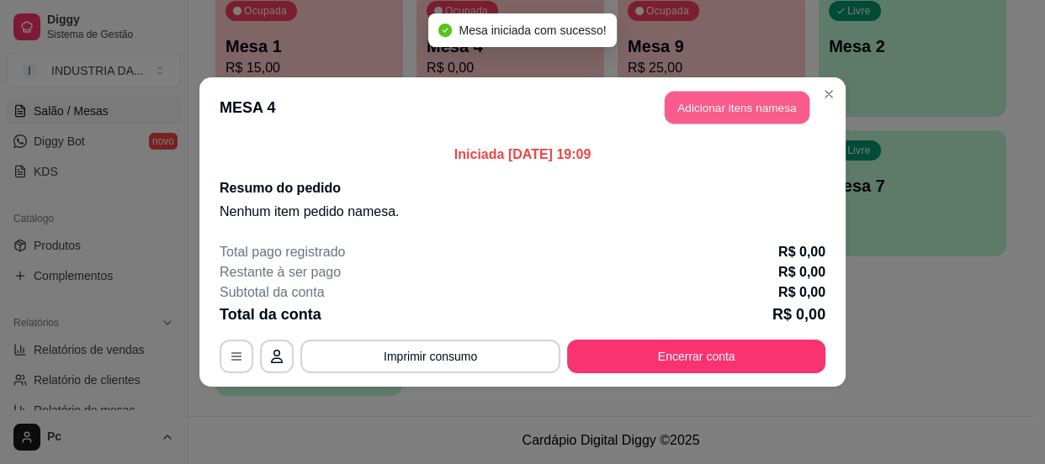
click at [719, 99] on button "Adicionar itens na mesa" at bounding box center [737, 108] width 145 height 33
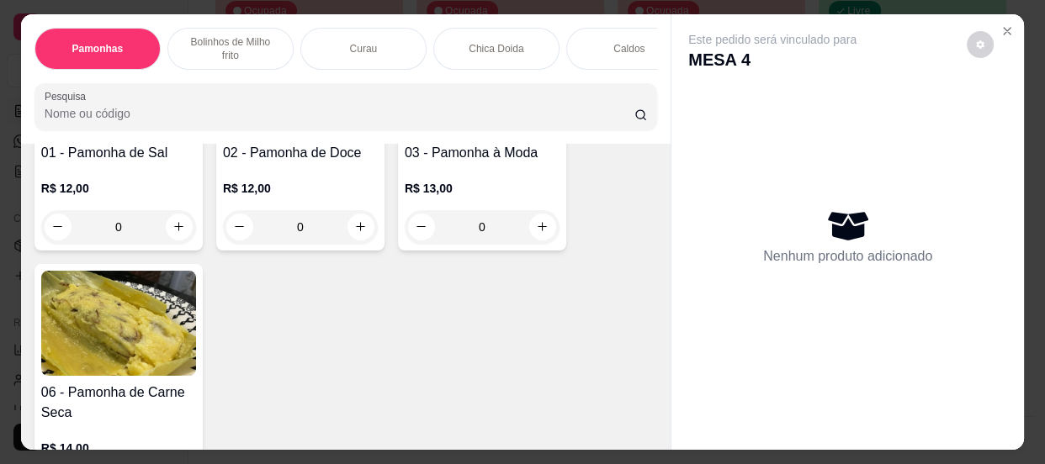
scroll to position [459, 0]
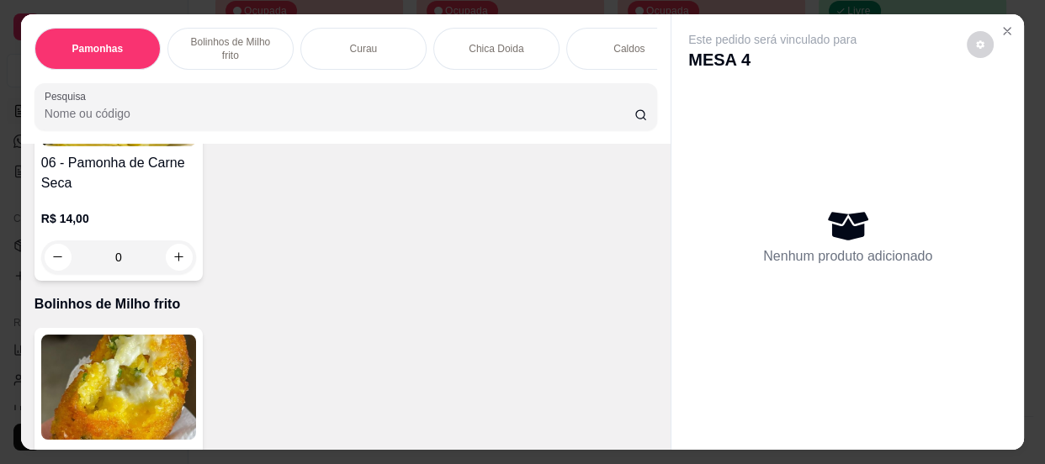
click at [122, 252] on input "0" at bounding box center [119, 258] width 94 height 34
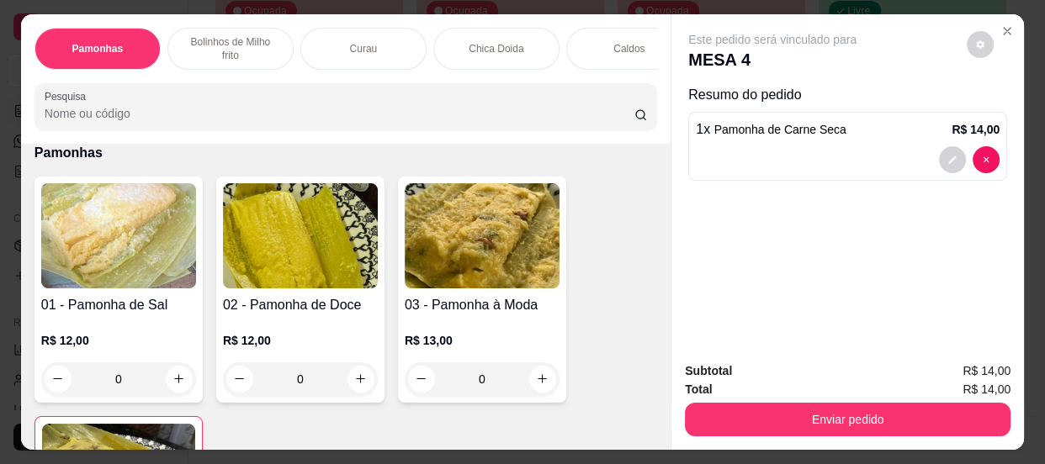
scroll to position [153, 0]
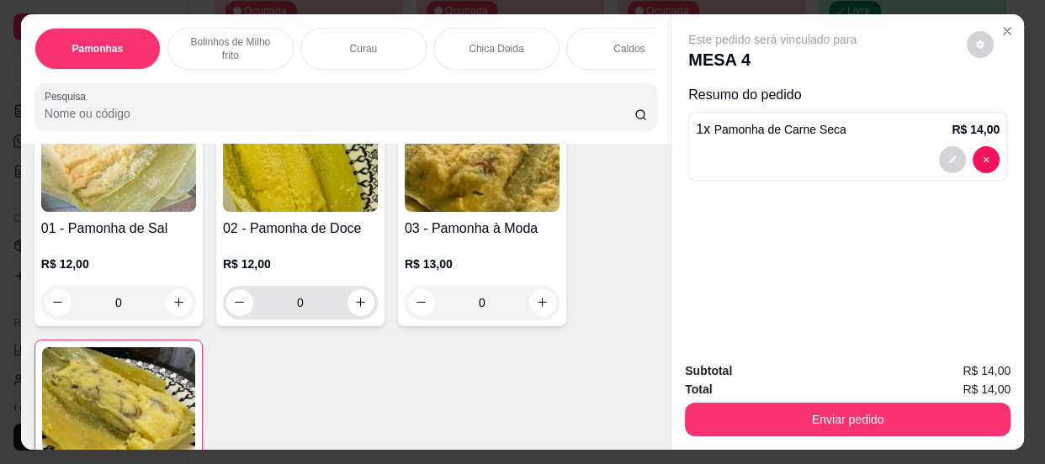
type input "1"
click at [336, 310] on input "0" at bounding box center [300, 303] width 94 height 34
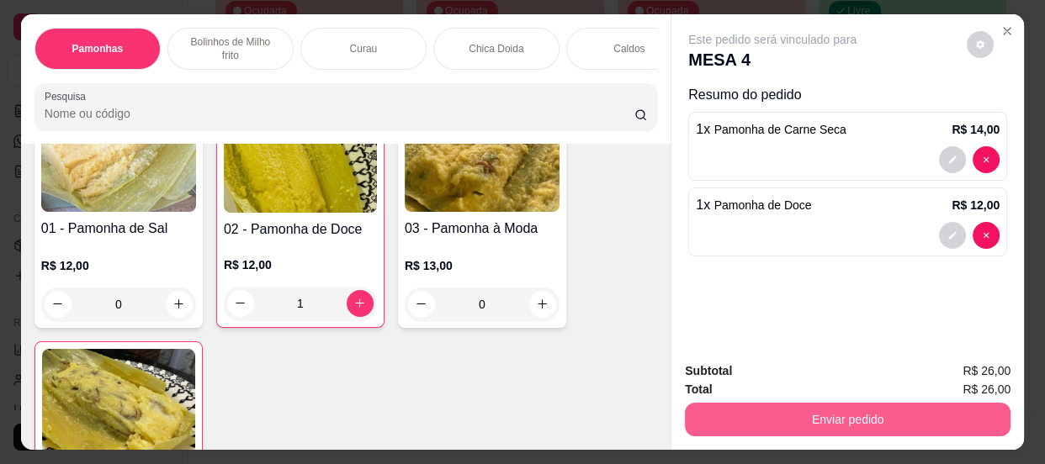
type input "1"
click at [823, 411] on button "Enviar pedido" at bounding box center [848, 420] width 326 height 34
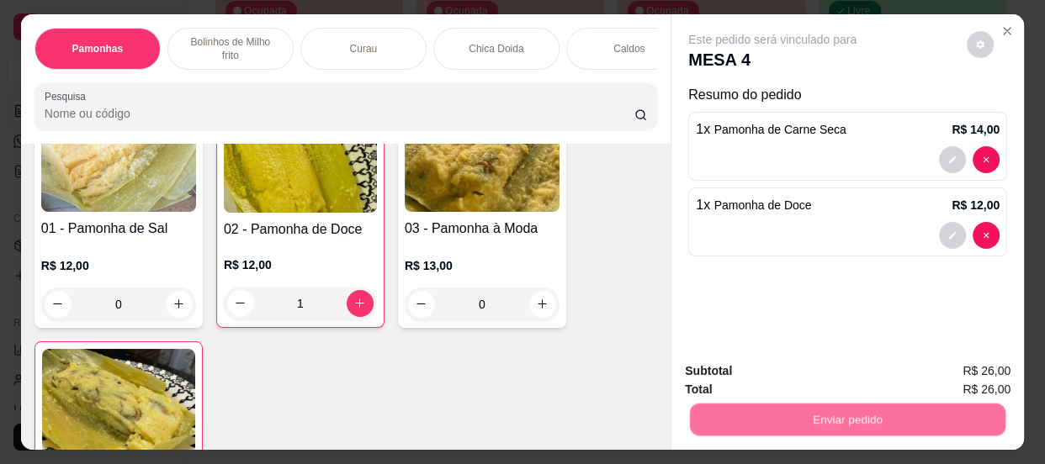
click at [755, 362] on button "Não registrar e enviar pedido" at bounding box center [793, 373] width 170 height 31
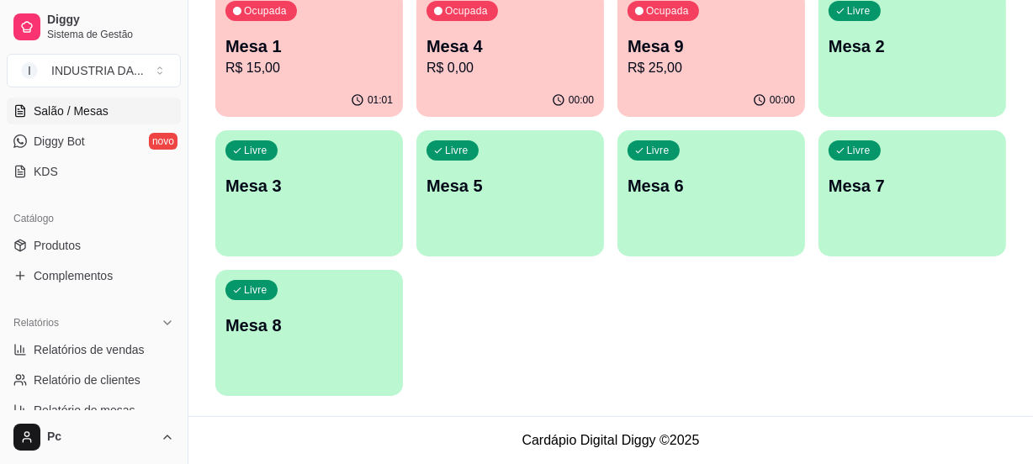
click at [485, 217] on div "Livre Mesa 5" at bounding box center [510, 183] width 188 height 106
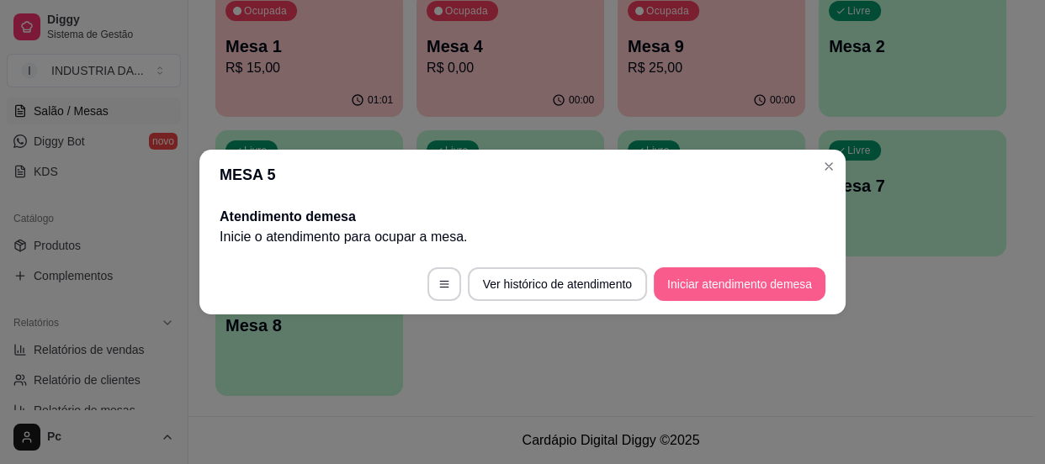
click at [702, 284] on button "Iniciar atendimento de mesa" at bounding box center [740, 285] width 172 height 34
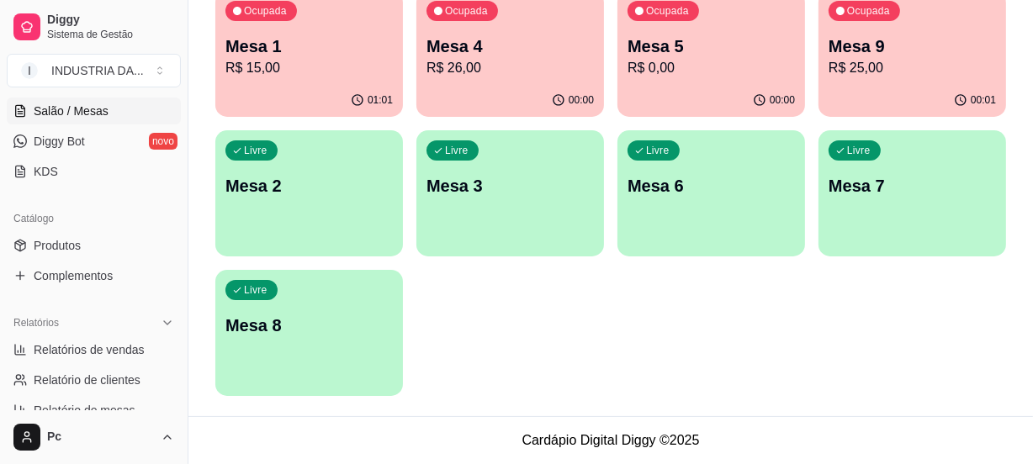
click at [658, 10] on p "Ocupada" at bounding box center [667, 10] width 43 height 13
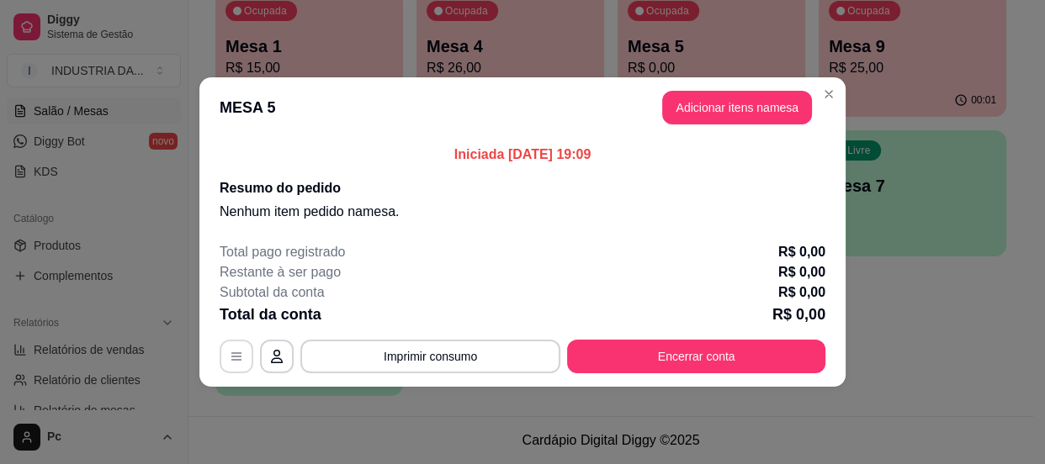
click at [236, 354] on icon "button" at bounding box center [236, 356] width 13 height 13
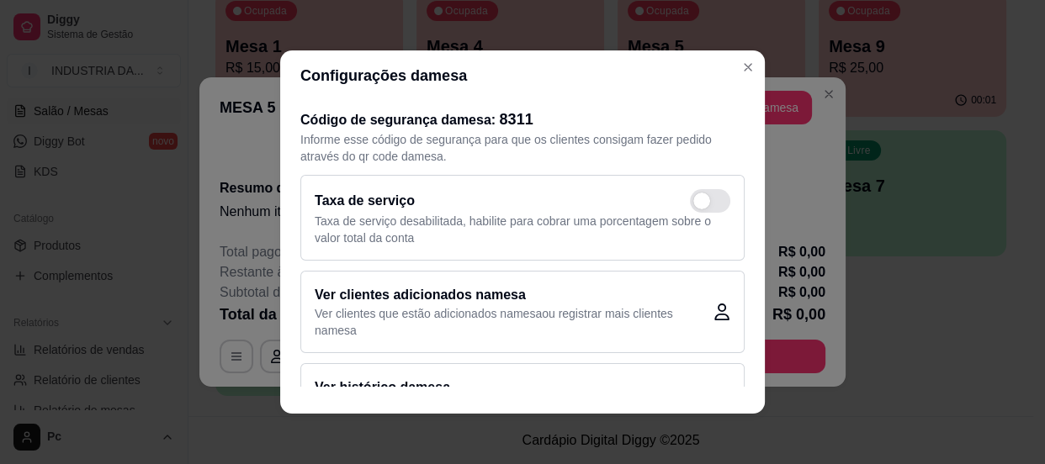
scroll to position [48, 0]
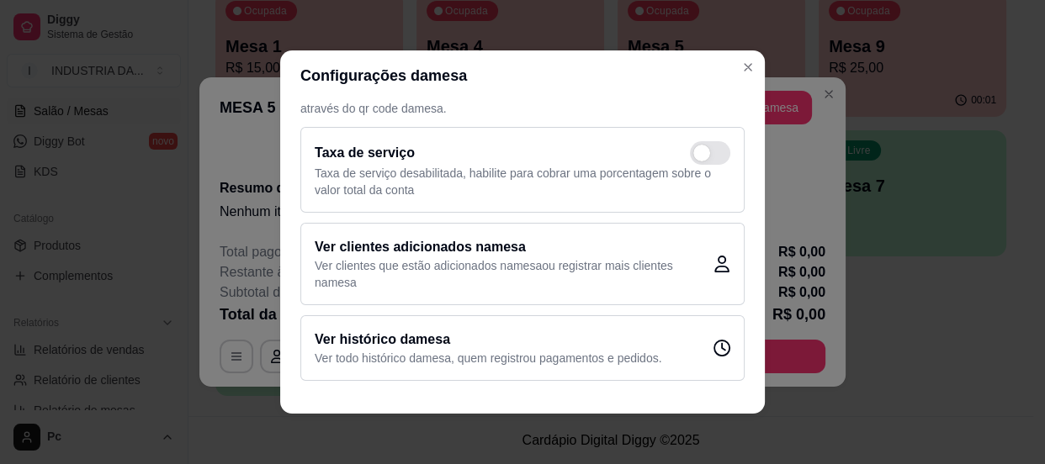
click at [554, 327] on div "Ver histórico da mesa Ver todo histórico da mesa , quem registrou pagamentos e …" at bounding box center [522, 348] width 444 height 66
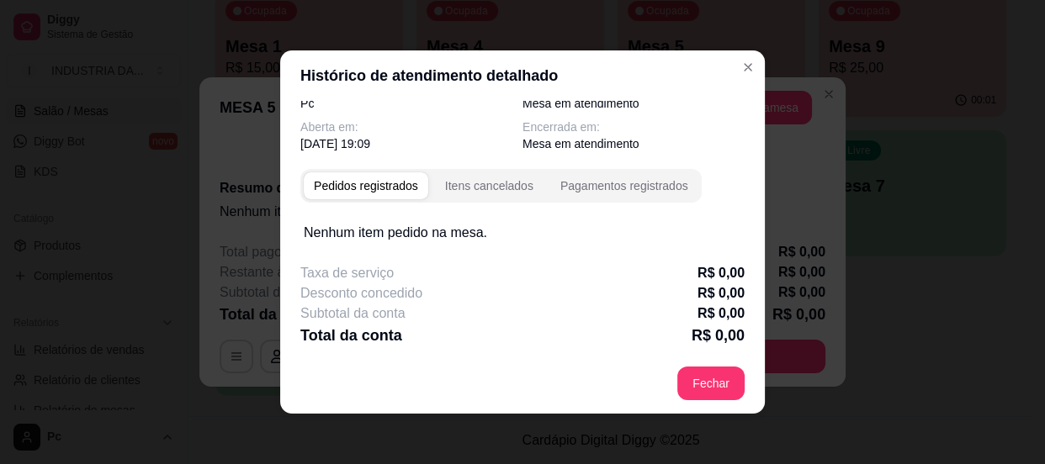
scroll to position [3, 0]
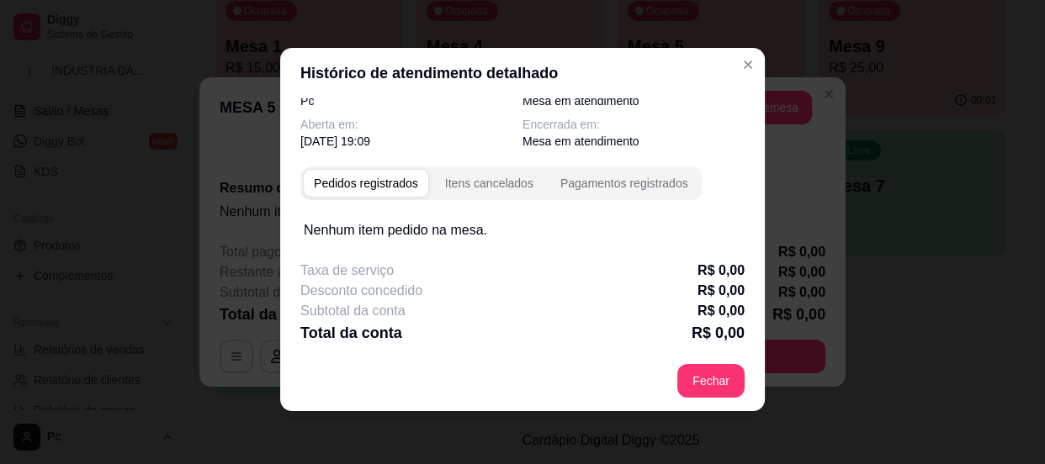
click at [374, 127] on p "Aberta em:" at bounding box center [411, 124] width 222 height 17
click at [379, 186] on div "Pedidos registrados" at bounding box center [366, 183] width 104 height 17
click at [489, 187] on div "Itens cancelados" at bounding box center [489, 183] width 88 height 17
click at [578, 181] on div "Pagamentos registrados" at bounding box center [624, 183] width 128 height 17
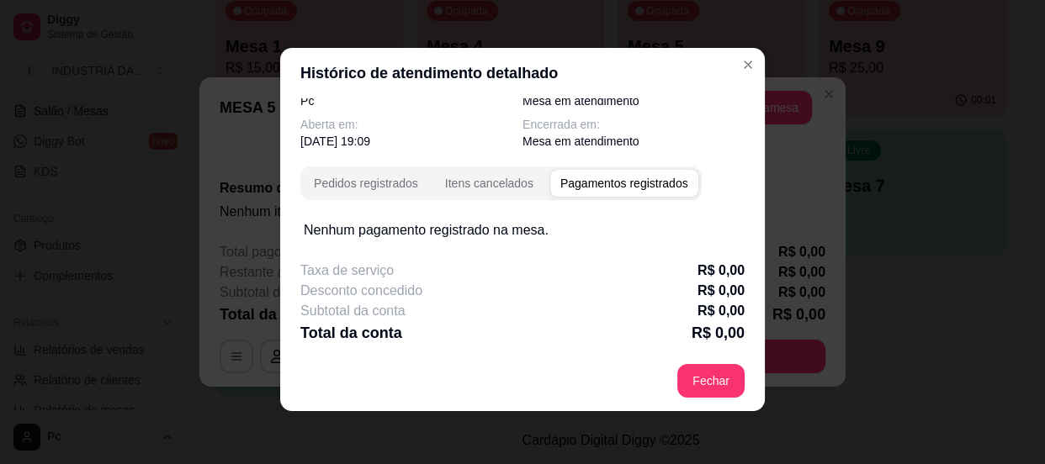
click at [578, 181] on div "Pagamentos registrados" at bounding box center [624, 183] width 128 height 17
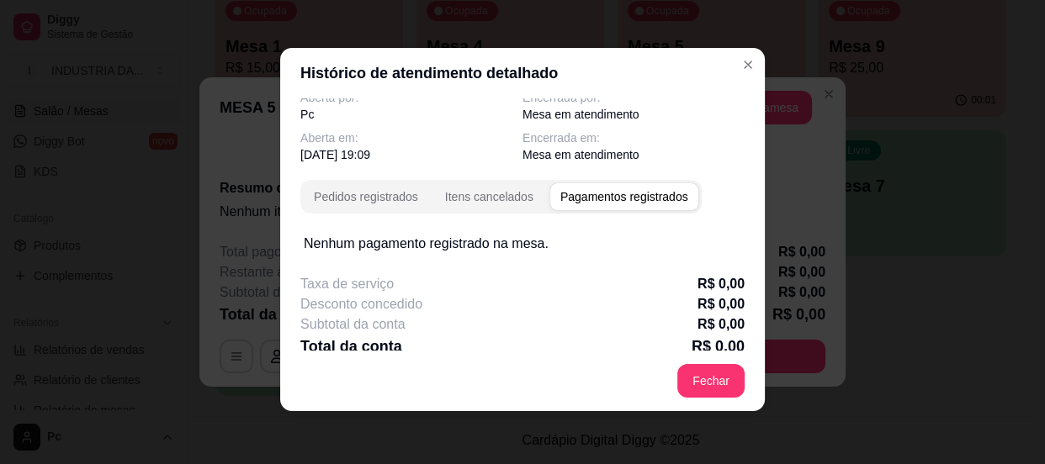
scroll to position [29, 0]
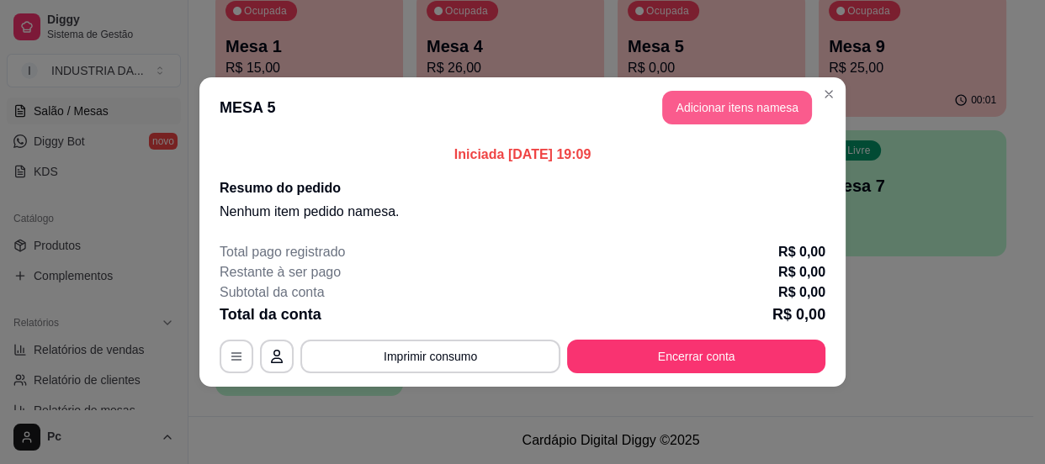
click at [740, 119] on button "Adicionar itens na mesa" at bounding box center [737, 108] width 150 height 34
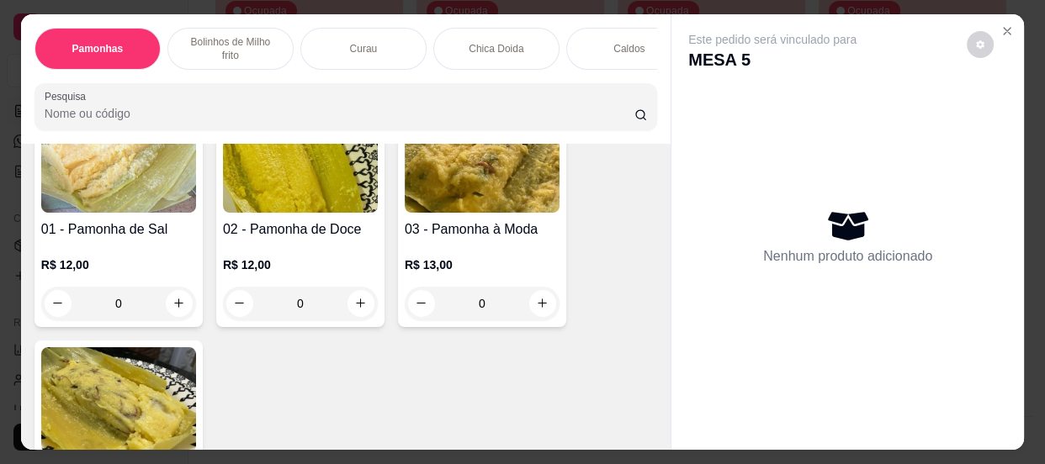
scroll to position [0, 0]
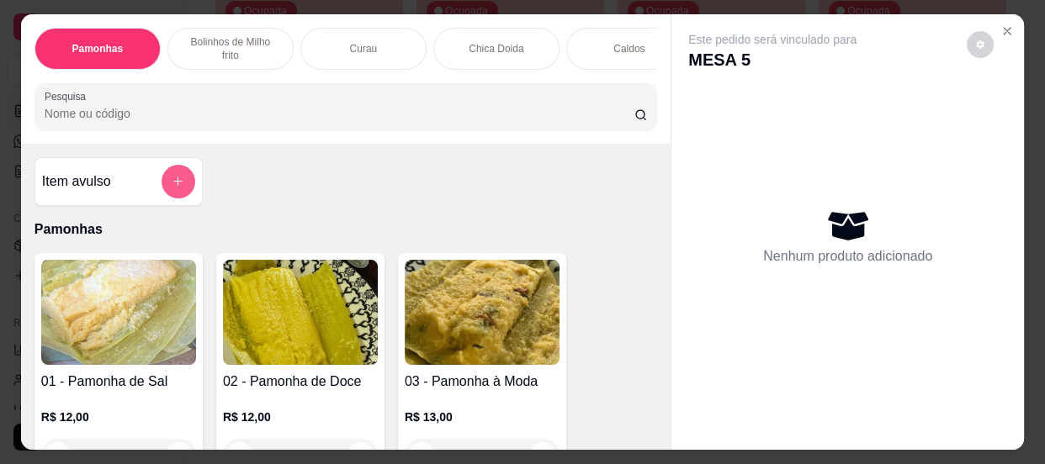
click at [170, 194] on button "add-separate-item" at bounding box center [179, 182] width 34 height 34
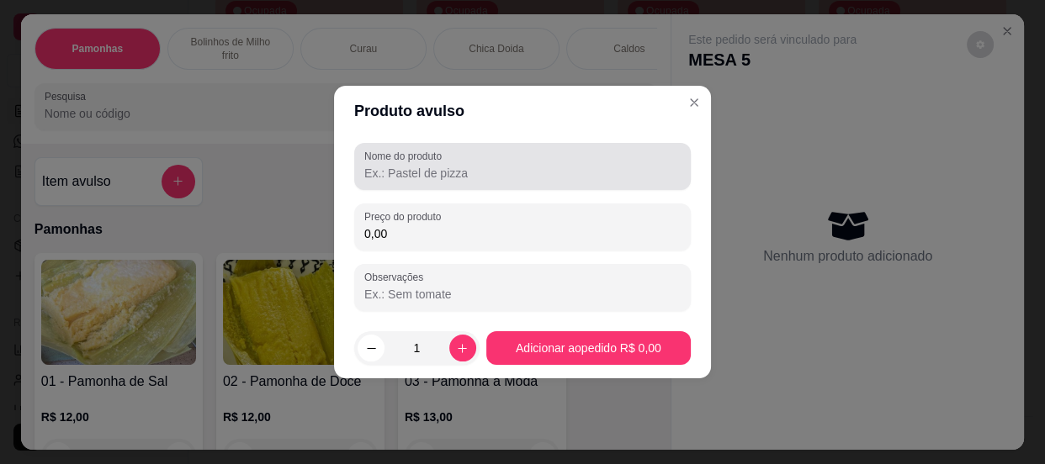
click at [418, 183] on div at bounding box center [522, 167] width 316 height 34
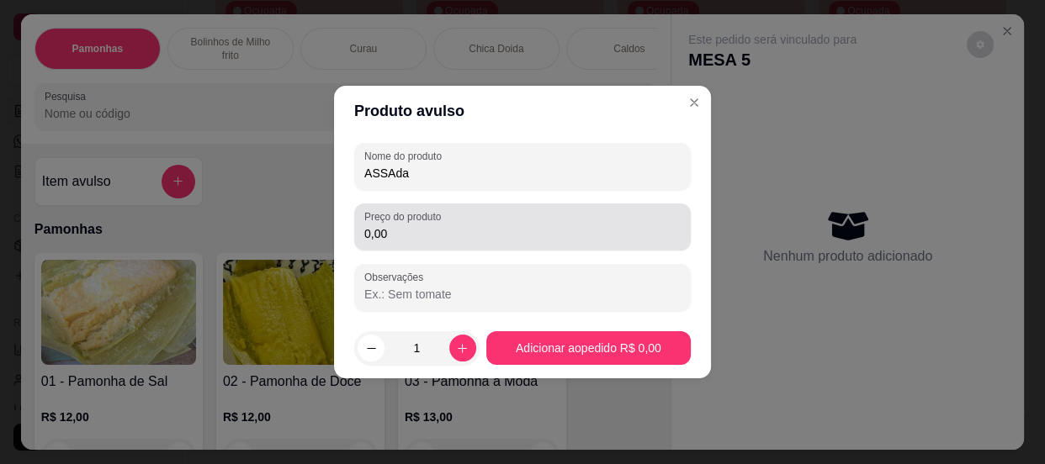
type input "ASSAda"
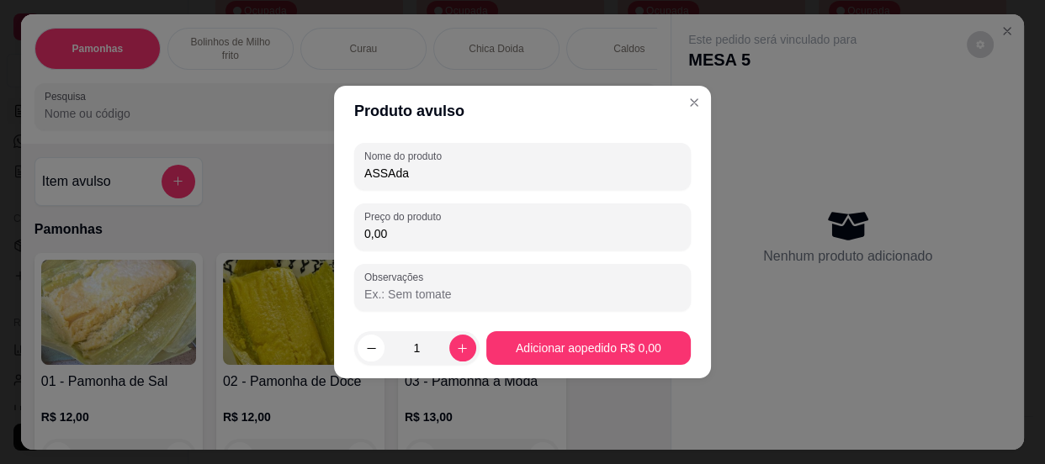
click at [395, 229] on input "0,00" at bounding box center [522, 233] width 316 height 17
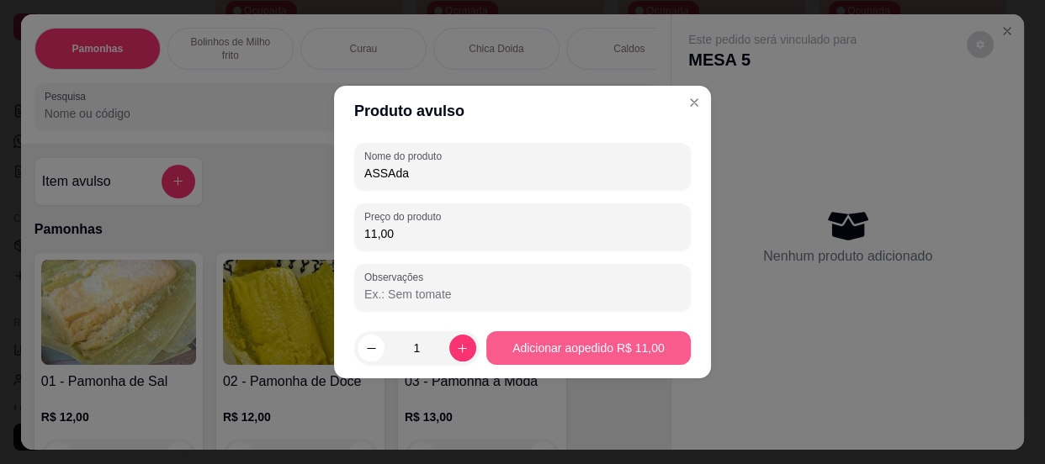
type input "11,00"
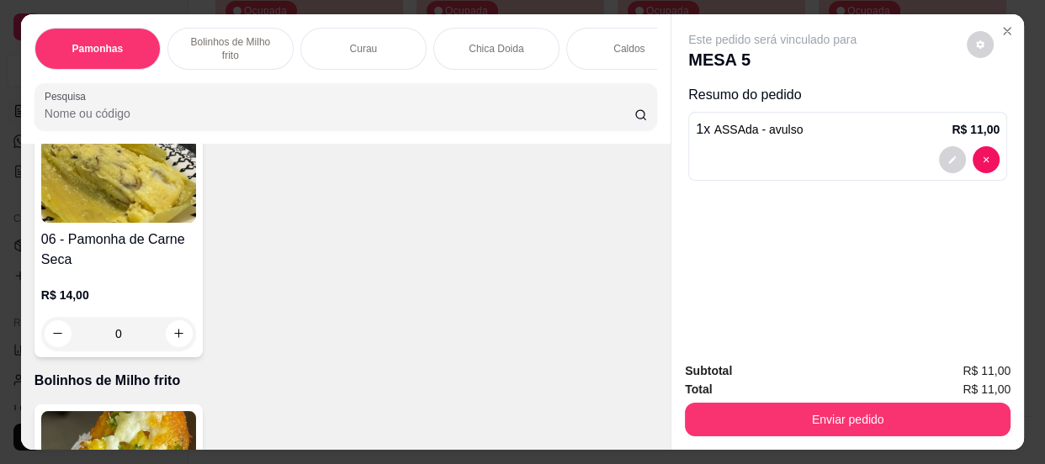
scroll to position [152, 0]
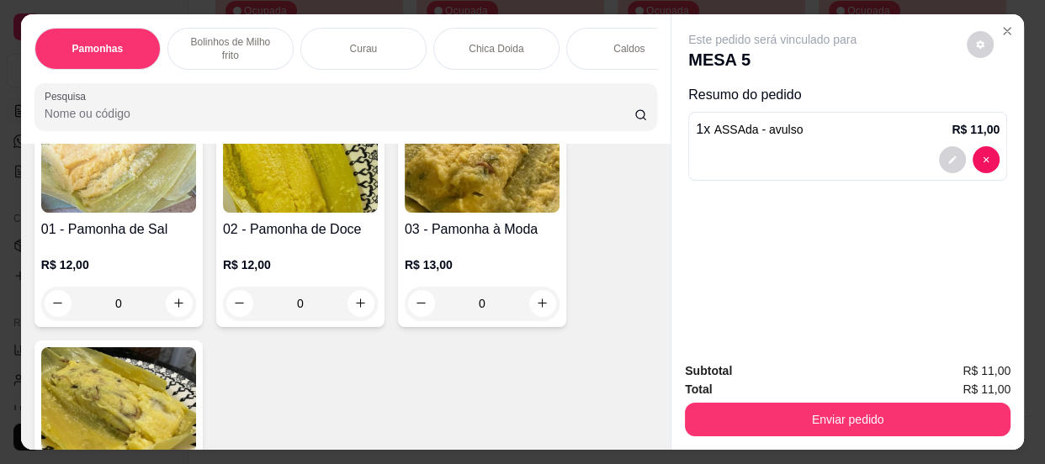
click at [302, 312] on input "0" at bounding box center [300, 304] width 94 height 34
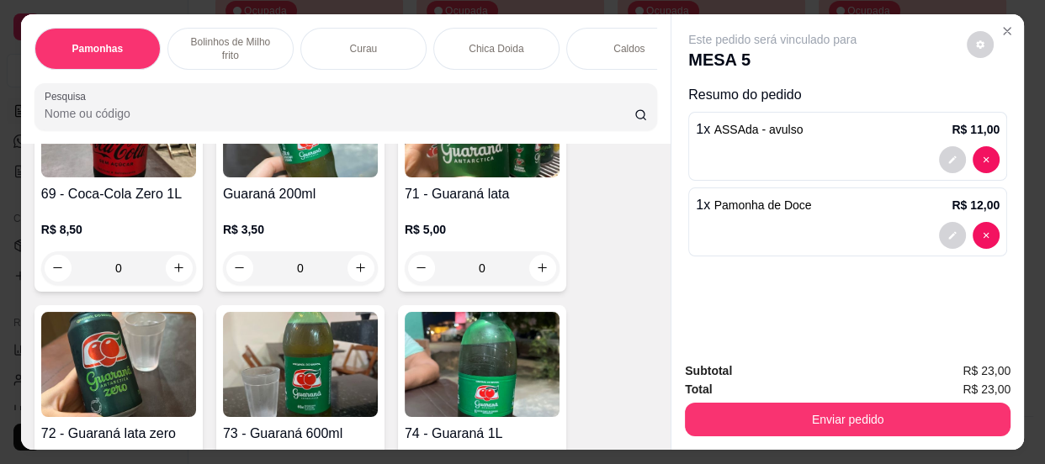
scroll to position [2753, 0]
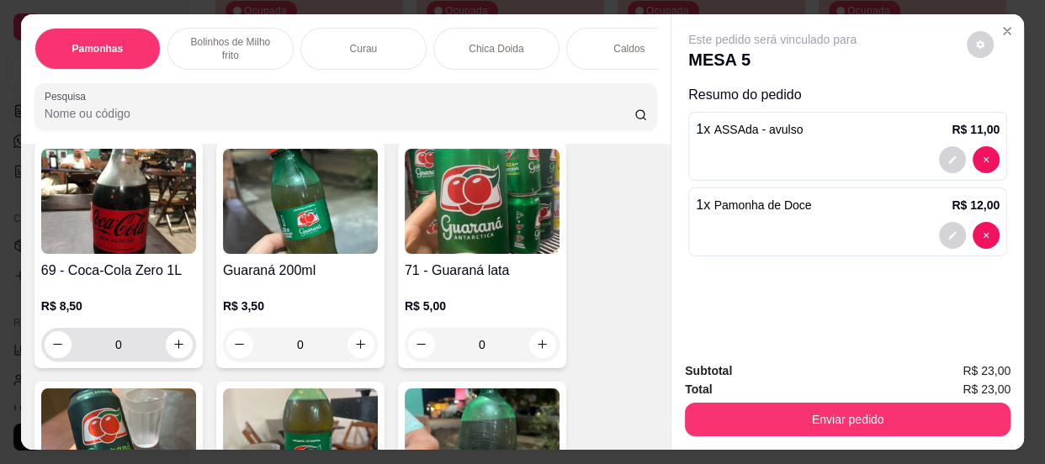
type input "1"
click at [134, 357] on input "0" at bounding box center [119, 345] width 94 height 34
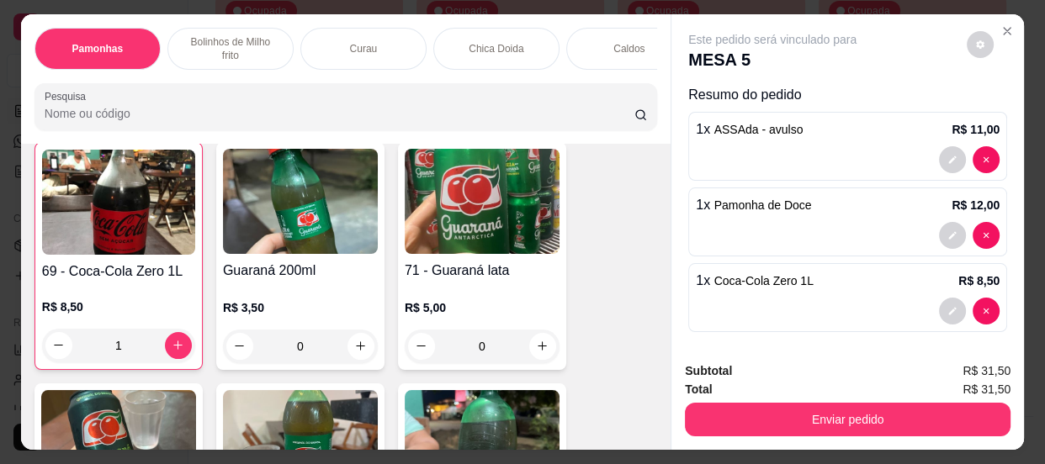
scroll to position [2754, 0]
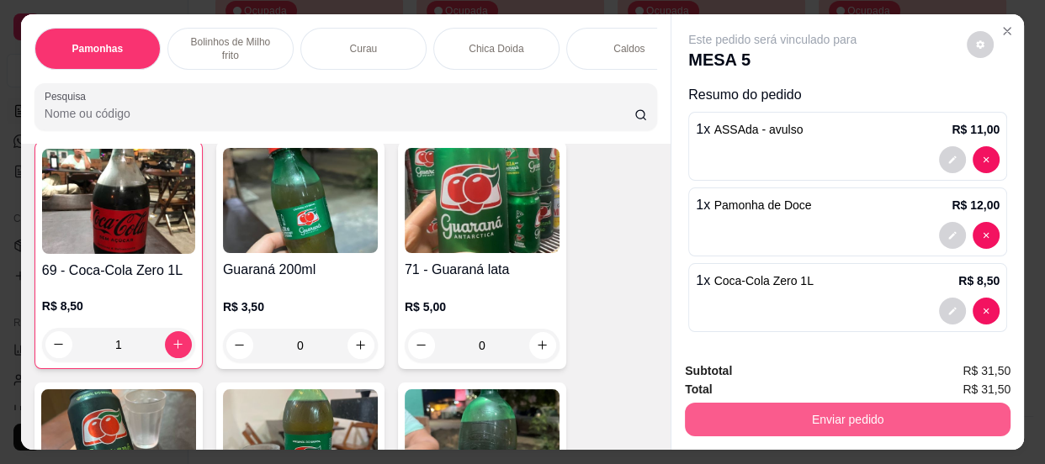
type input "1"
click at [839, 411] on button "Enviar pedido" at bounding box center [848, 420] width 326 height 34
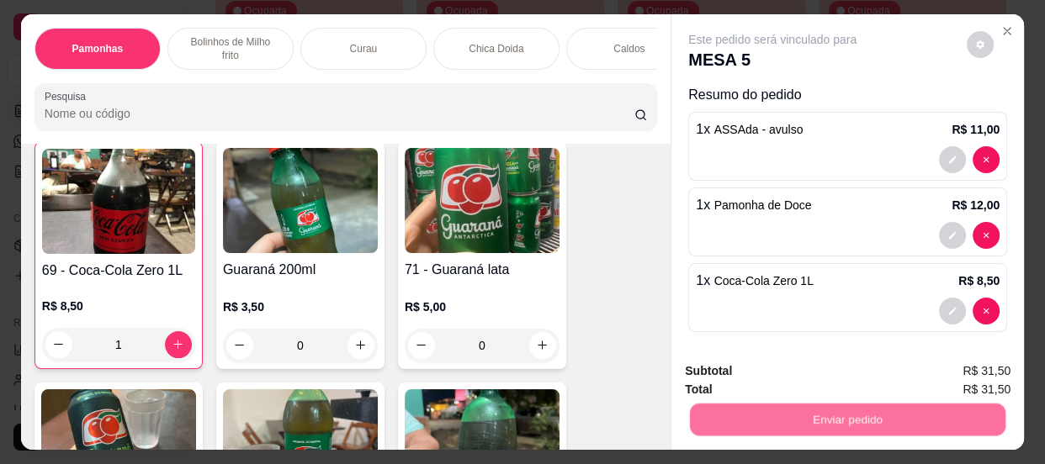
click at [790, 370] on button "Não registrar e enviar pedido" at bounding box center [792, 374] width 175 height 32
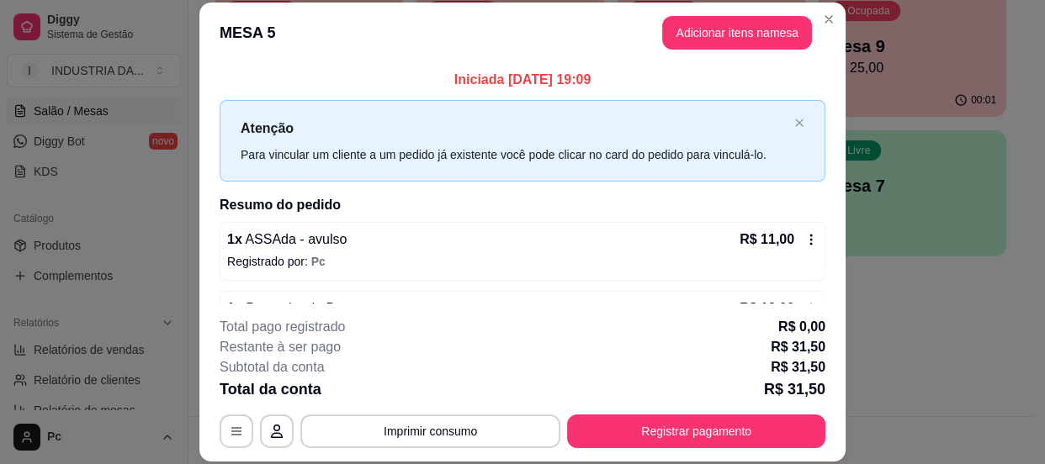
click at [806, 26] on header "MESA 5 Adicionar itens na mesa" at bounding box center [522, 33] width 646 height 61
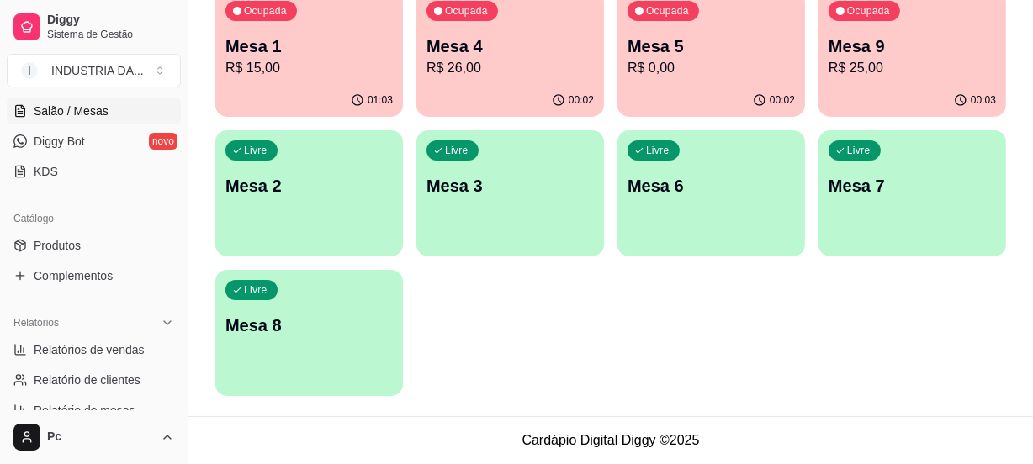
click at [731, 86] on div "00:02" at bounding box center [712, 100] width 188 height 33
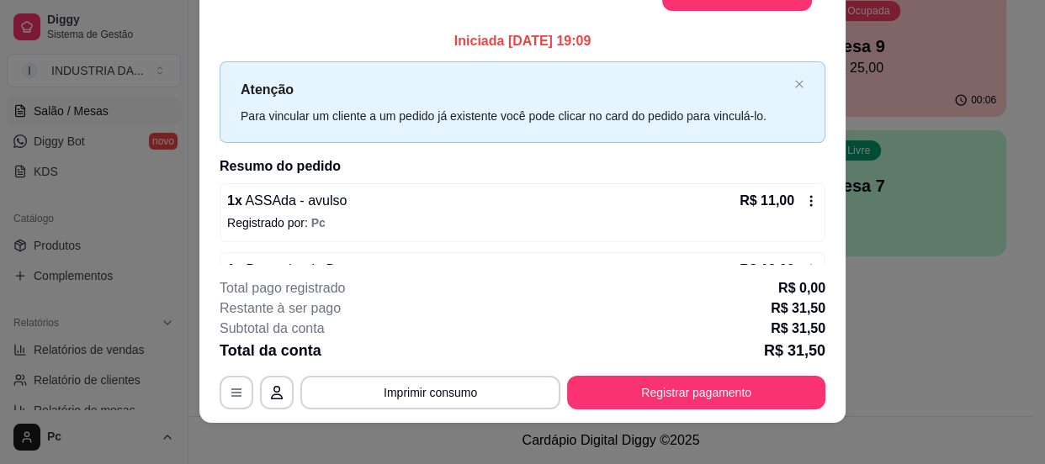
scroll to position [0, 0]
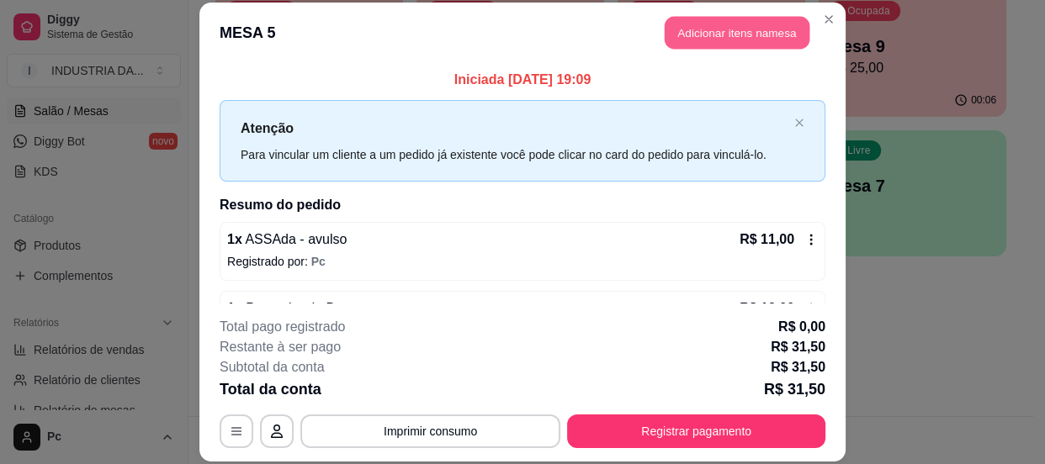
click at [718, 34] on button "Adicionar itens na mesa" at bounding box center [737, 32] width 145 height 33
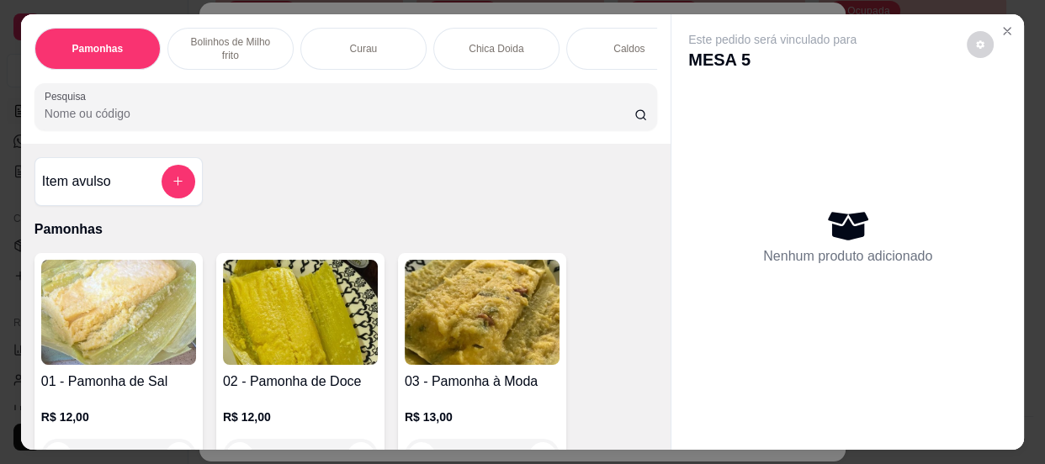
scroll to position [76, 0]
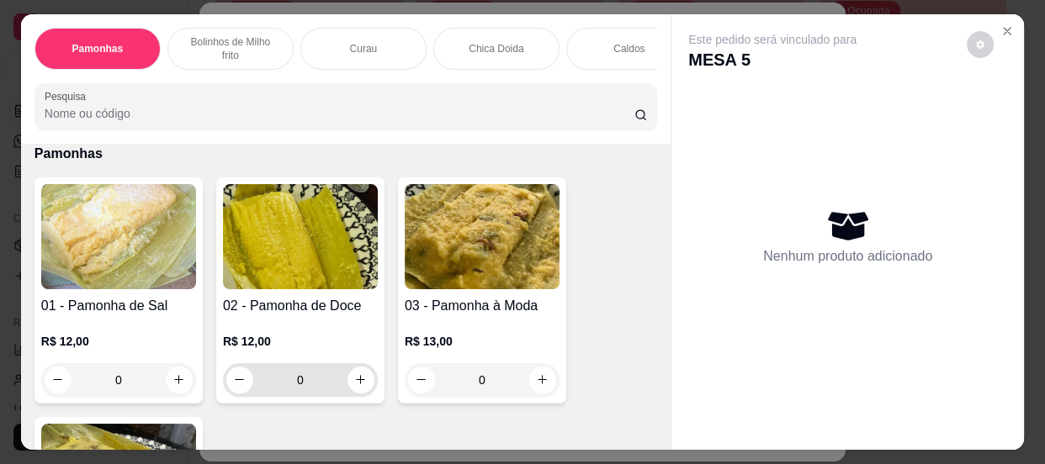
click at [313, 386] on input "0" at bounding box center [300, 380] width 94 height 34
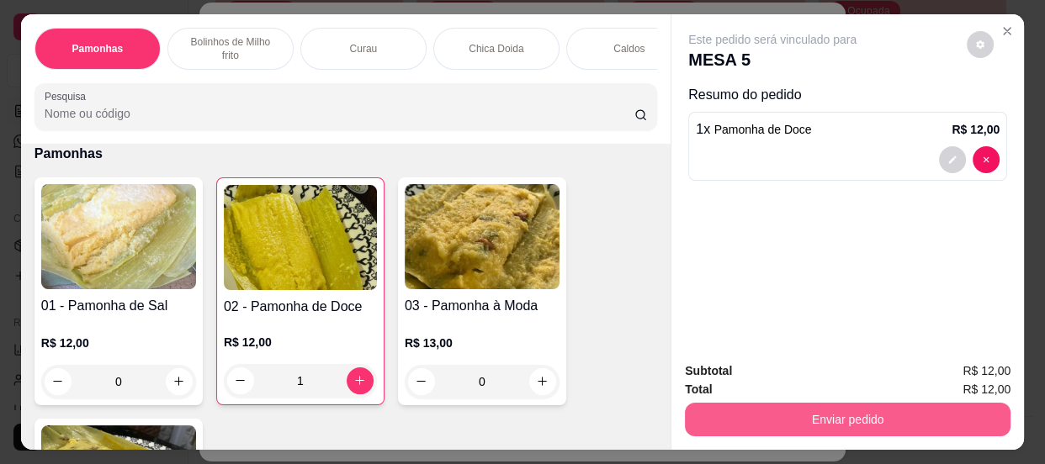
type input "1"
click at [905, 424] on button "Enviar pedido" at bounding box center [848, 420] width 326 height 34
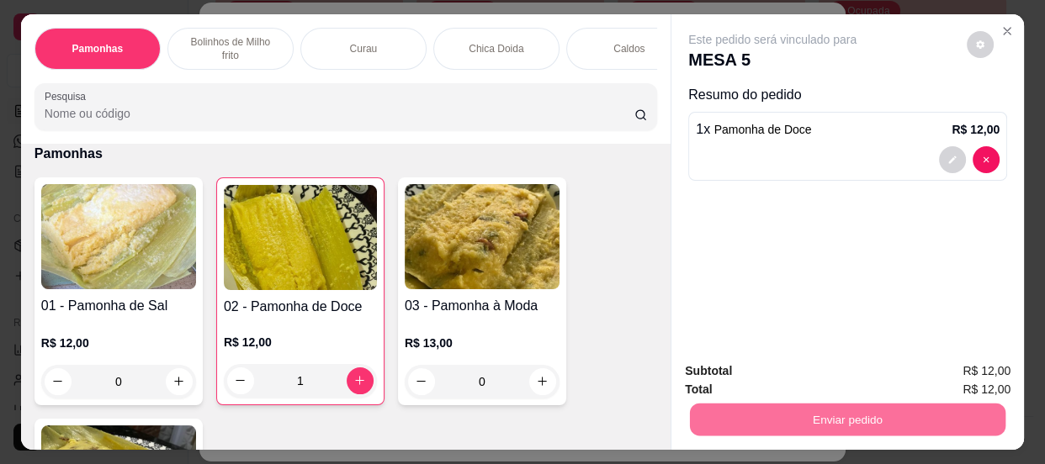
click at [766, 363] on button "Não registrar e enviar pedido" at bounding box center [792, 374] width 175 height 32
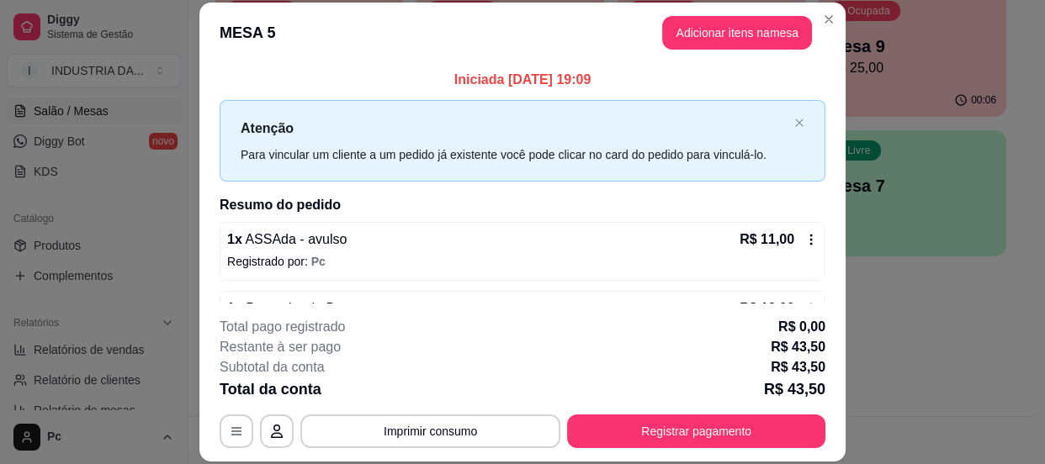
scroll to position [189, 0]
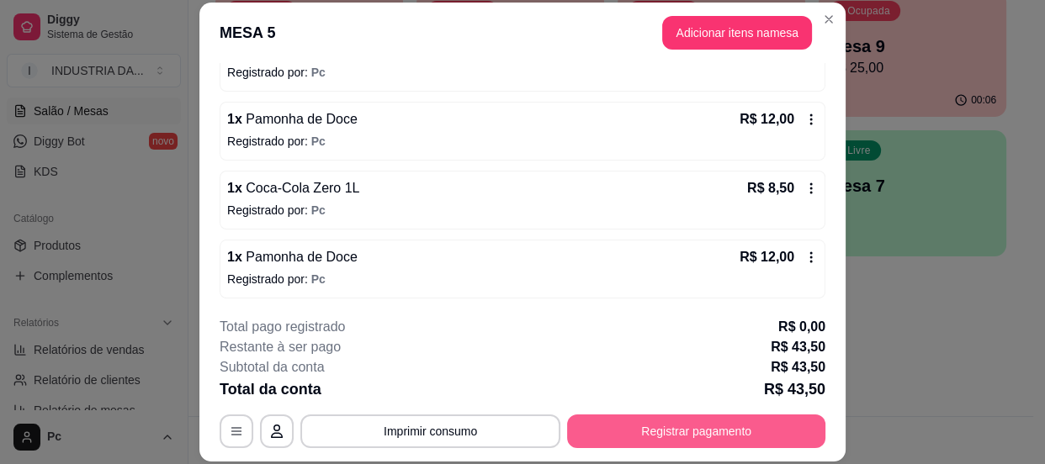
click at [647, 437] on button "Registrar pagamento" at bounding box center [696, 432] width 258 height 34
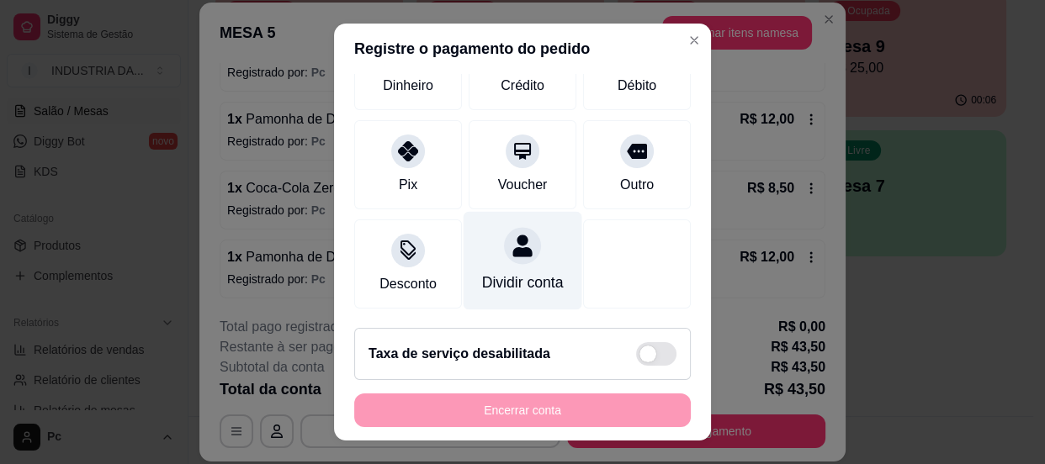
scroll to position [0, 0]
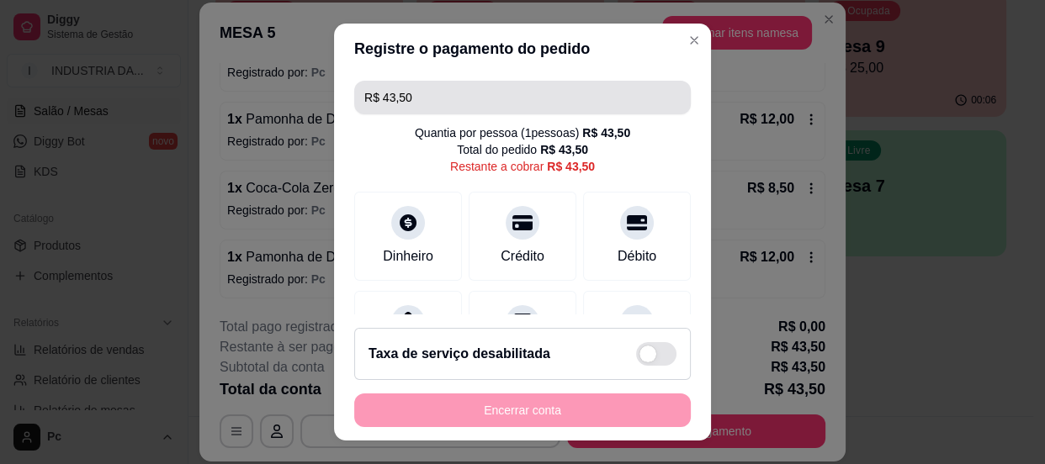
click at [411, 84] on input "R$ 43,50" at bounding box center [522, 98] width 316 height 34
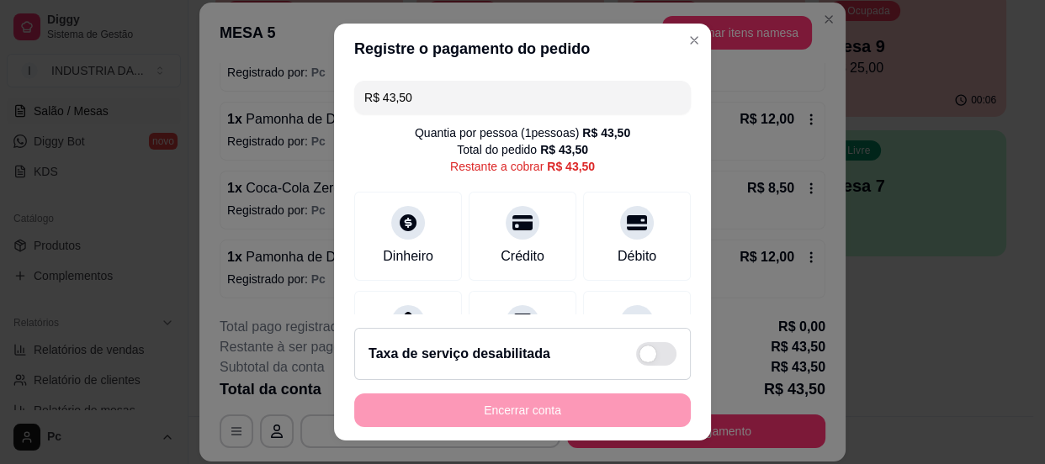
click at [411, 84] on input "R$ 43,50" at bounding box center [522, 98] width 316 height 34
click at [411, 87] on input "R$ 43,50" at bounding box center [522, 98] width 316 height 34
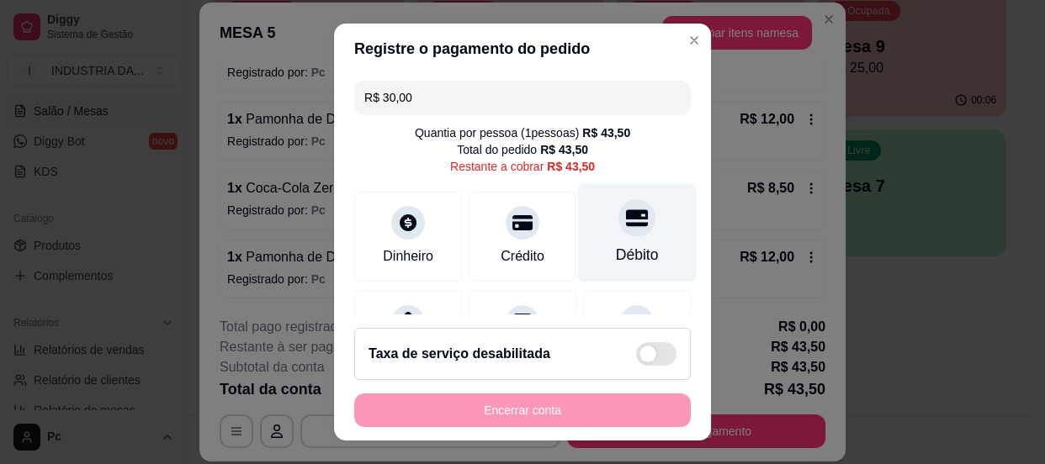
click at [626, 212] on icon at bounding box center [637, 217] width 22 height 17
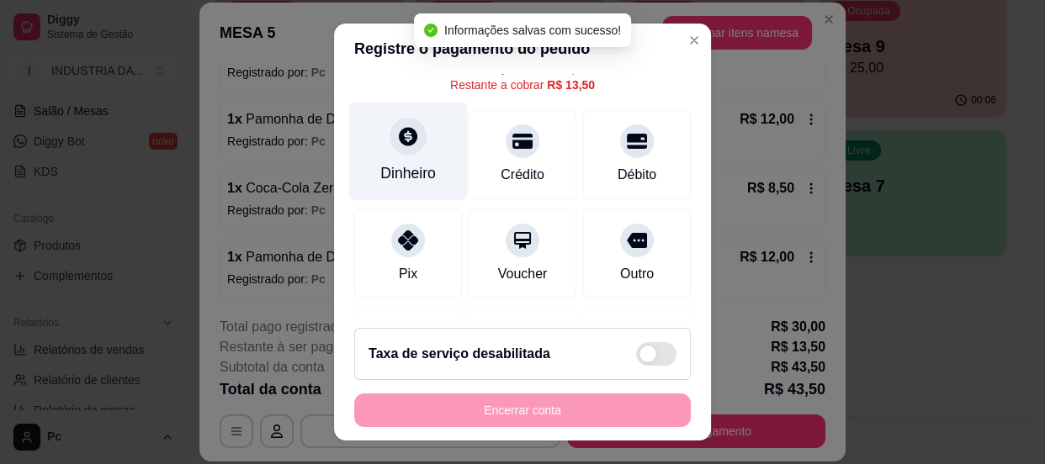
scroll to position [152, 0]
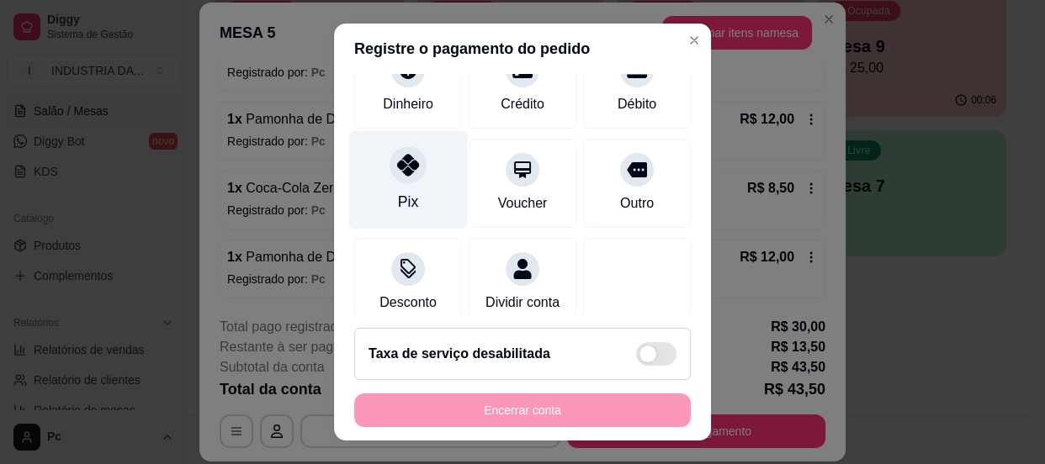
click at [398, 193] on div "Pix" at bounding box center [408, 202] width 20 height 22
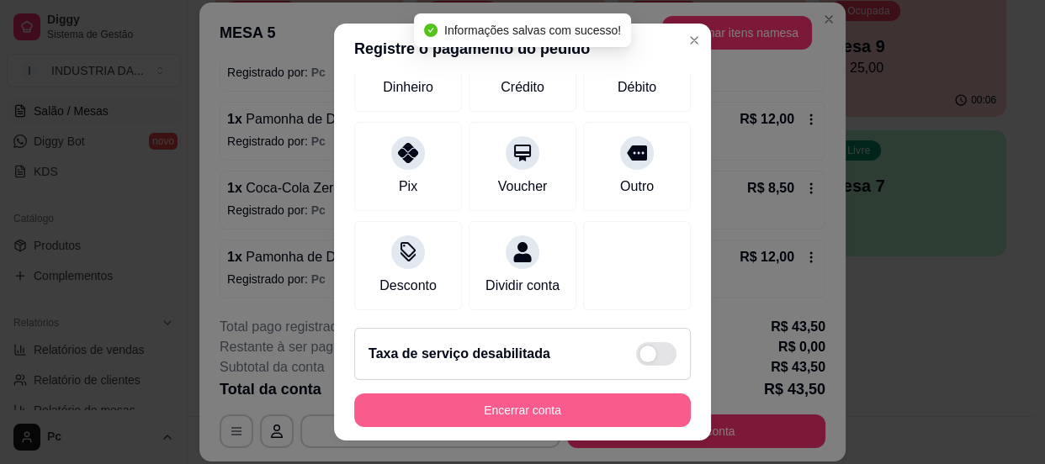
type input "R$ 0,00"
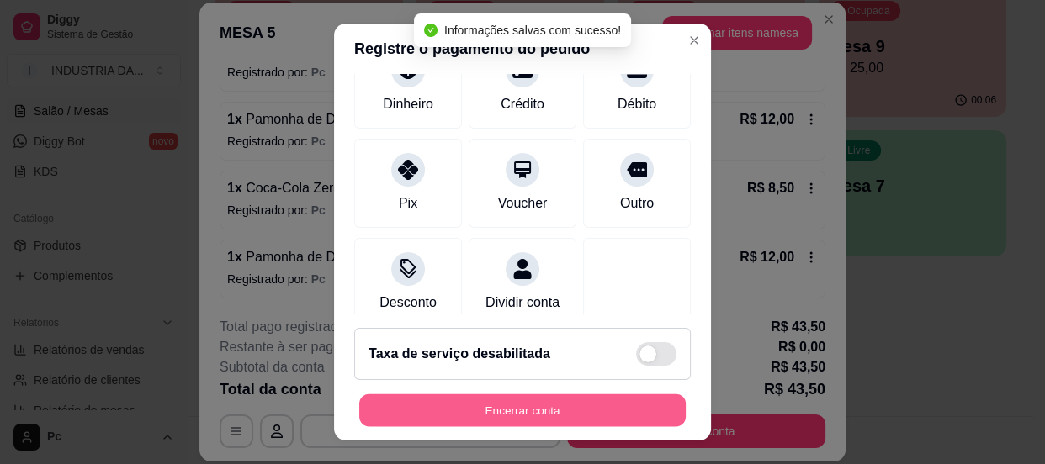
click at [552, 415] on button "Encerrar conta" at bounding box center [522, 411] width 326 height 33
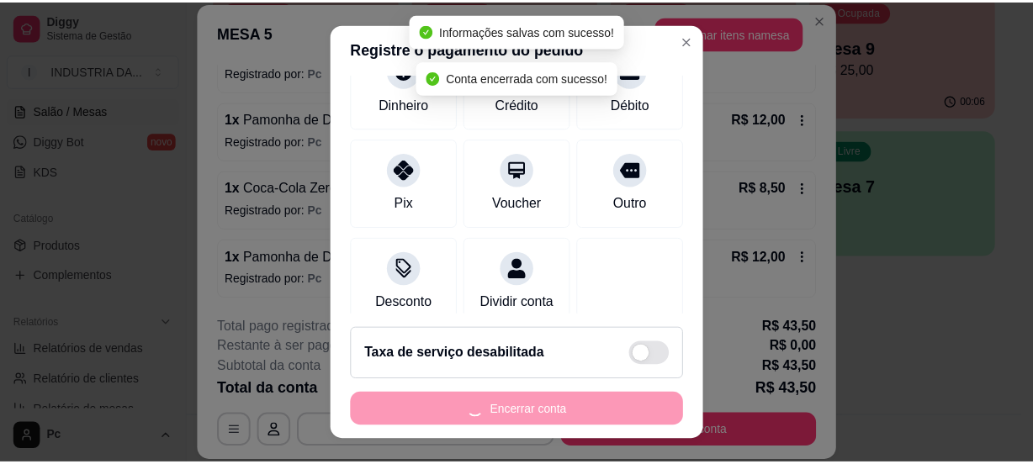
scroll to position [0, 0]
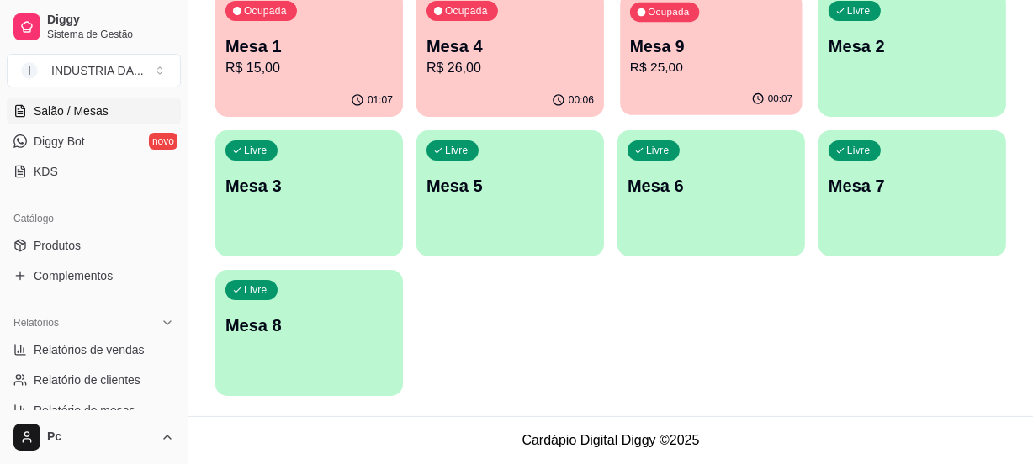
click at [665, 91] on div "00:07" at bounding box center [711, 99] width 182 height 32
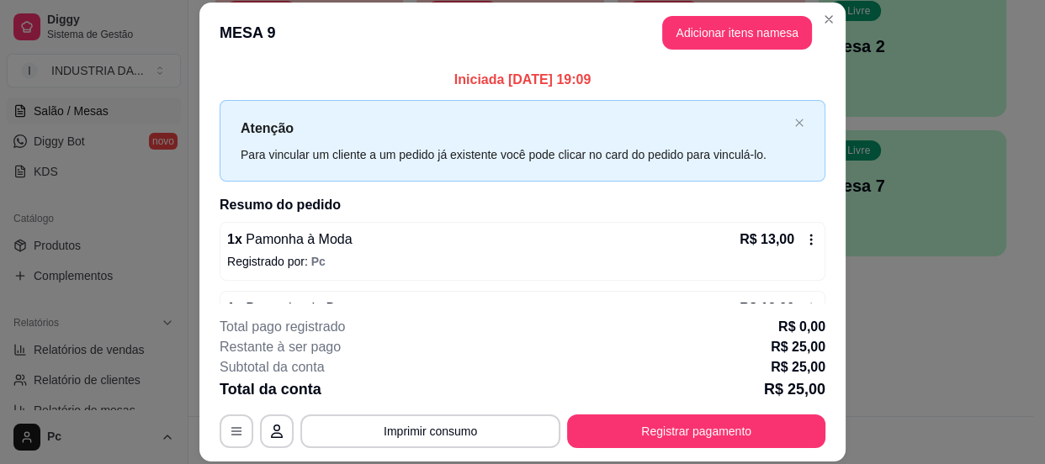
click at [623, 437] on button "Registrar pagamento" at bounding box center [696, 432] width 258 height 34
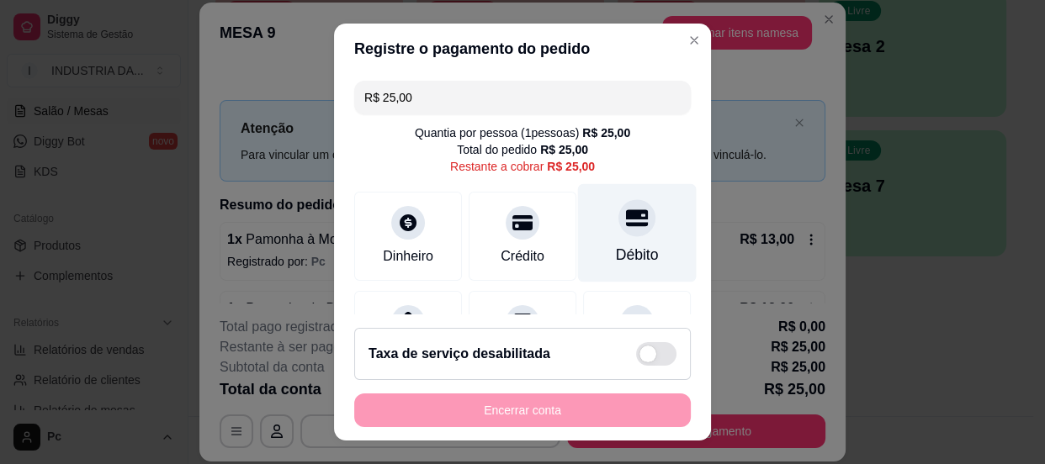
click at [618, 229] on div at bounding box center [636, 217] width 37 height 37
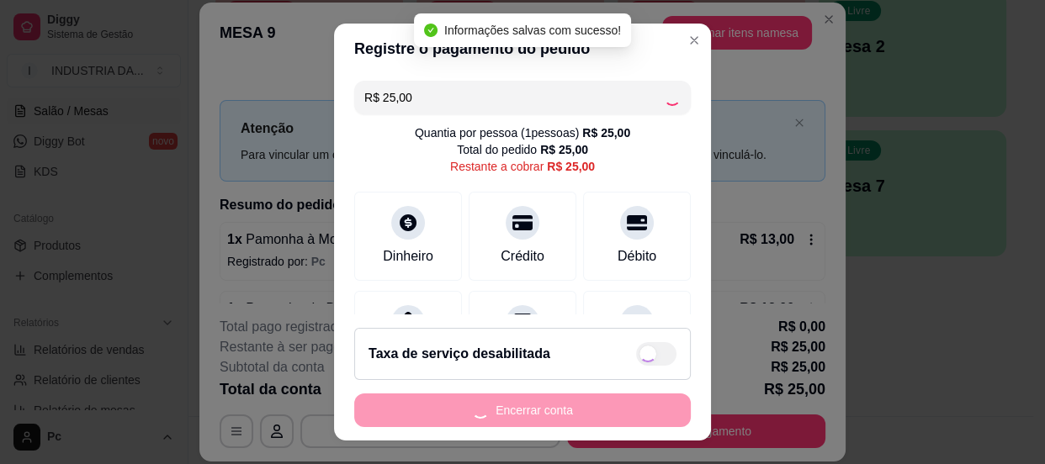
type input "R$ 0,00"
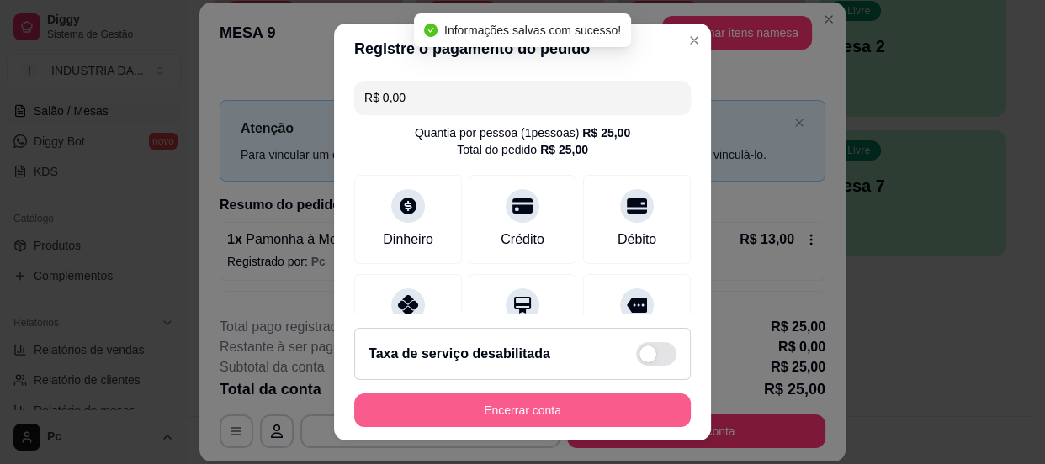
click at [538, 416] on button "Encerrar conta" at bounding box center [522, 411] width 337 height 34
